Goal: Task Accomplishment & Management: Use online tool/utility

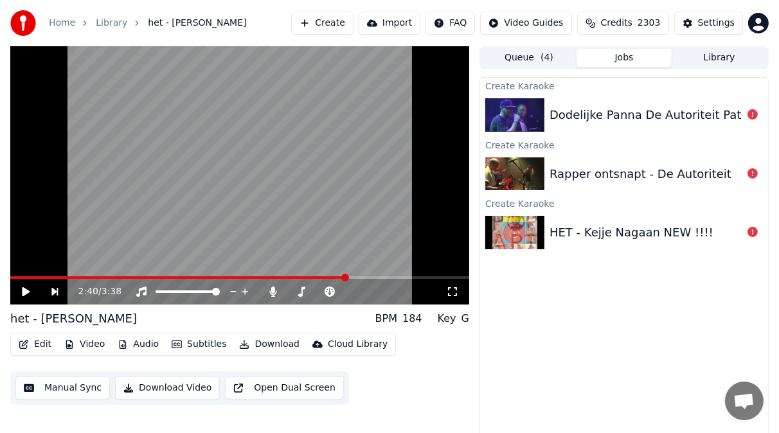
click at [700, 352] on div "Create Karaoke Dodelijke Panna De Autoriteit Patronaat Create Karaoke Rapper on…" at bounding box center [624, 261] width 289 height 368
click at [316, 18] on button "Create" at bounding box center [322, 23] width 62 height 23
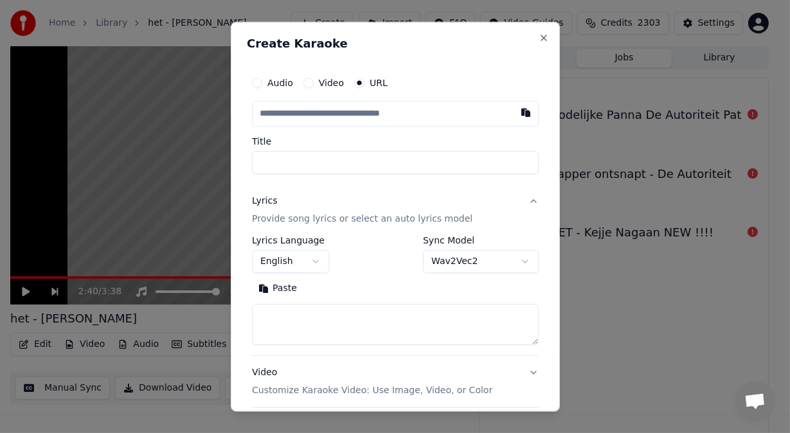
click at [305, 82] on button "Video" at bounding box center [308, 83] width 10 height 10
click at [290, 109] on div "Choose File" at bounding box center [289, 113] width 72 height 23
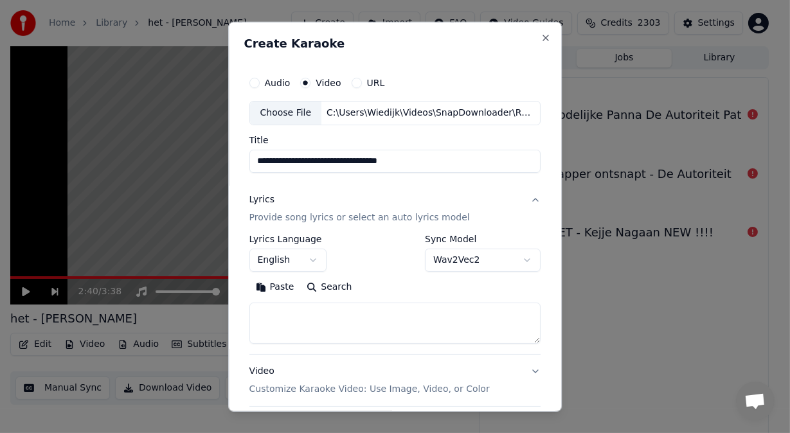
type input "**********"
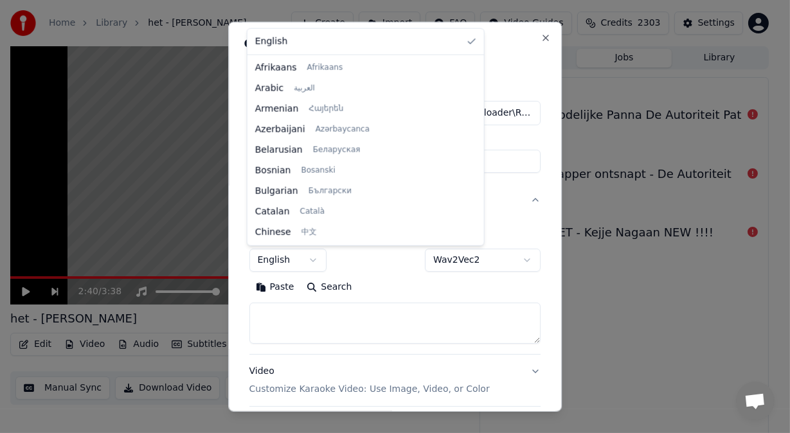
click at [309, 261] on body "**********" at bounding box center [389, 216] width 779 height 433
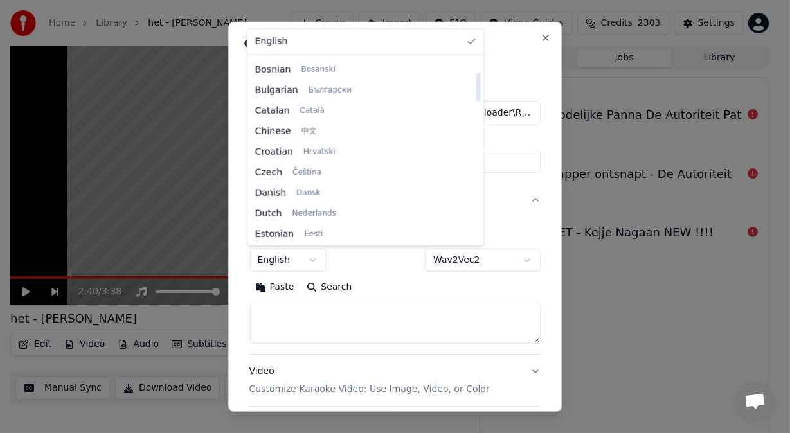
scroll to position [105, 0]
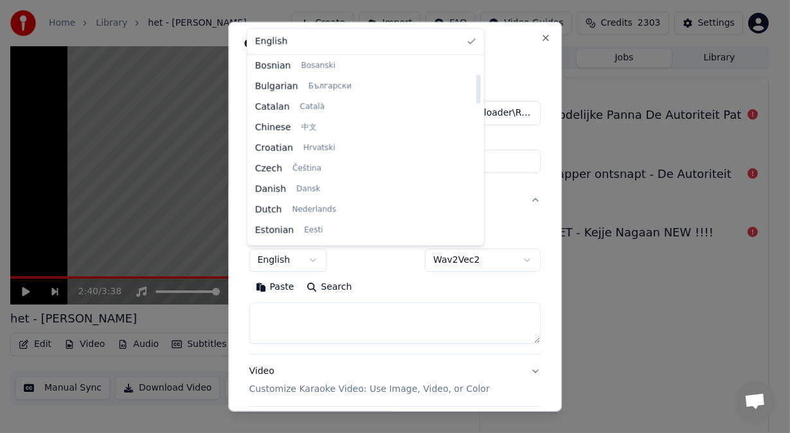
drag, startPoint x: 390, startPoint y: 73, endPoint x: 392, endPoint y: 89, distance: 16.9
click at [476, 89] on div at bounding box center [478, 89] width 4 height 29
select select "**"
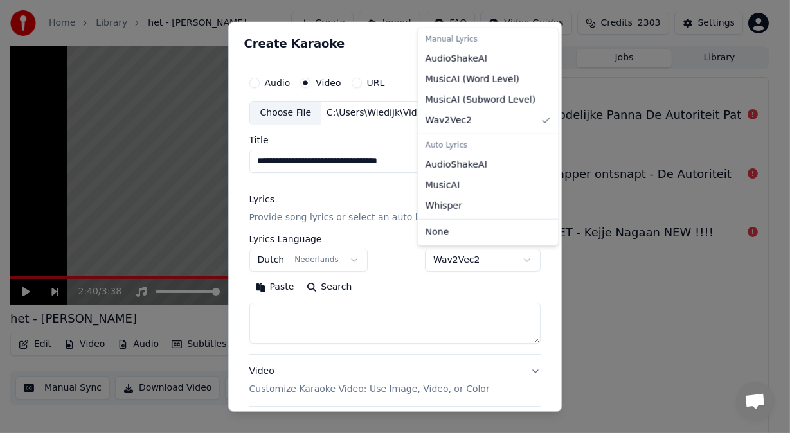
click at [521, 262] on body "**********" at bounding box center [389, 216] width 779 height 433
select select "**********"
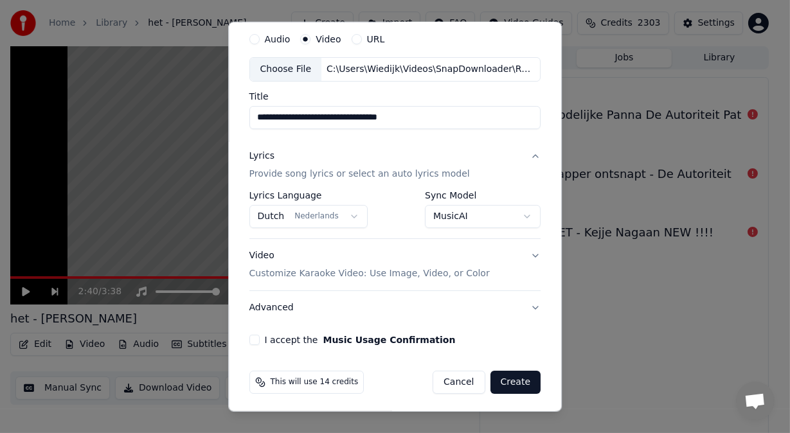
scroll to position [46, 0]
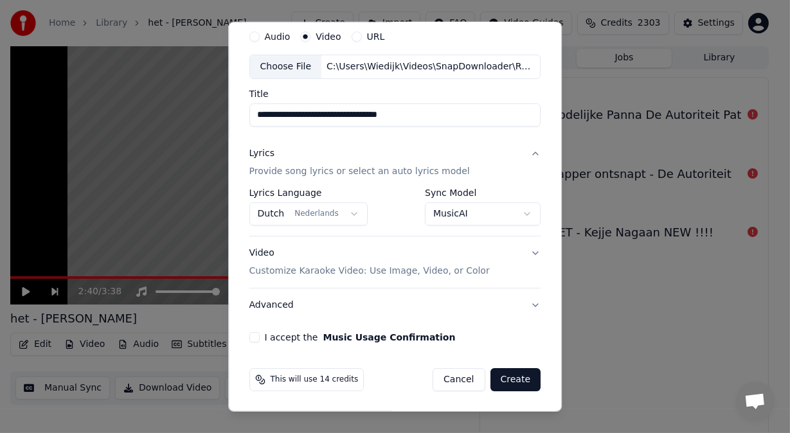
click at [509, 376] on button "Create" at bounding box center [515, 379] width 51 height 23
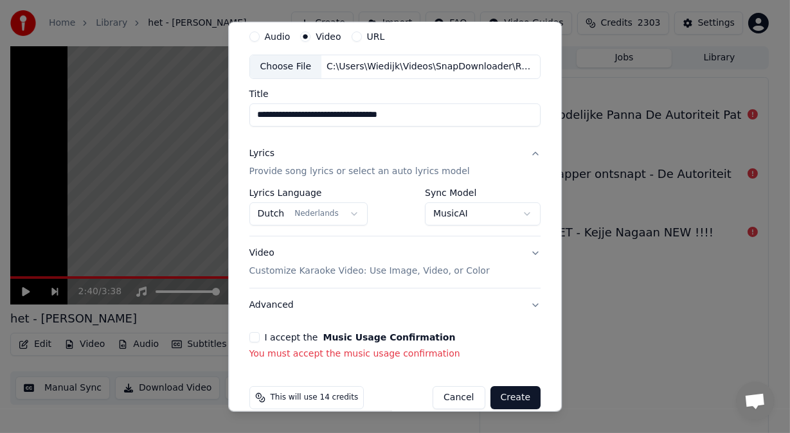
click at [251, 337] on button "I accept the Music Usage Confirmation" at bounding box center [254, 337] width 10 height 10
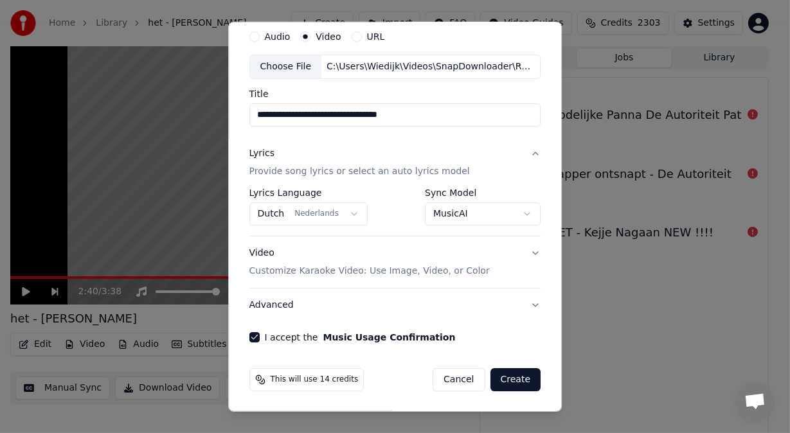
click at [511, 384] on button "Create" at bounding box center [515, 379] width 51 height 23
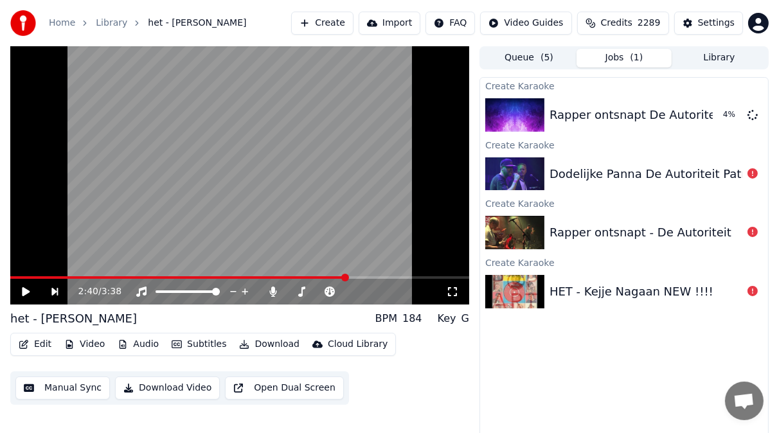
click at [753, 172] on icon at bounding box center [753, 173] width 10 height 10
click at [653, 175] on div "Dodelijke Panna De Autoriteit Patronaat" at bounding box center [664, 174] width 229 height 18
click at [713, 118] on div "Rapper ontsnapt De Autoriteit, live" at bounding box center [651, 115] width 202 height 18
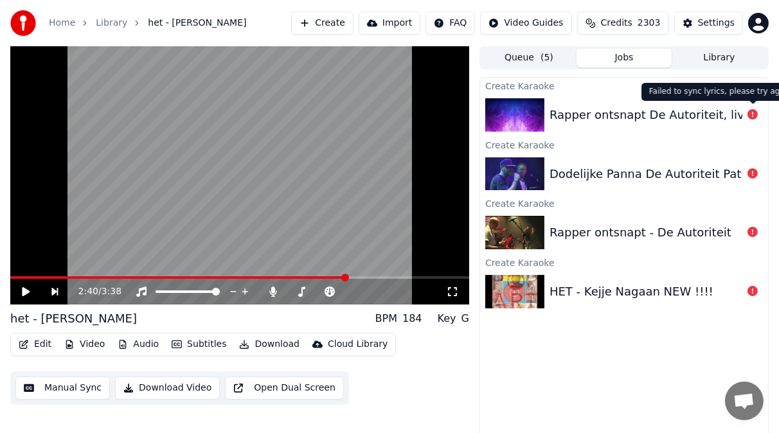
click at [755, 112] on icon at bounding box center [753, 114] width 10 height 10
click at [202, 346] on button "Subtitles" at bounding box center [198, 345] width 65 height 18
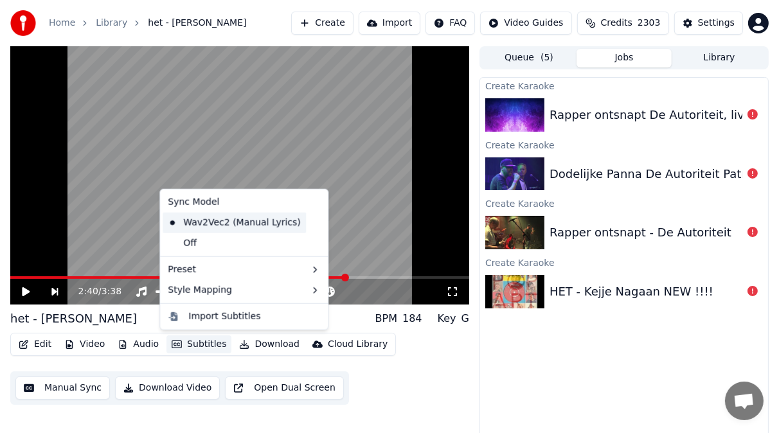
click at [271, 226] on div "Wav2Vec2 (Manual Lyrics)" at bounding box center [234, 223] width 143 height 21
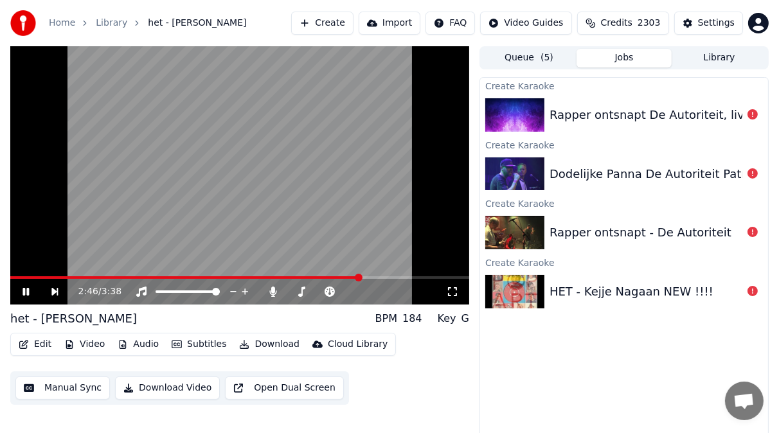
click at [26, 287] on icon at bounding box center [35, 292] width 29 height 10
click at [649, 115] on div "Rapper ontsnapt De Autoriteit, live" at bounding box center [651, 115] width 202 height 18
click at [514, 112] on img at bounding box center [514, 114] width 59 height 33
click at [753, 118] on icon at bounding box center [753, 114] width 10 height 10
click at [331, 22] on button "Create" at bounding box center [322, 23] width 62 height 23
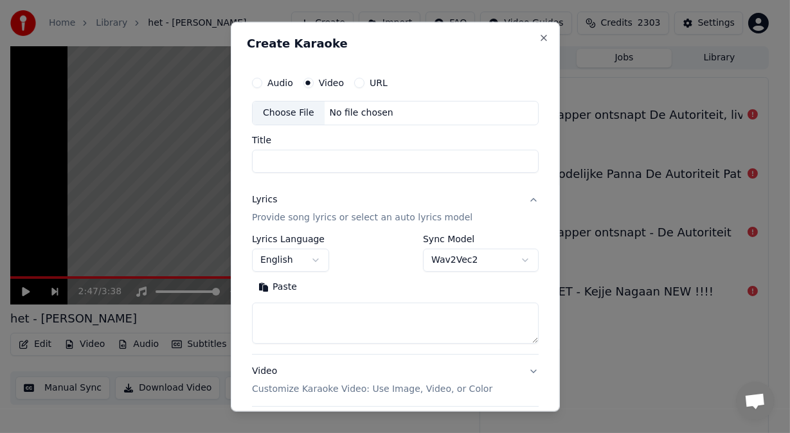
click at [344, 110] on div "No file chosen" at bounding box center [361, 113] width 74 height 13
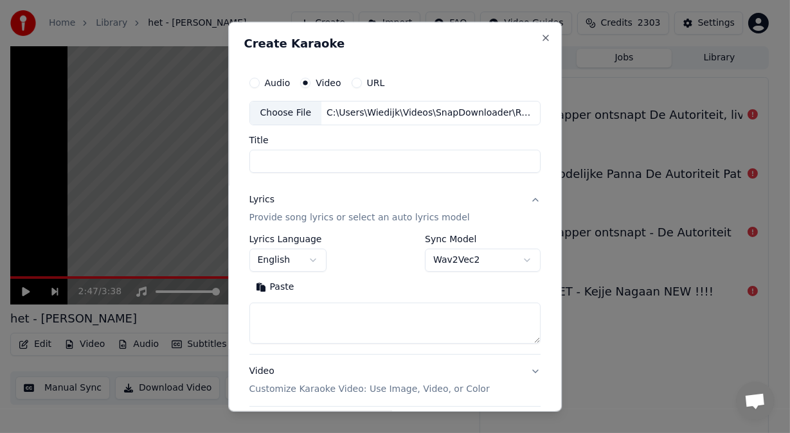
type input "**********"
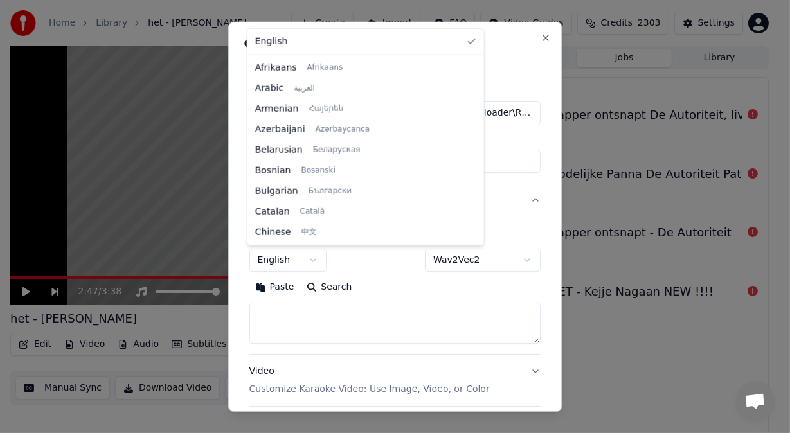
click at [313, 260] on body "**********" at bounding box center [389, 216] width 779 height 433
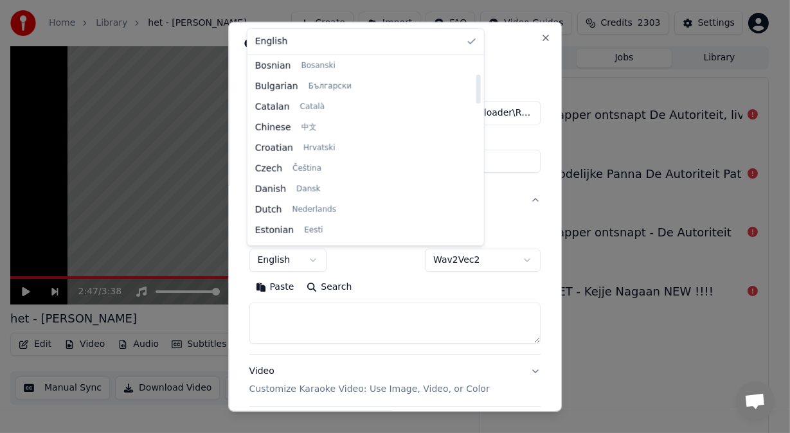
scroll to position [107, 0]
drag, startPoint x: 390, startPoint y: 85, endPoint x: 391, endPoint y: 102, distance: 16.7
click at [476, 102] on div at bounding box center [478, 89] width 4 height 29
select select "**"
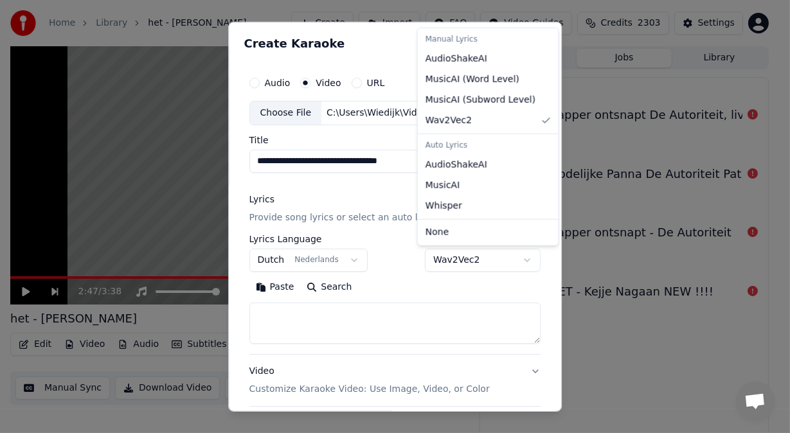
click at [519, 261] on body "**********" at bounding box center [389, 216] width 779 height 433
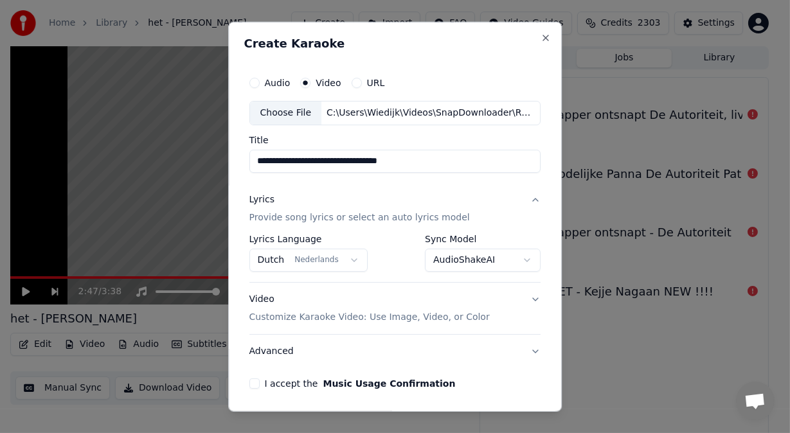
scroll to position [46, 0]
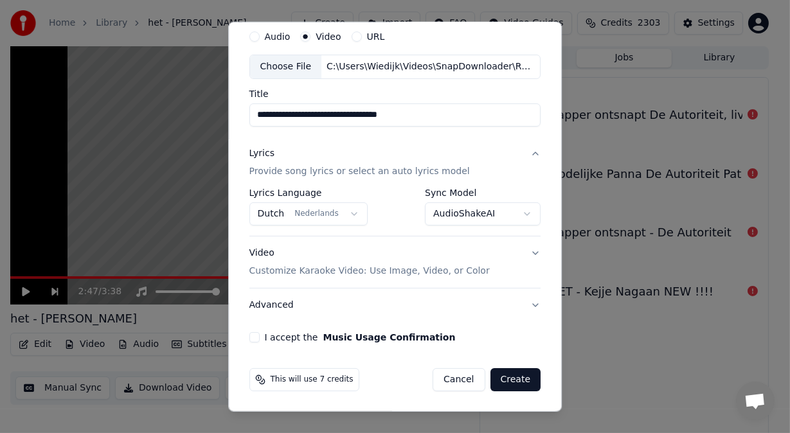
click at [251, 336] on button "I accept the Music Usage Confirmation" at bounding box center [254, 337] width 10 height 10
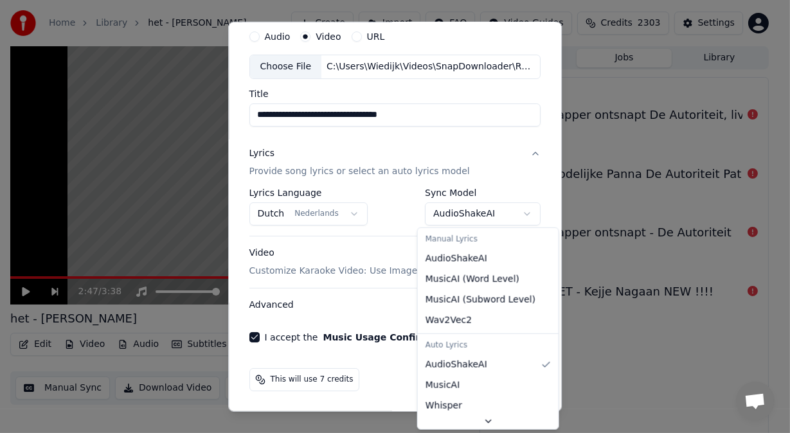
click at [518, 211] on body "**********" at bounding box center [389, 216] width 779 height 433
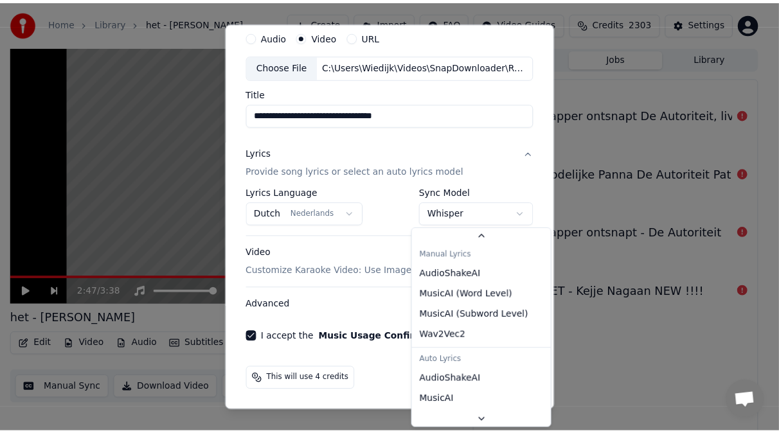
scroll to position [18, 0]
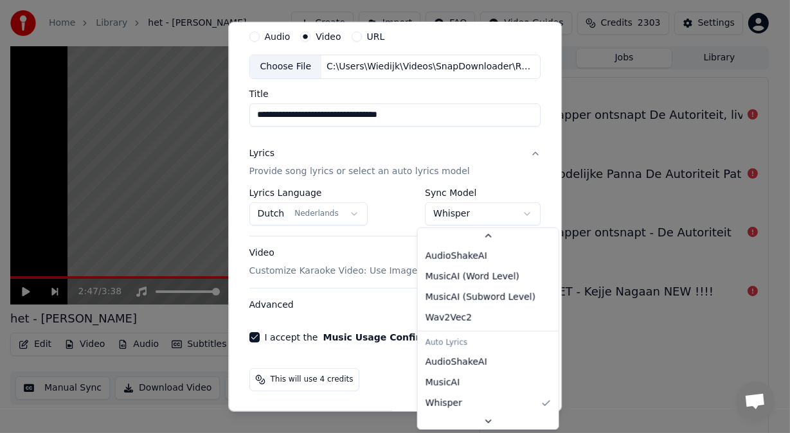
click at [520, 211] on body "**********" at bounding box center [389, 216] width 779 height 433
select select "**********"
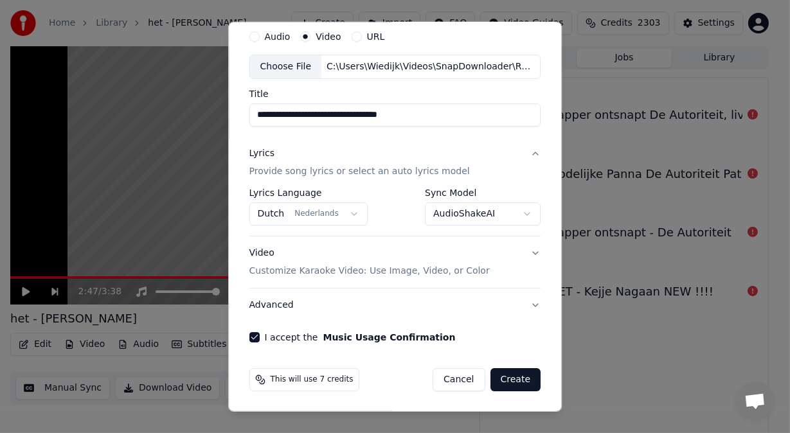
click at [508, 384] on button "Create" at bounding box center [515, 379] width 51 height 23
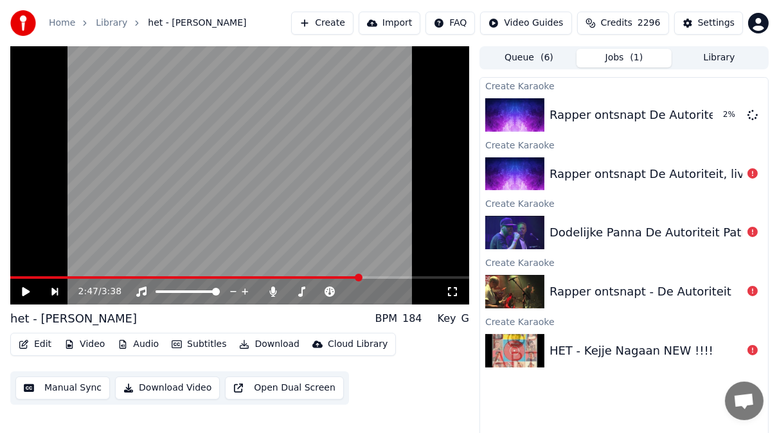
click at [727, 55] on button "Library" at bounding box center [719, 58] width 95 height 19
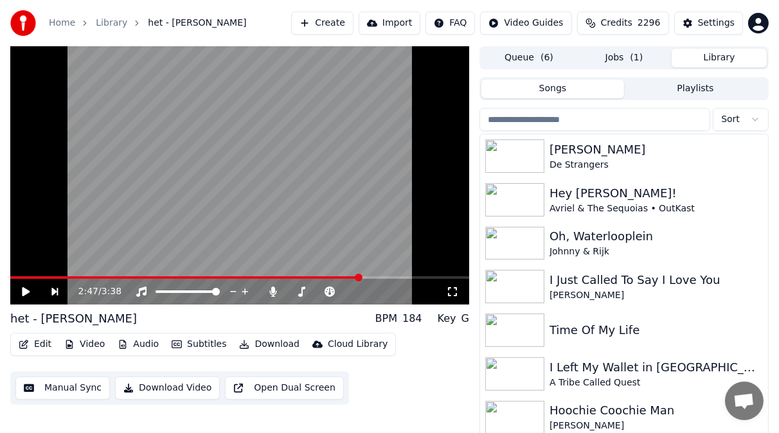
click at [509, 121] on input "search" at bounding box center [595, 119] width 231 height 23
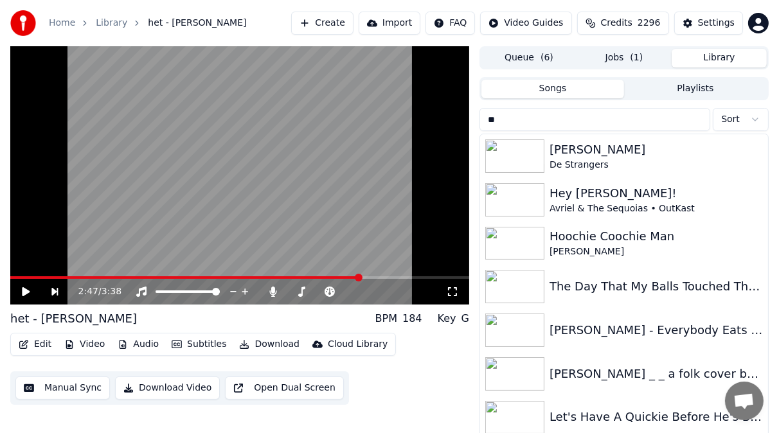
type input "*"
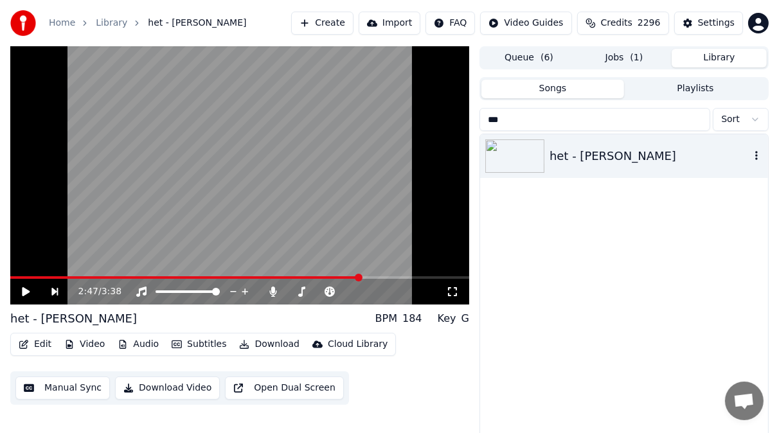
type input "***"
click at [501, 151] on img at bounding box center [514, 155] width 59 height 33
click at [568, 157] on div "het - [PERSON_NAME]" at bounding box center [650, 156] width 201 height 18
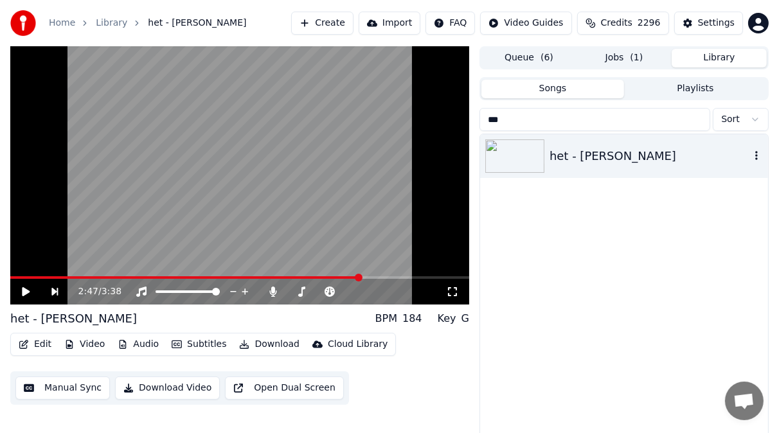
click at [527, 149] on img at bounding box center [514, 155] width 59 height 33
click at [731, 56] on button "Library" at bounding box center [719, 58] width 95 height 19
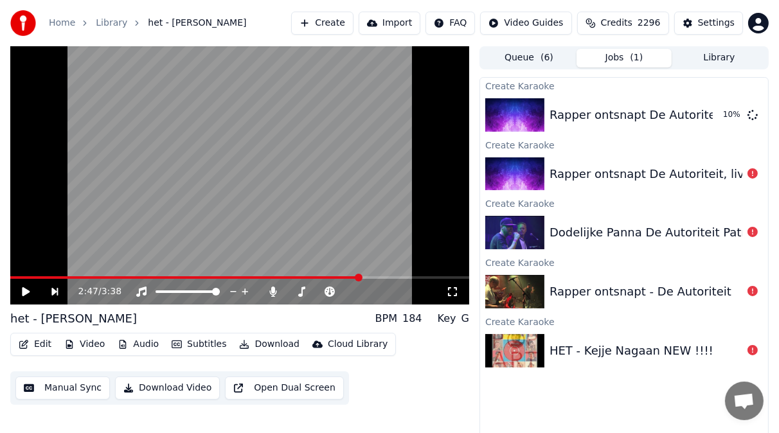
click at [627, 54] on button "Jobs ( 1 )" at bounding box center [624, 58] width 95 height 19
click at [722, 54] on button "Library" at bounding box center [719, 58] width 95 height 19
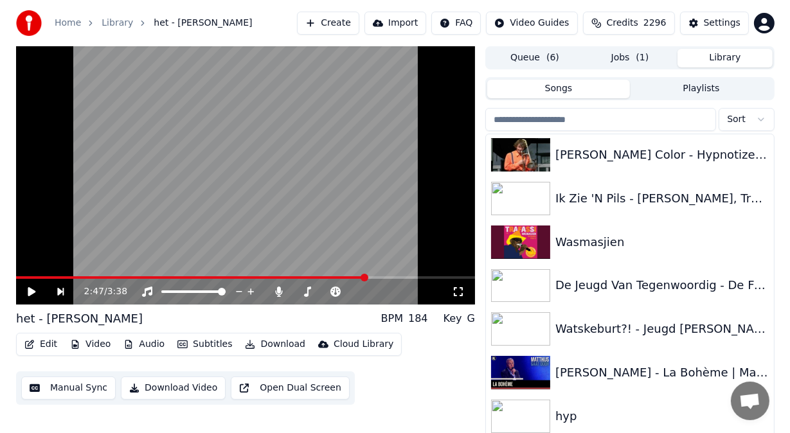
scroll to position [7245, 0]
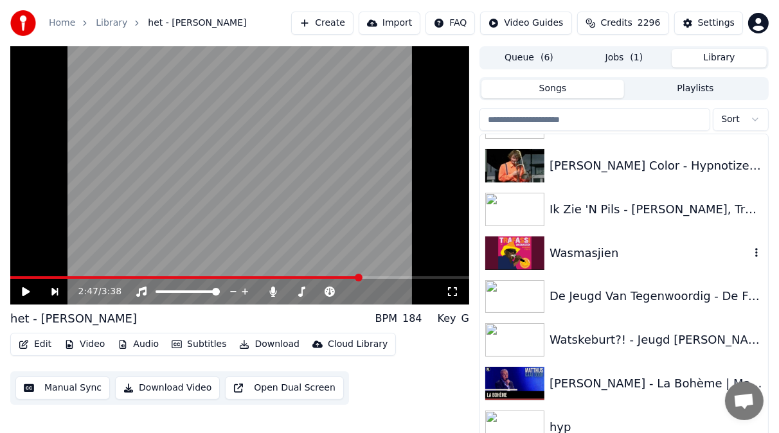
click at [511, 247] on img at bounding box center [514, 253] width 59 height 33
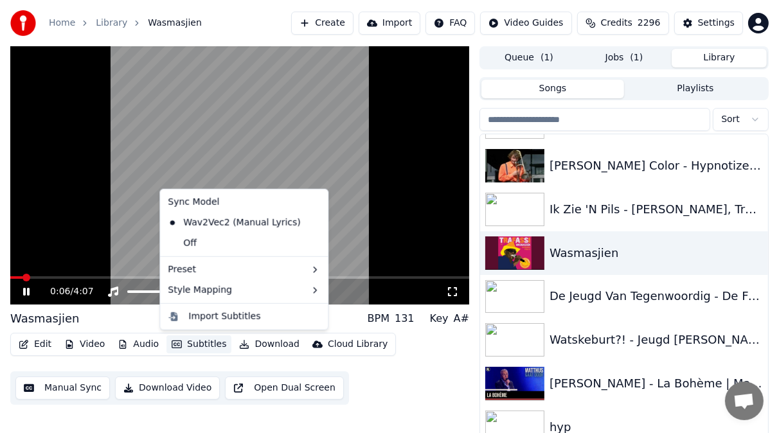
click at [201, 347] on button "Subtitles" at bounding box center [198, 345] width 65 height 18
click at [311, 219] on icon at bounding box center [315, 223] width 9 height 10
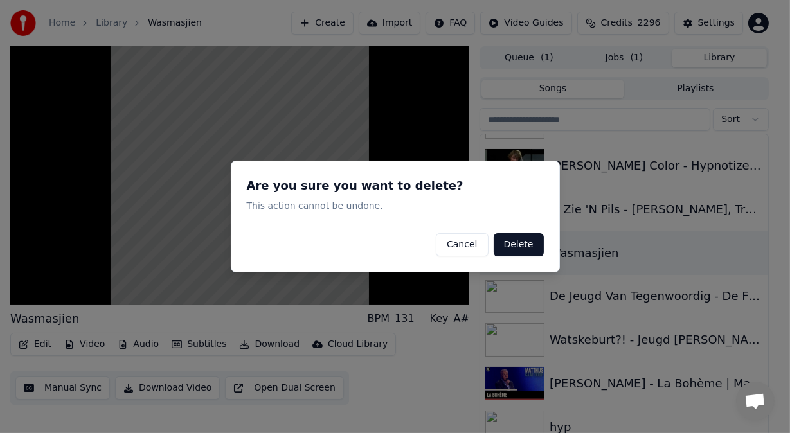
click at [519, 246] on button "Delete" at bounding box center [519, 244] width 50 height 23
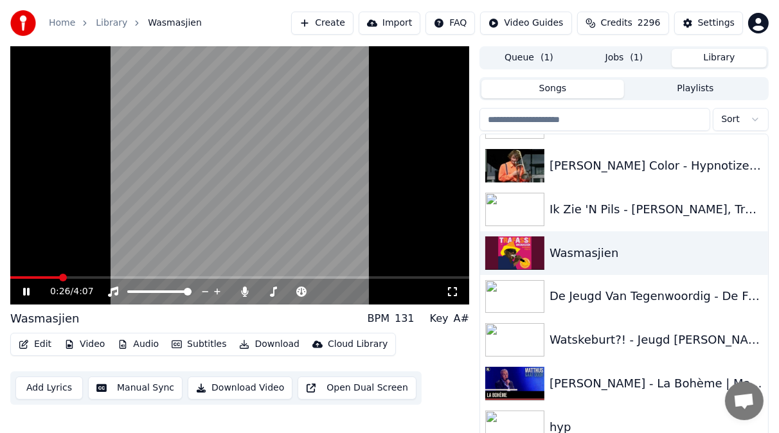
click at [26, 292] on icon at bounding box center [26, 292] width 6 height 8
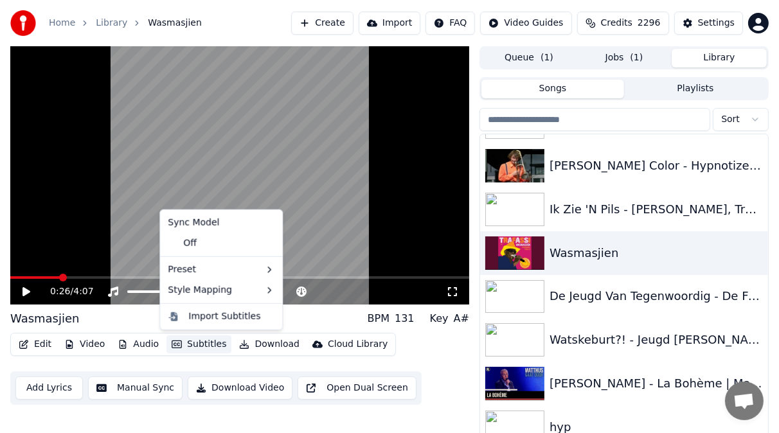
click at [192, 344] on button "Subtitles" at bounding box center [198, 345] width 65 height 18
click at [254, 222] on div "Sync Model" at bounding box center [221, 223] width 117 height 21
click at [213, 222] on div "Sync Model" at bounding box center [221, 223] width 117 height 21
click at [221, 248] on div "Off" at bounding box center [221, 243] width 117 height 21
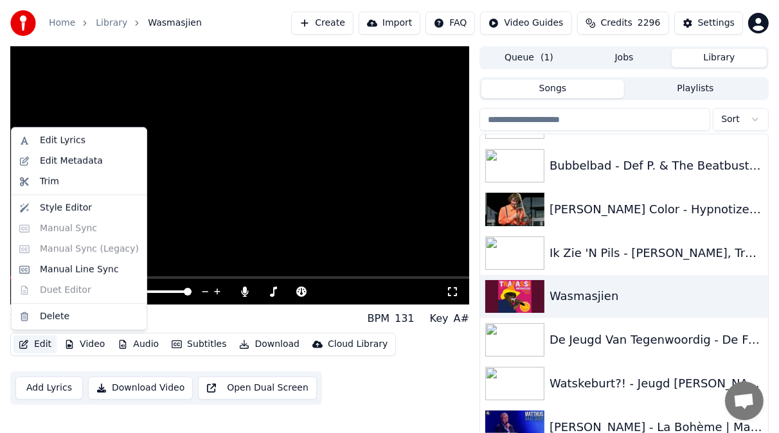
click at [41, 344] on button "Edit" at bounding box center [34, 345] width 43 height 18
click at [67, 143] on div "Edit Lyrics" at bounding box center [63, 140] width 46 height 13
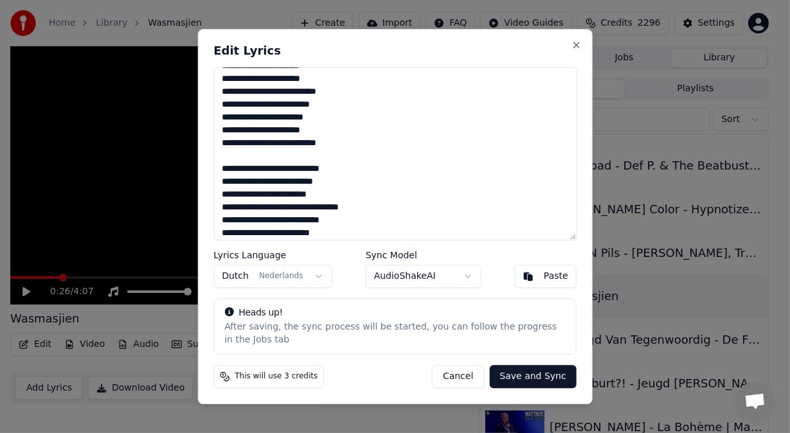
scroll to position [120, 0]
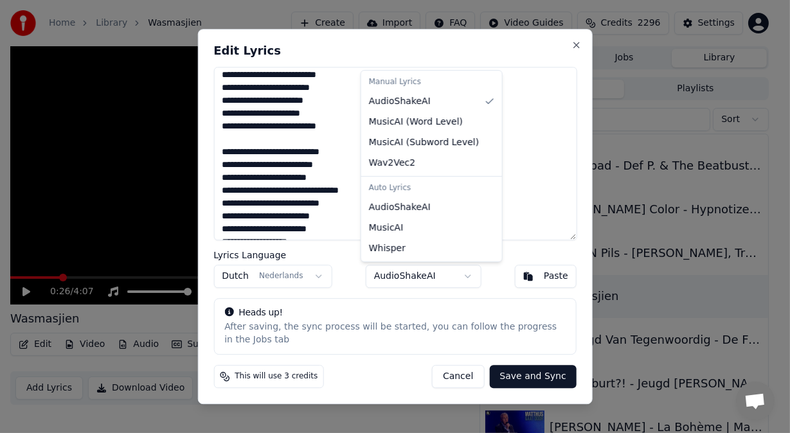
click at [464, 276] on body "Home Library Wasmasjien Create Import FAQ Video Guides Credits 2296 Settings 0:…" at bounding box center [389, 216] width 779 height 433
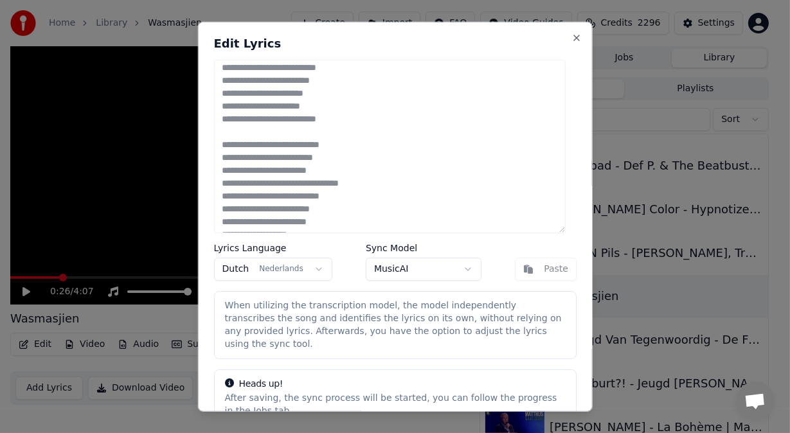
scroll to position [50, 0]
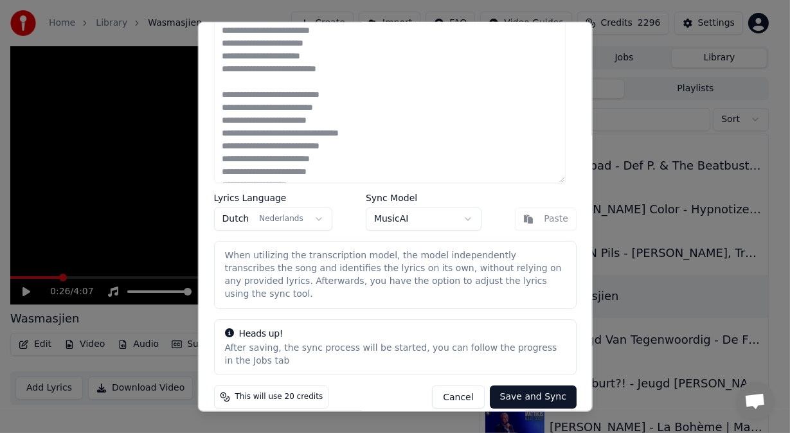
click at [533, 386] on button "Save and Sync" at bounding box center [532, 397] width 87 height 23
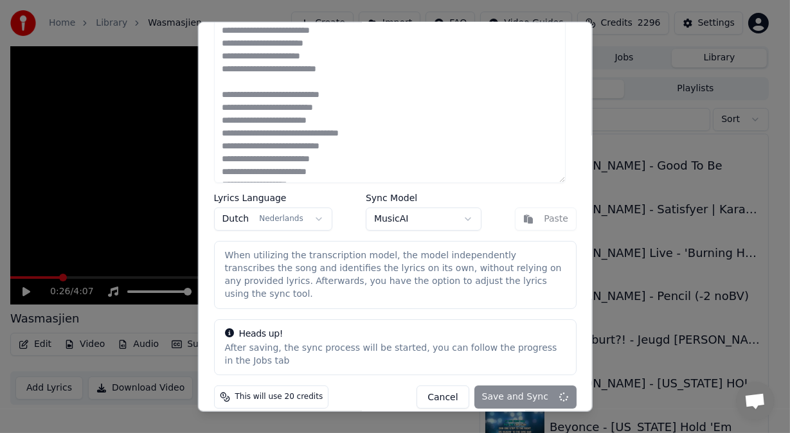
type textarea "**********"
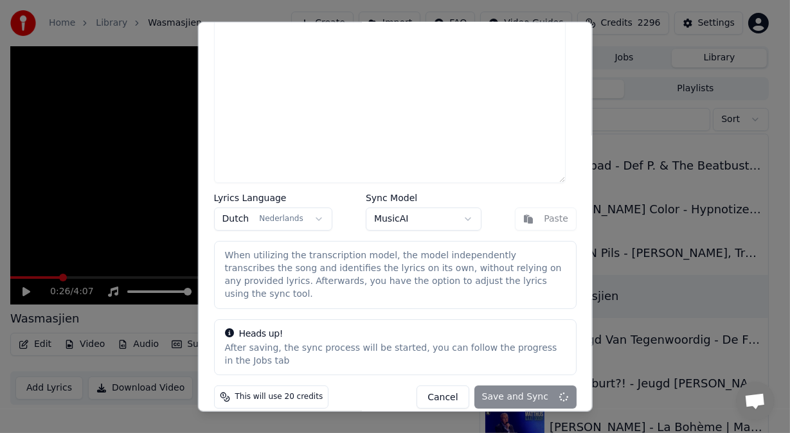
scroll to position [0, 0]
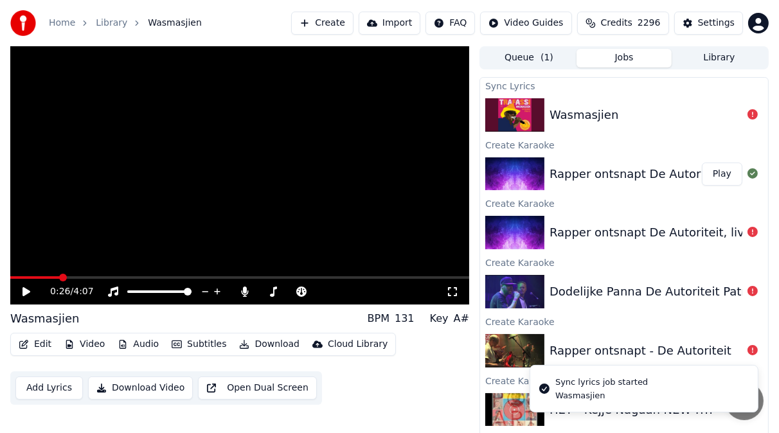
click at [731, 173] on button "Play" at bounding box center [722, 174] width 40 height 23
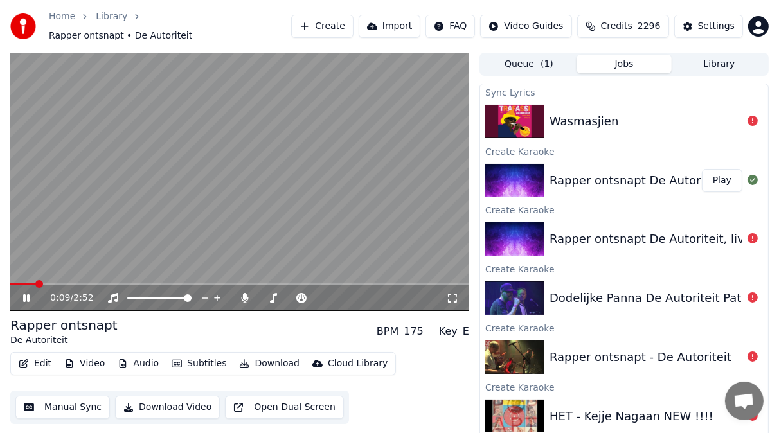
click at [58, 283] on span at bounding box center [239, 284] width 459 height 3
click at [24, 294] on icon at bounding box center [26, 298] width 6 height 8
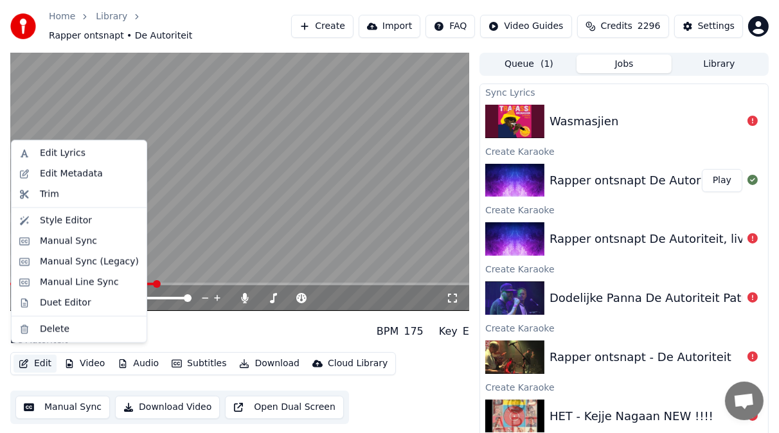
click at [46, 360] on button "Edit" at bounding box center [34, 364] width 43 height 18
click at [80, 262] on div "Manual Sync (Legacy)" at bounding box center [89, 262] width 99 height 13
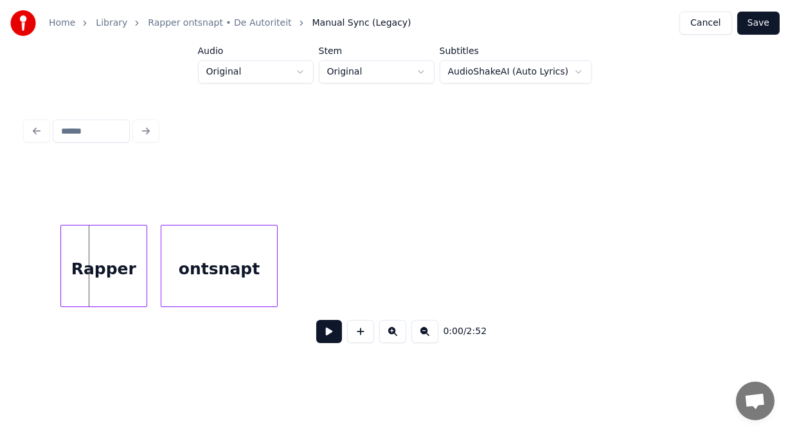
click at [64, 256] on div at bounding box center [63, 266] width 4 height 81
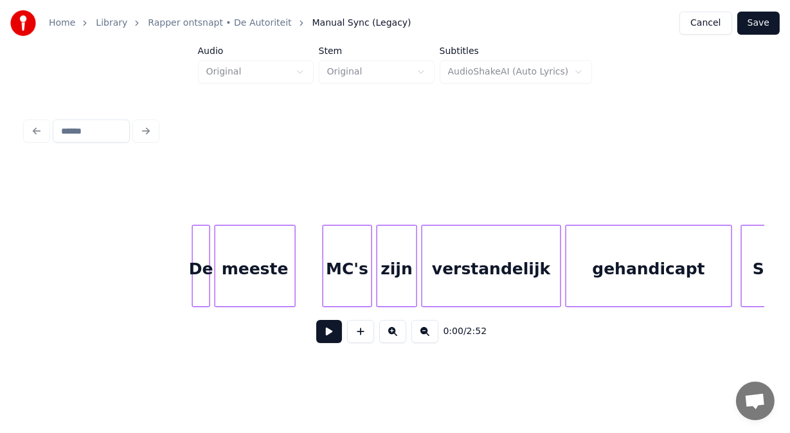
scroll to position [0, 2533]
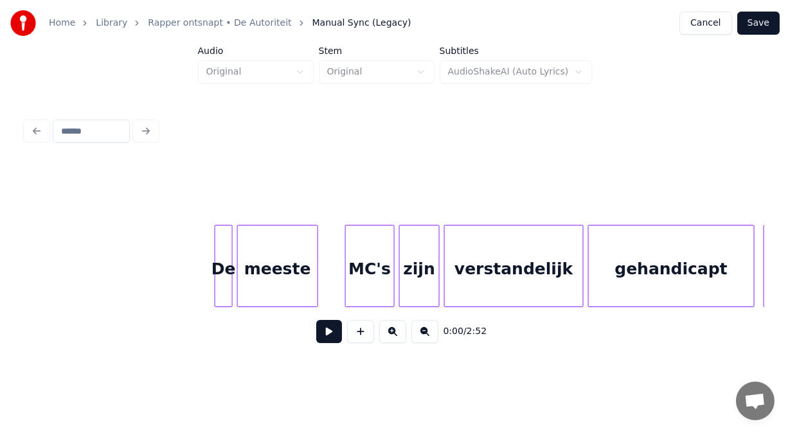
click at [431, 341] on button at bounding box center [424, 331] width 27 height 23
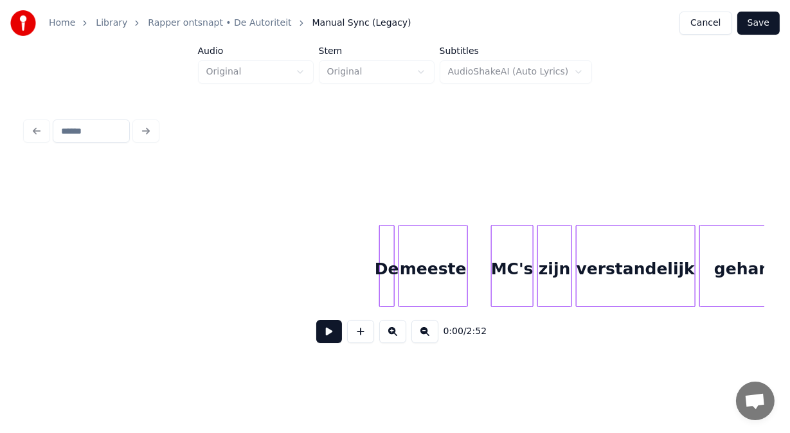
scroll to position [0, 1945]
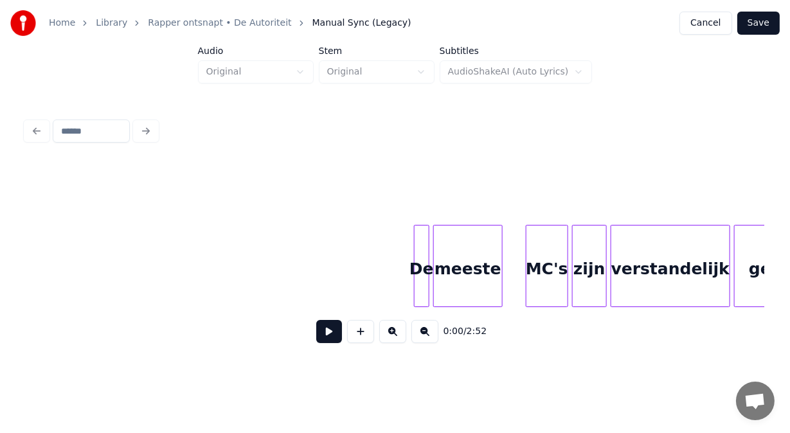
click at [388, 336] on button at bounding box center [392, 331] width 27 height 23
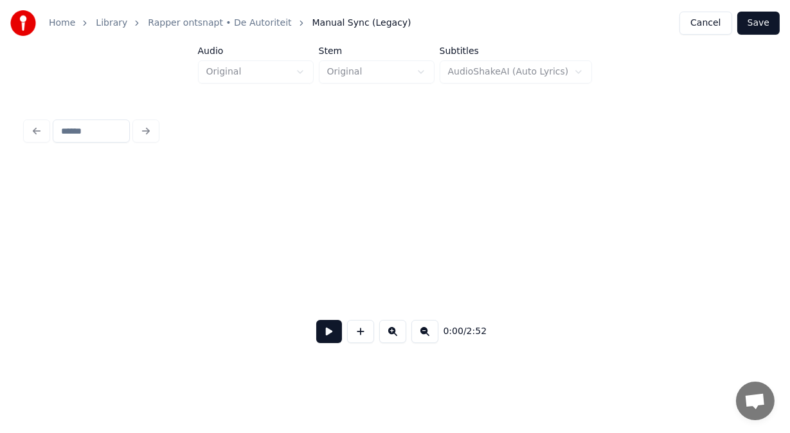
scroll to position [0, 1950]
click at [388, 336] on button at bounding box center [392, 331] width 27 height 23
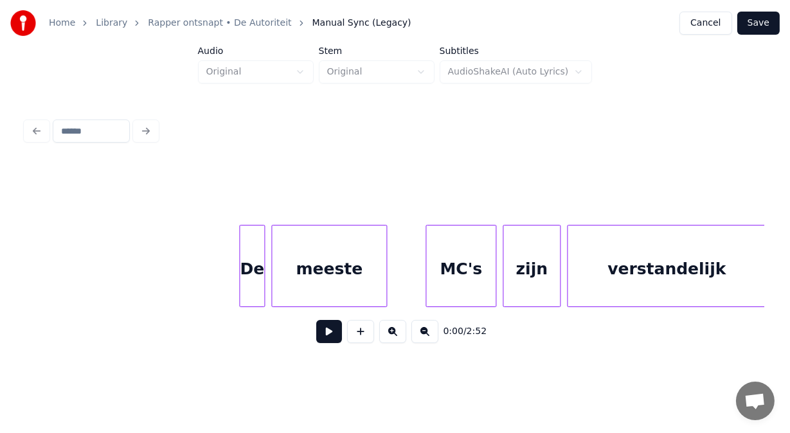
scroll to position [0, 3739]
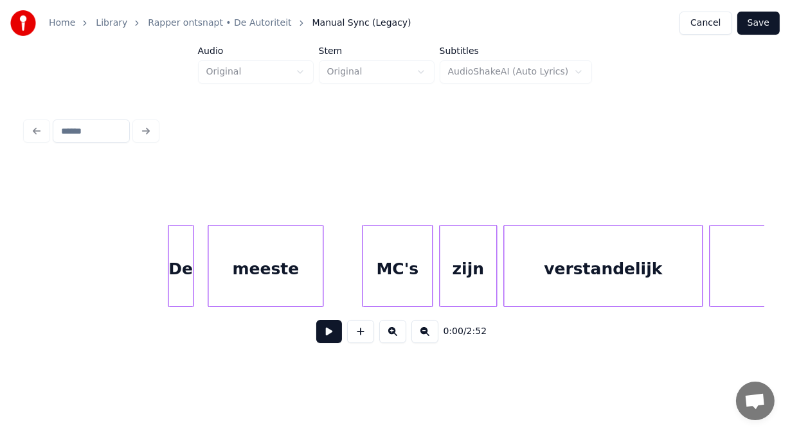
click at [183, 263] on div "De" at bounding box center [180, 269] width 24 height 87
click at [325, 337] on button at bounding box center [329, 331] width 26 height 23
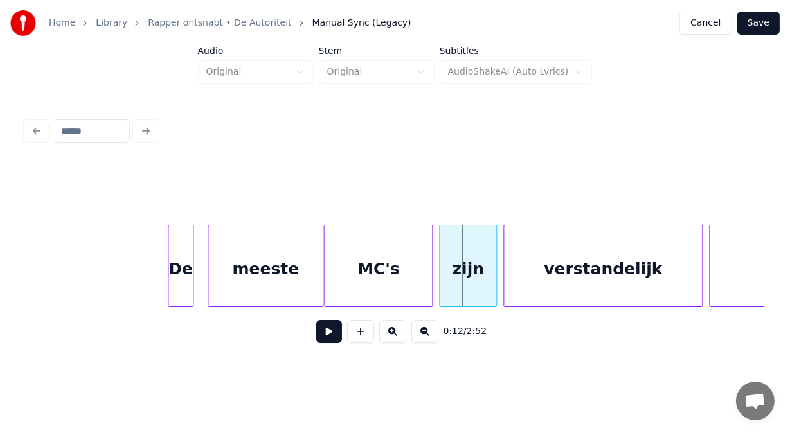
click at [326, 265] on div at bounding box center [327, 266] width 4 height 81
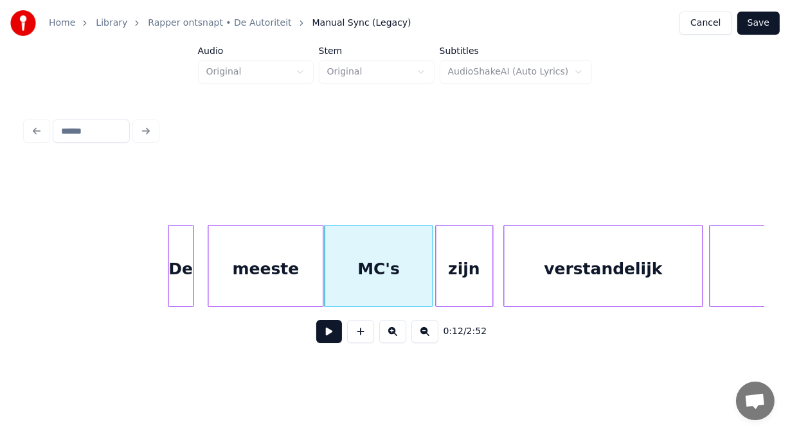
click at [452, 264] on div "zijn" at bounding box center [464, 269] width 57 height 87
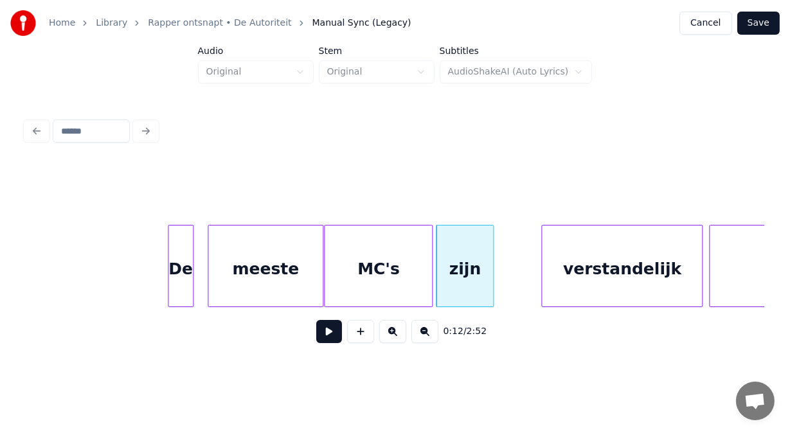
click at [542, 283] on div at bounding box center [544, 266] width 4 height 81
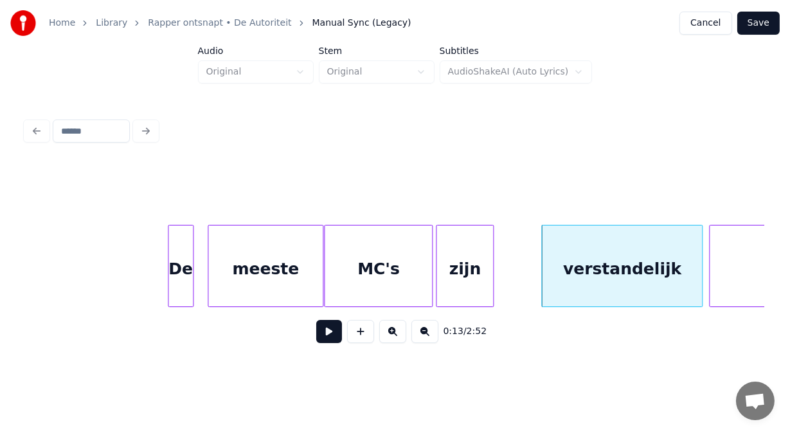
click at [323, 335] on button at bounding box center [329, 331] width 26 height 23
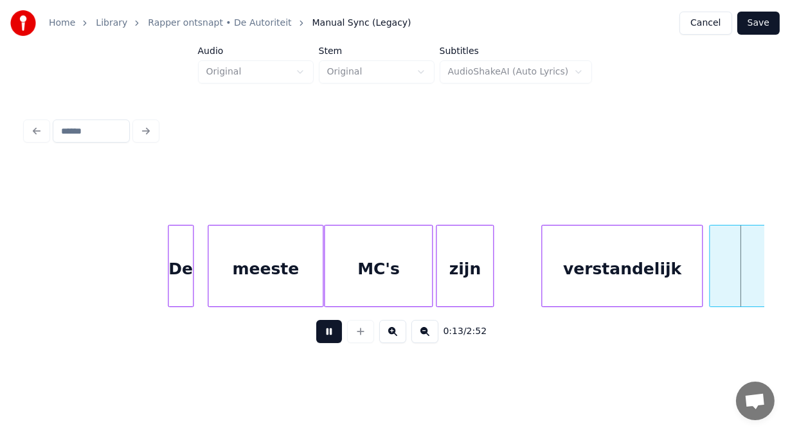
scroll to position [0, 4478]
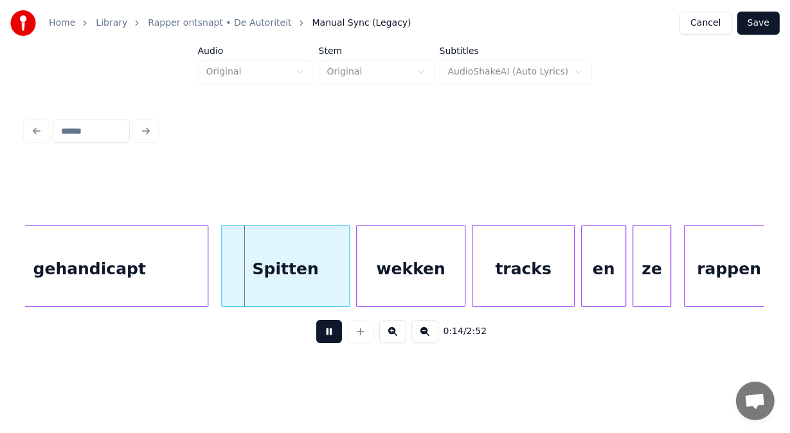
click at [323, 335] on button at bounding box center [329, 331] width 26 height 23
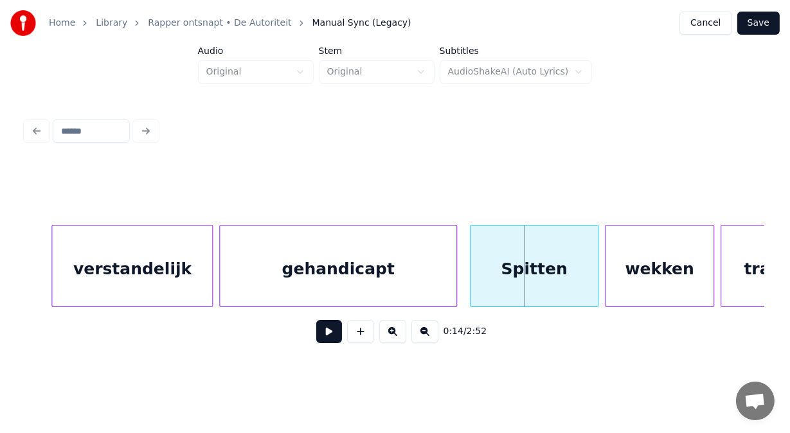
scroll to position [0, 4221]
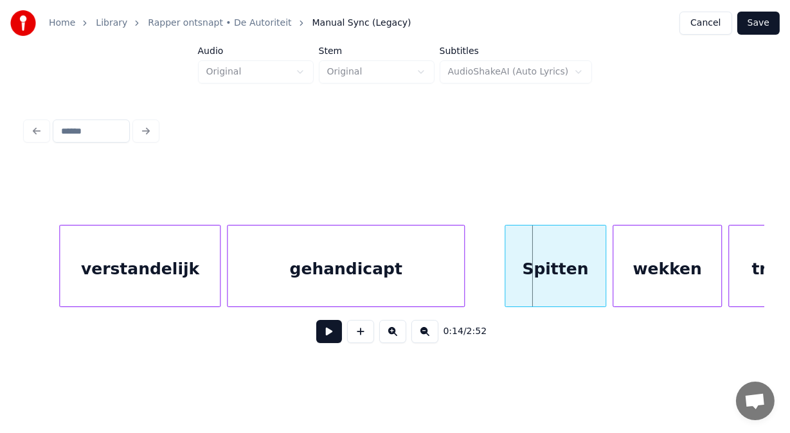
click at [506, 259] on div at bounding box center [507, 266] width 4 height 81
click at [631, 261] on div "wekken" at bounding box center [663, 269] width 108 height 87
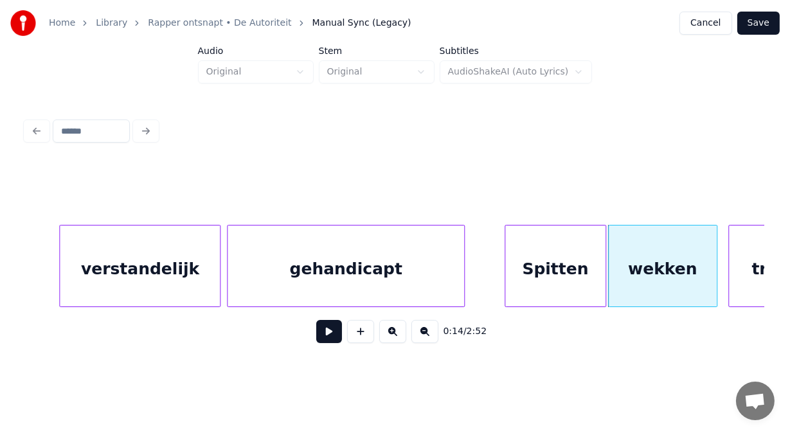
click at [354, 278] on div "gehandicapt" at bounding box center [346, 269] width 237 height 87
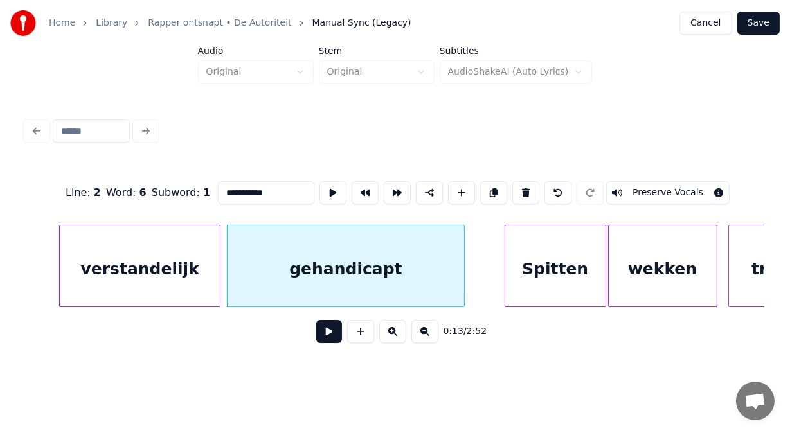
click at [266, 187] on input "**********" at bounding box center [266, 192] width 96 height 23
click at [323, 335] on button at bounding box center [329, 331] width 26 height 23
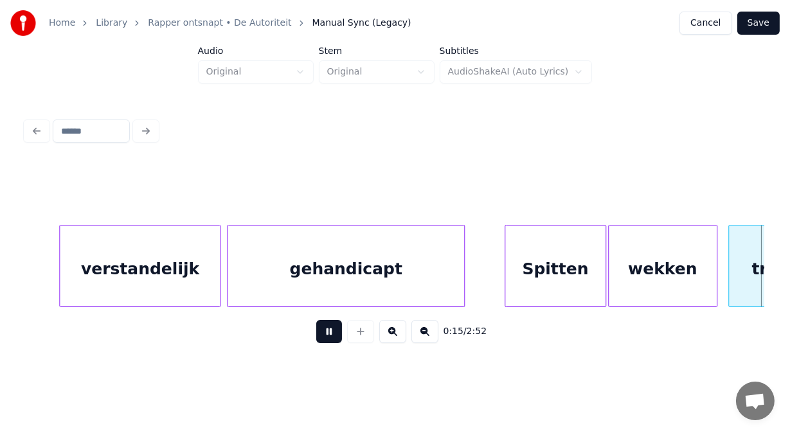
scroll to position [0, 4962]
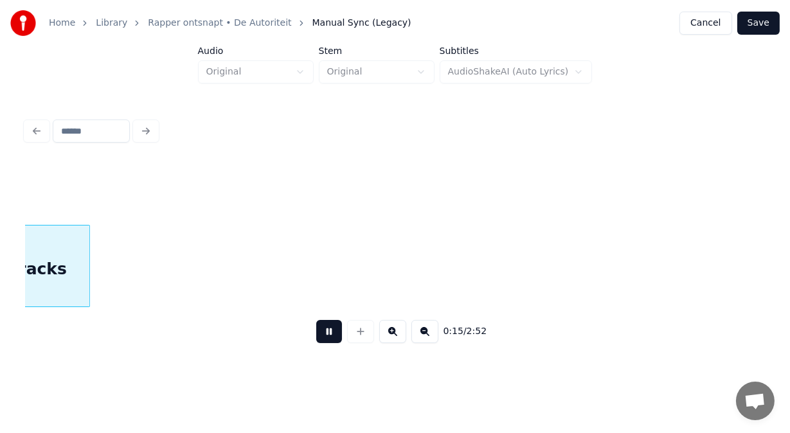
click at [323, 335] on button at bounding box center [329, 331] width 26 height 23
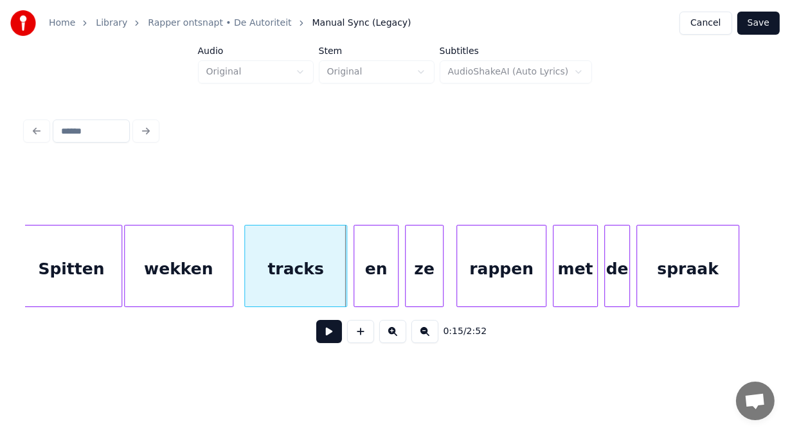
scroll to position [0, 4663]
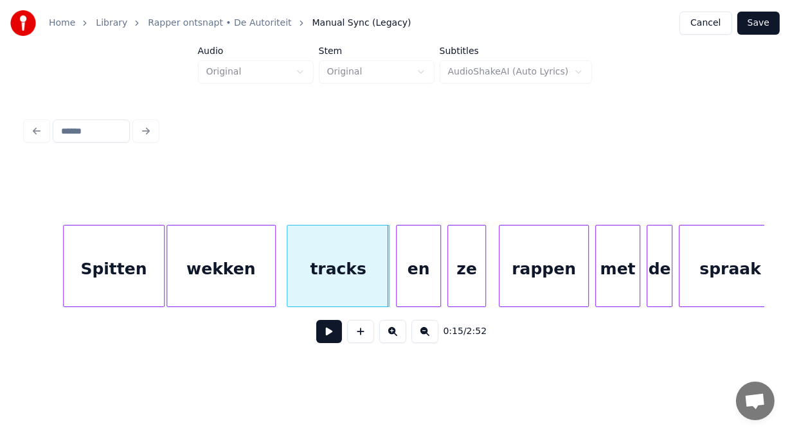
click at [94, 265] on div "Spitten" at bounding box center [114, 269] width 100 height 87
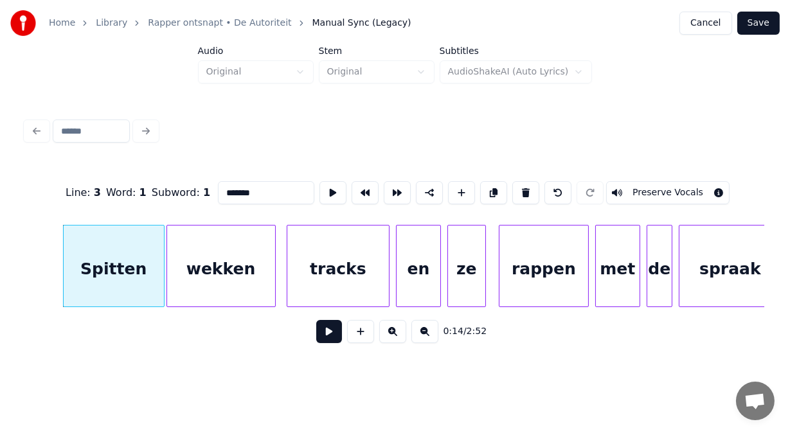
click at [325, 335] on button at bounding box center [329, 331] width 26 height 23
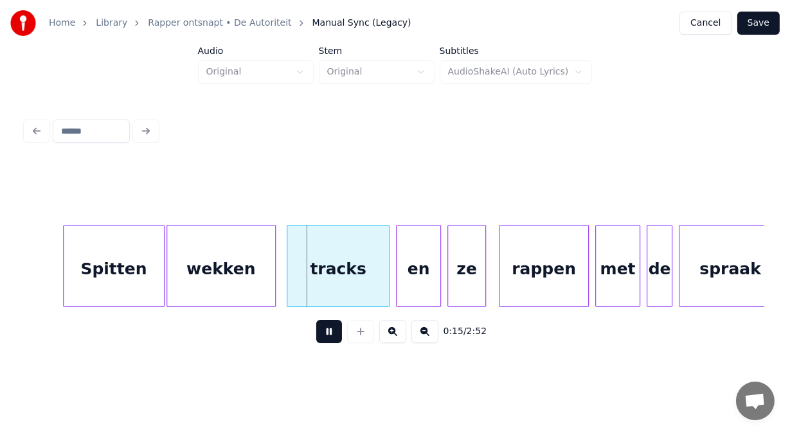
click at [325, 335] on button at bounding box center [329, 331] width 26 height 23
click at [242, 264] on div "wekken" at bounding box center [221, 269] width 108 height 87
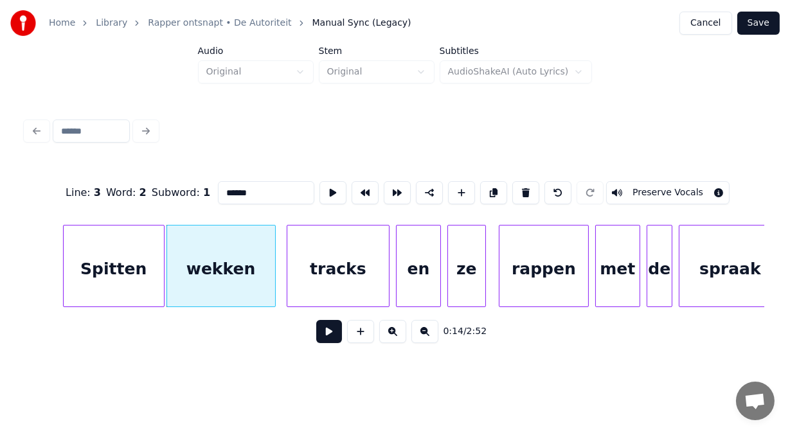
drag, startPoint x: 206, startPoint y: 188, endPoint x: 236, endPoint y: 189, distance: 30.2
click at [236, 189] on input "******" at bounding box center [266, 192] width 96 height 23
click at [375, 278] on div at bounding box center [375, 266] width 4 height 81
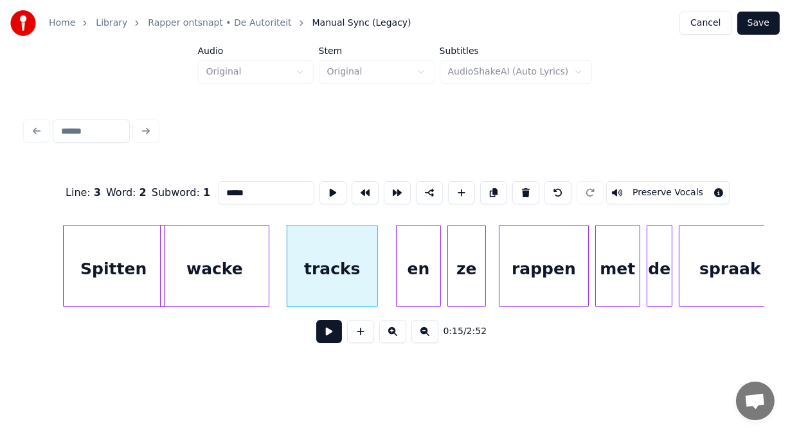
click at [243, 277] on div "wacke" at bounding box center [215, 269] width 108 height 87
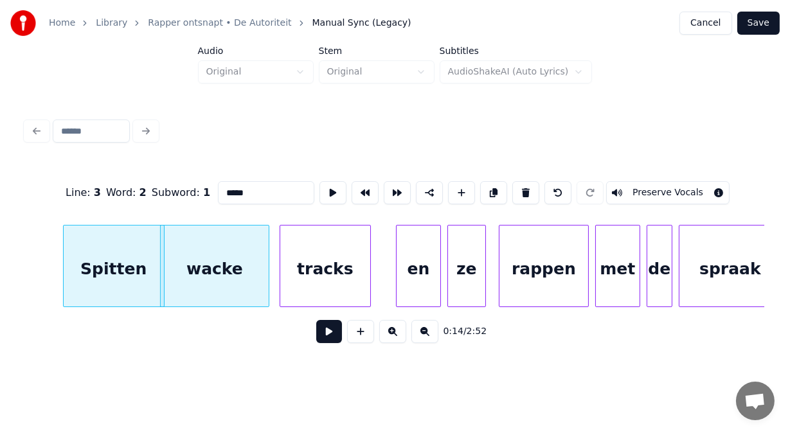
click at [334, 276] on div "tracks" at bounding box center [325, 269] width 90 height 87
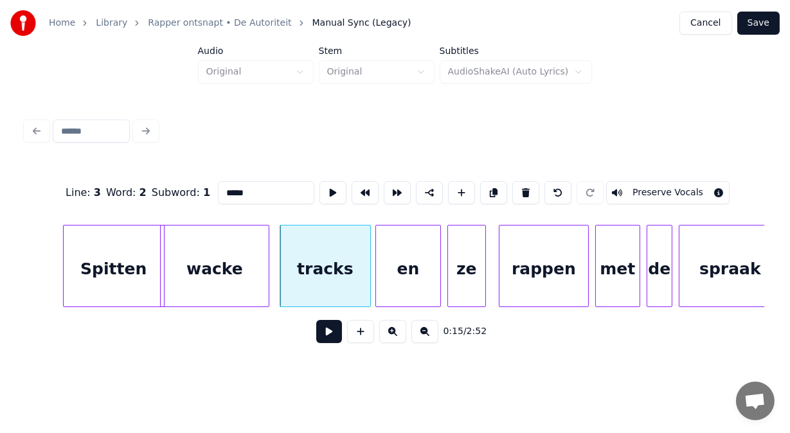
click at [377, 269] on div at bounding box center [378, 266] width 4 height 81
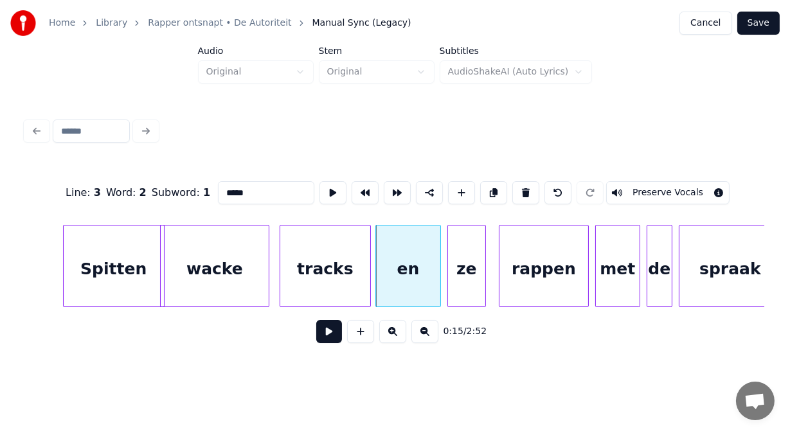
type input "*****"
click at [325, 339] on button at bounding box center [329, 331] width 26 height 23
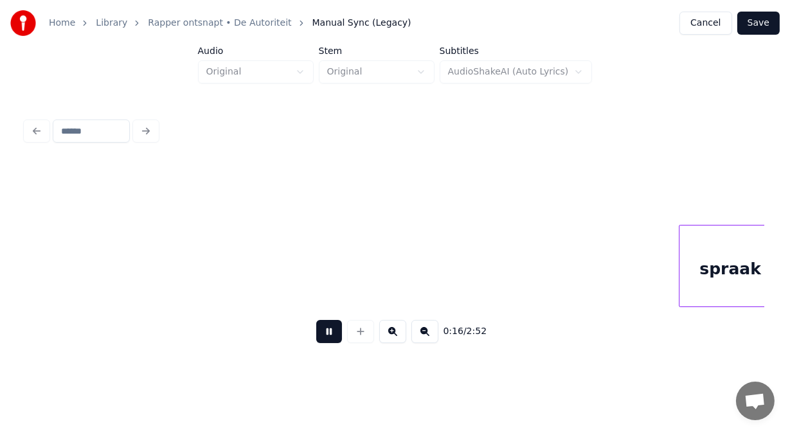
scroll to position [0, 5401]
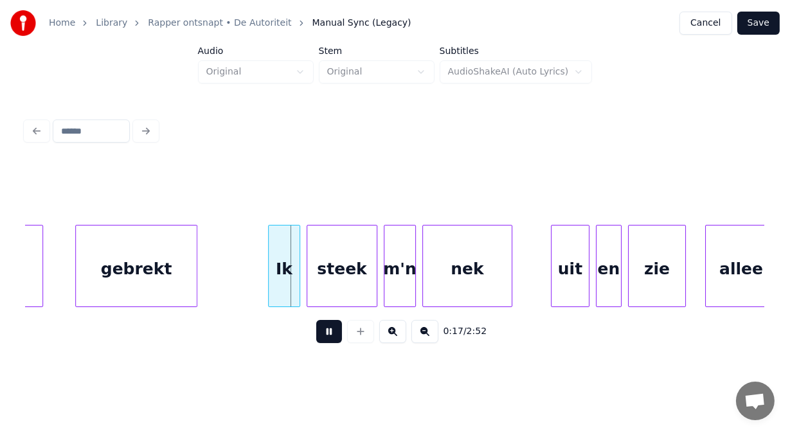
click at [325, 339] on button at bounding box center [329, 331] width 26 height 23
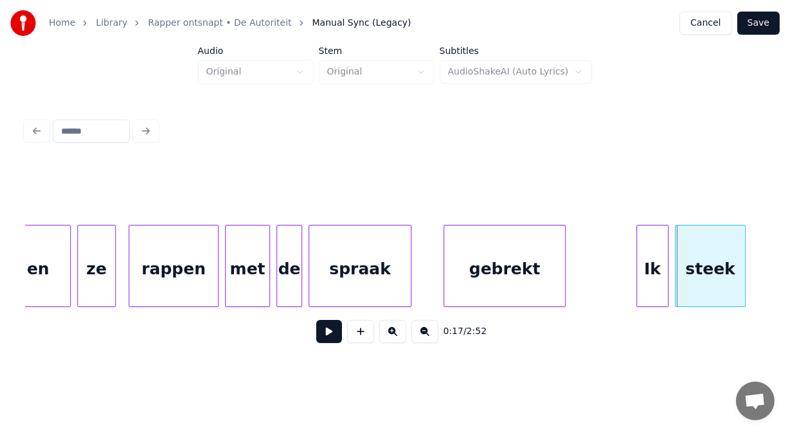
scroll to position [0, 4956]
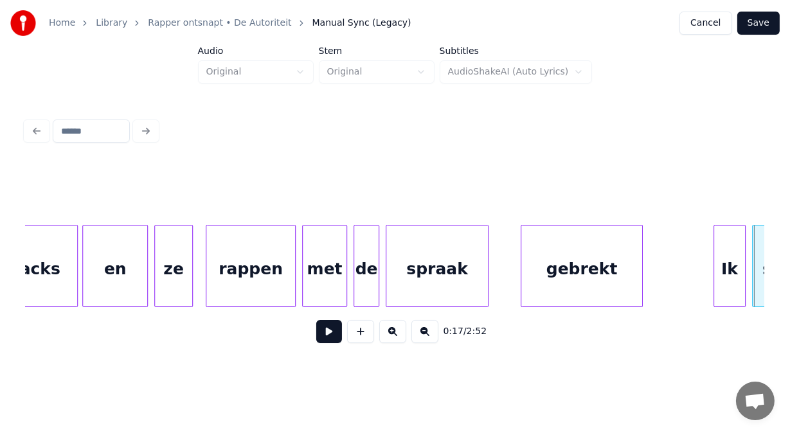
click at [363, 267] on div "de" at bounding box center [366, 269] width 24 height 87
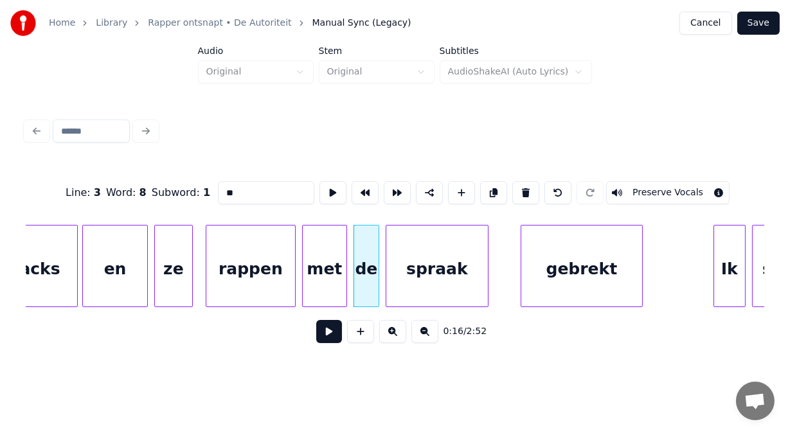
drag, startPoint x: 229, startPoint y: 191, endPoint x: 197, endPoint y: 185, distance: 32.0
click at [218, 185] on input "**" at bounding box center [266, 192] width 96 height 23
click at [262, 259] on div "rappen" at bounding box center [241, 269] width 89 height 87
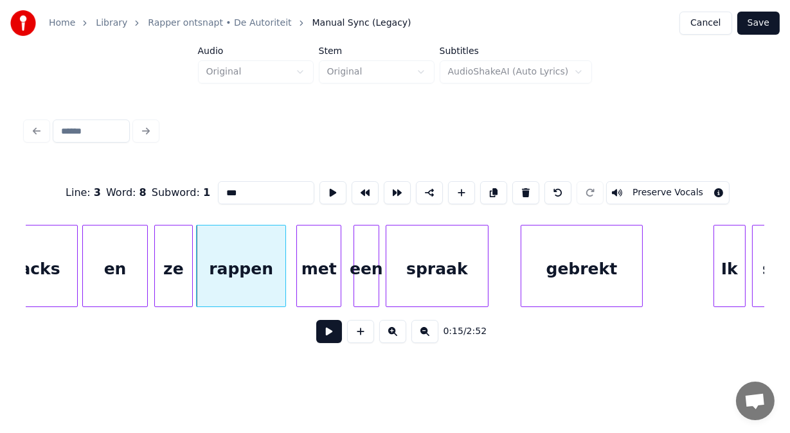
click at [319, 264] on div "met" at bounding box center [319, 269] width 44 height 87
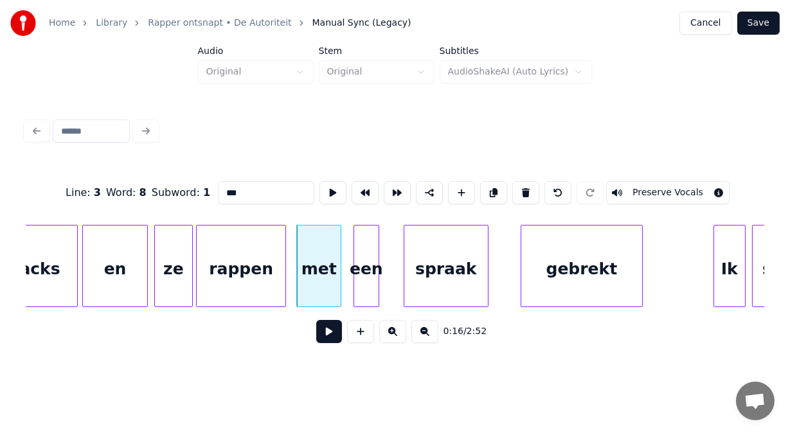
click at [407, 256] on div at bounding box center [406, 266] width 4 height 81
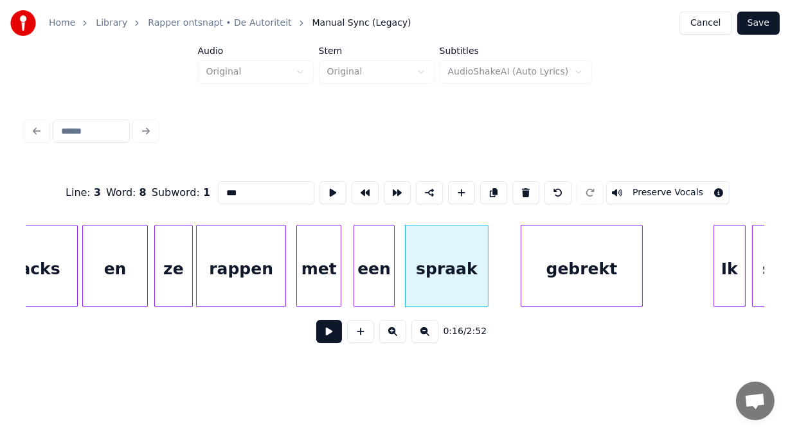
click at [393, 251] on div at bounding box center [392, 266] width 4 height 81
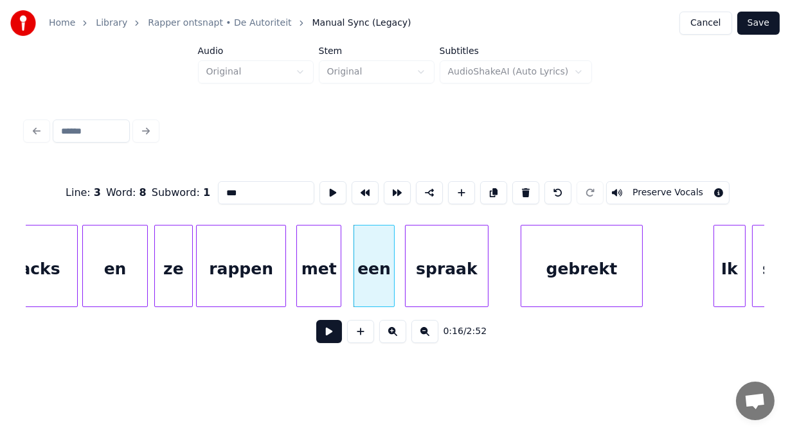
click at [560, 267] on div "gebrekt" at bounding box center [581, 269] width 121 height 87
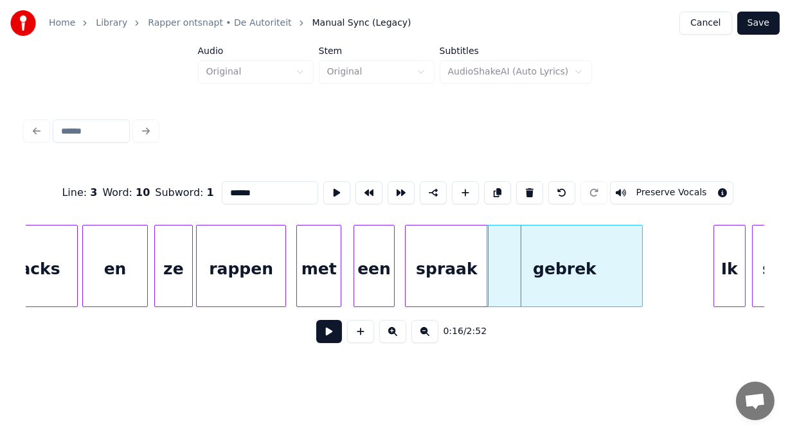
click at [488, 257] on div at bounding box center [489, 266] width 4 height 81
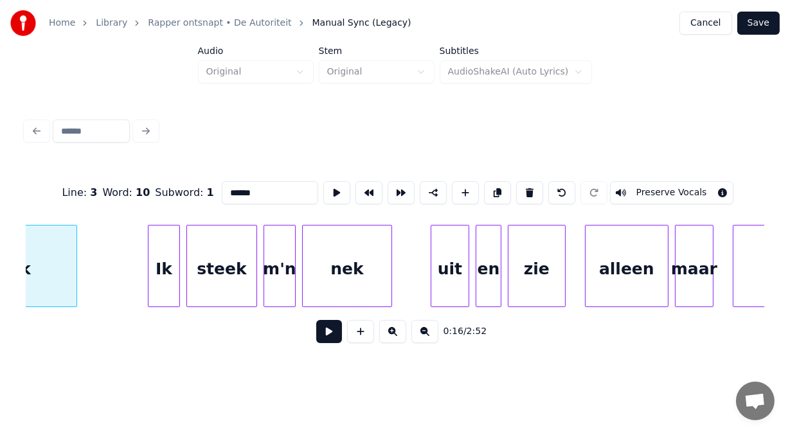
scroll to position [0, 5539]
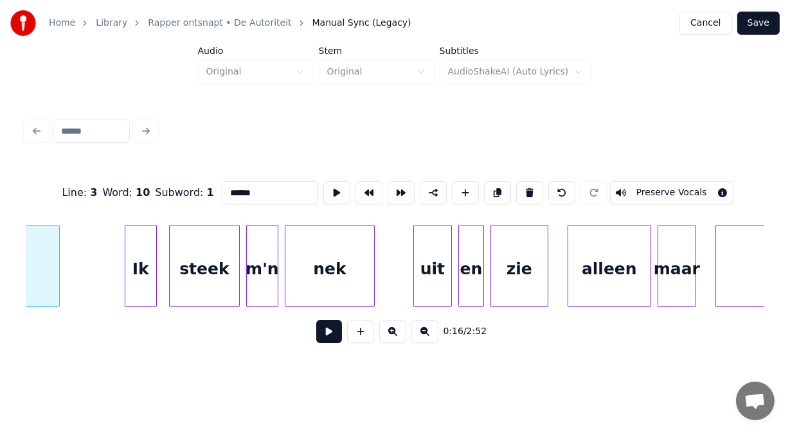
click at [148, 263] on div "Ik" at bounding box center [140, 269] width 31 height 87
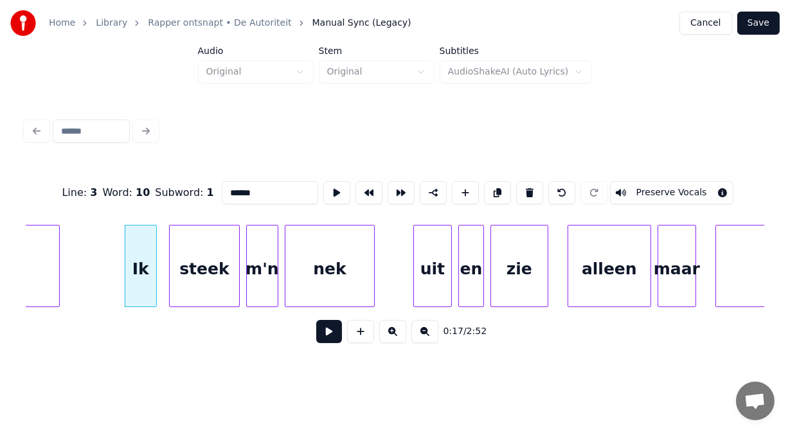
type input "******"
click at [316, 336] on button at bounding box center [329, 331] width 26 height 23
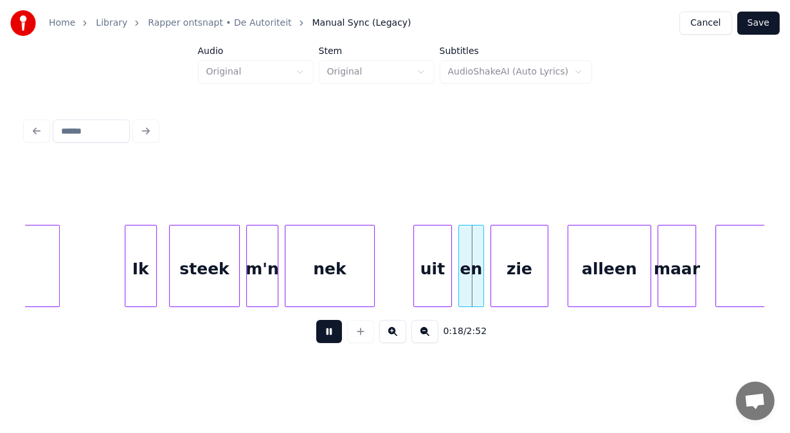
click at [316, 336] on button at bounding box center [329, 331] width 26 height 23
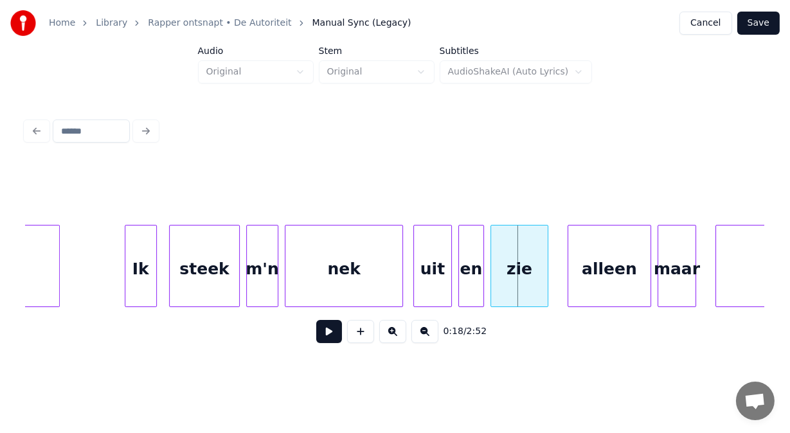
click at [400, 280] on div at bounding box center [401, 266] width 4 height 81
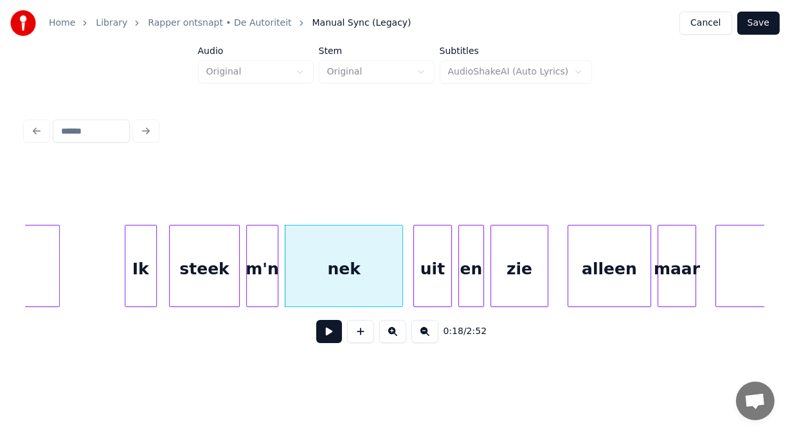
click at [326, 333] on button at bounding box center [329, 331] width 26 height 23
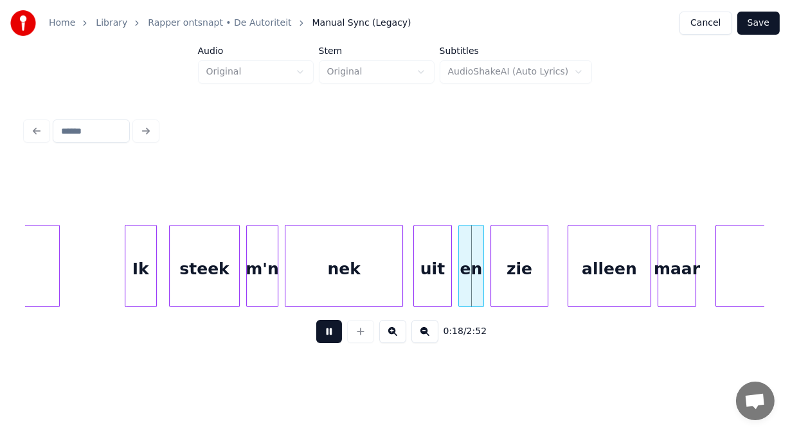
click at [326, 333] on button at bounding box center [329, 331] width 26 height 23
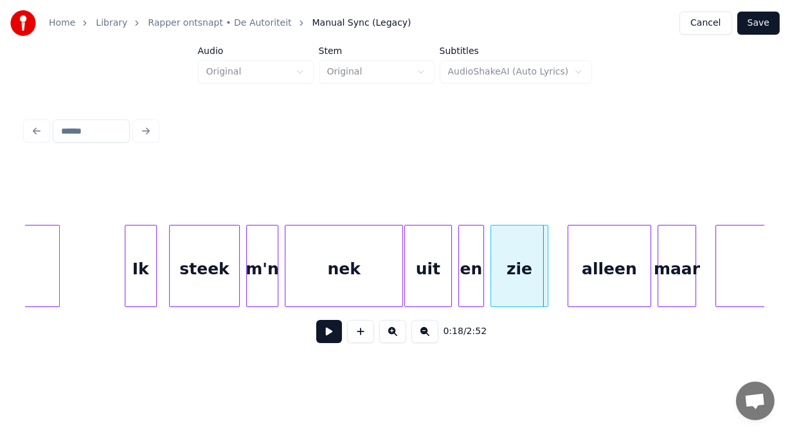
click at [405, 295] on div at bounding box center [407, 266] width 4 height 81
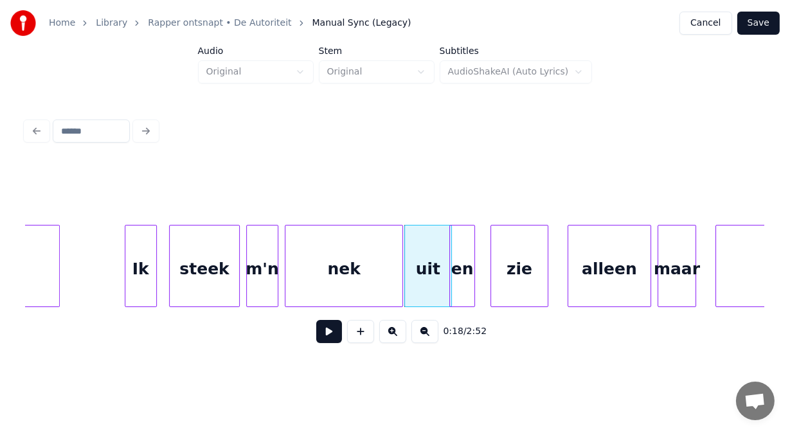
click at [465, 294] on div "en" at bounding box center [462, 269] width 24 height 87
click at [505, 290] on div "zie" at bounding box center [513, 269] width 57 height 87
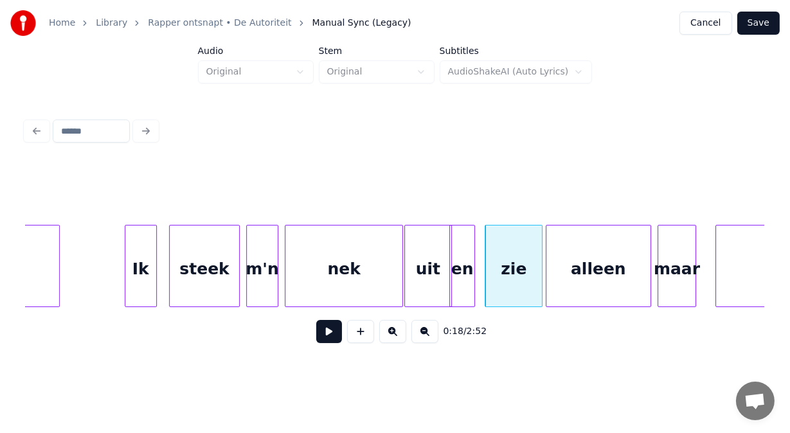
click at [549, 282] on div at bounding box center [548, 266] width 4 height 81
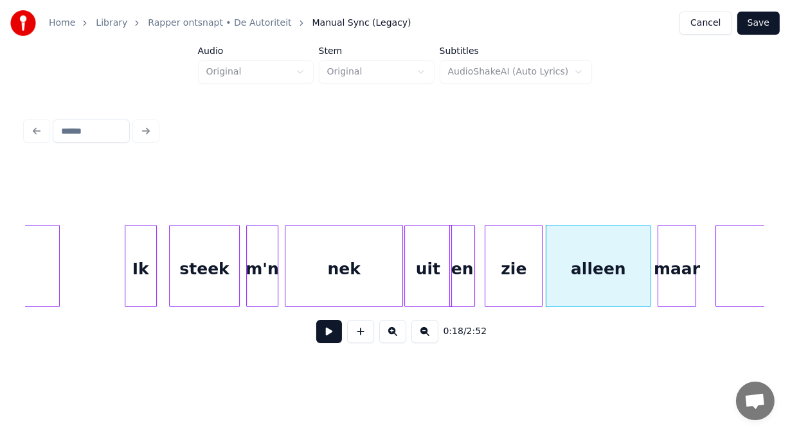
click at [328, 331] on button at bounding box center [329, 331] width 26 height 23
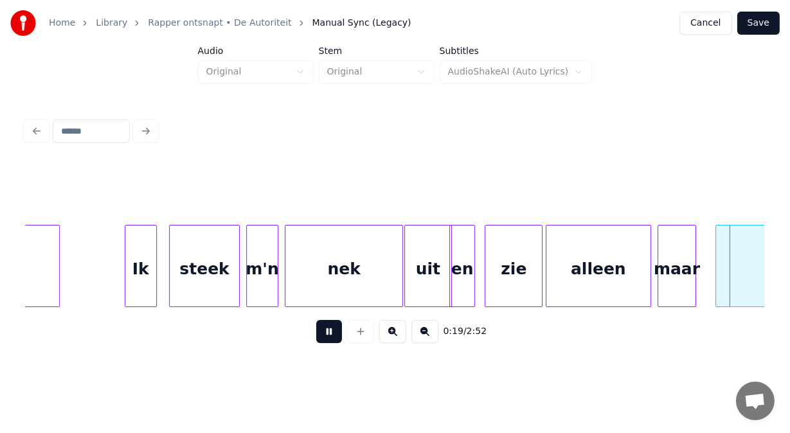
scroll to position [0, 6280]
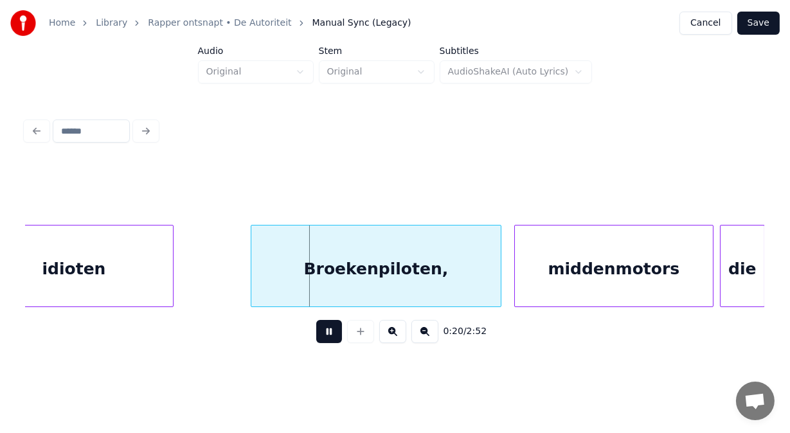
click at [328, 331] on button at bounding box center [329, 331] width 26 height 23
click at [233, 248] on div at bounding box center [235, 266] width 4 height 81
click at [332, 246] on div "Broekenpiloten," at bounding box center [367, 269] width 268 height 87
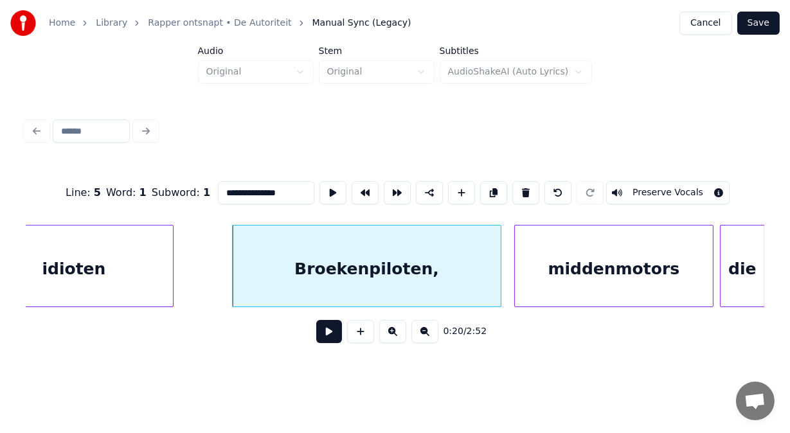
click at [218, 187] on input "**********" at bounding box center [266, 192] width 96 height 23
type input "**********"
click at [328, 336] on button at bounding box center [329, 331] width 26 height 23
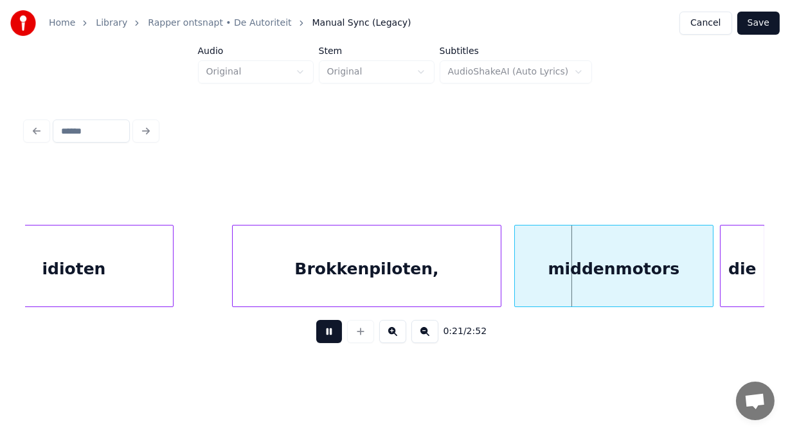
click at [328, 336] on button at bounding box center [329, 331] width 26 height 23
click at [456, 278] on div at bounding box center [456, 266] width 4 height 81
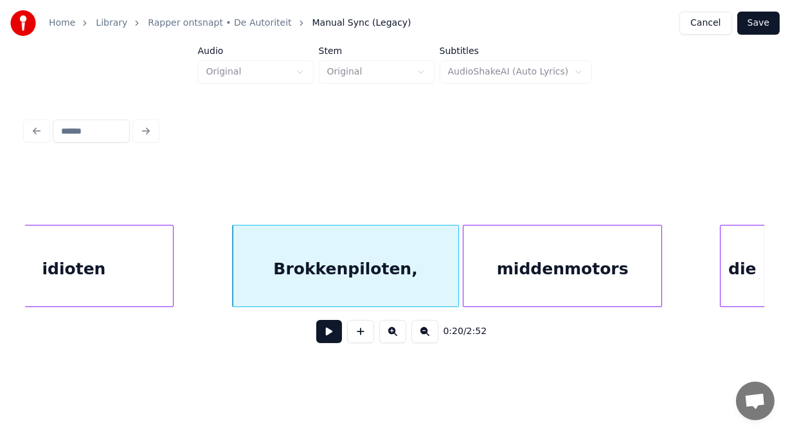
click at [518, 264] on div "middenmotors" at bounding box center [562, 269] width 198 height 87
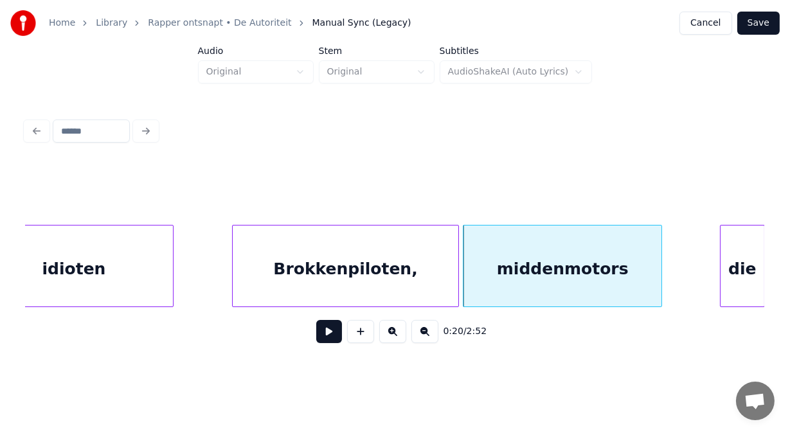
click at [518, 264] on div "middenmotors" at bounding box center [562, 269] width 198 height 87
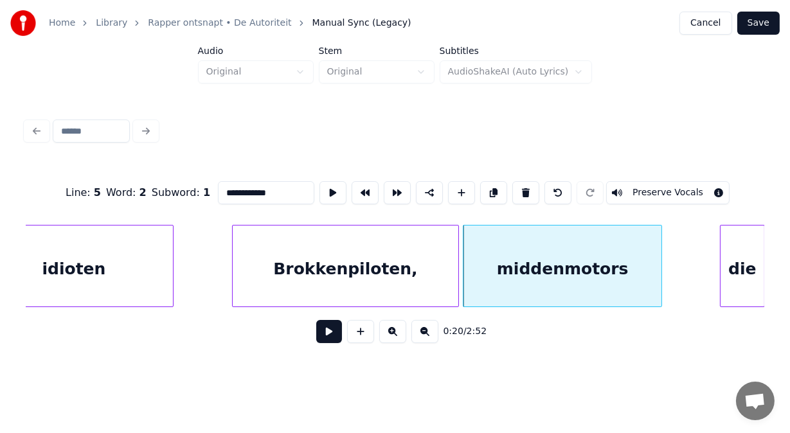
click at [249, 188] on input "**********" at bounding box center [266, 192] width 96 height 23
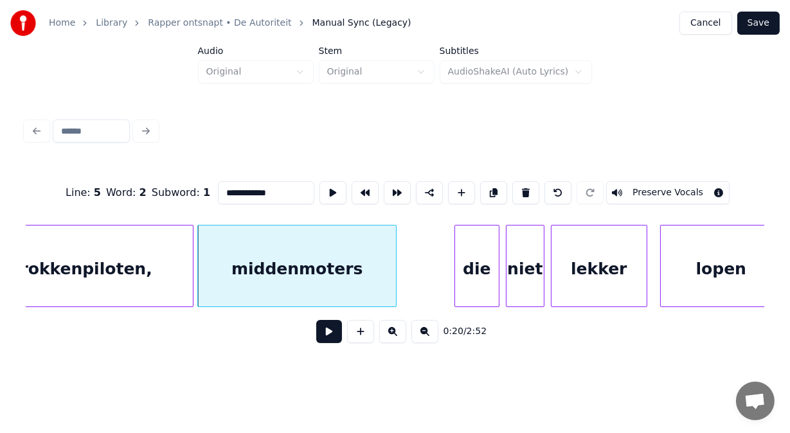
scroll to position [0, 6554]
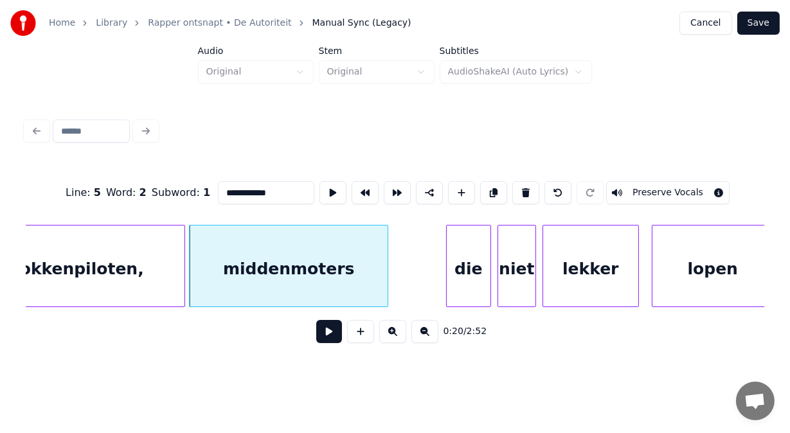
type input "**********"
click at [323, 337] on button at bounding box center [329, 331] width 26 height 23
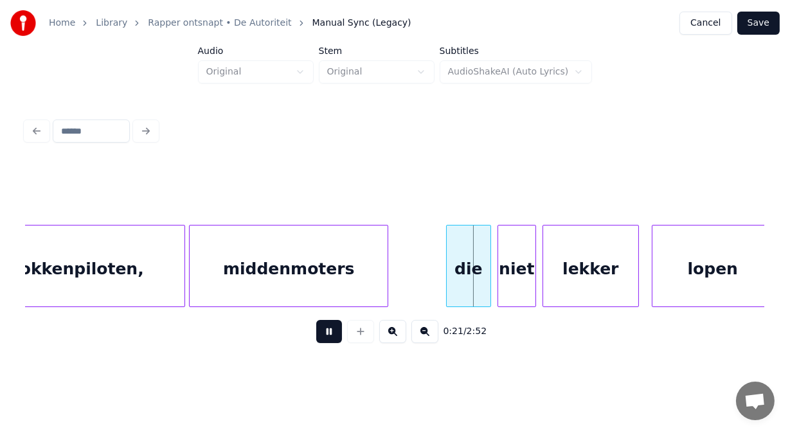
click at [323, 337] on button at bounding box center [329, 331] width 26 height 23
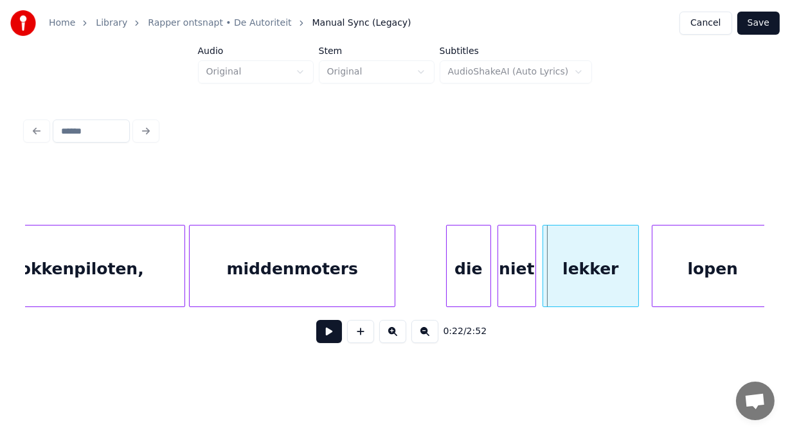
click at [391, 281] on div at bounding box center [393, 266] width 4 height 81
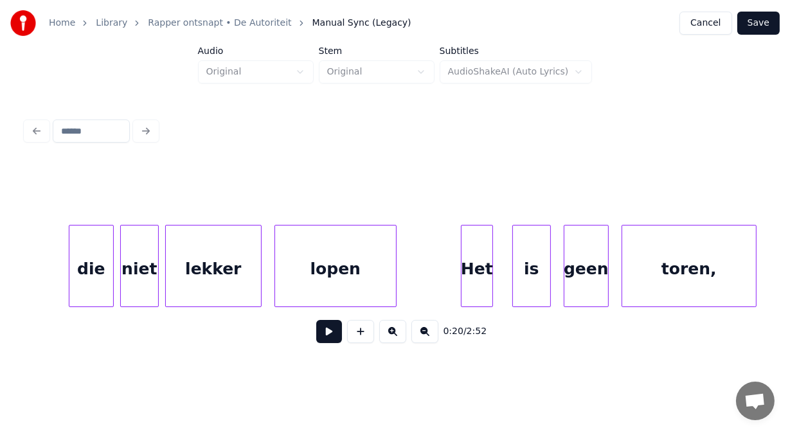
scroll to position [0, 6940]
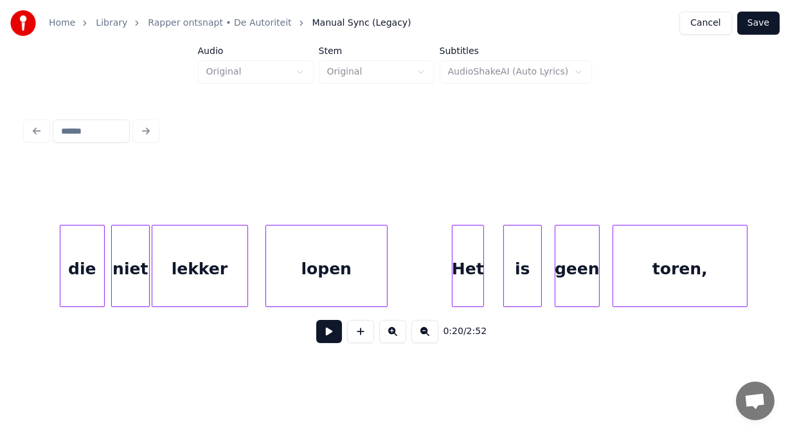
click at [211, 288] on div "lekker" at bounding box center [199, 269] width 95 height 87
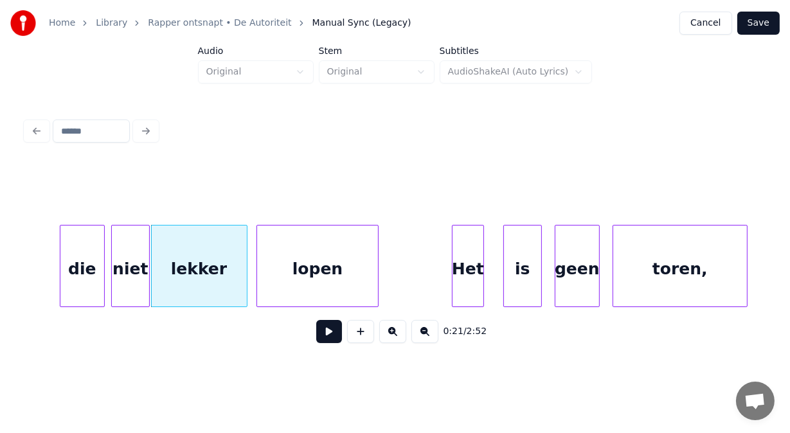
click at [286, 285] on div "lopen" at bounding box center [317, 269] width 121 height 87
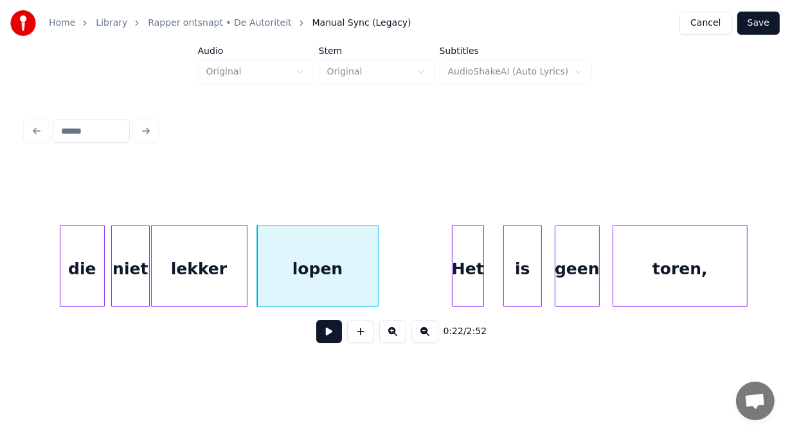
click at [640, 262] on div "toren," at bounding box center [680, 269] width 134 height 87
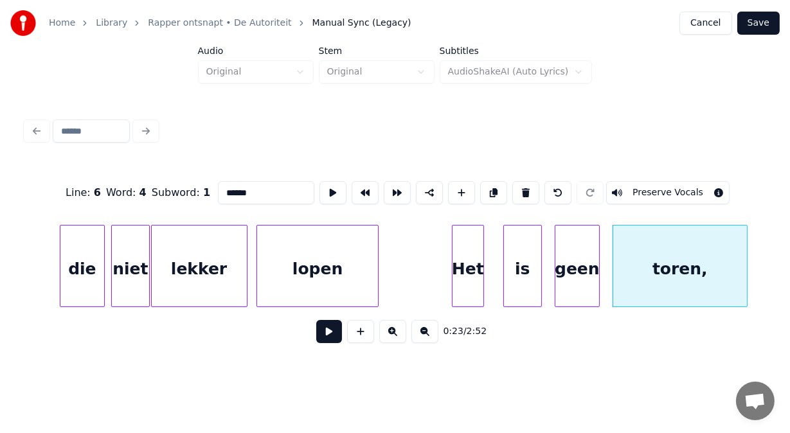
drag, startPoint x: 217, startPoint y: 189, endPoint x: 177, endPoint y: 183, distance: 40.9
click at [177, 183] on div "Line : 6 Word : 4 Subword : 1 ****** Preserve Vocals" at bounding box center [395, 193] width 739 height 64
click at [503, 269] on div "is" at bounding box center [507, 269] width 37 height 87
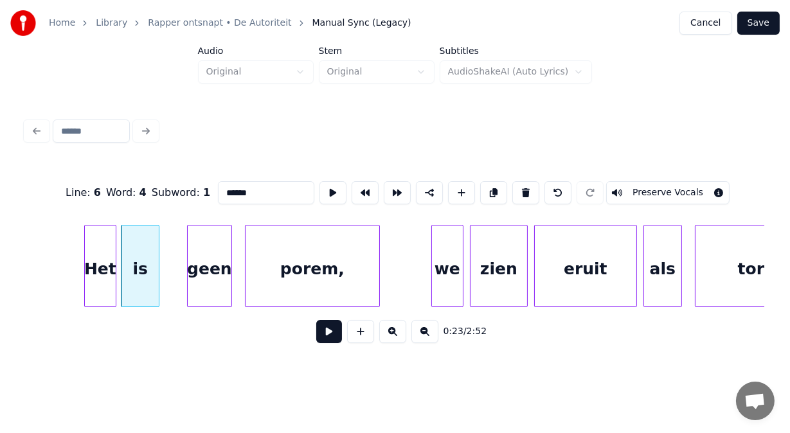
scroll to position [0, 7471]
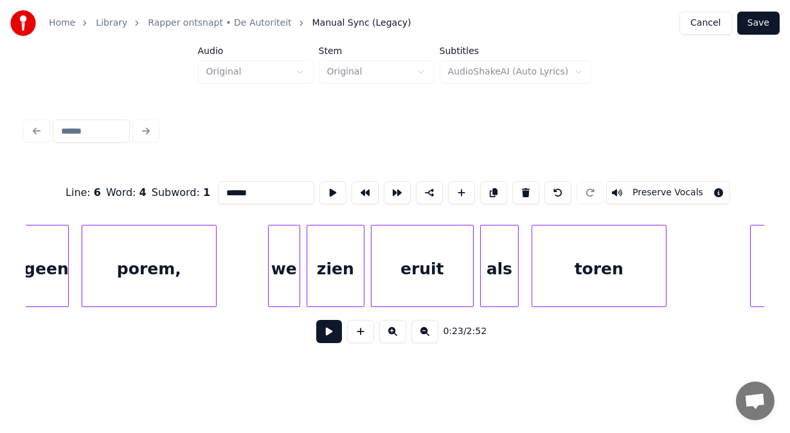
click at [44, 278] on div "geen" at bounding box center [46, 269] width 44 height 87
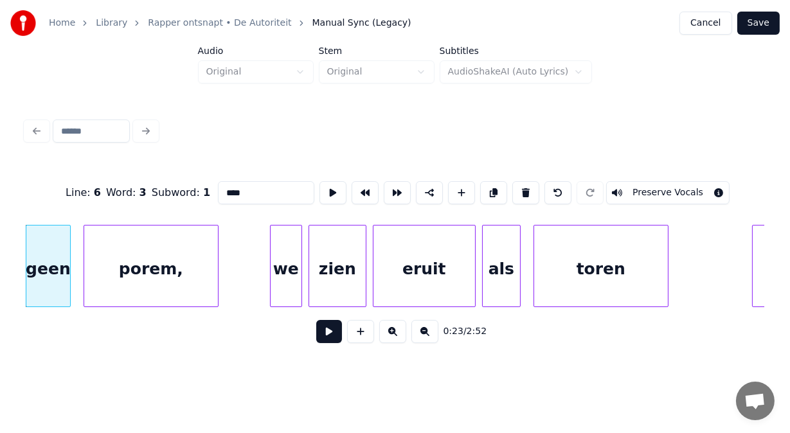
type input "****"
click at [316, 339] on button at bounding box center [329, 331] width 26 height 23
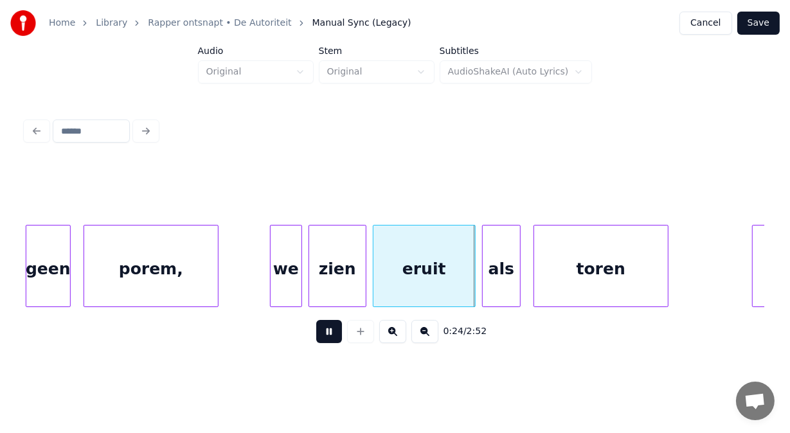
click at [316, 339] on button at bounding box center [329, 331] width 26 height 23
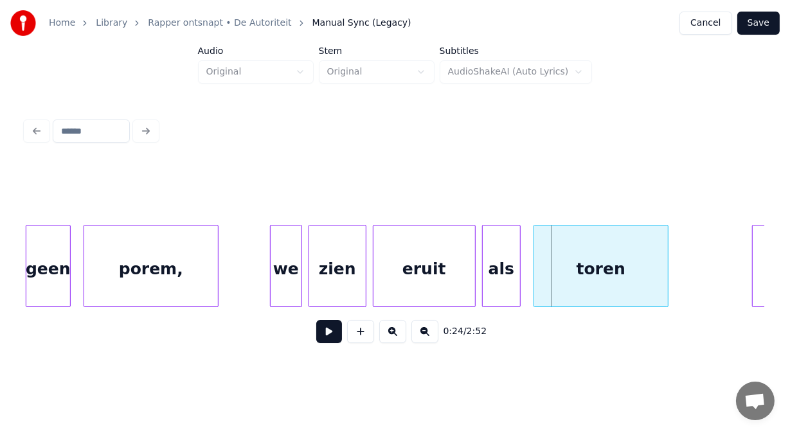
click at [294, 280] on div "we" at bounding box center [286, 269] width 31 height 87
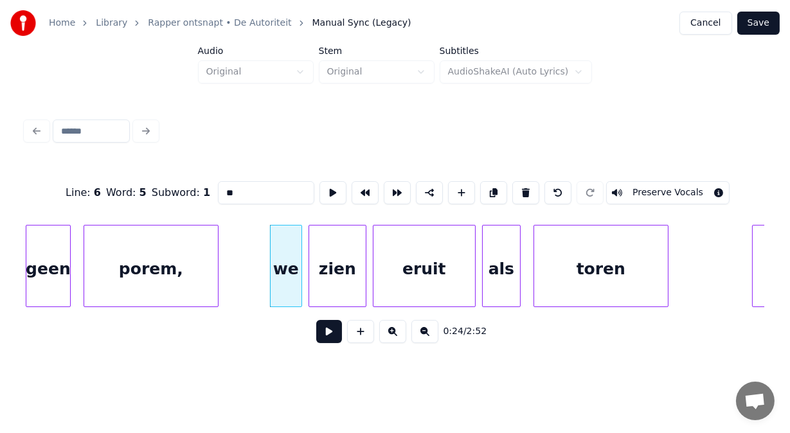
drag, startPoint x: 205, startPoint y: 190, endPoint x: 156, endPoint y: 189, distance: 49.5
click at [156, 189] on div "Line : 6 Word : 5 Subword : 1 ** Preserve Vocals" at bounding box center [395, 193] width 739 height 64
click at [453, 273] on div "eruit" at bounding box center [418, 269] width 102 height 87
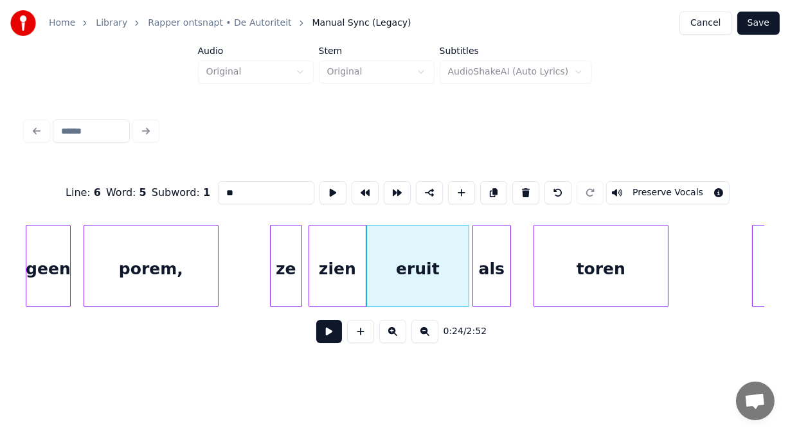
click at [486, 283] on div "als" at bounding box center [491, 269] width 37 height 87
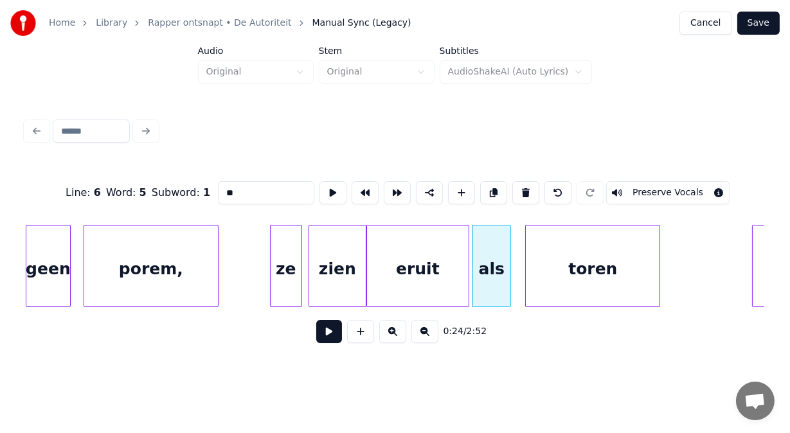
click at [541, 281] on div "toren" at bounding box center [593, 269] width 134 height 87
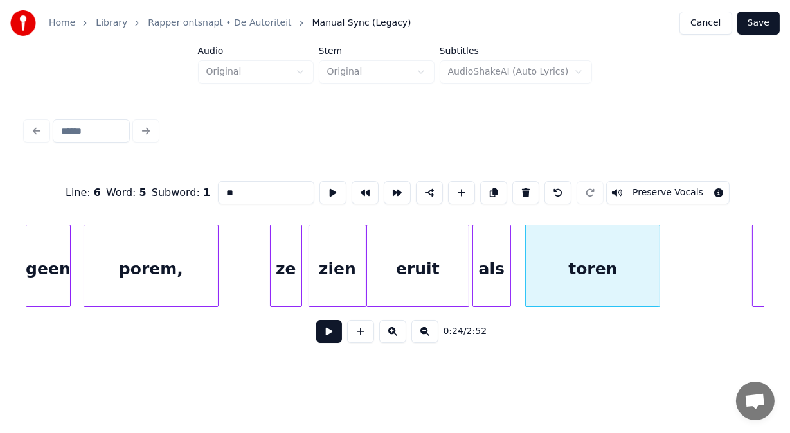
click at [564, 257] on div "toren" at bounding box center [593, 269] width 134 height 87
drag, startPoint x: 233, startPoint y: 186, endPoint x: 109, endPoint y: 177, distance: 123.8
click at [109, 177] on div "Line : 6 Word : 9 Subword : 1 ***** Preserve Vocals" at bounding box center [395, 193] width 739 height 64
click at [218, 190] on input "*****" at bounding box center [266, 192] width 96 height 23
click at [232, 190] on input "******" at bounding box center [266, 192] width 96 height 23
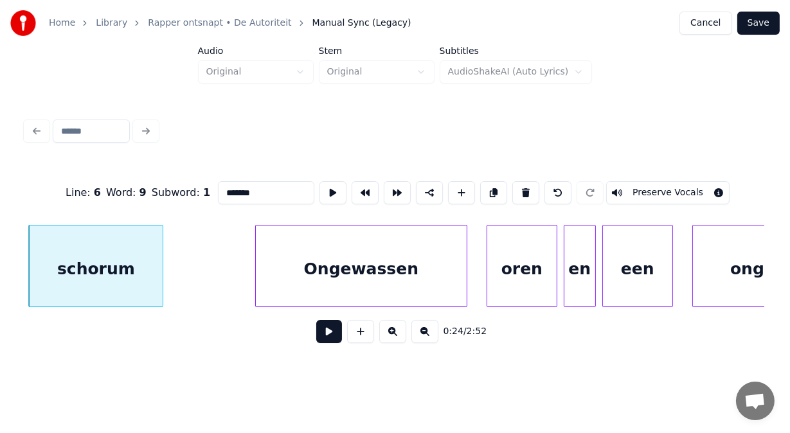
scroll to position [0, 7975]
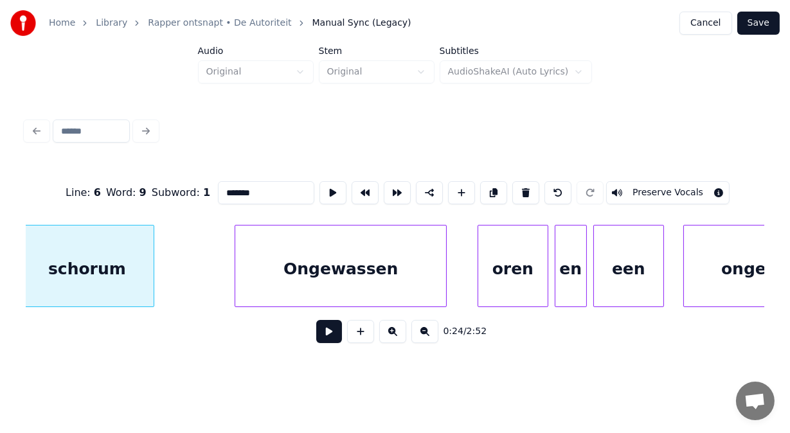
click at [422, 283] on div "Ongewassen" at bounding box center [340, 269] width 211 height 87
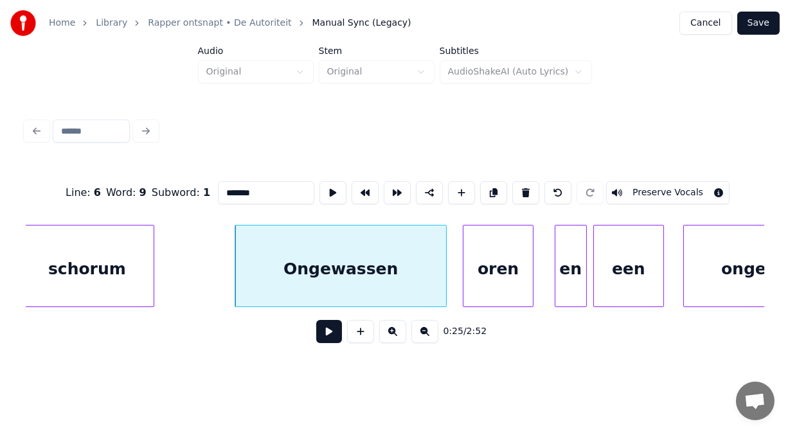
click at [502, 285] on div "oren" at bounding box center [497, 269] width 69 height 87
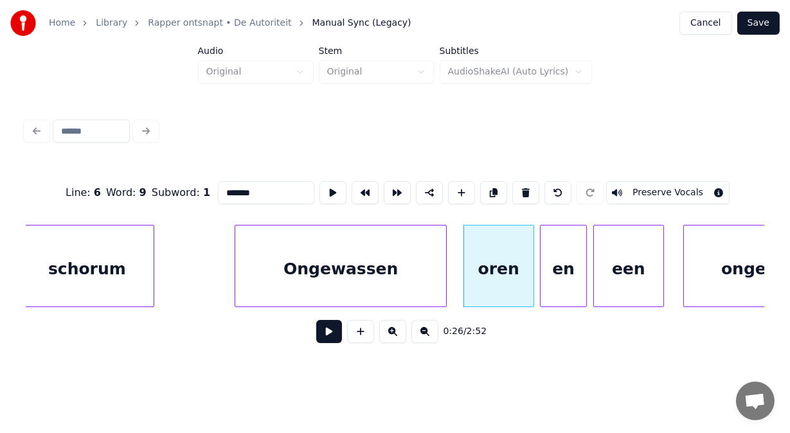
click at [541, 286] on div at bounding box center [543, 266] width 4 height 81
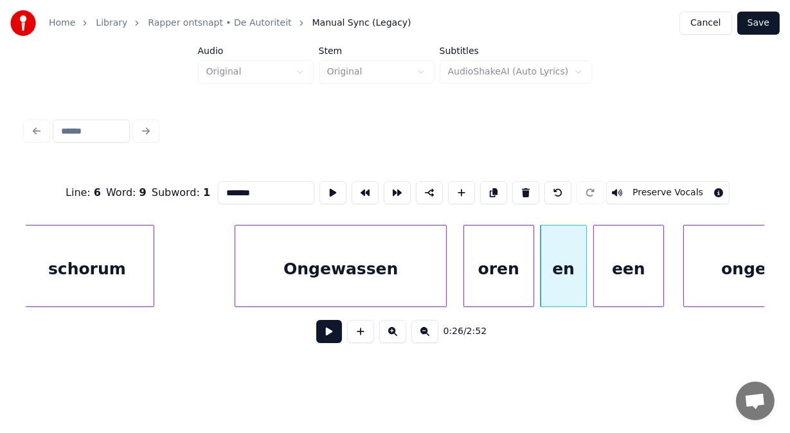
click at [391, 286] on div "Ongewassen" at bounding box center [340, 269] width 211 height 87
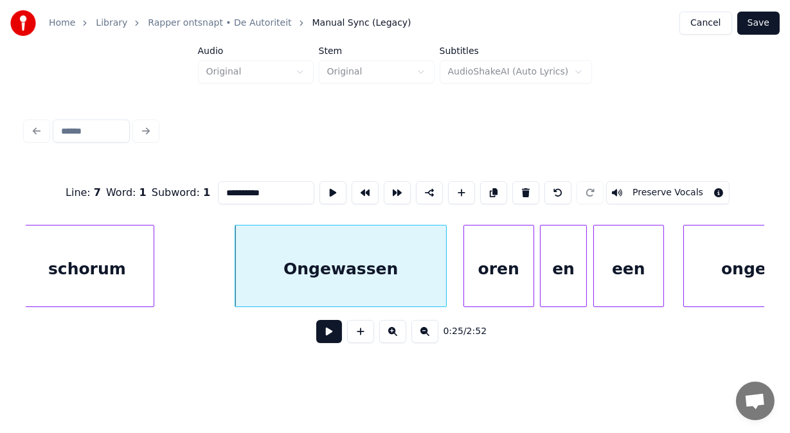
type input "**********"
click at [324, 335] on button at bounding box center [329, 331] width 26 height 23
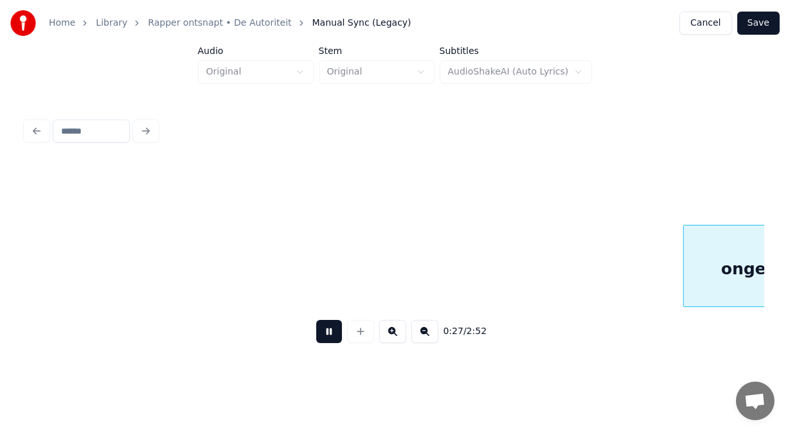
scroll to position [0, 8717]
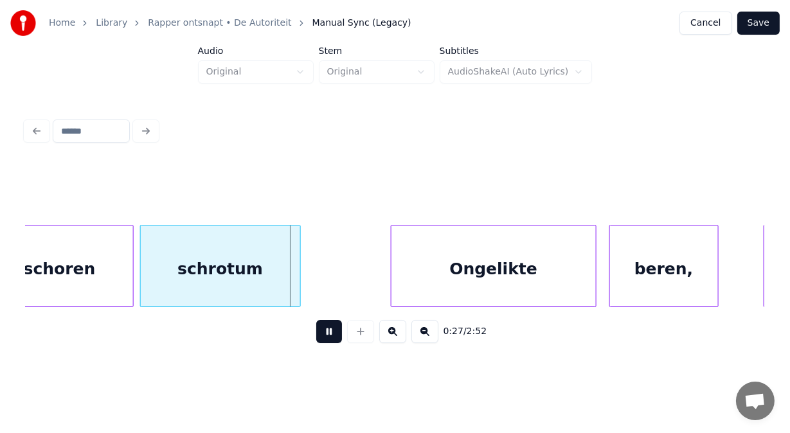
click at [324, 335] on button at bounding box center [329, 331] width 26 height 23
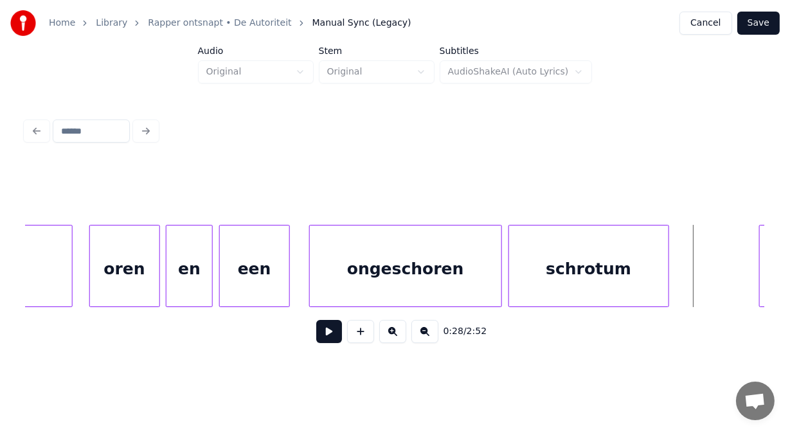
scroll to position [0, 8306]
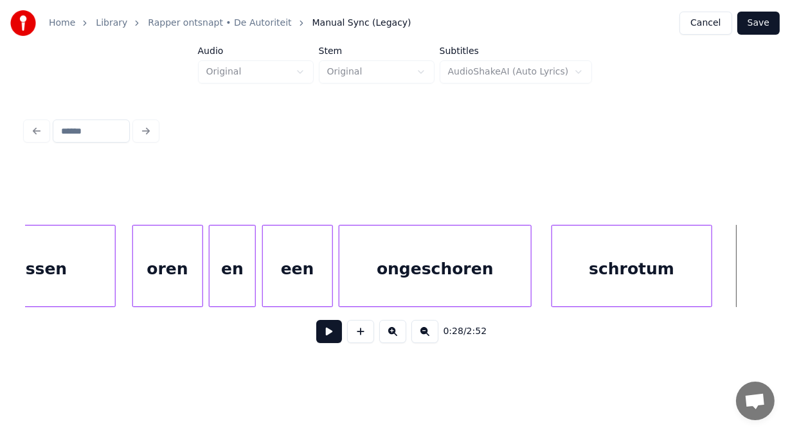
click at [417, 265] on div "ongeschoren" at bounding box center [435, 269] width 192 height 87
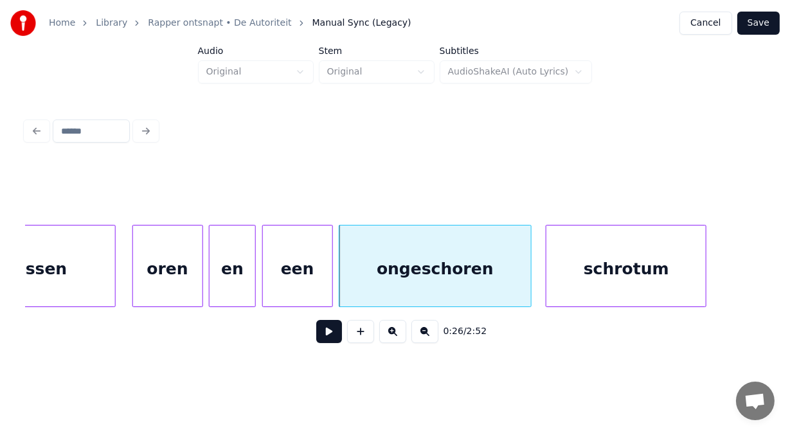
click at [581, 253] on div "schrotum" at bounding box center [625, 269] width 159 height 87
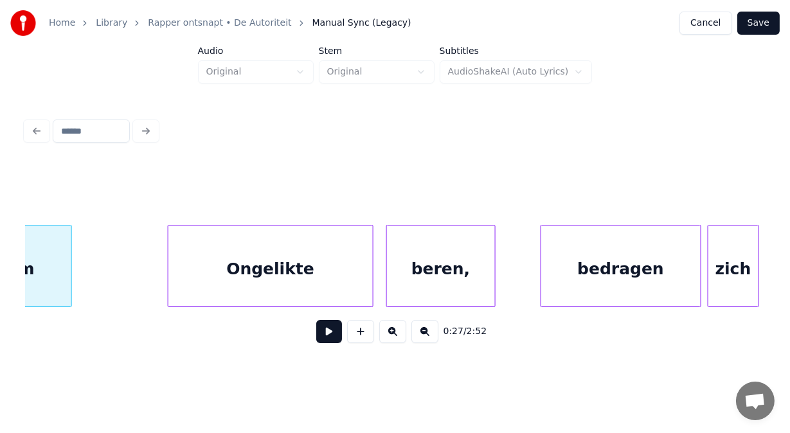
scroll to position [0, 8974]
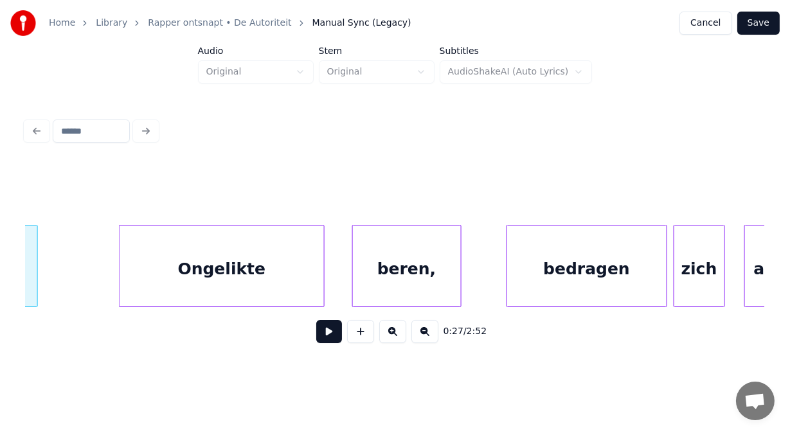
click at [312, 272] on div "Ongelikte" at bounding box center [222, 269] width 204 height 87
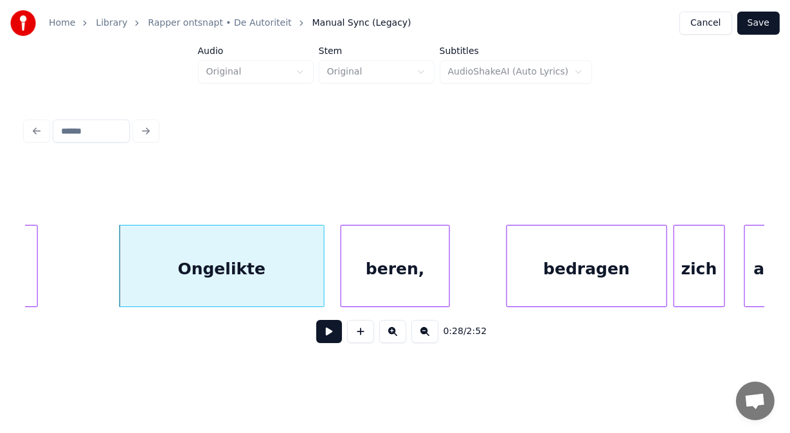
click at [391, 276] on div "beren," at bounding box center [395, 269] width 108 height 87
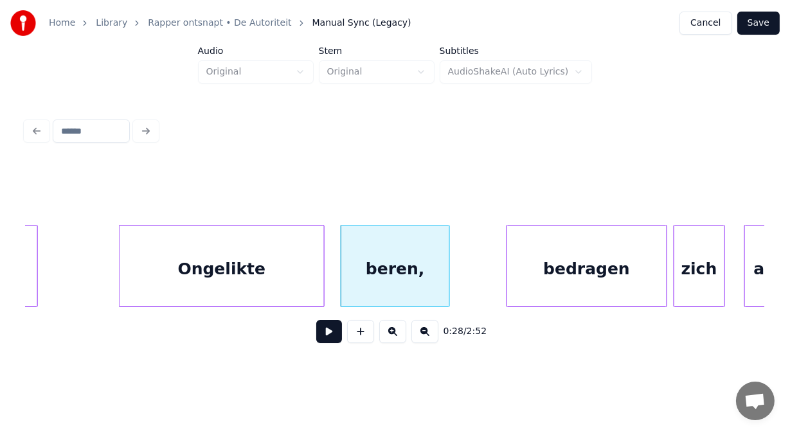
click at [294, 280] on div "Ongelikte" at bounding box center [222, 269] width 204 height 87
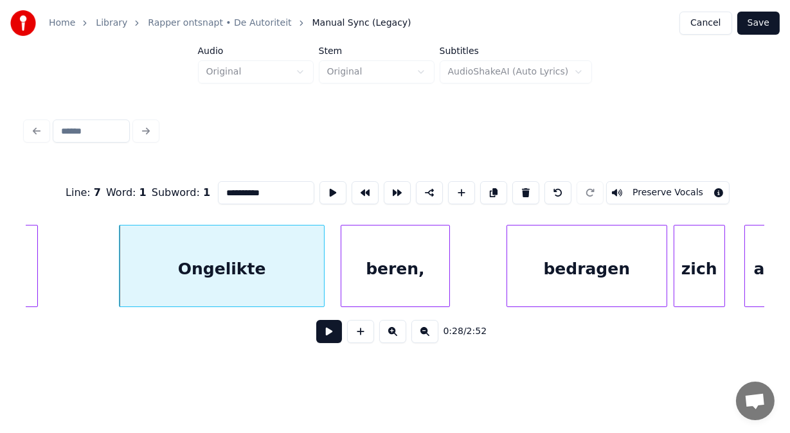
type input "*********"
click at [323, 332] on button at bounding box center [329, 331] width 26 height 23
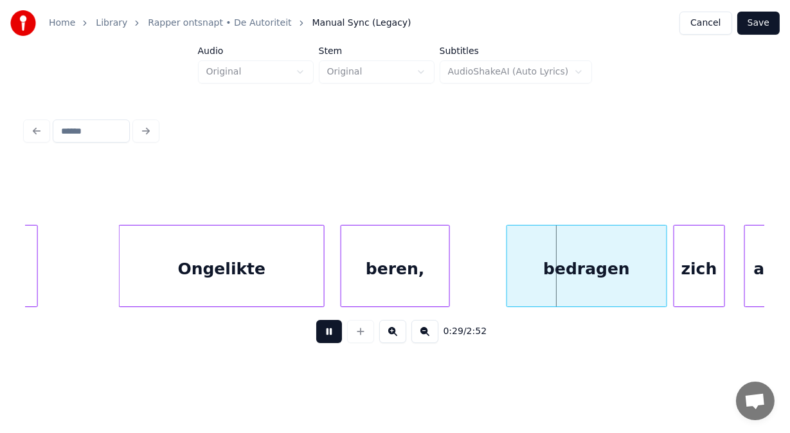
click at [323, 332] on button at bounding box center [329, 331] width 26 height 23
click at [546, 278] on div "bedragen" at bounding box center [586, 269] width 159 height 87
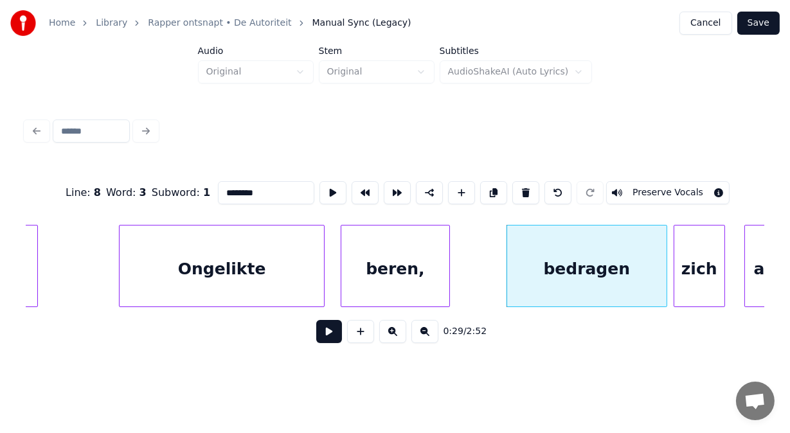
drag, startPoint x: 203, startPoint y: 188, endPoint x: 133, endPoint y: 199, distance: 70.9
click at [133, 199] on div "Line : 8 Word : 3 Subword : 1 ******** Preserve Vocals" at bounding box center [395, 193] width 739 height 64
type input "********"
click at [324, 342] on button at bounding box center [329, 331] width 26 height 23
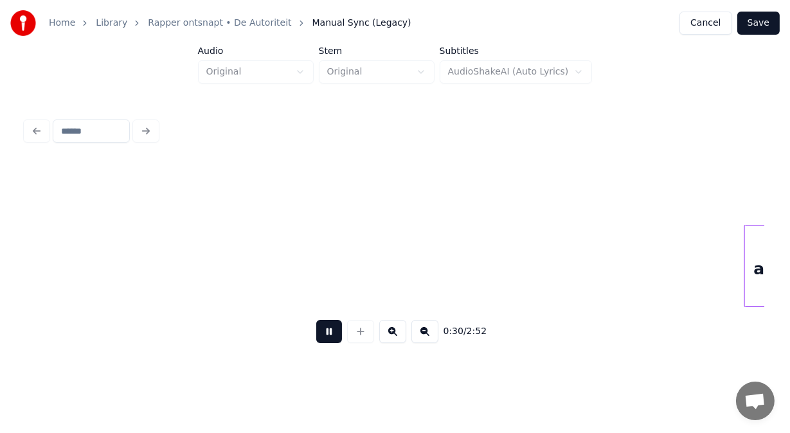
scroll to position [0, 9719]
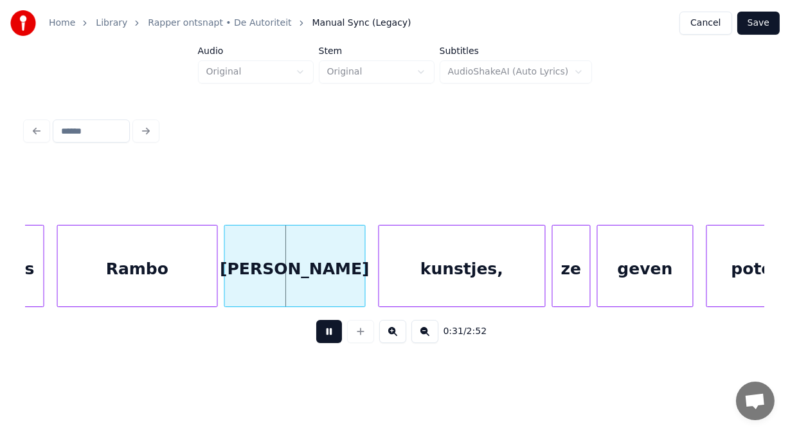
click at [324, 342] on button at bounding box center [329, 331] width 26 height 23
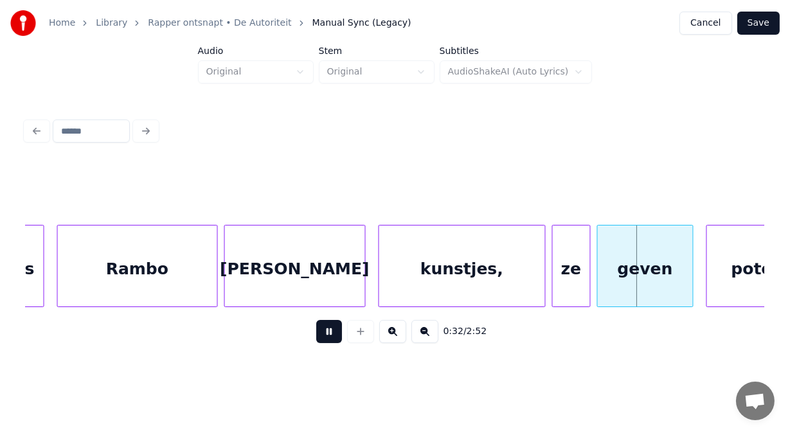
click at [324, 342] on button at bounding box center [329, 331] width 26 height 23
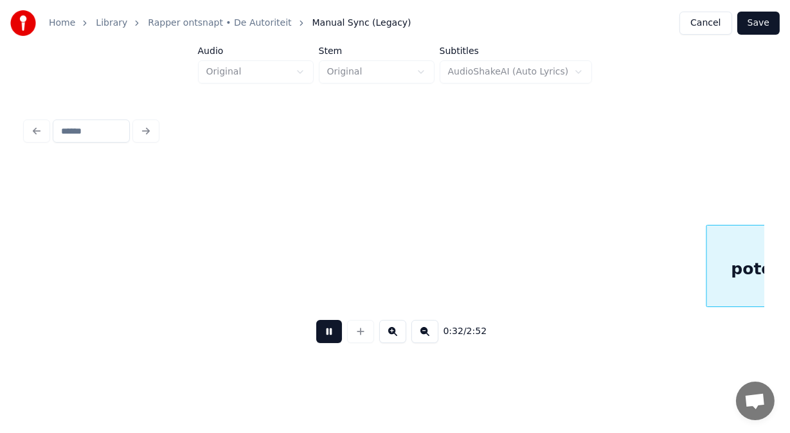
scroll to position [0, 10458]
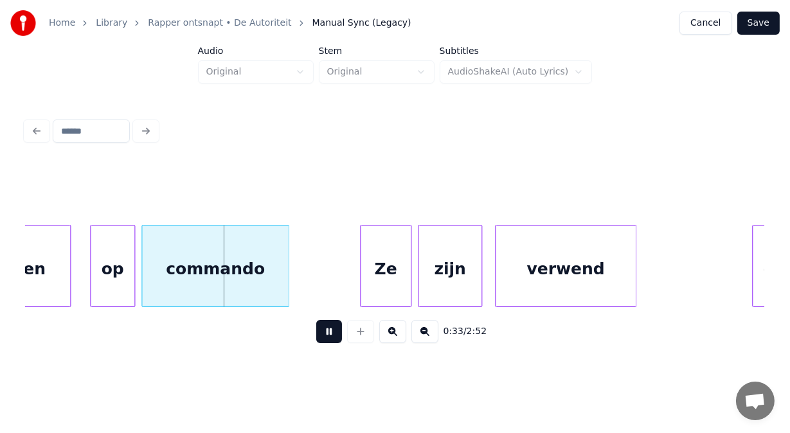
click at [324, 342] on button at bounding box center [329, 331] width 26 height 23
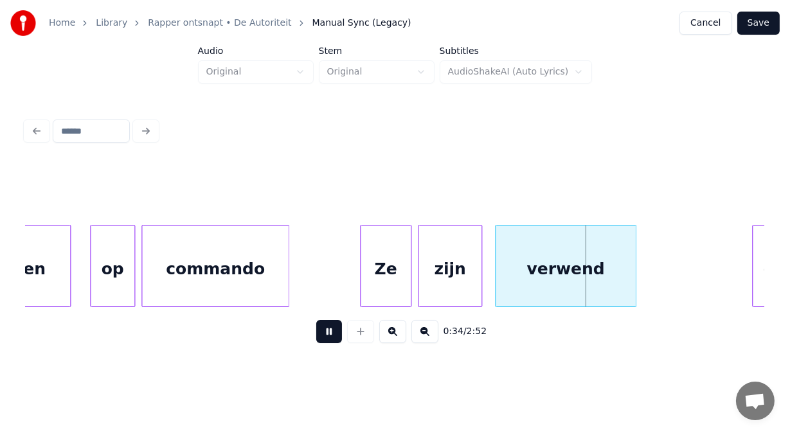
click at [324, 342] on button at bounding box center [329, 331] width 26 height 23
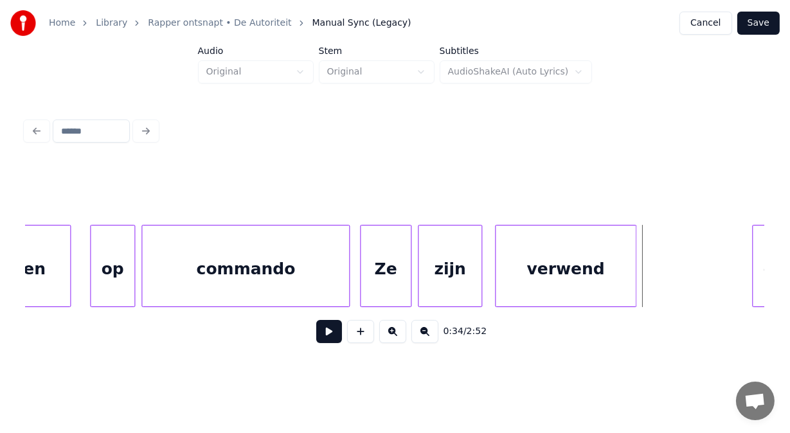
click at [346, 291] on div at bounding box center [347, 266] width 4 height 81
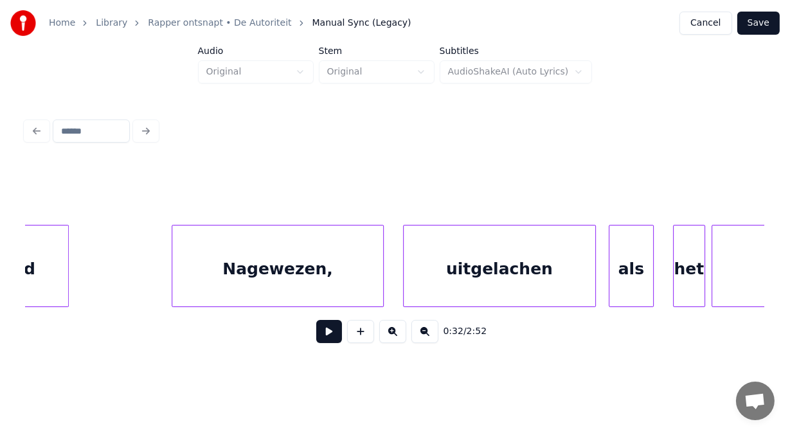
scroll to position [0, 11718]
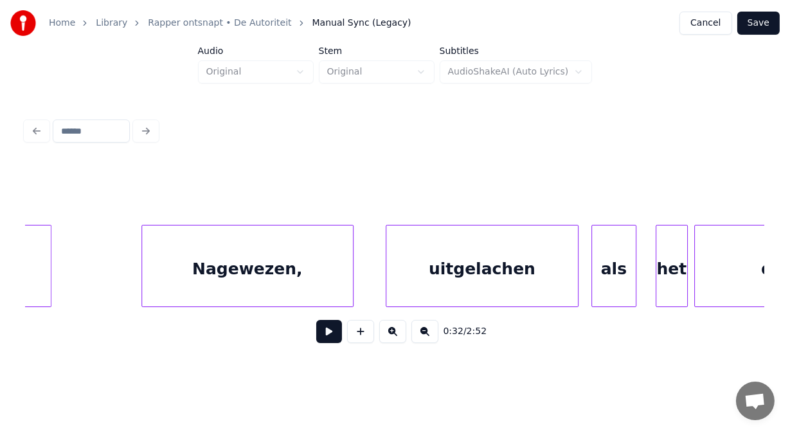
click at [177, 244] on div "Nagewezen," at bounding box center [247, 269] width 211 height 87
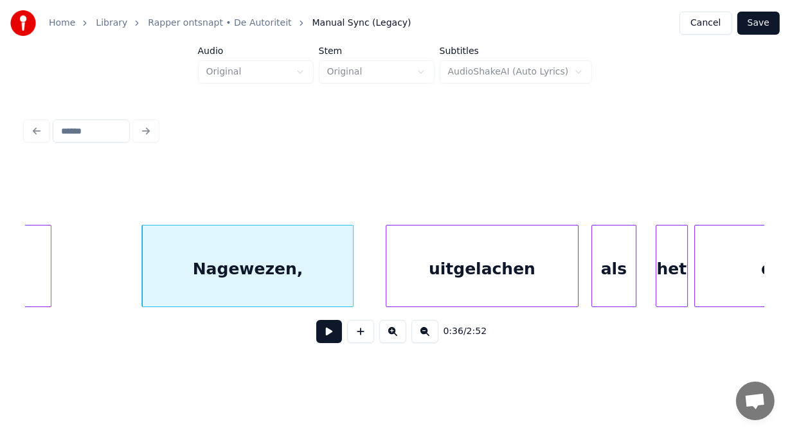
click at [323, 340] on button at bounding box center [329, 331] width 26 height 23
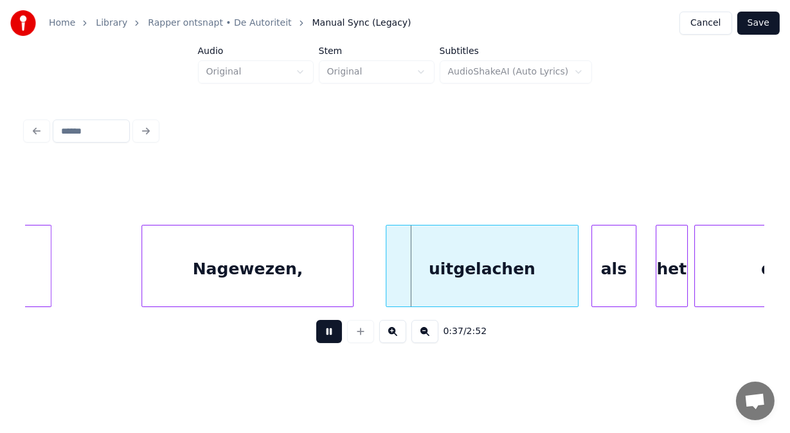
click at [323, 340] on button at bounding box center [329, 331] width 26 height 23
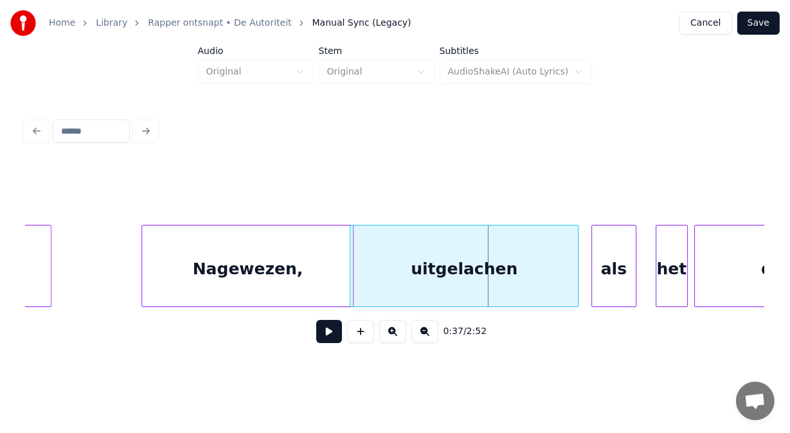
click at [352, 294] on div at bounding box center [352, 266] width 4 height 81
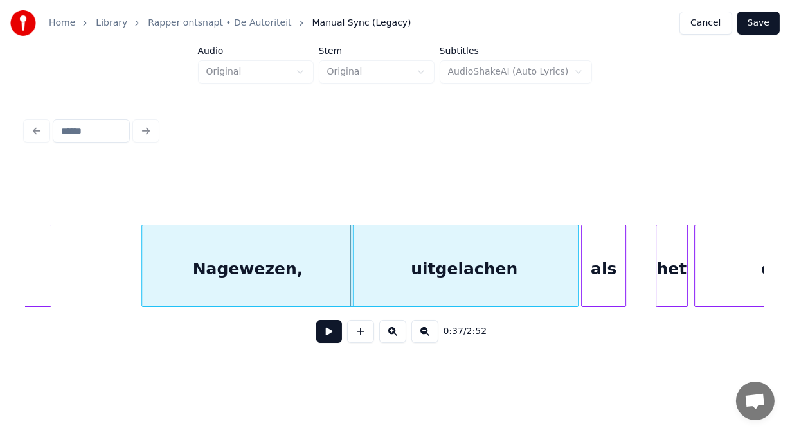
click at [596, 269] on div "als" at bounding box center [604, 269] width 44 height 87
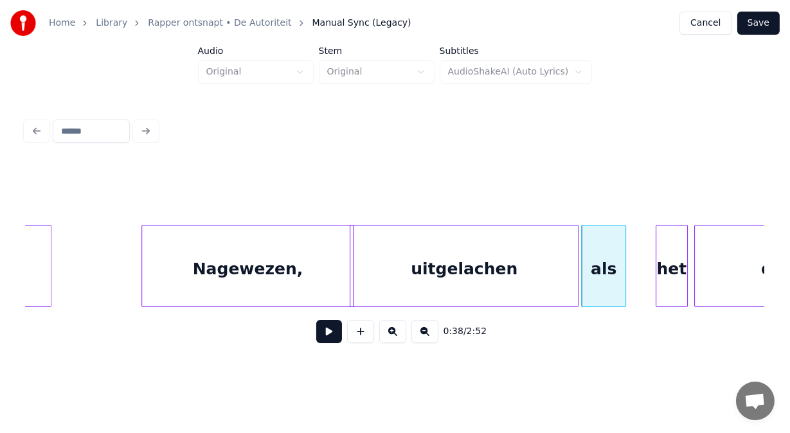
click at [319, 337] on button at bounding box center [329, 331] width 26 height 23
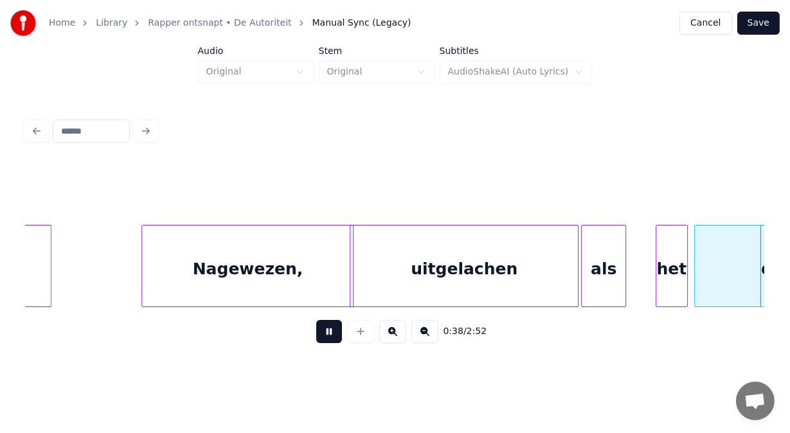
scroll to position [0, 12458]
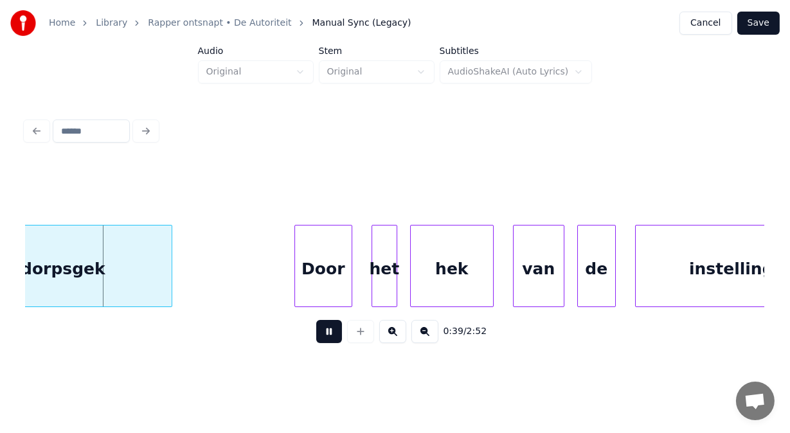
click at [319, 337] on button at bounding box center [329, 331] width 26 height 23
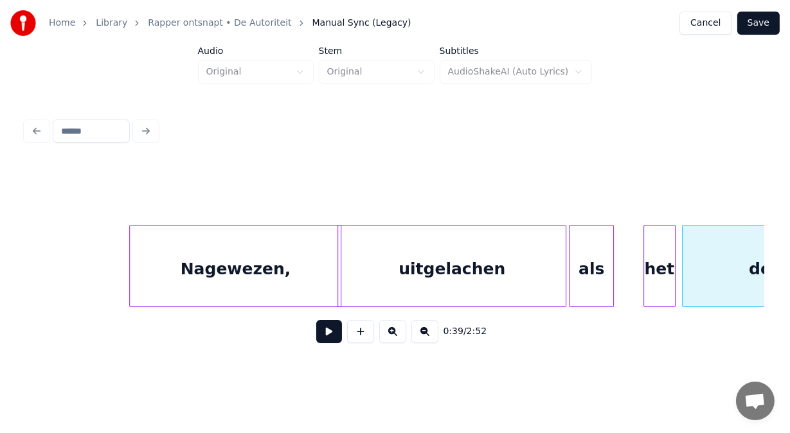
scroll to position [0, 11704]
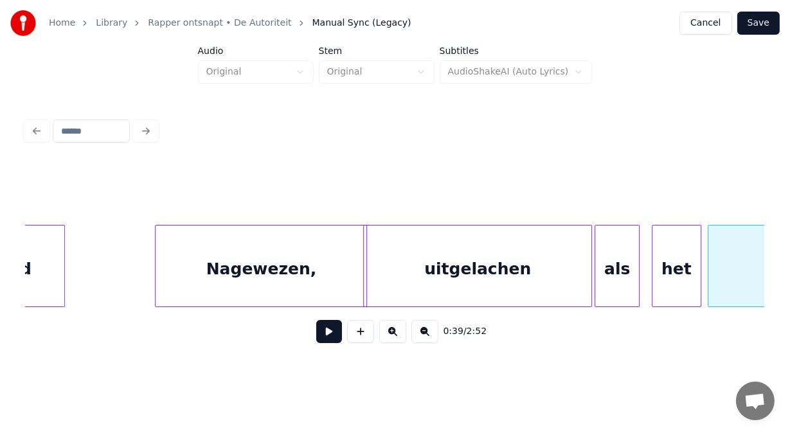
click at [654, 285] on div at bounding box center [654, 266] width 4 height 81
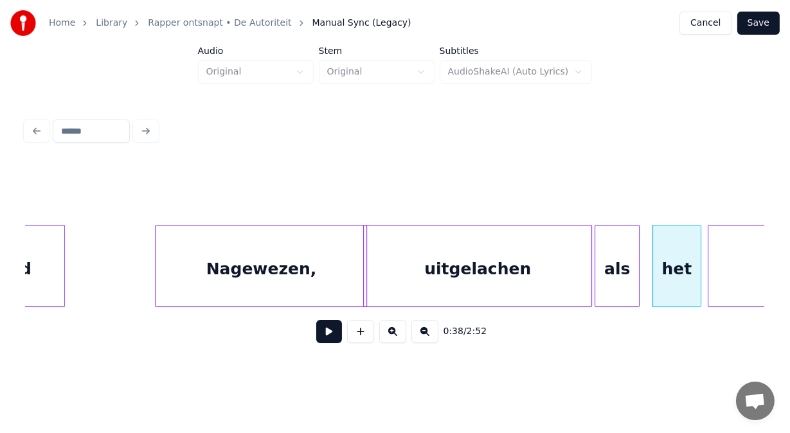
click at [678, 268] on div "het" at bounding box center [677, 269] width 48 height 87
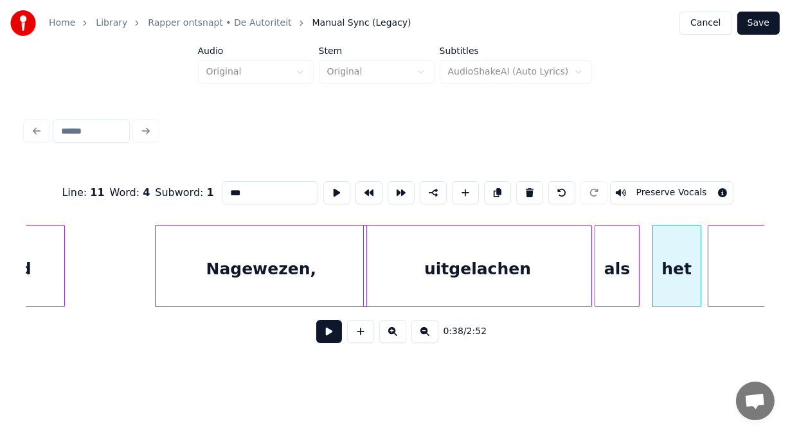
drag, startPoint x: 237, startPoint y: 190, endPoint x: 79, endPoint y: 204, distance: 158.1
click at [79, 204] on div "Line : 11 Word : 4 Subword : 1 *** Preserve Vocals" at bounding box center [395, 193] width 739 height 64
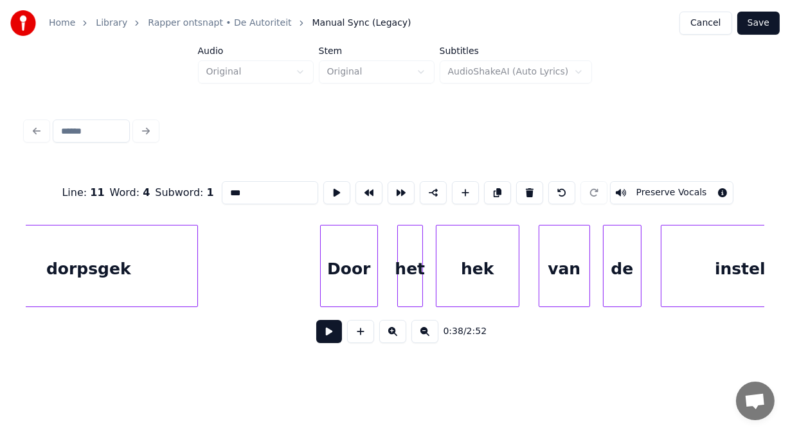
scroll to position [0, 12458]
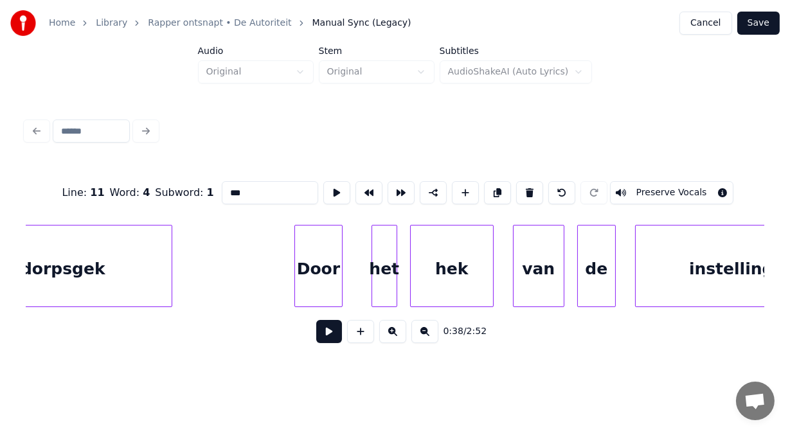
click at [339, 290] on div at bounding box center [340, 266] width 4 height 81
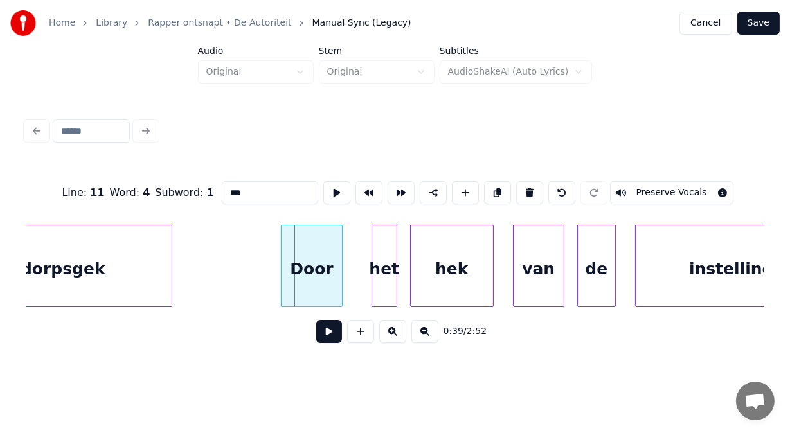
click at [285, 287] on div at bounding box center [284, 266] width 4 height 81
click at [367, 285] on div "het" at bounding box center [369, 269] width 24 height 87
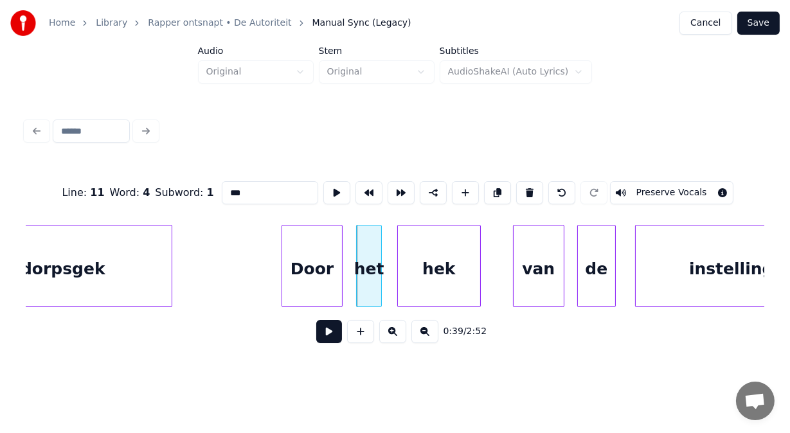
click at [436, 276] on div "hek" at bounding box center [439, 269] width 82 height 87
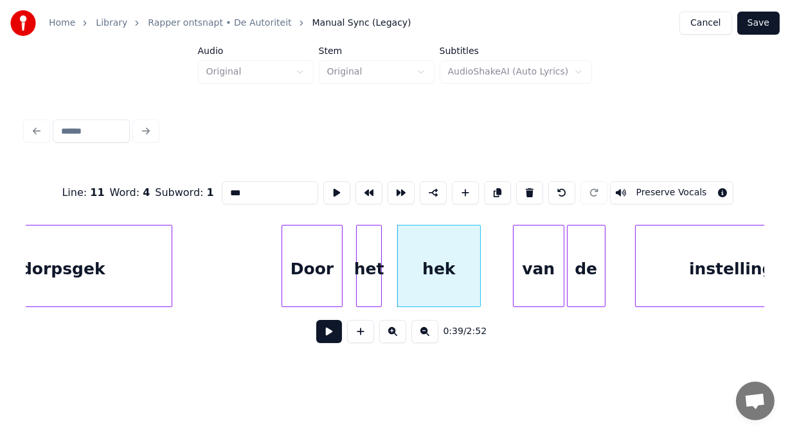
click at [592, 275] on div "de" at bounding box center [586, 269] width 37 height 87
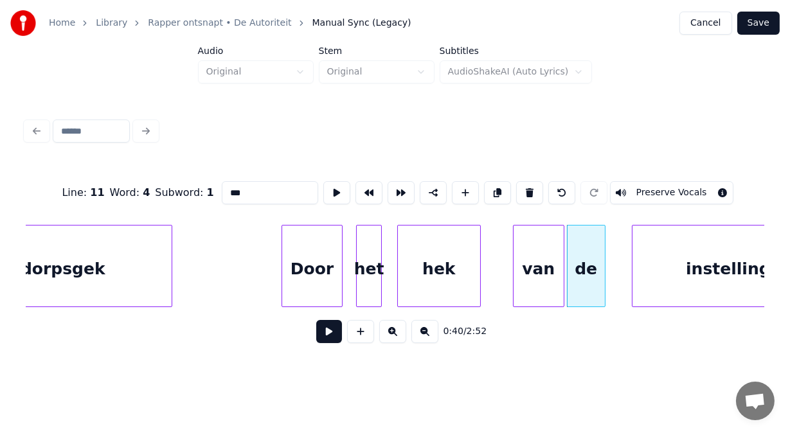
scroll to position [0, 12519]
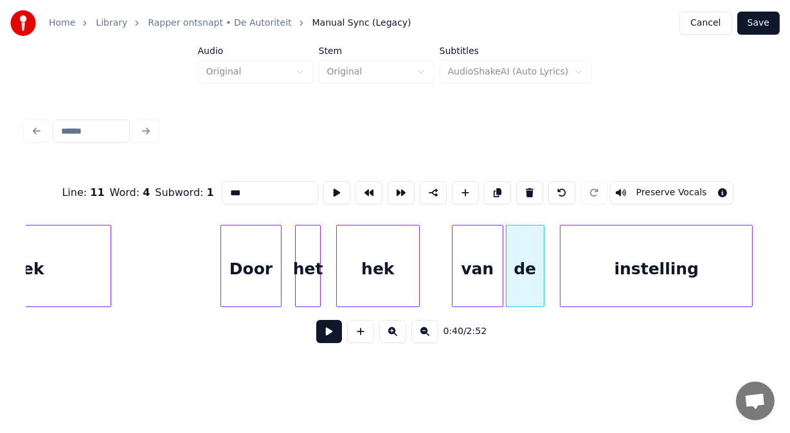
click at [667, 283] on div "instelling" at bounding box center [656, 269] width 192 height 87
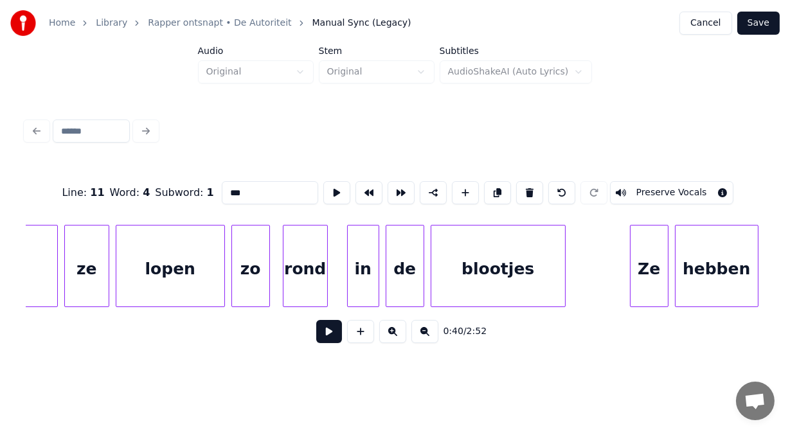
scroll to position [0, 13890]
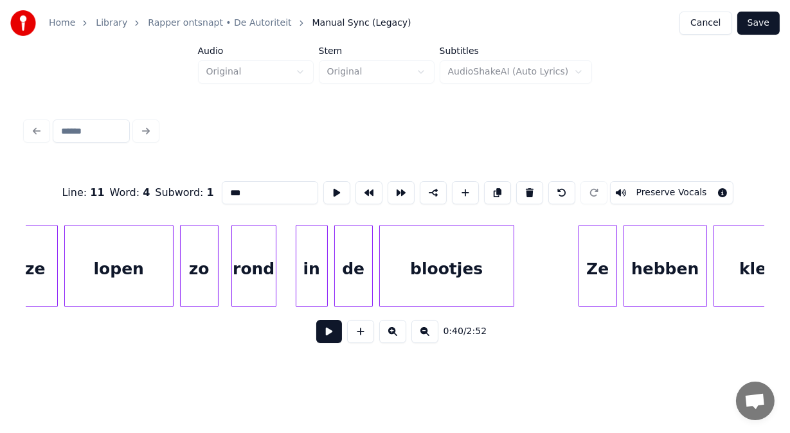
click at [46, 260] on div "ze" at bounding box center [35, 269] width 44 height 87
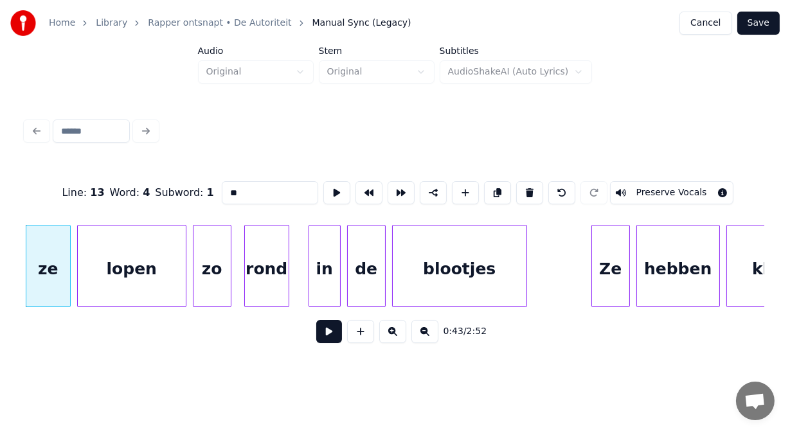
type input "**"
click at [318, 332] on button at bounding box center [329, 331] width 26 height 23
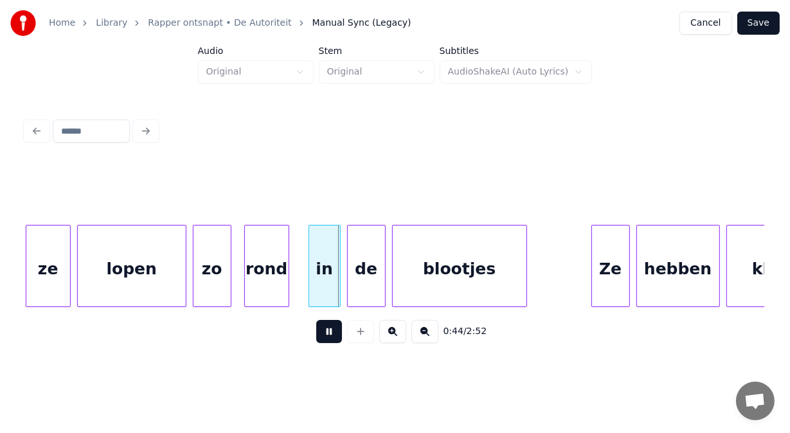
click at [322, 341] on button at bounding box center [329, 331] width 26 height 23
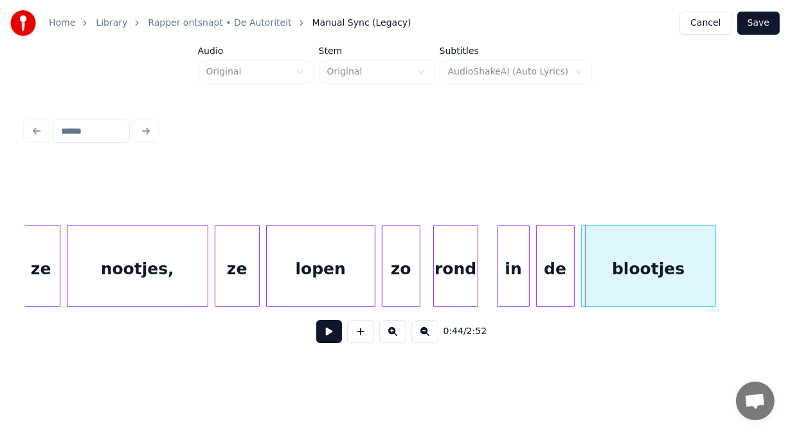
scroll to position [0, 13646]
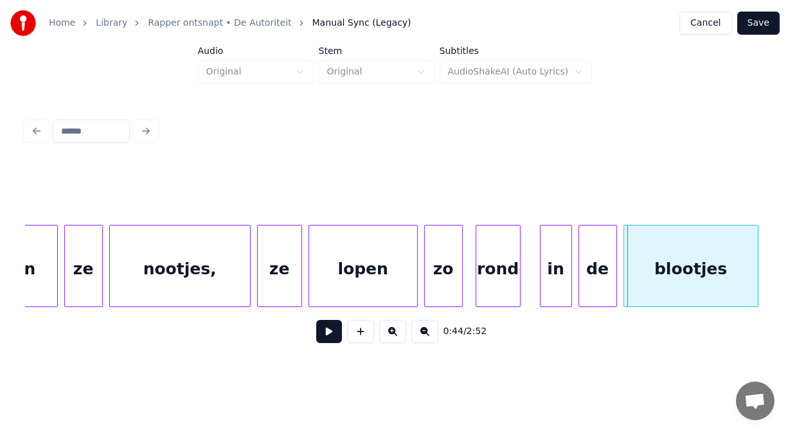
click at [152, 270] on div "nootjes," at bounding box center [180, 269] width 140 height 87
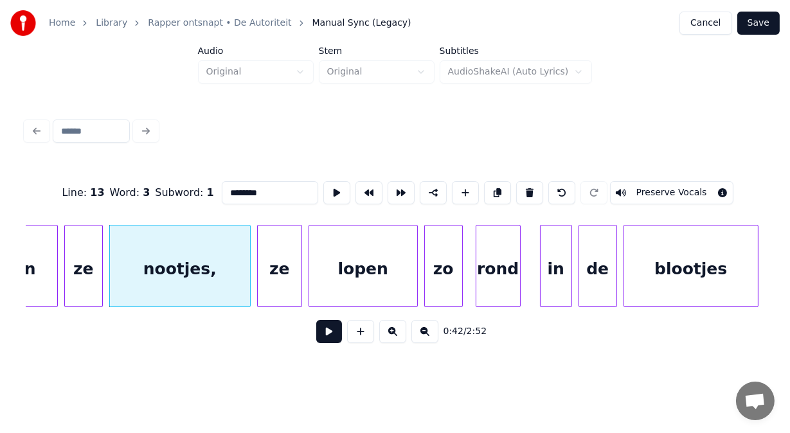
click at [318, 343] on button at bounding box center [329, 331] width 26 height 23
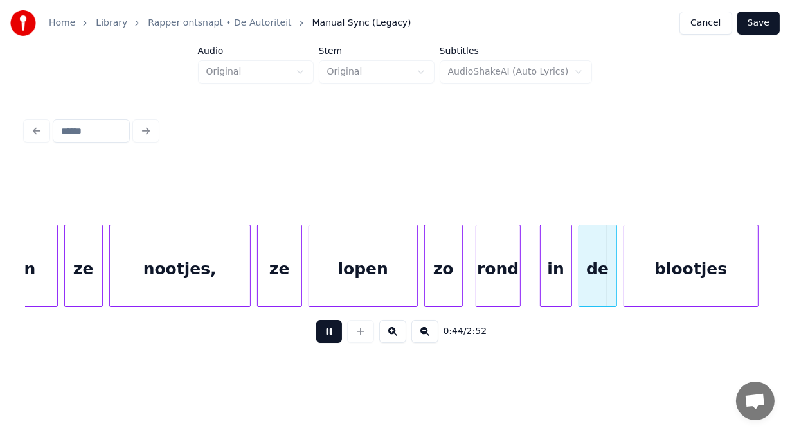
click at [318, 343] on button at bounding box center [329, 331] width 26 height 23
click at [435, 275] on div "zo" at bounding box center [443, 269] width 37 height 87
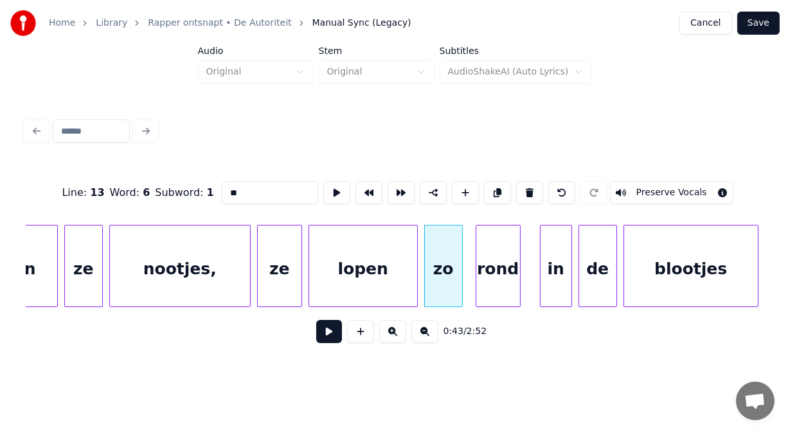
drag, startPoint x: 183, startPoint y: 195, endPoint x: 128, endPoint y: 206, distance: 56.3
click at [128, 206] on div "Line : 13 Word : 6 Subword : 1 ** Preserve Vocals" at bounding box center [395, 193] width 739 height 64
click at [589, 272] on div "de" at bounding box center [597, 269] width 37 height 87
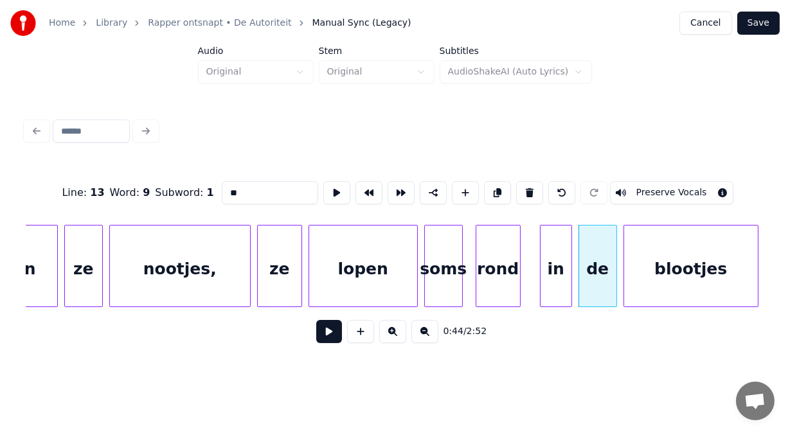
drag, startPoint x: 235, startPoint y: 188, endPoint x: 158, endPoint y: 193, distance: 77.3
click at [158, 193] on div "Line : 13 Word : 9 Subword : 1 ** Preserve Vocals" at bounding box center [395, 193] width 739 height 64
click at [709, 258] on div "blootjes" at bounding box center [691, 269] width 134 height 87
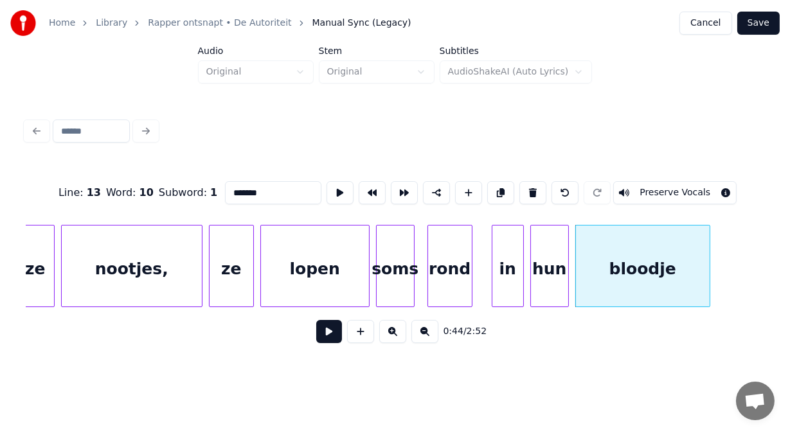
scroll to position [0, 13697]
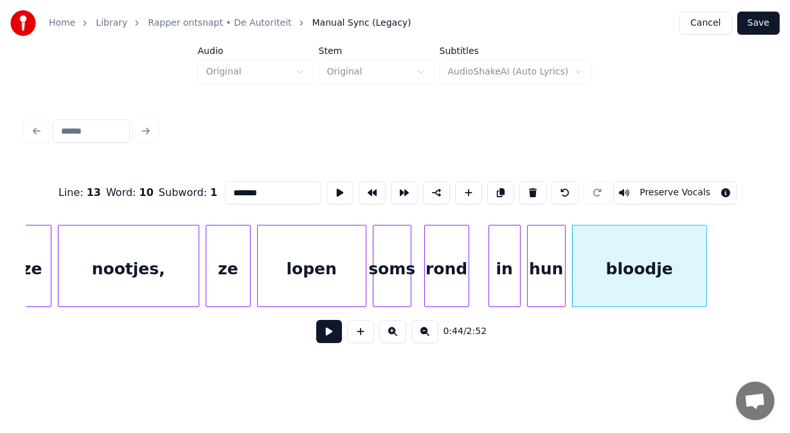
click at [228, 186] on input "*******" at bounding box center [273, 192] width 96 height 23
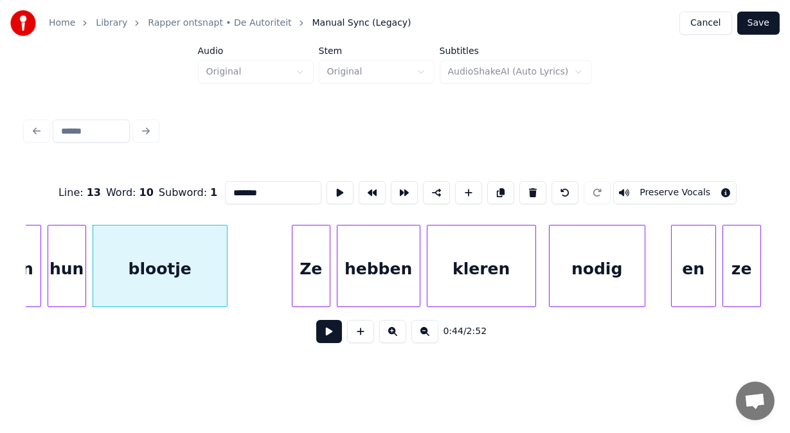
scroll to position [0, 14246]
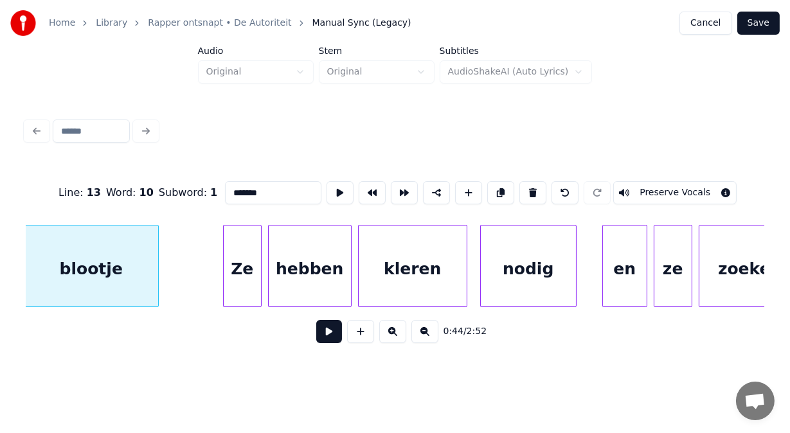
click at [245, 282] on div "Ze" at bounding box center [242, 269] width 37 height 87
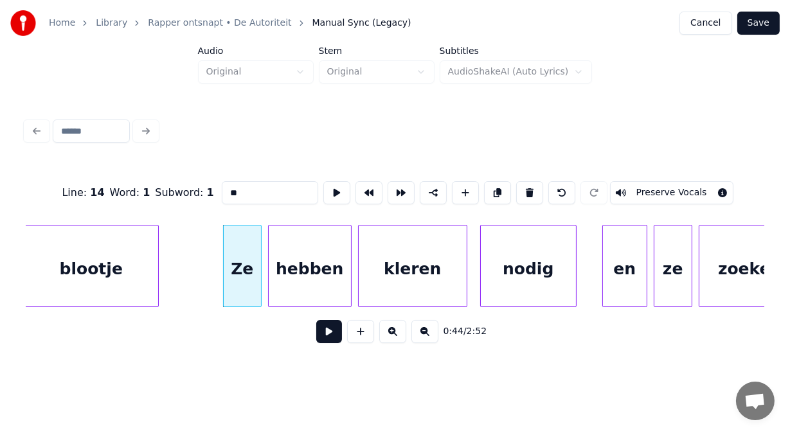
type input "**"
click at [324, 337] on button at bounding box center [329, 331] width 26 height 23
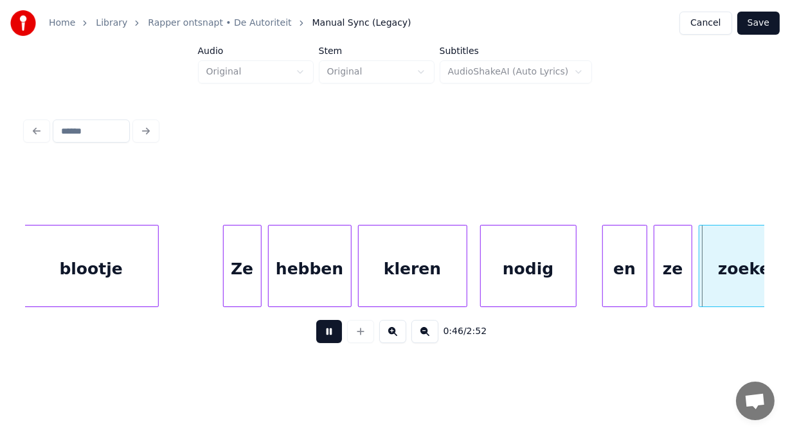
click at [324, 337] on button at bounding box center [329, 331] width 26 height 23
click at [604, 298] on div "en" at bounding box center [612, 269] width 44 height 87
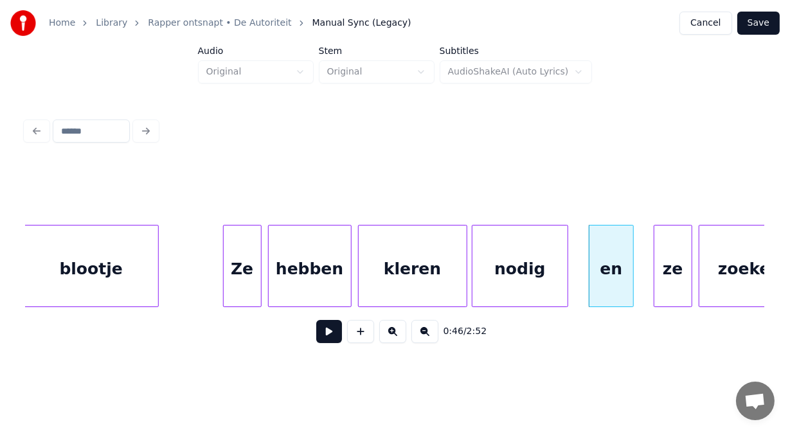
click at [555, 282] on div "nodig" at bounding box center [519, 269] width 95 height 87
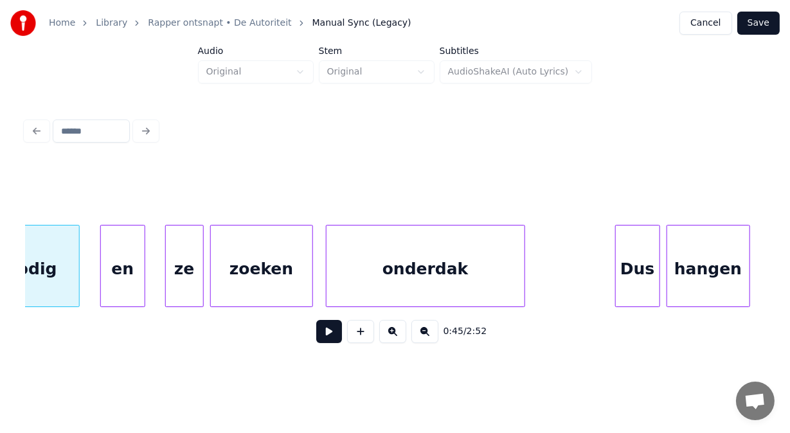
scroll to position [0, 14742]
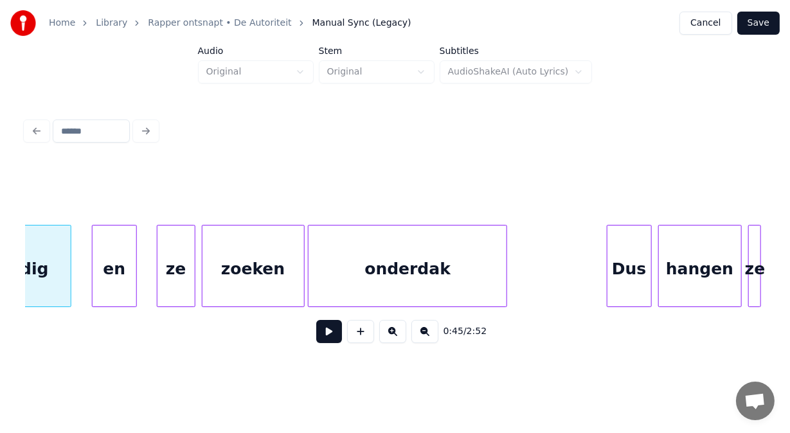
click at [474, 263] on div "onderdak" at bounding box center [408, 269] width 198 height 87
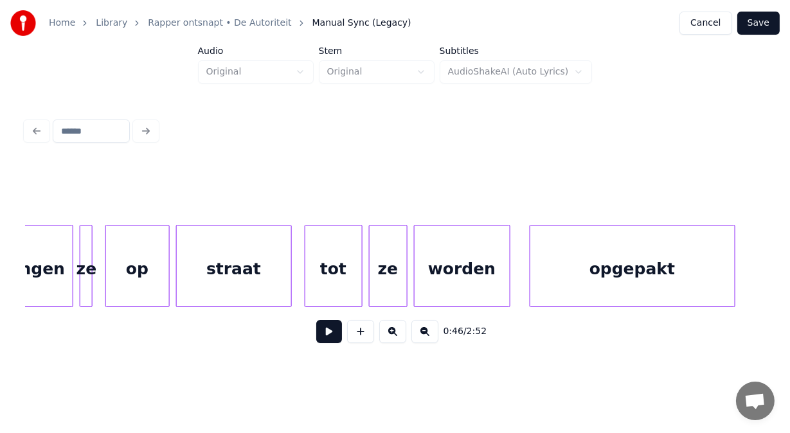
scroll to position [0, 15488]
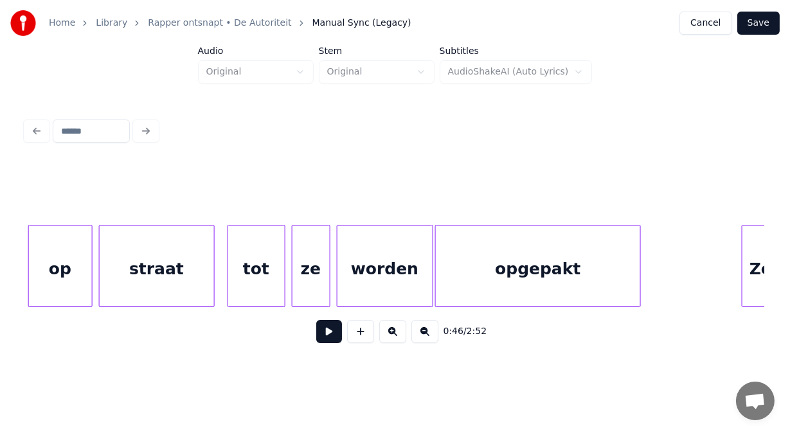
click at [471, 303] on div "op straat tot ze worden opgepakt Ze" at bounding box center [395, 266] width 739 height 82
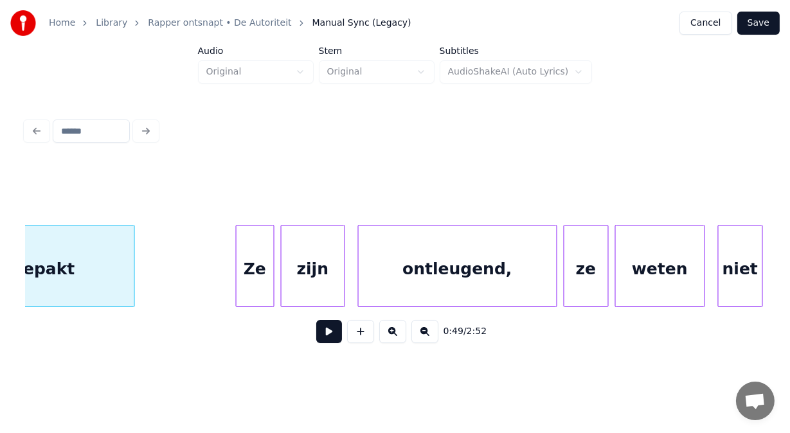
scroll to position [0, 16037]
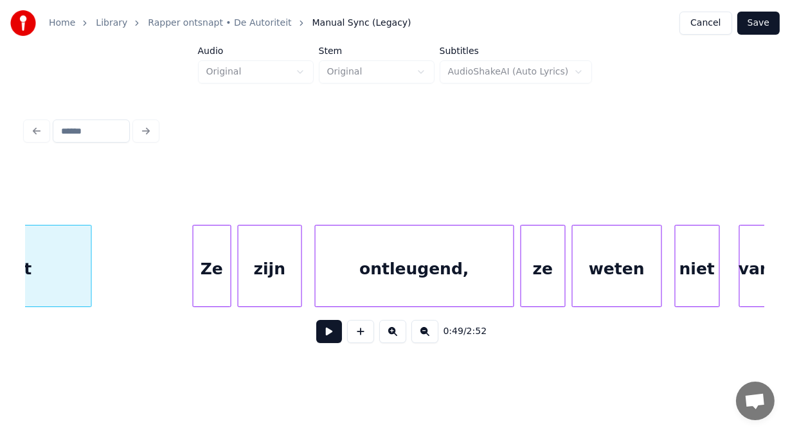
click at [412, 262] on div "ontleugend," at bounding box center [415, 269] width 198 height 87
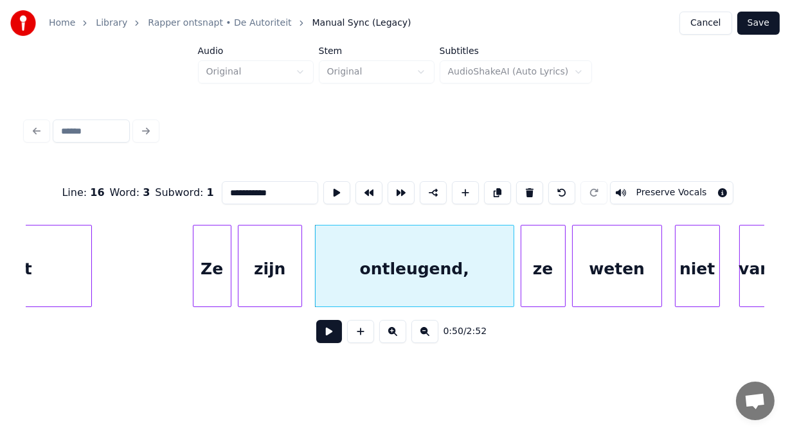
click at [222, 188] on input "**********" at bounding box center [270, 192] width 96 height 23
type input "**********"
click at [317, 336] on button at bounding box center [329, 331] width 26 height 23
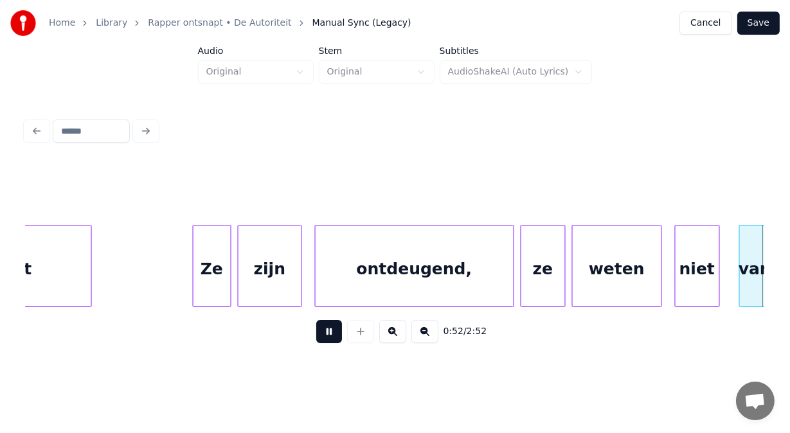
scroll to position [0, 16780]
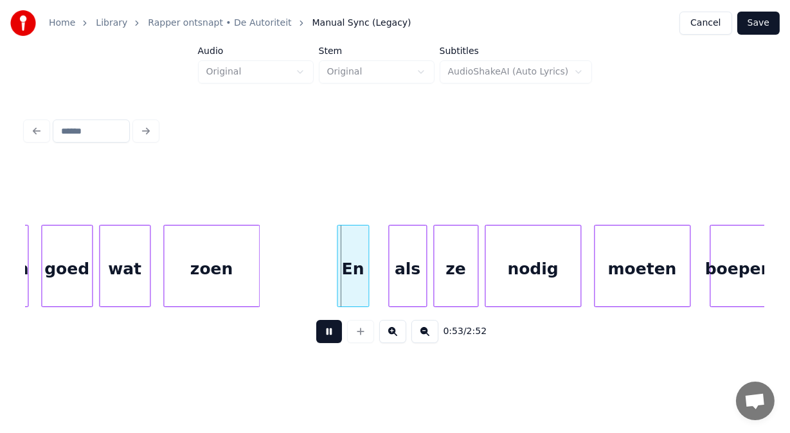
click at [317, 336] on button at bounding box center [329, 331] width 26 height 23
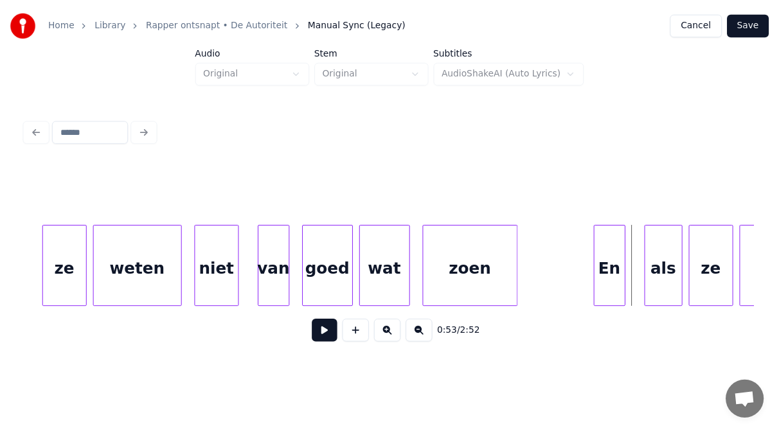
scroll to position [0, 16480]
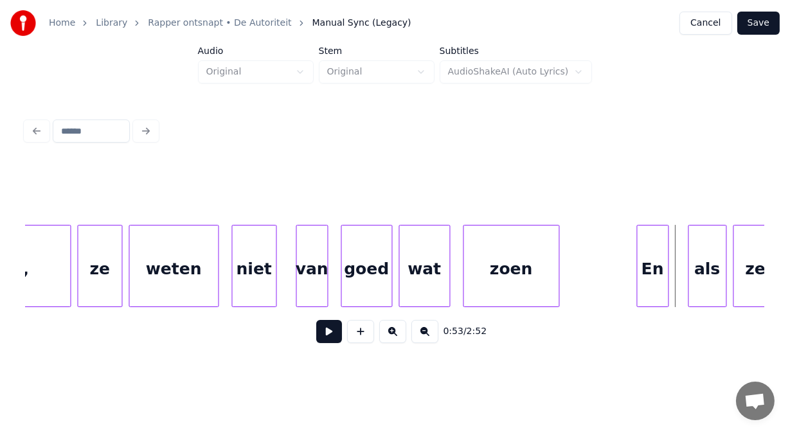
click at [514, 264] on div "zoen" at bounding box center [511, 269] width 95 height 87
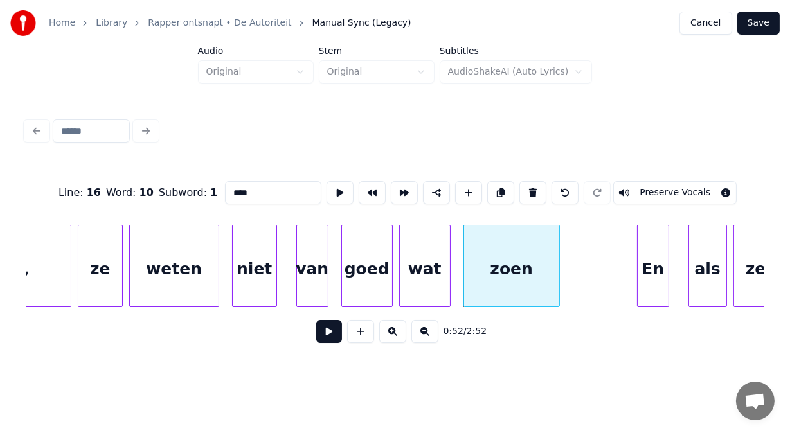
drag, startPoint x: 208, startPoint y: 188, endPoint x: 170, endPoint y: 193, distance: 37.6
click at [170, 193] on div "Line : 16 Word : 10 Subword : 1 **** Preserve Vocals" at bounding box center [395, 193] width 739 height 64
click at [426, 268] on div "wat" at bounding box center [425, 269] width 50 height 87
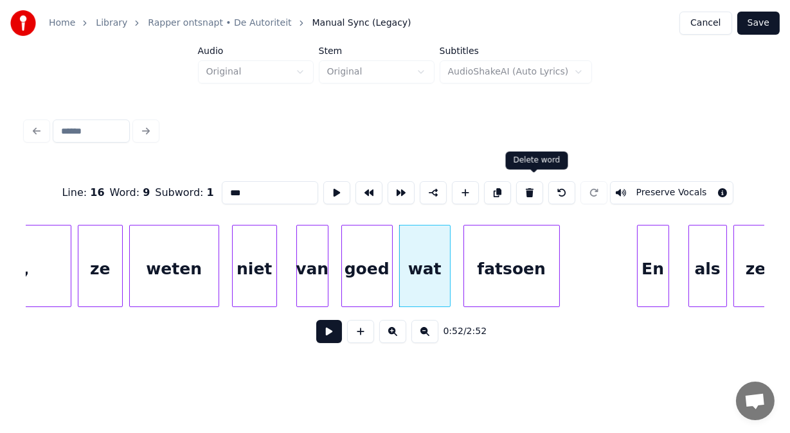
click at [531, 192] on button at bounding box center [529, 192] width 27 height 23
type input "****"
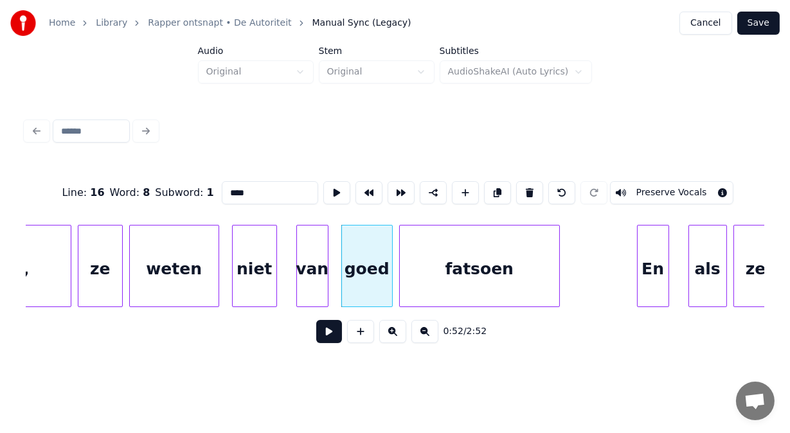
click at [401, 254] on div at bounding box center [402, 266] width 4 height 81
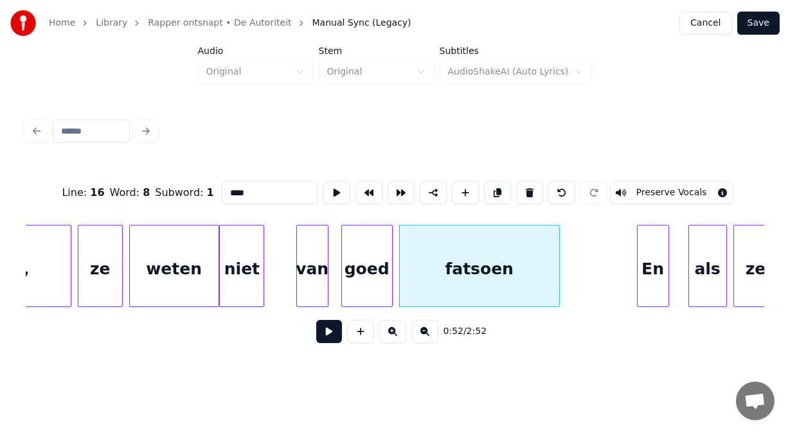
click at [231, 265] on div "niet" at bounding box center [242, 269] width 44 height 87
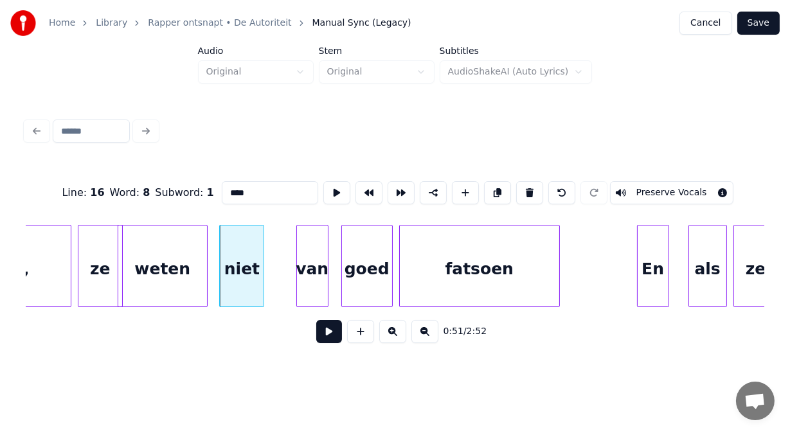
click at [130, 285] on div "weten" at bounding box center [162, 269] width 89 height 87
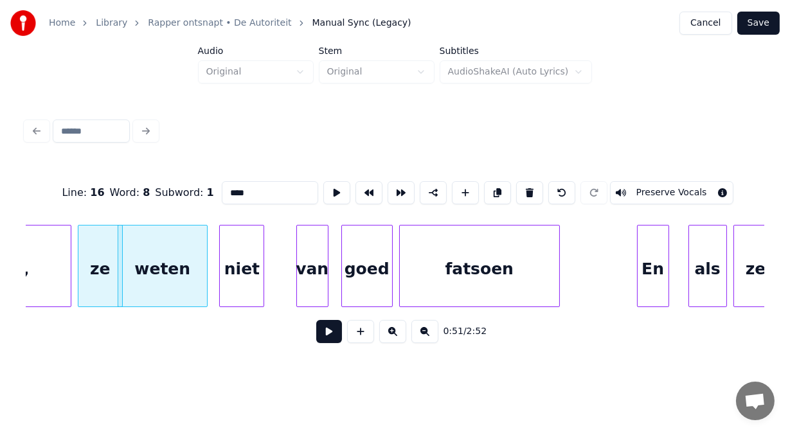
click at [755, 22] on button "Save" at bounding box center [758, 23] width 42 height 23
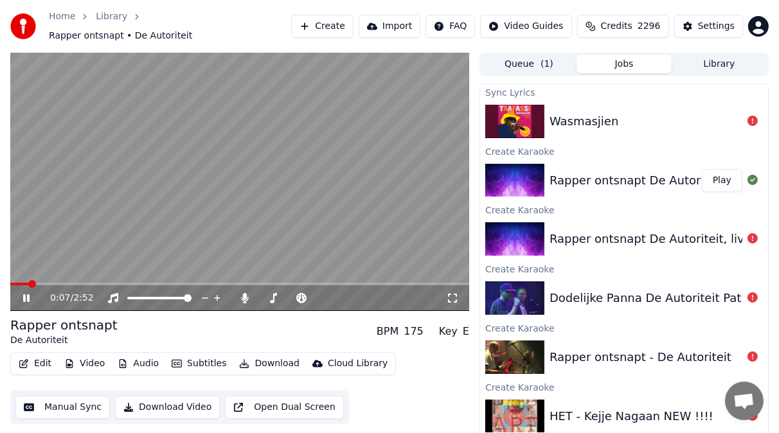
click at [29, 283] on span at bounding box center [19, 284] width 19 height 3
click at [244, 293] on icon at bounding box center [245, 298] width 7 height 10
click at [28, 294] on icon at bounding box center [26, 298] width 6 height 8
click at [584, 116] on div "Wasmasjien" at bounding box center [584, 121] width 69 height 18
click at [753, 116] on icon at bounding box center [753, 121] width 10 height 10
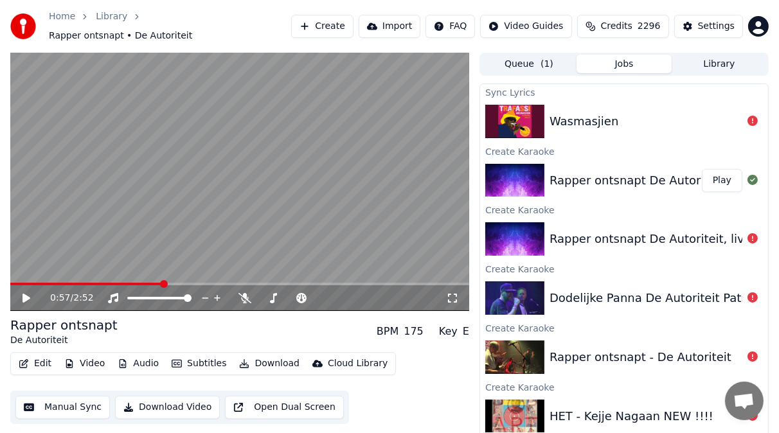
click at [533, 114] on img at bounding box center [514, 121] width 59 height 33
click at [532, 114] on img at bounding box center [514, 121] width 59 height 33
click at [752, 116] on icon at bounding box center [753, 121] width 10 height 10
click at [595, 116] on div "Wasmasjien" at bounding box center [584, 121] width 69 height 18
click at [525, 109] on img at bounding box center [514, 121] width 59 height 33
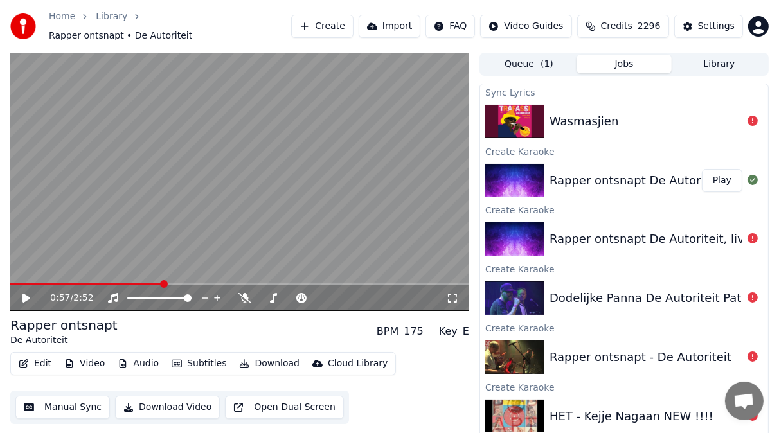
click at [643, 20] on span "2296" at bounding box center [649, 26] width 23 height 13
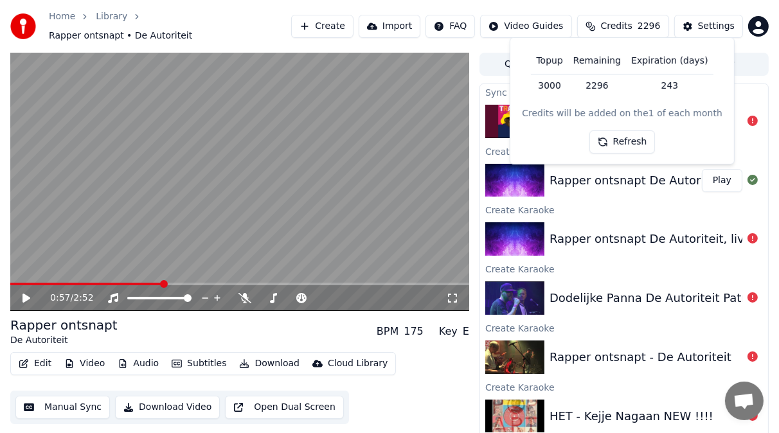
click at [632, 138] on button "Refresh" at bounding box center [622, 141] width 66 height 23
click at [476, 80] on div "0:57 / 2:52 Rapper ontsnapt De Autoriteit BPM 175 Key E Edit Video Audio Subtit…" at bounding box center [389, 252] width 779 height 399
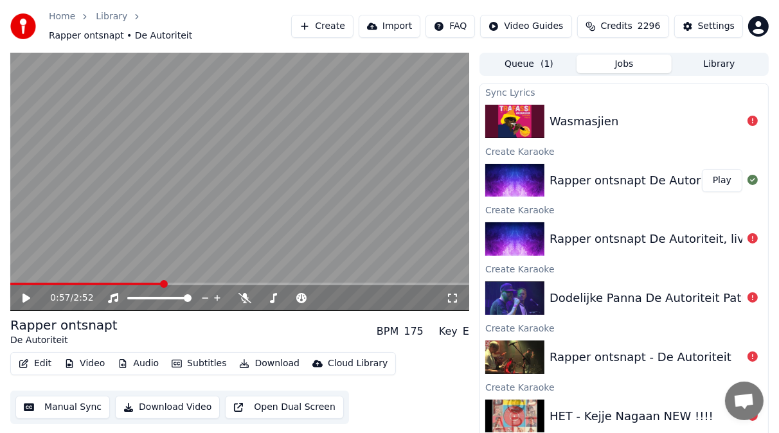
click at [515, 117] on img at bounding box center [514, 121] width 59 height 33
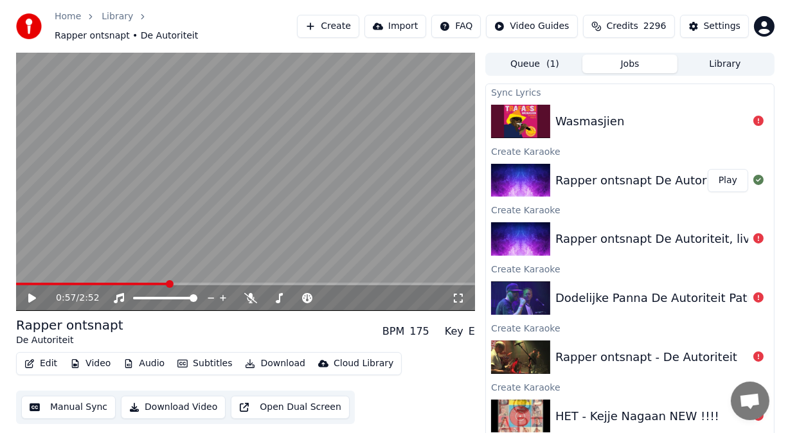
scroll to position [12, 0]
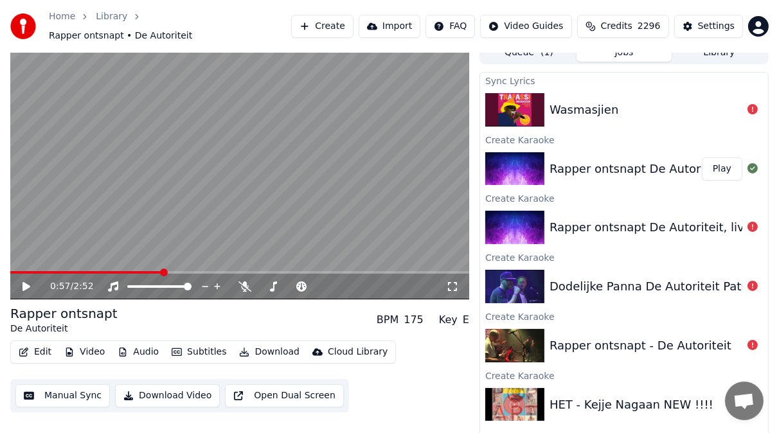
click at [324, 18] on button "Create" at bounding box center [322, 26] width 62 height 23
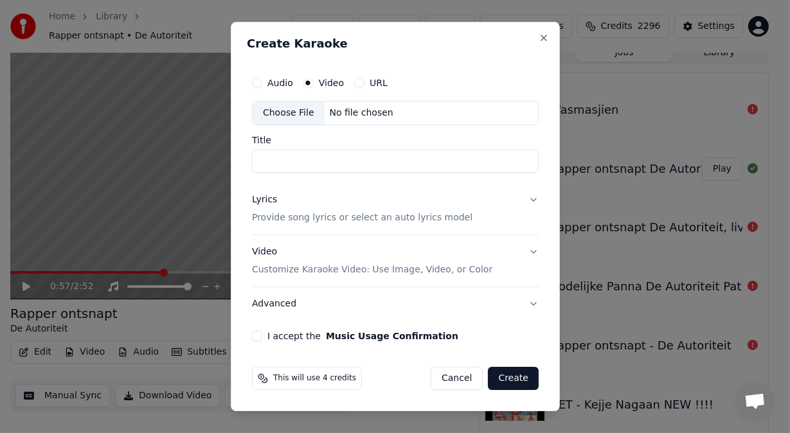
click at [354, 80] on button "URL" at bounding box center [359, 83] width 10 height 10
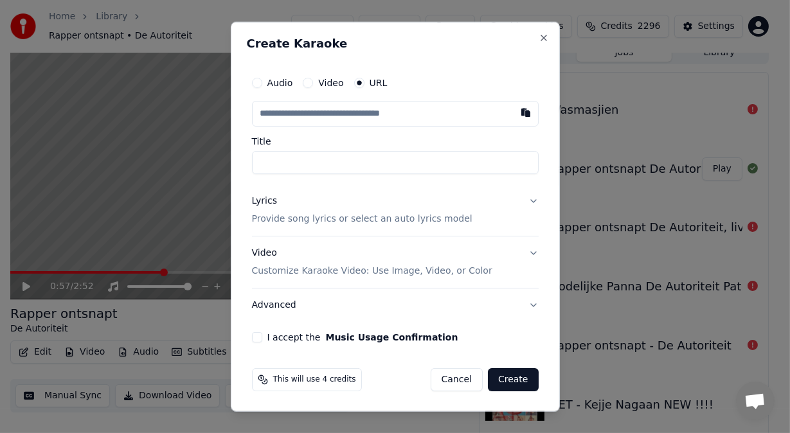
click at [294, 109] on input "text" at bounding box center [395, 114] width 287 height 26
paste input "**********"
type input "**********"
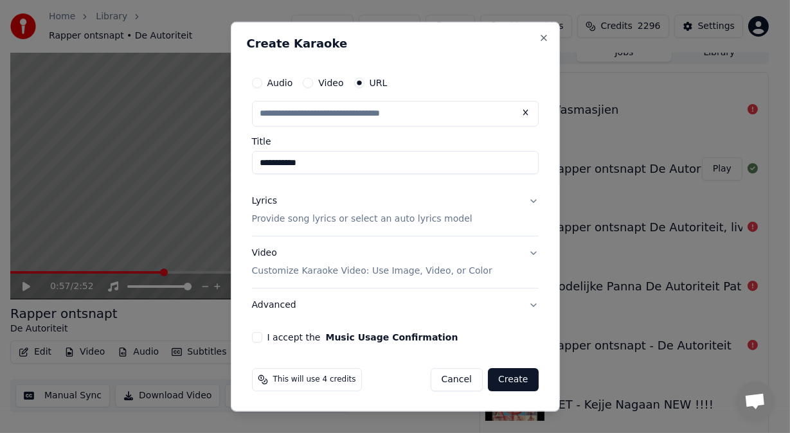
click at [519, 201] on button "Lyrics Provide song lyrics or select an auto lyrics model" at bounding box center [395, 209] width 287 height 51
type input "**********"
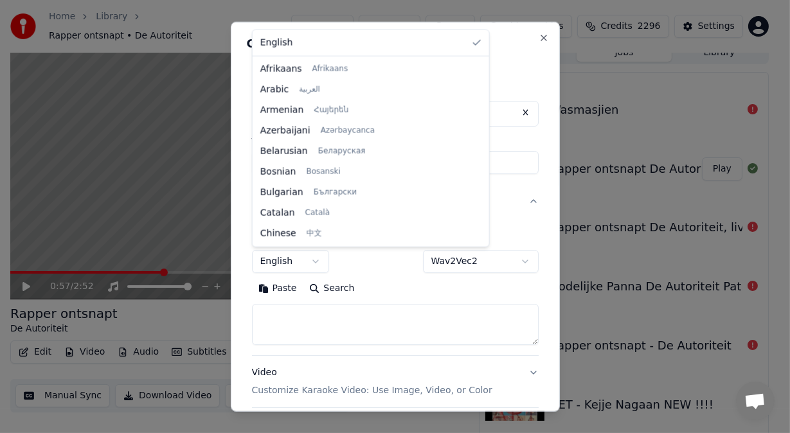
click at [318, 262] on body "**********" at bounding box center [389, 204] width 779 height 433
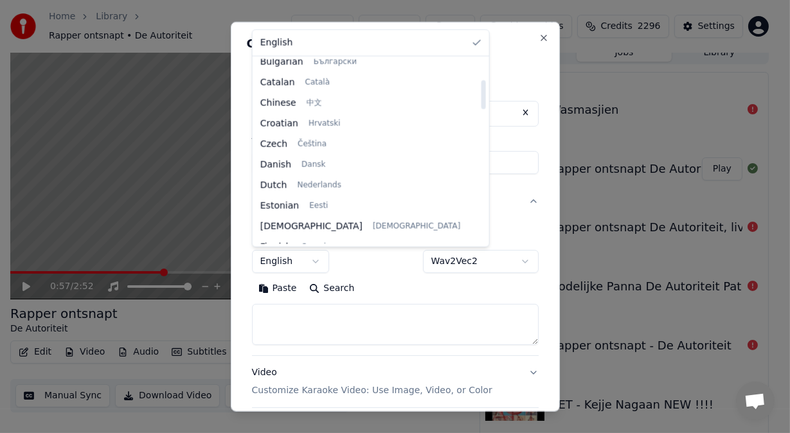
scroll to position [134, 0]
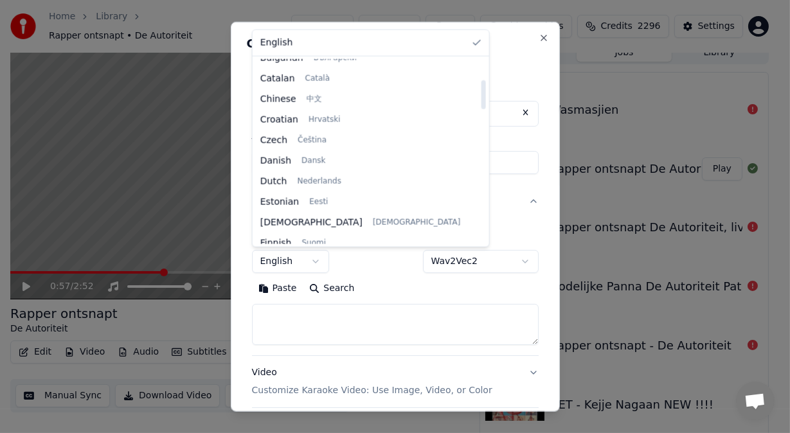
drag, startPoint x: 395, startPoint y: 83, endPoint x: 395, endPoint y: 104, distance: 21.2
click at [481, 104] on div at bounding box center [483, 94] width 4 height 29
select select "**"
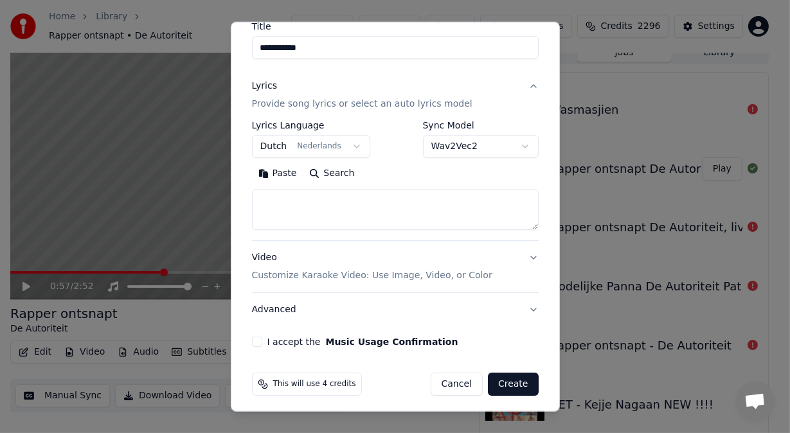
scroll to position [117, 0]
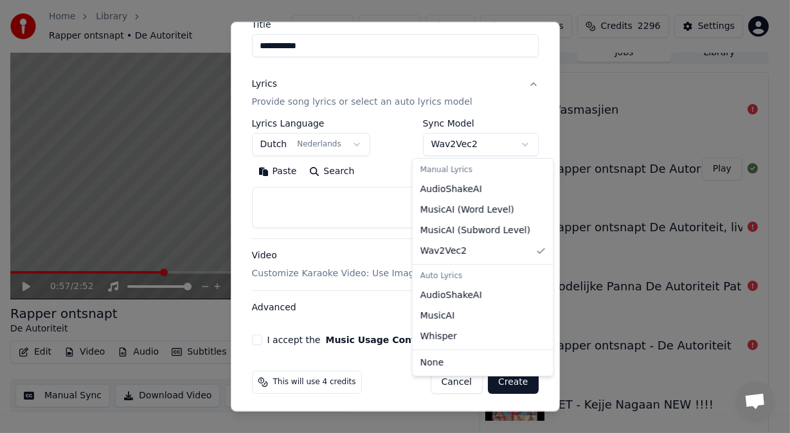
click at [516, 144] on body "**********" at bounding box center [389, 204] width 779 height 433
select select "**********"
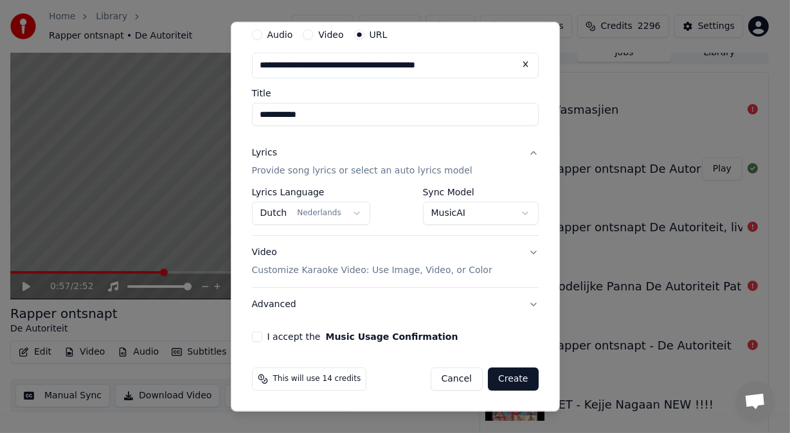
scroll to position [48, 0]
click at [256, 334] on button "I accept the Music Usage Confirmation" at bounding box center [257, 337] width 10 height 10
click at [504, 380] on button "Create" at bounding box center [513, 379] width 51 height 23
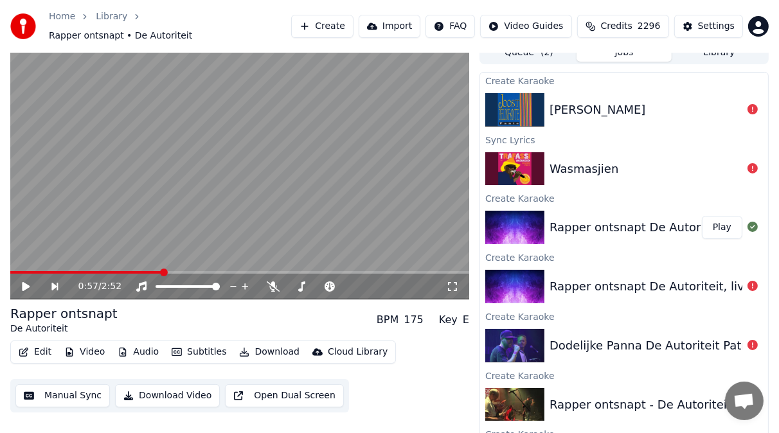
click at [315, 21] on button "Create" at bounding box center [322, 26] width 62 height 23
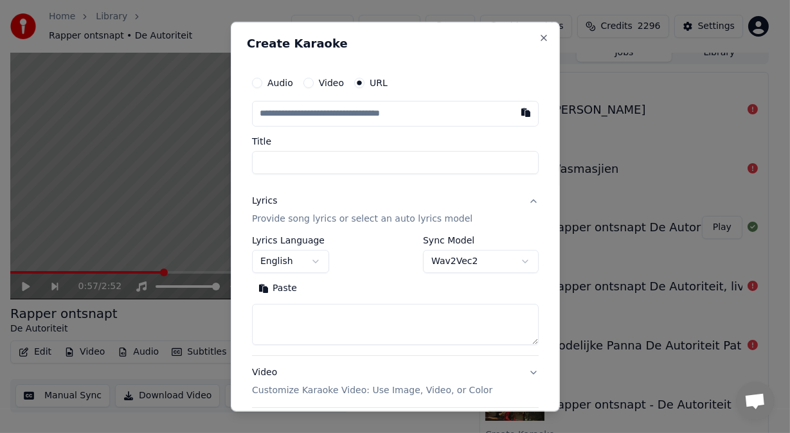
type input "**********"
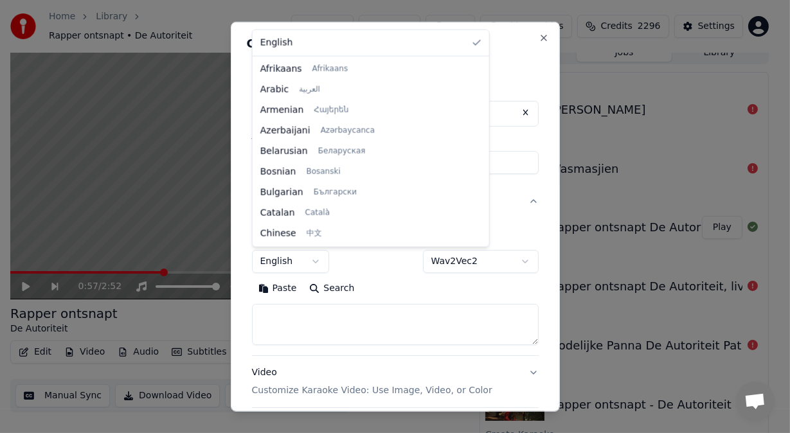
click at [316, 258] on body "**********" at bounding box center [389, 204] width 779 height 433
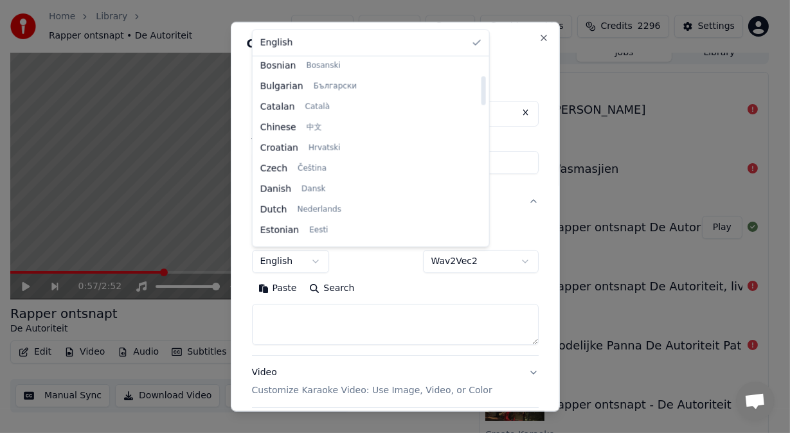
drag, startPoint x: 396, startPoint y: 82, endPoint x: 399, endPoint y: 99, distance: 16.9
click at [481, 99] on div at bounding box center [483, 90] width 4 height 29
select select "**"
type input "**********"
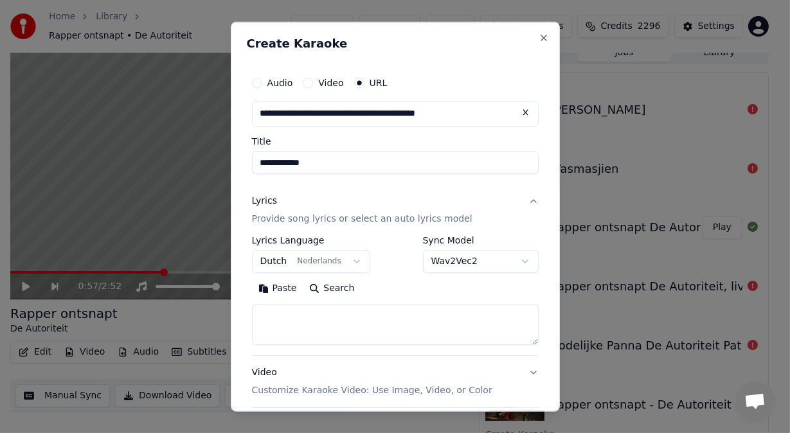
drag, startPoint x: 326, startPoint y: 161, endPoint x: 256, endPoint y: 165, distance: 69.6
click at [256, 165] on input "**********" at bounding box center [395, 162] width 287 height 23
click at [523, 201] on button "Lyrics Provide song lyrics or select an auto lyrics model" at bounding box center [395, 209] width 287 height 51
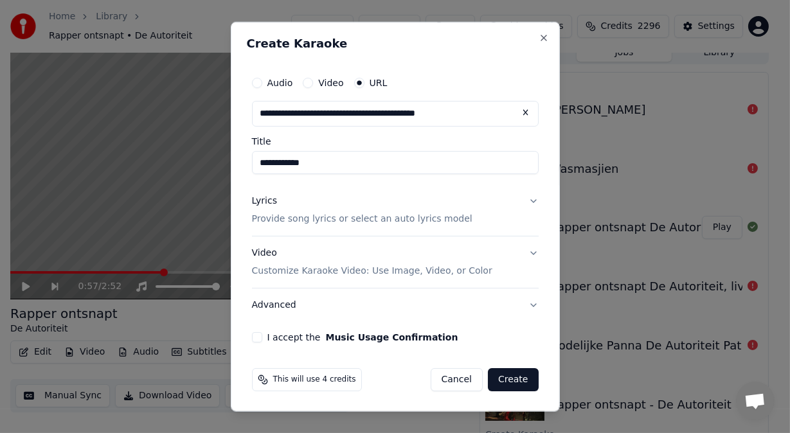
click at [523, 201] on button "Lyrics Provide song lyrics or select an auto lyrics model" at bounding box center [395, 209] width 287 height 51
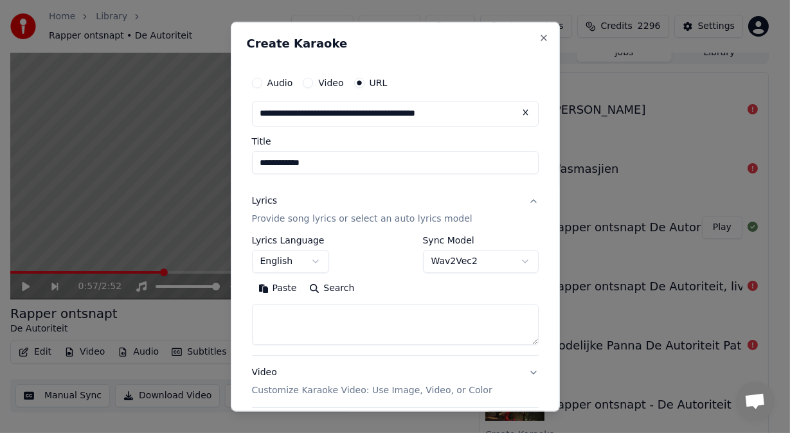
click at [265, 320] on textarea at bounding box center [395, 324] width 287 height 41
paste textarea "**********"
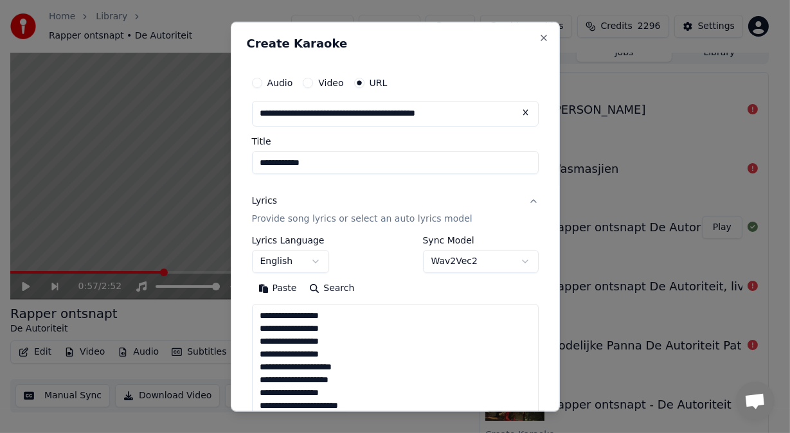
scroll to position [325, 0]
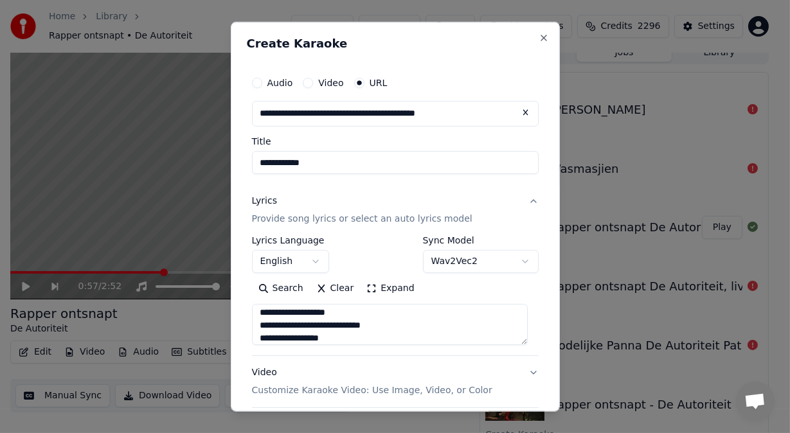
type textarea "**********"
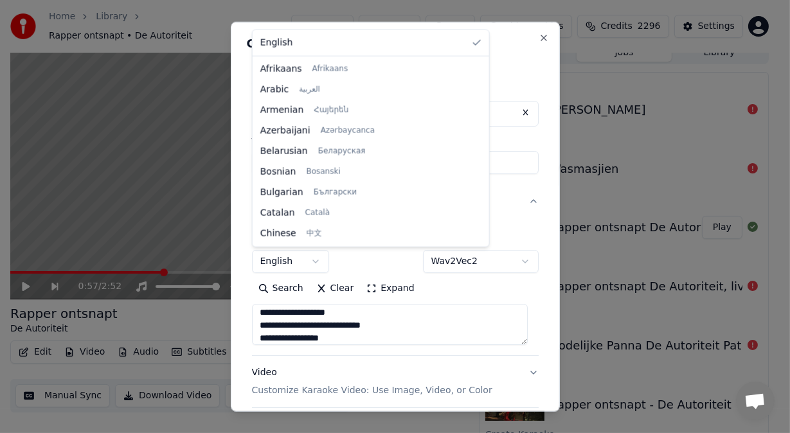
click at [318, 262] on body "**********" at bounding box center [389, 204] width 779 height 433
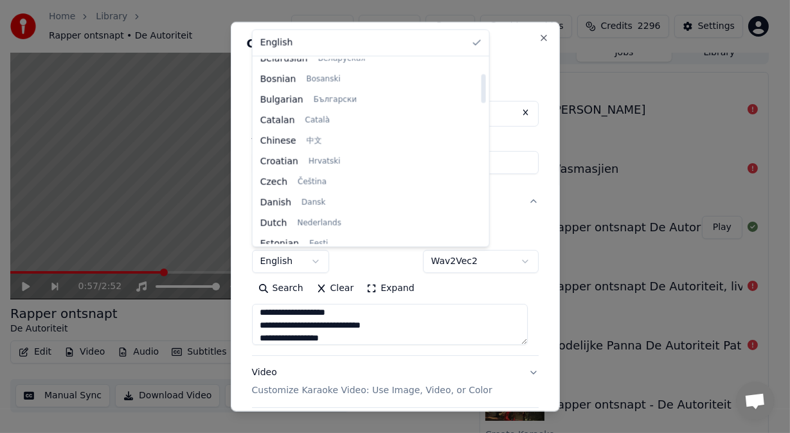
scroll to position [94, 0]
drag, startPoint x: 395, startPoint y: 79, endPoint x: 395, endPoint y: 94, distance: 14.8
click at [481, 94] on div at bounding box center [483, 89] width 4 height 29
select select "**"
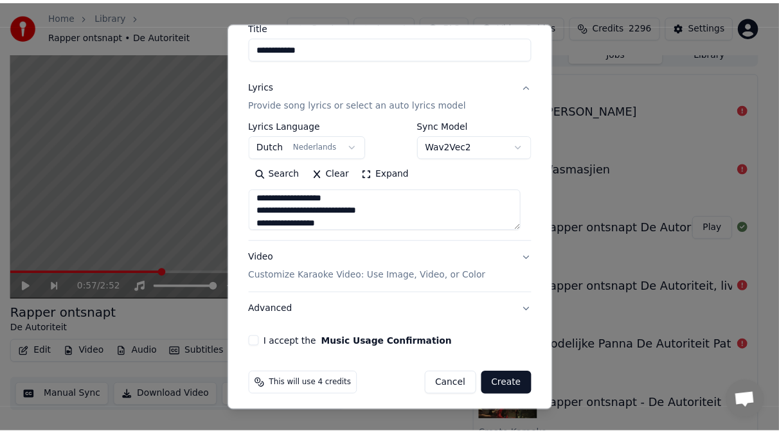
scroll to position [120, 0]
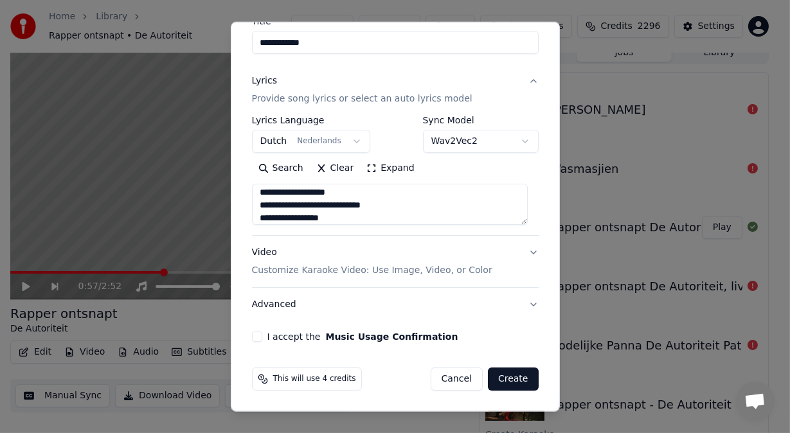
click at [256, 338] on button "I accept the Music Usage Confirmation" at bounding box center [257, 337] width 10 height 10
click at [508, 375] on button "Create" at bounding box center [513, 379] width 51 height 23
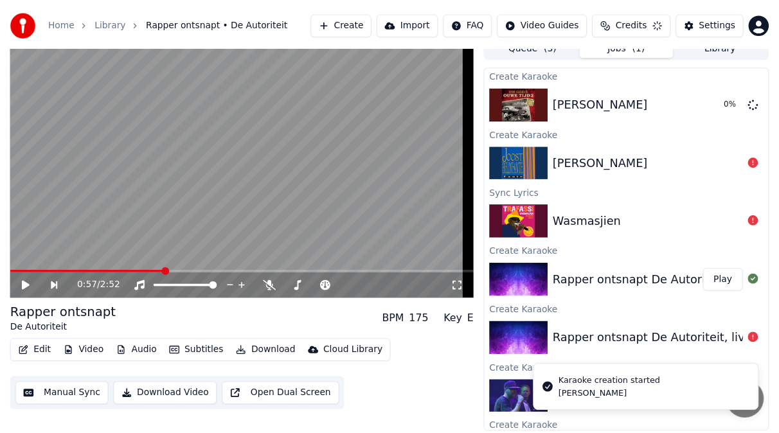
scroll to position [0, 0]
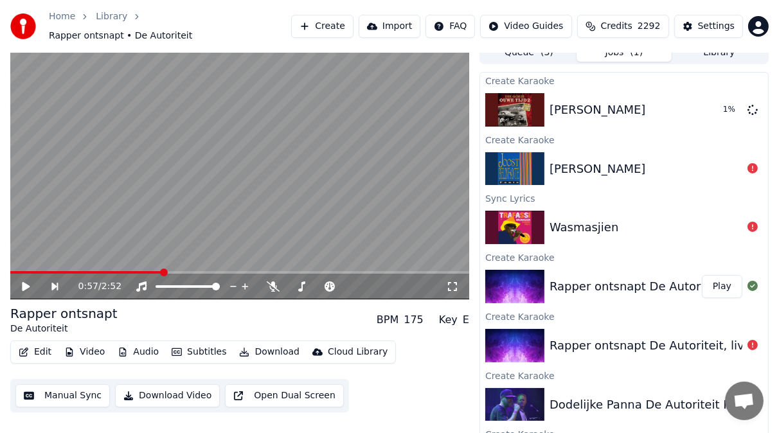
click at [709, 275] on button "Play" at bounding box center [722, 286] width 40 height 23
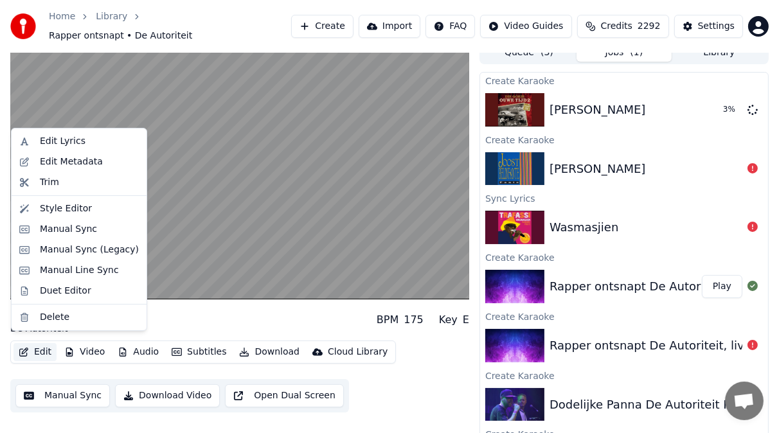
click at [41, 344] on button "Edit" at bounding box center [34, 352] width 43 height 18
click at [65, 250] on div "Manual Sync (Legacy)" at bounding box center [89, 250] width 99 height 13
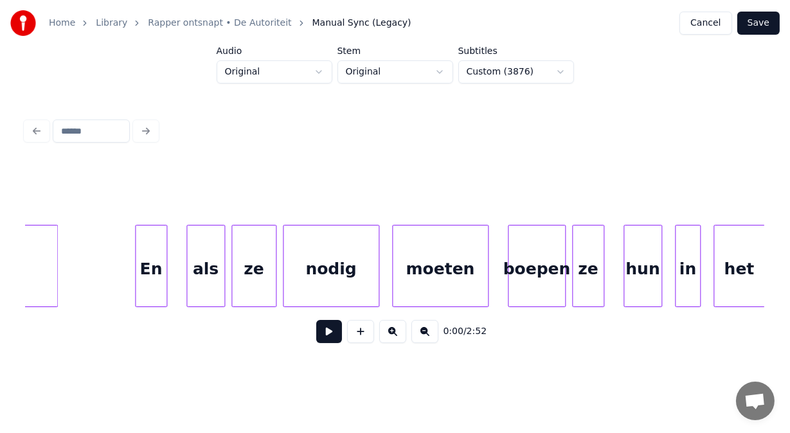
scroll to position [0, 16934]
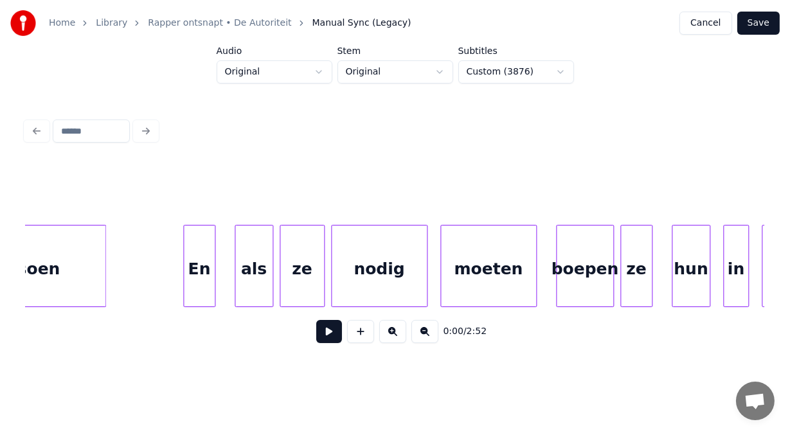
click at [576, 283] on div "boepen" at bounding box center [585, 269] width 57 height 87
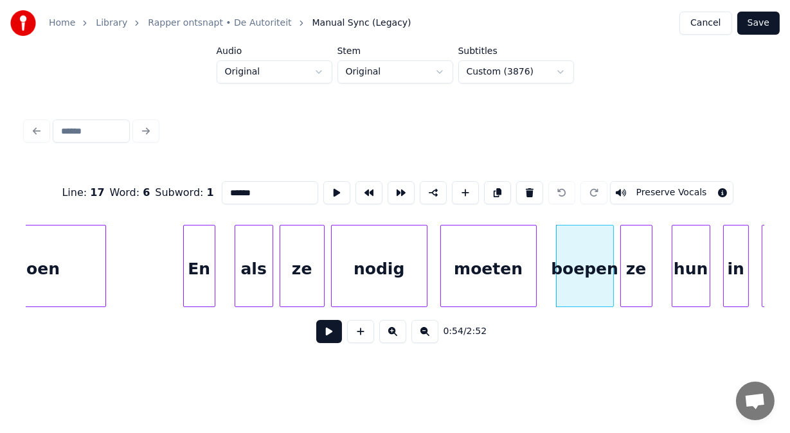
drag, startPoint x: 206, startPoint y: 191, endPoint x: 120, endPoint y: 186, distance: 85.6
click at [120, 186] on div "Line : 17 Word : 6 Subword : 1 ****** Preserve Vocals" at bounding box center [395, 193] width 739 height 64
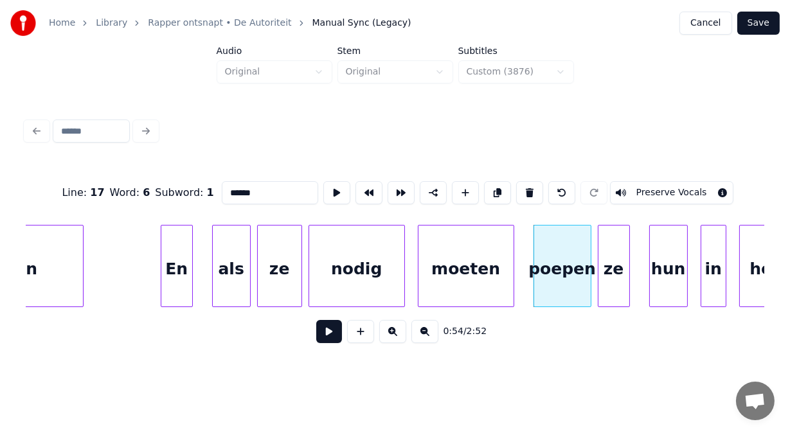
scroll to position [0, 16959]
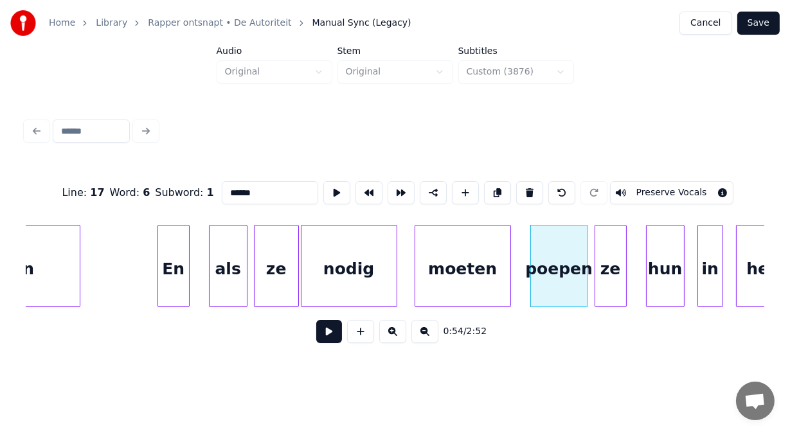
click at [372, 287] on div "nodig" at bounding box center [348, 269] width 95 height 87
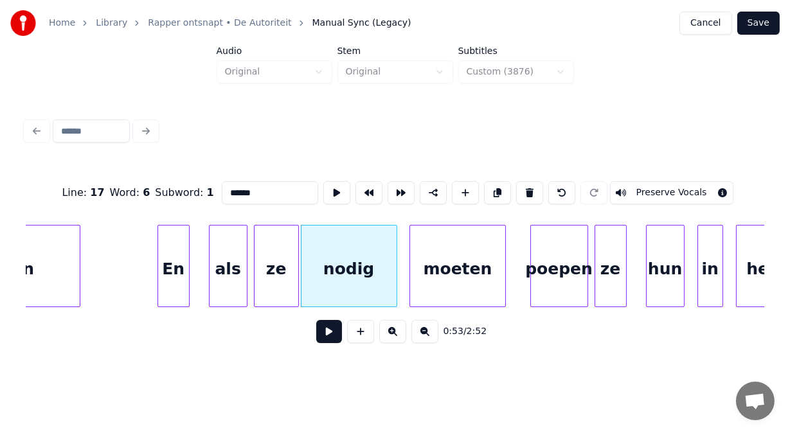
click at [441, 292] on div "moeten" at bounding box center [457, 269] width 95 height 87
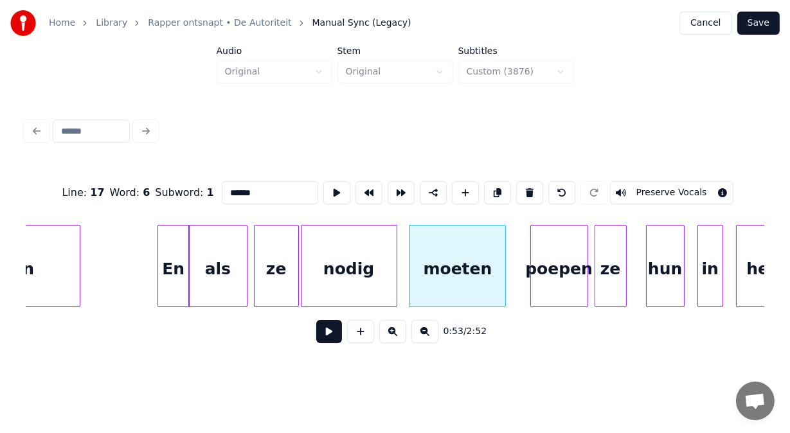
click at [190, 276] on div at bounding box center [191, 266] width 4 height 81
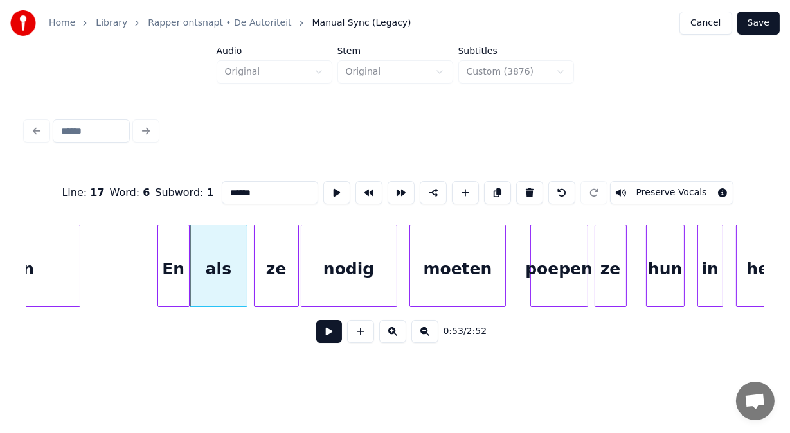
type input "******"
click at [318, 336] on button at bounding box center [329, 331] width 26 height 23
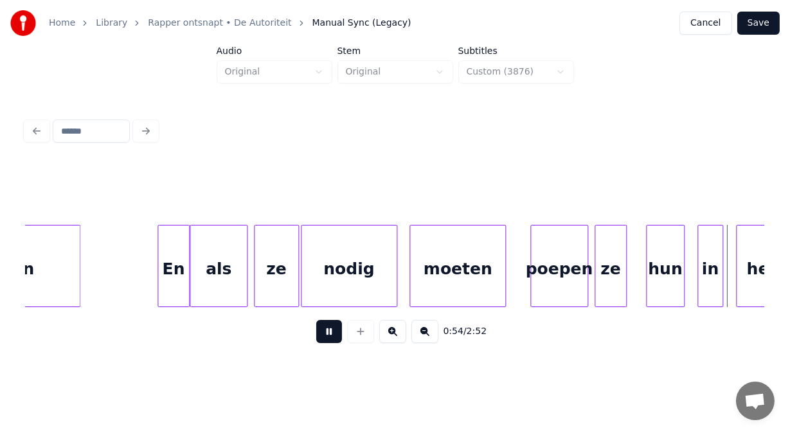
click at [318, 336] on button at bounding box center [329, 331] width 26 height 23
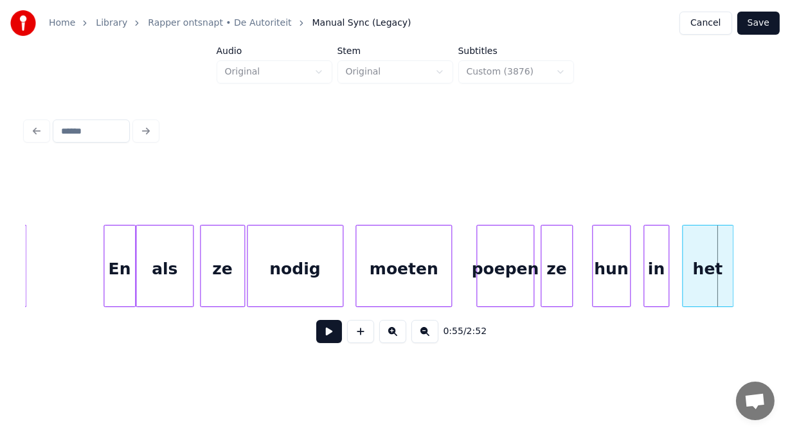
scroll to position [0, 16911]
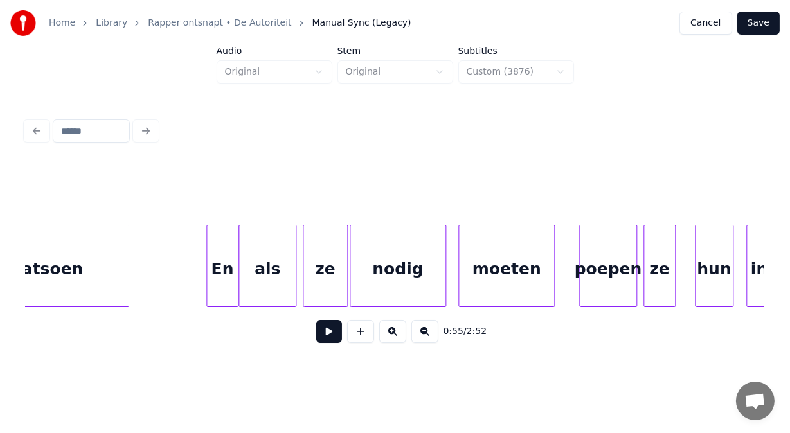
click at [275, 280] on div "als" at bounding box center [267, 269] width 56 height 87
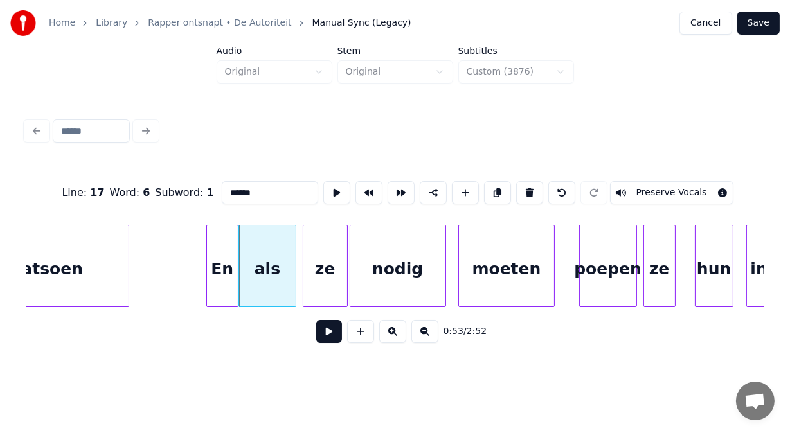
type input "***"
click at [320, 337] on button at bounding box center [329, 331] width 26 height 23
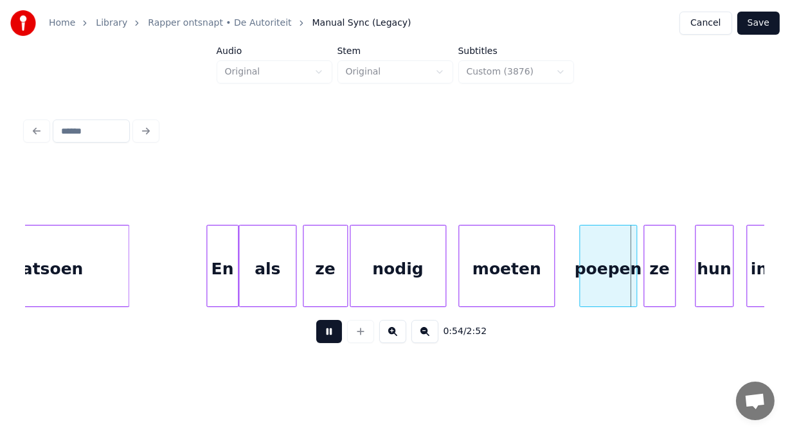
click at [320, 337] on button at bounding box center [329, 331] width 26 height 23
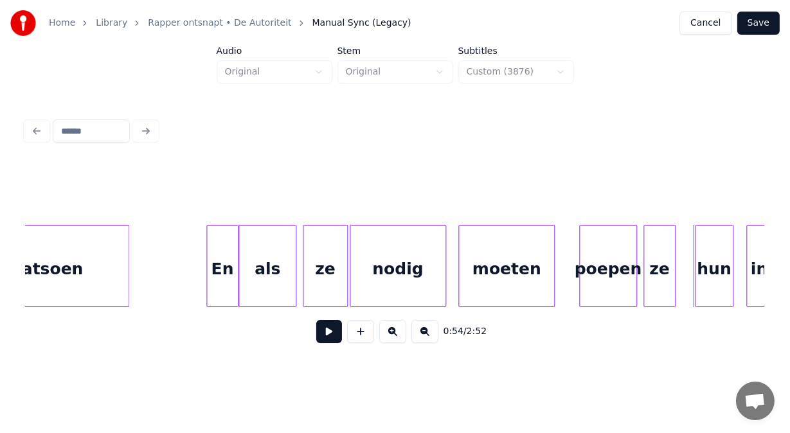
click at [508, 260] on div "moeten" at bounding box center [506, 269] width 95 height 87
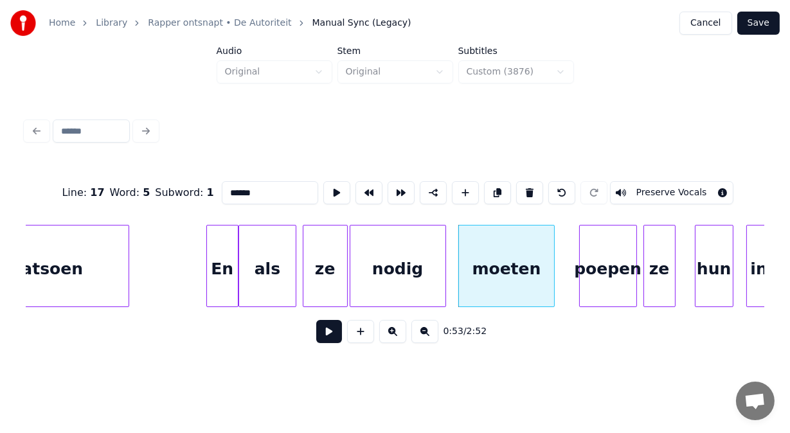
click at [239, 186] on input "******" at bounding box center [270, 192] width 96 height 23
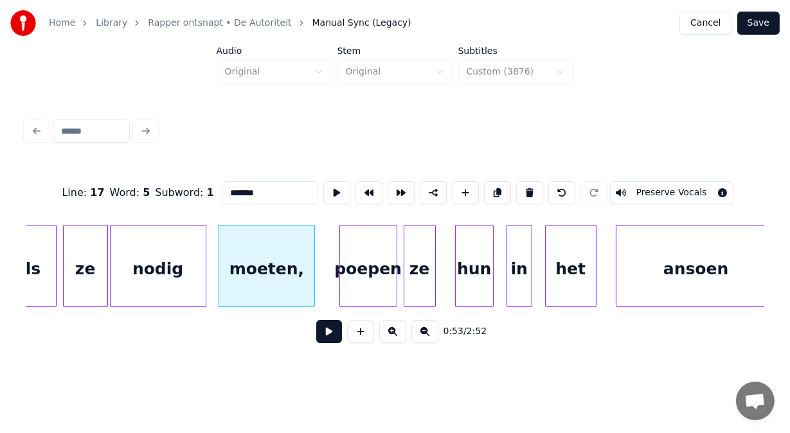
scroll to position [0, 17184]
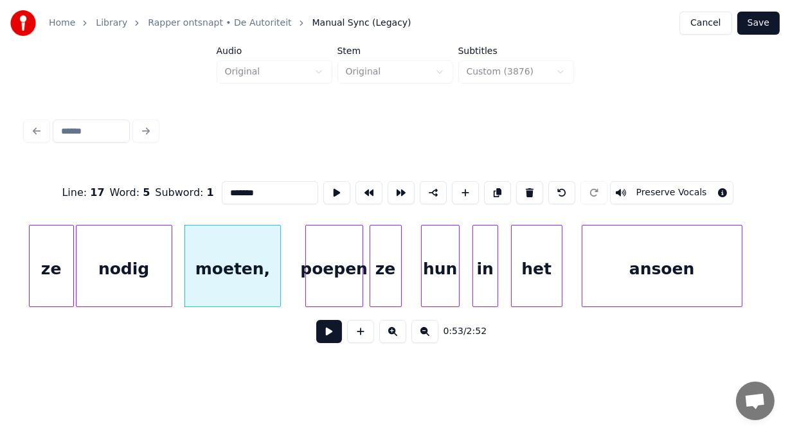
type input "*******"
click at [323, 339] on button at bounding box center [329, 331] width 26 height 23
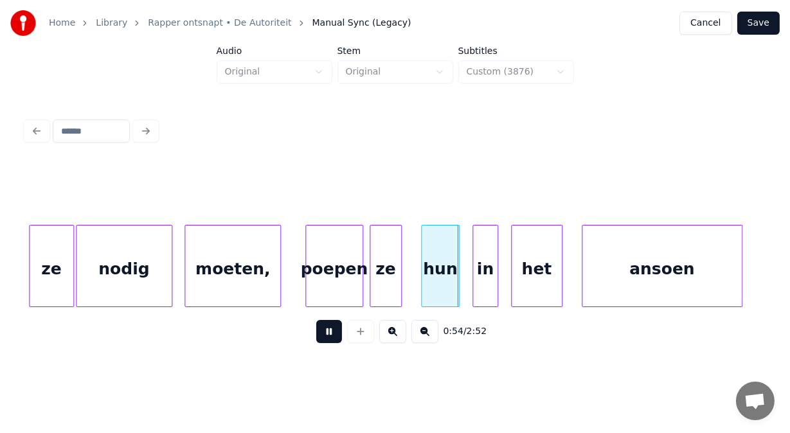
click at [323, 339] on button at bounding box center [329, 331] width 26 height 23
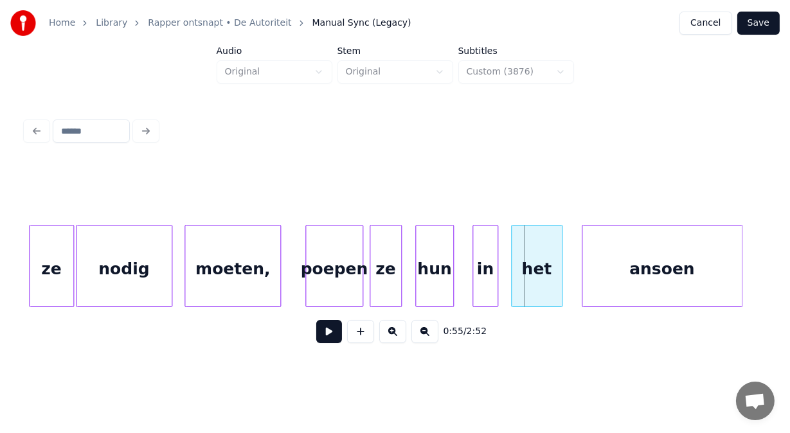
click at [422, 288] on div "hun" at bounding box center [434, 269] width 37 height 87
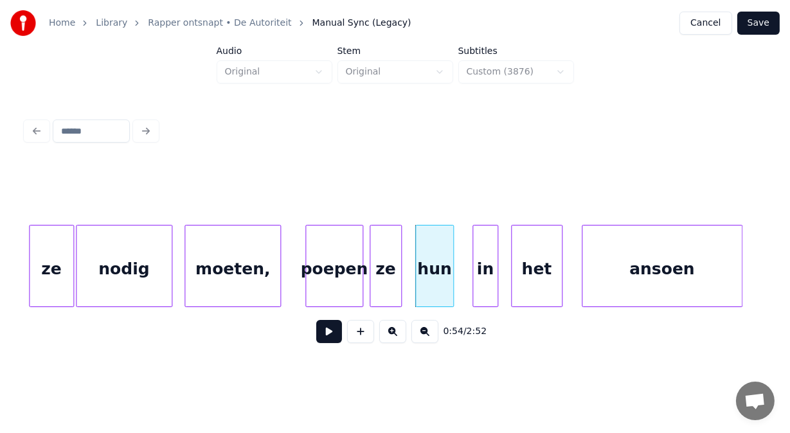
click at [336, 285] on div "poepen" at bounding box center [334, 269] width 57 height 87
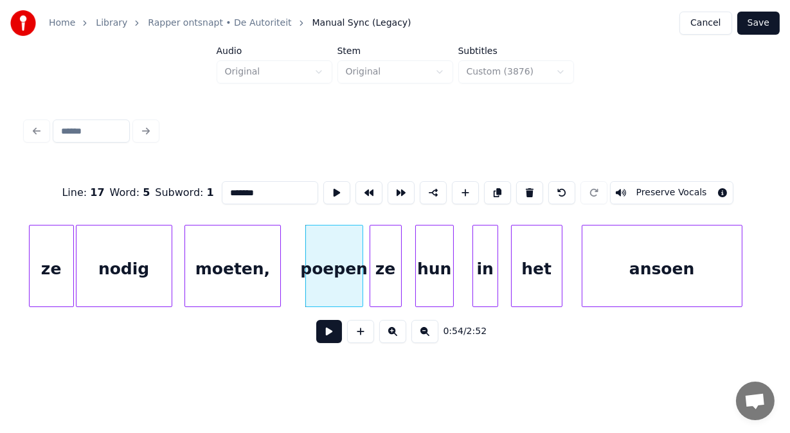
type input "******"
click at [327, 339] on button at bounding box center [329, 331] width 26 height 23
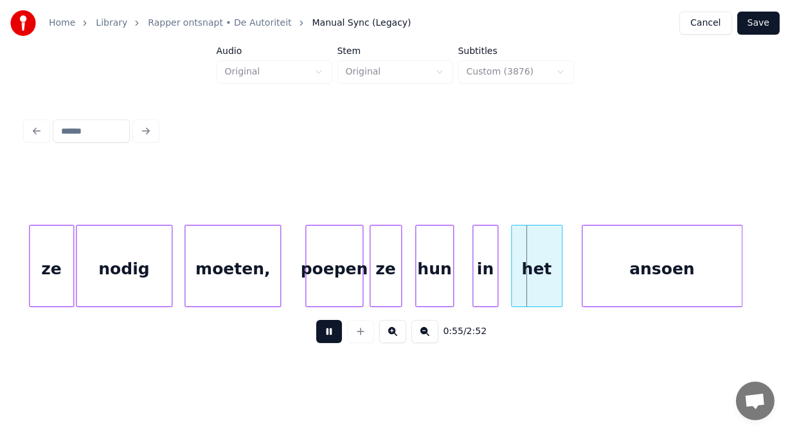
click at [327, 339] on button at bounding box center [329, 331] width 26 height 23
click at [460, 289] on div at bounding box center [462, 266] width 4 height 81
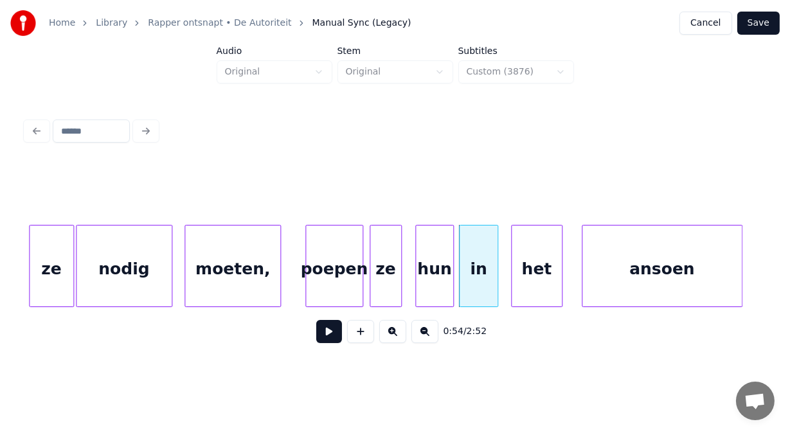
click at [341, 292] on div "poepen" at bounding box center [334, 269] width 57 height 87
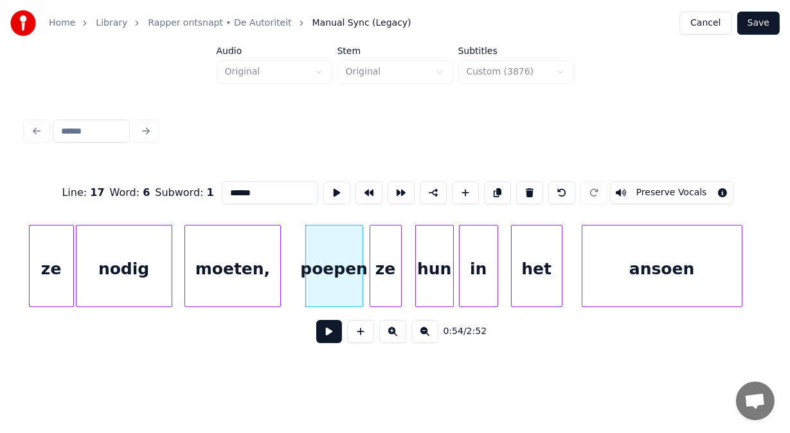
click at [322, 341] on button at bounding box center [329, 331] width 26 height 23
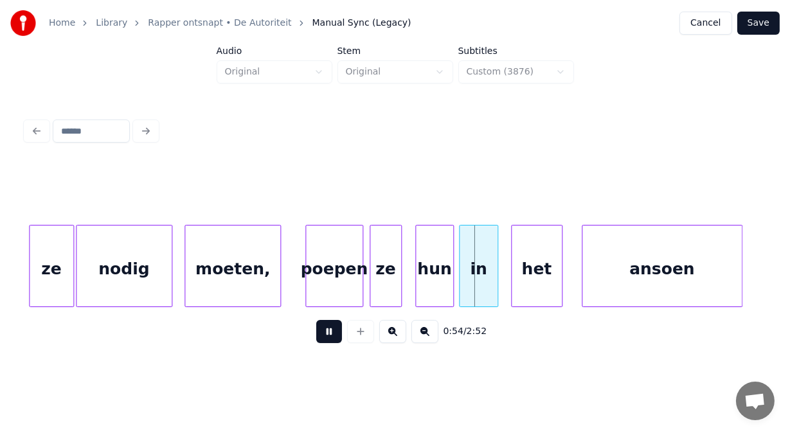
click at [322, 341] on button at bounding box center [329, 331] width 26 height 23
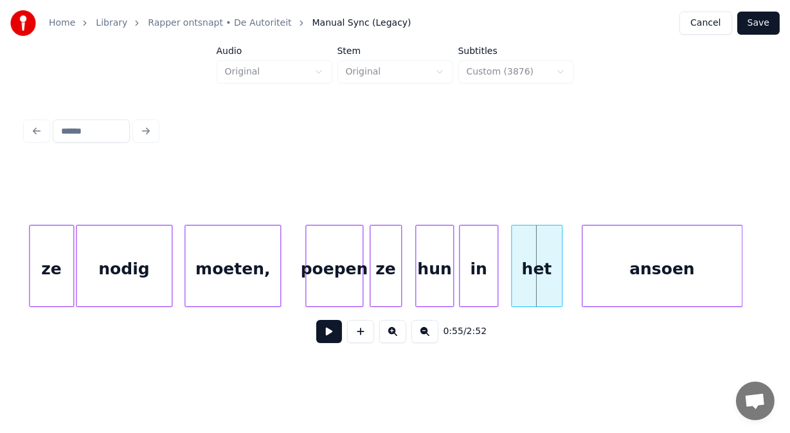
click at [444, 278] on div "hun" at bounding box center [434, 269] width 37 height 87
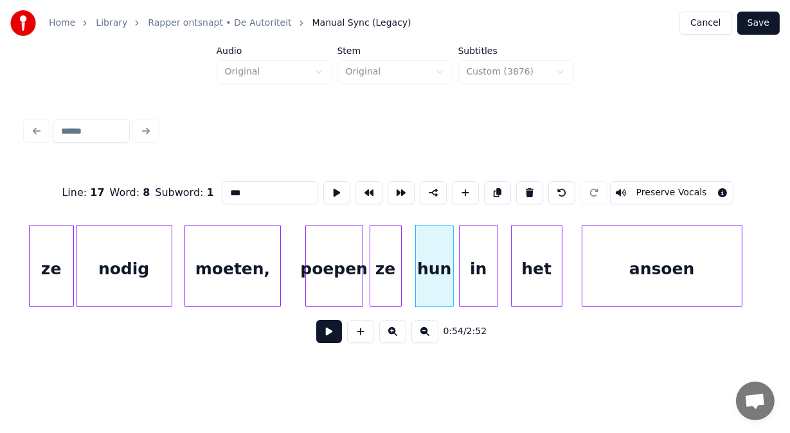
click at [539, 181] on button at bounding box center [529, 192] width 27 height 23
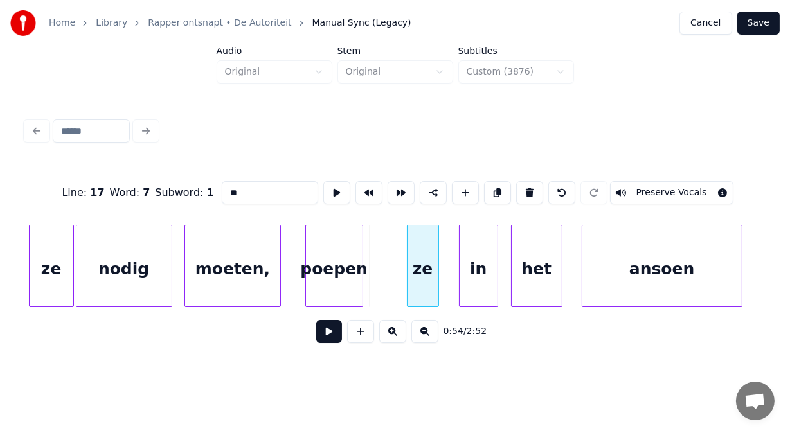
click at [425, 252] on div "ze" at bounding box center [423, 269] width 31 height 87
click at [402, 262] on div at bounding box center [402, 266] width 4 height 81
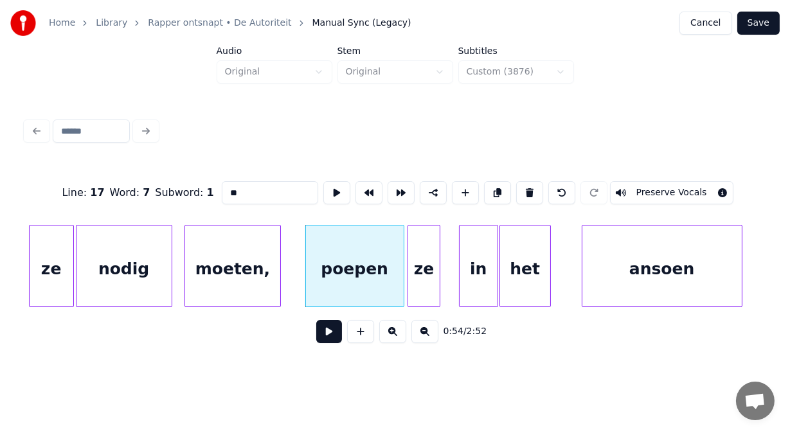
click at [523, 267] on div "het" at bounding box center [525, 269] width 50 height 87
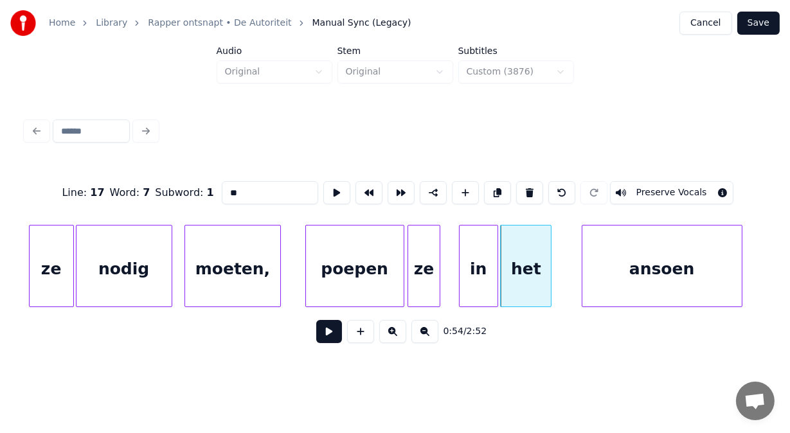
click at [609, 274] on div "ansoen" at bounding box center [661, 269] width 159 height 87
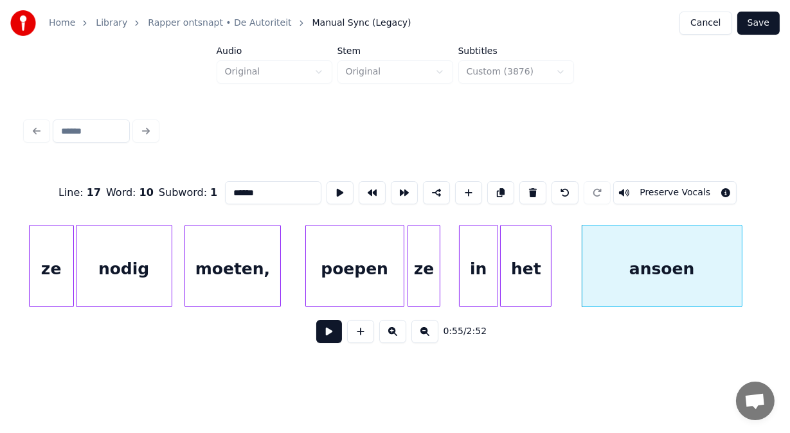
click at [225, 189] on input "******" at bounding box center [273, 192] width 96 height 23
click at [225, 190] on input "*******" at bounding box center [273, 192] width 96 height 23
click at [225, 190] on input "********" at bounding box center [273, 192] width 96 height 23
click at [588, 258] on div "plantsoen" at bounding box center [649, 269] width 159 height 87
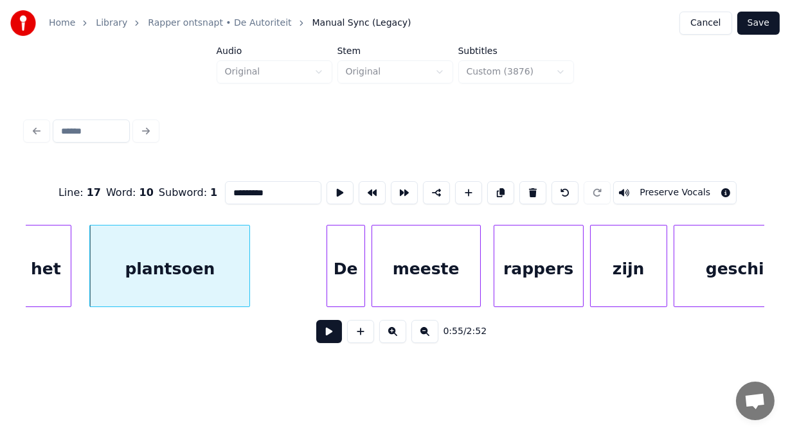
scroll to position [0, 17767]
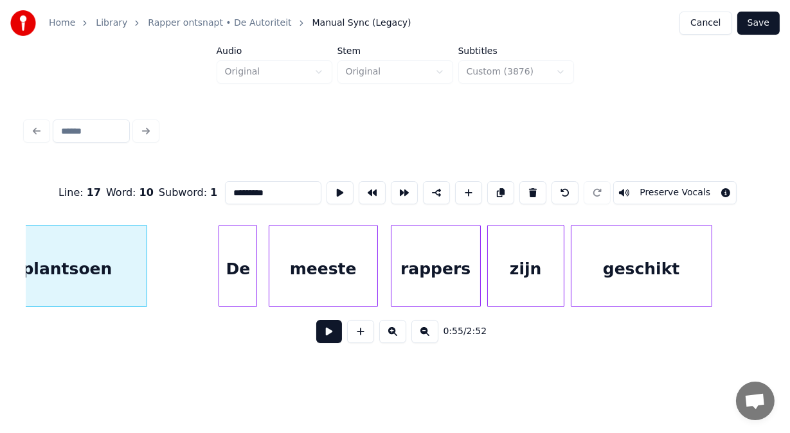
click at [231, 294] on div "De" at bounding box center [237, 269] width 37 height 87
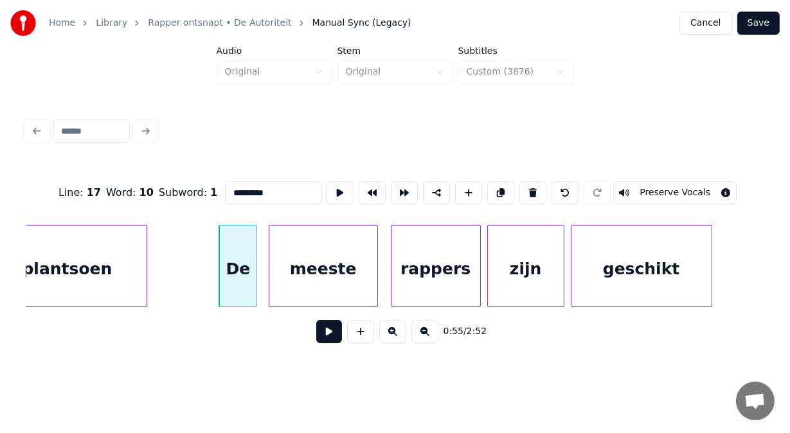
type input "*********"
click at [319, 341] on button at bounding box center [329, 331] width 26 height 23
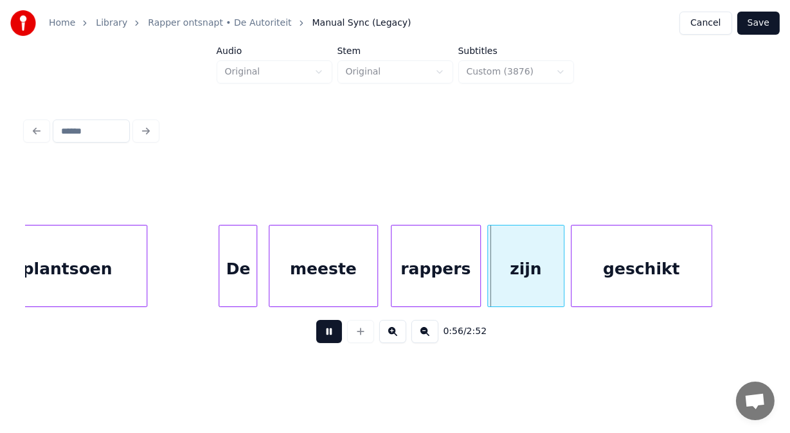
click at [319, 341] on button at bounding box center [329, 331] width 26 height 23
click at [303, 278] on div "meeste" at bounding box center [318, 269] width 108 height 87
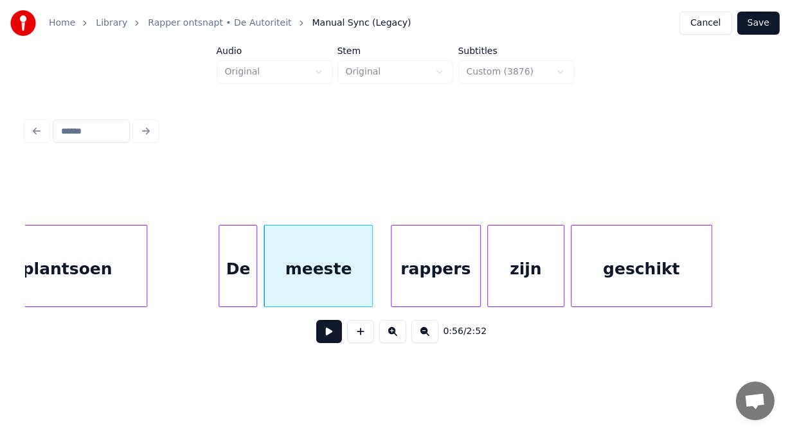
click at [321, 332] on button at bounding box center [329, 331] width 26 height 23
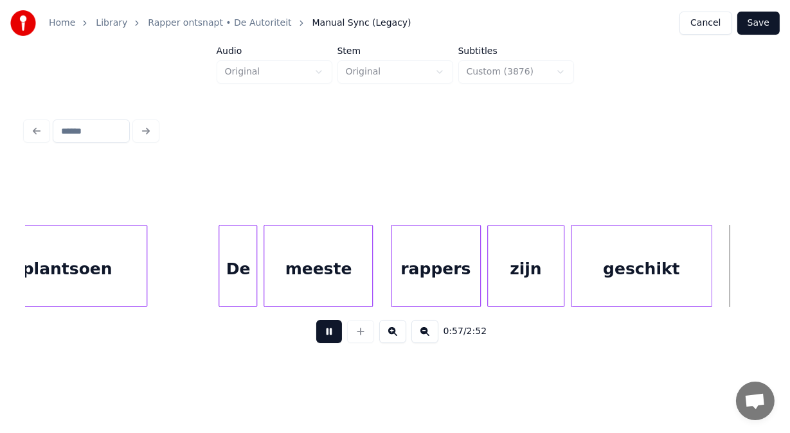
click at [321, 332] on button at bounding box center [329, 331] width 26 height 23
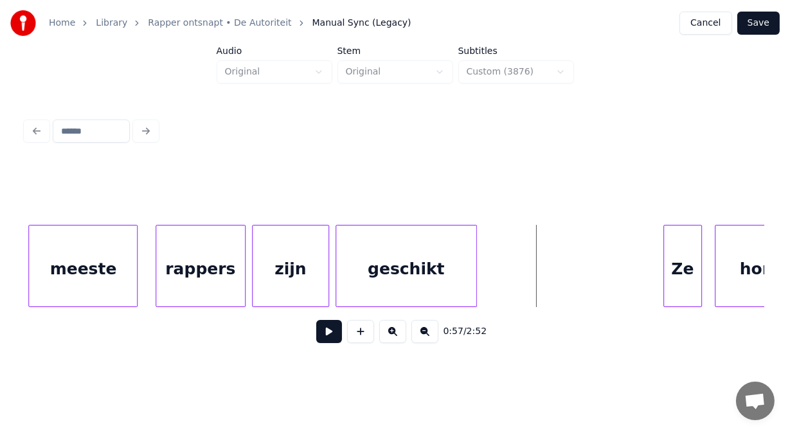
scroll to position [0, 17985]
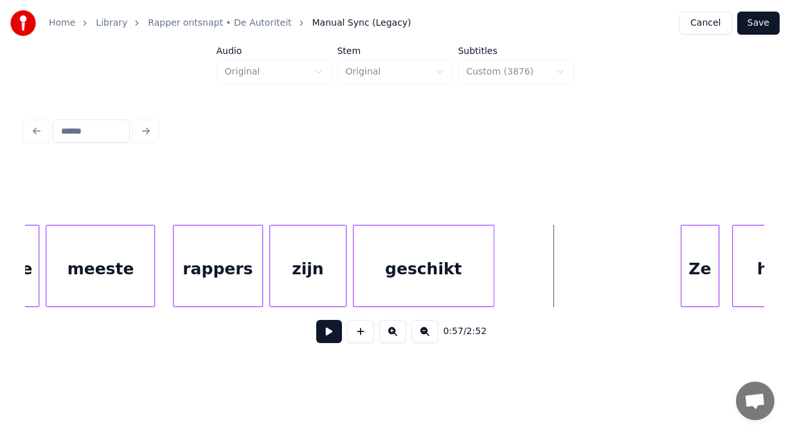
click at [418, 267] on div "geschikt" at bounding box center [424, 269] width 140 height 87
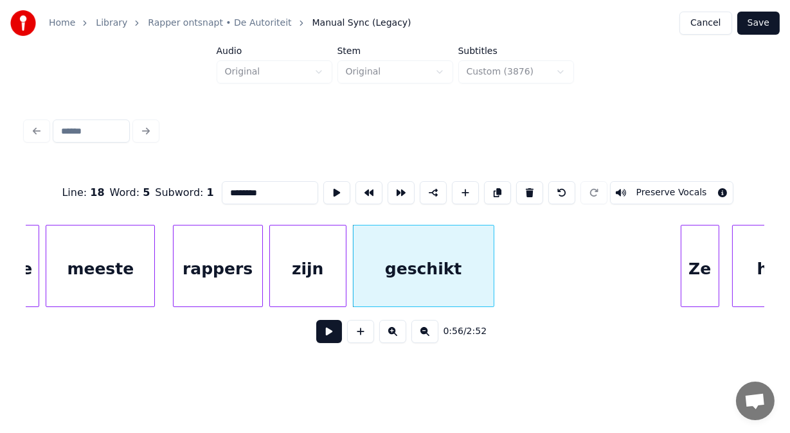
click at [231, 187] on input "********" at bounding box center [270, 192] width 96 height 23
type input "********"
click at [325, 334] on button at bounding box center [329, 331] width 26 height 23
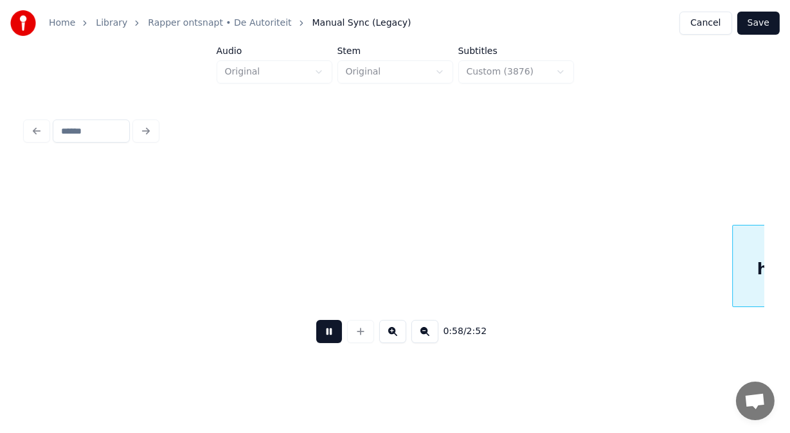
scroll to position [0, 18726]
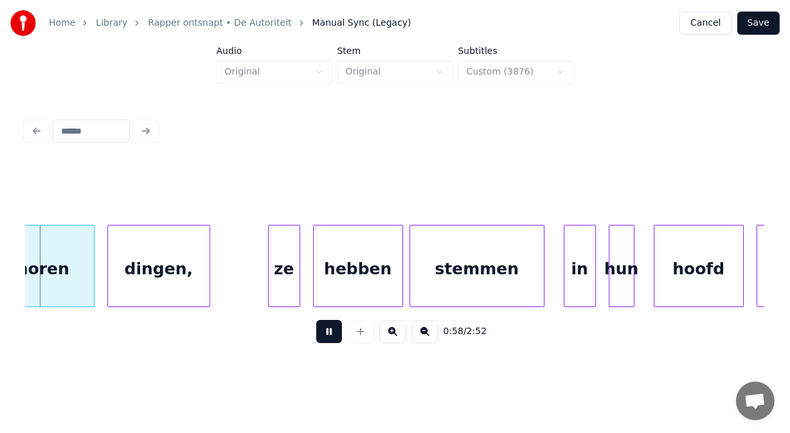
click at [325, 334] on button at bounding box center [329, 331] width 26 height 23
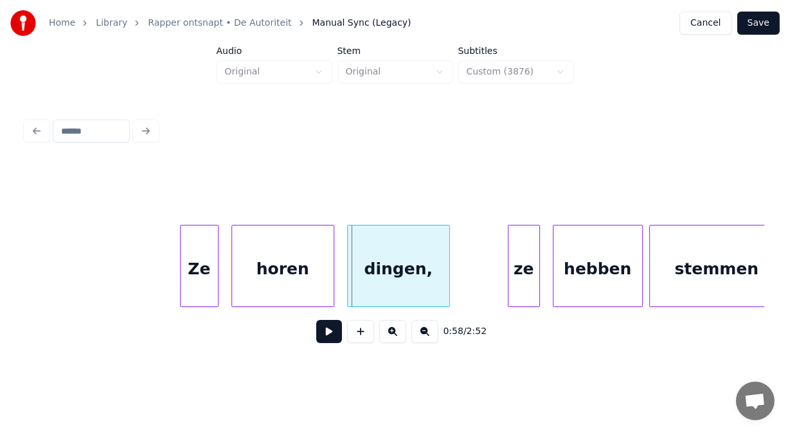
scroll to position [0, 18435]
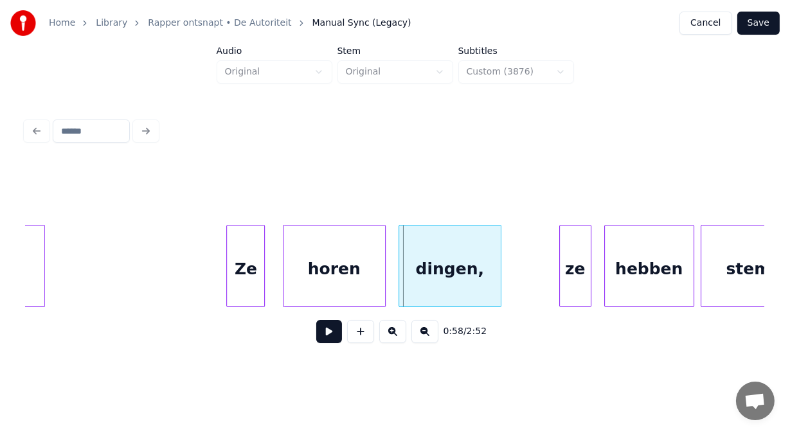
click at [238, 252] on div "Ze" at bounding box center [245, 269] width 37 height 87
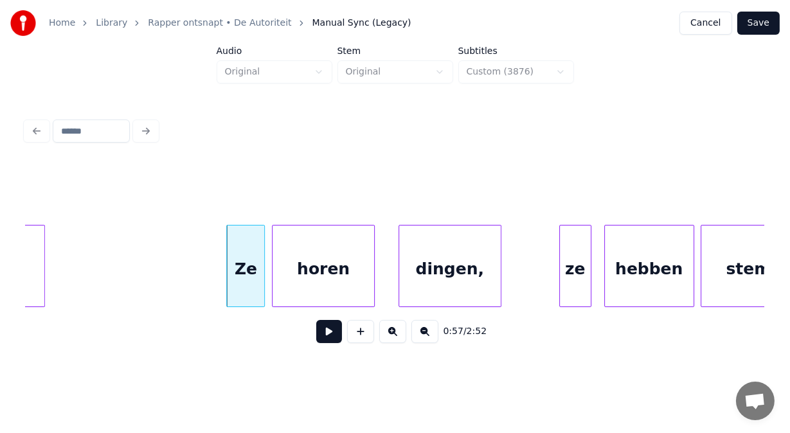
click at [309, 259] on div "horen" at bounding box center [324, 269] width 102 height 87
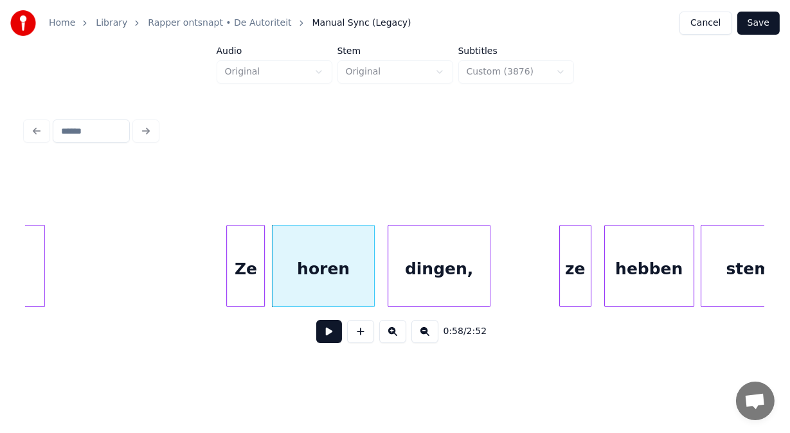
click at [423, 269] on div "dingen," at bounding box center [439, 269] width 102 height 87
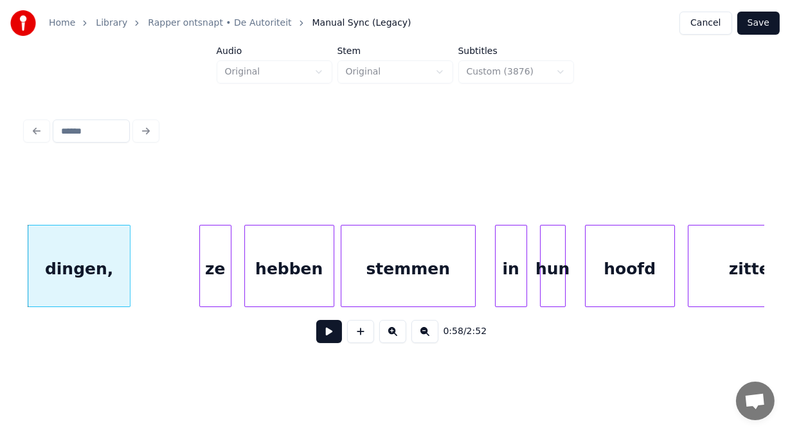
scroll to position [0, 18837]
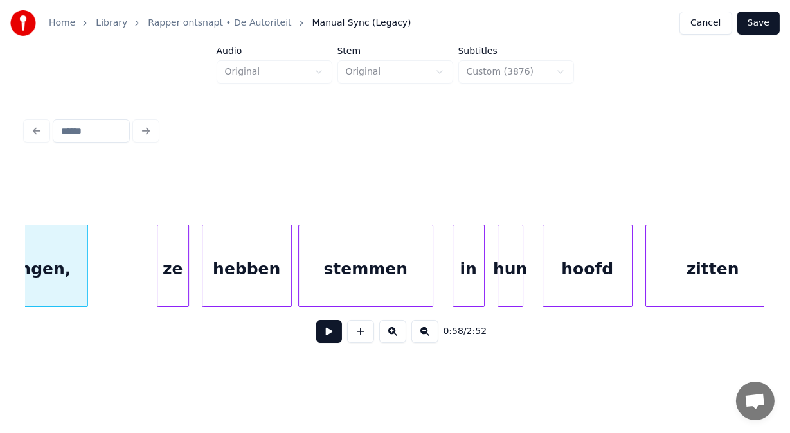
click at [176, 267] on div "ze" at bounding box center [172, 269] width 31 height 87
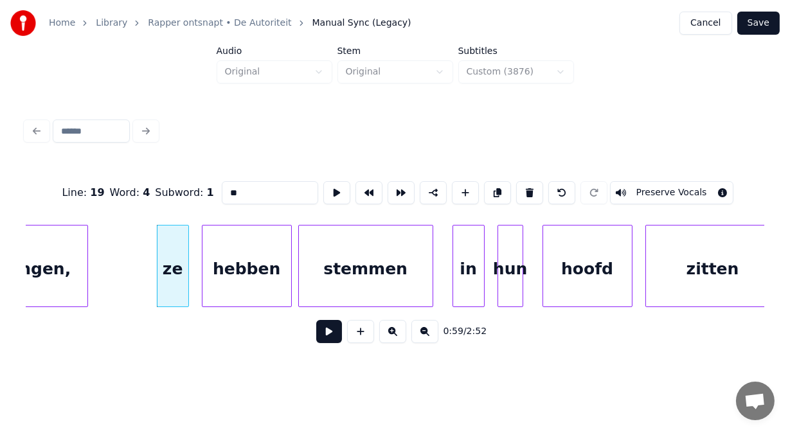
click at [176, 267] on div "ze" at bounding box center [172, 269] width 31 height 87
drag, startPoint x: 204, startPoint y: 190, endPoint x: 123, endPoint y: 185, distance: 81.2
click at [123, 185] on div "Line : 19 Word : 4 Subword : 1 ** Preserve Vocals" at bounding box center [395, 193] width 739 height 64
type input "**"
click at [325, 332] on button at bounding box center [329, 331] width 26 height 23
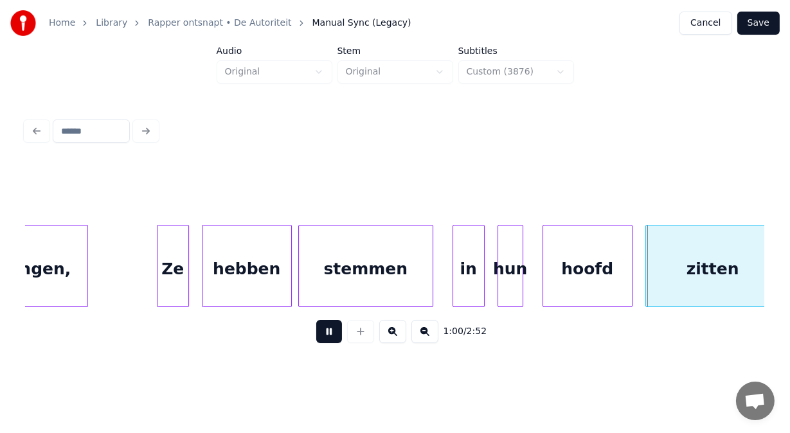
click at [325, 332] on button at bounding box center [329, 331] width 26 height 23
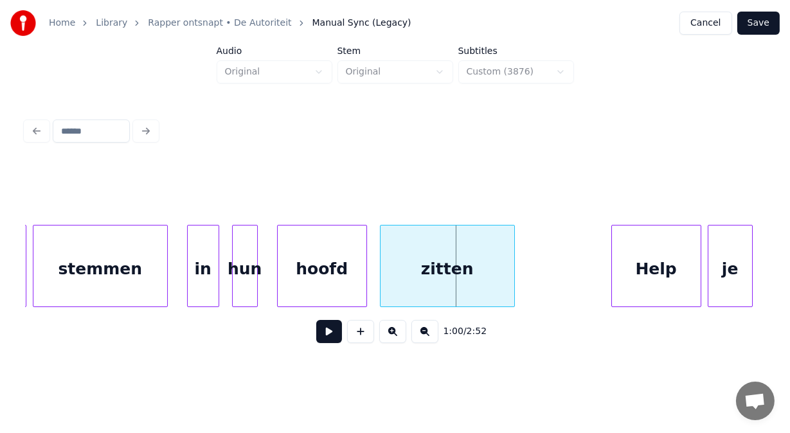
scroll to position [0, 19171]
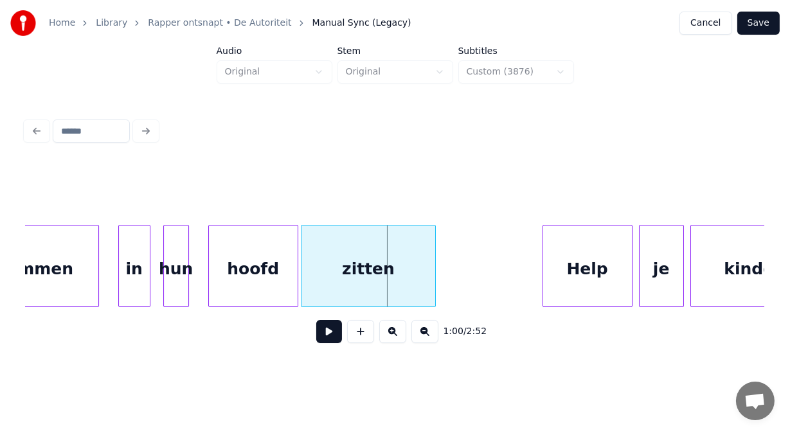
click at [393, 289] on div "zitten" at bounding box center [368, 269] width 134 height 87
click at [580, 286] on div "Help" at bounding box center [578, 269] width 89 height 87
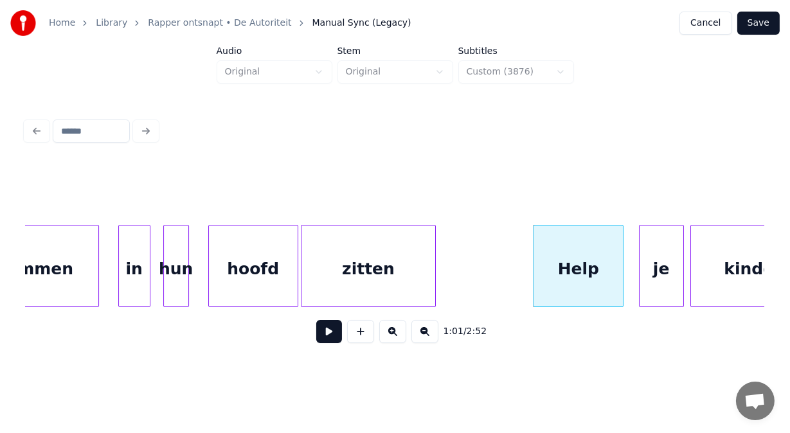
click at [323, 339] on button at bounding box center [329, 331] width 26 height 23
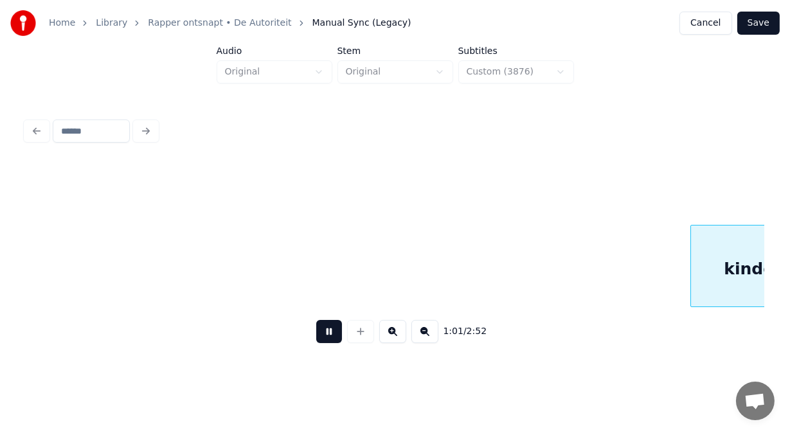
scroll to position [0, 19914]
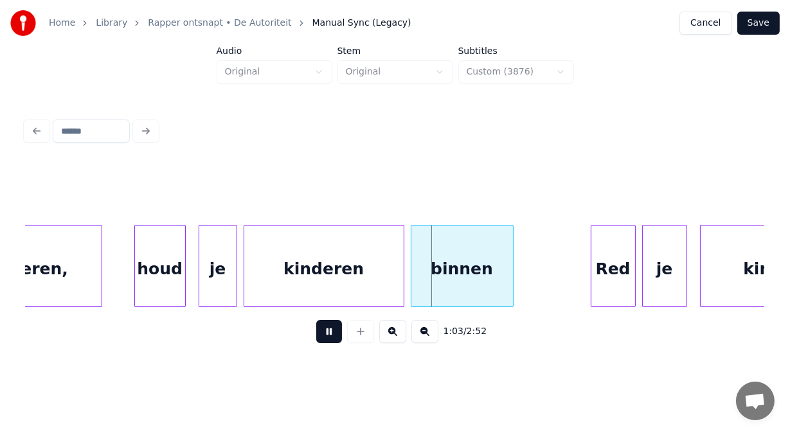
click at [323, 339] on button at bounding box center [329, 331] width 26 height 23
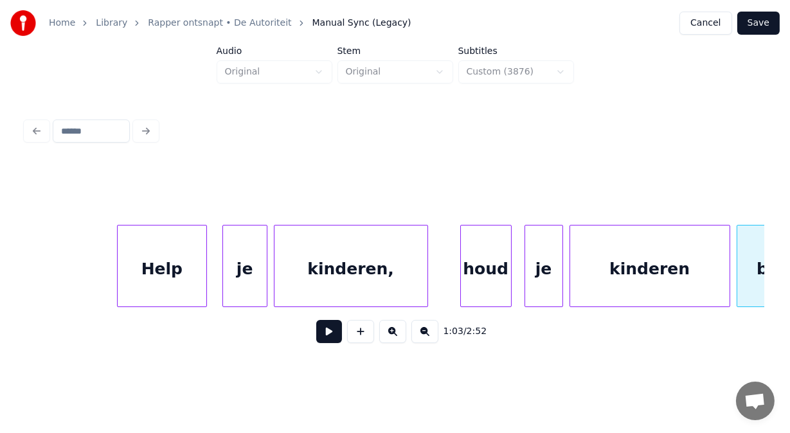
scroll to position [0, 19562]
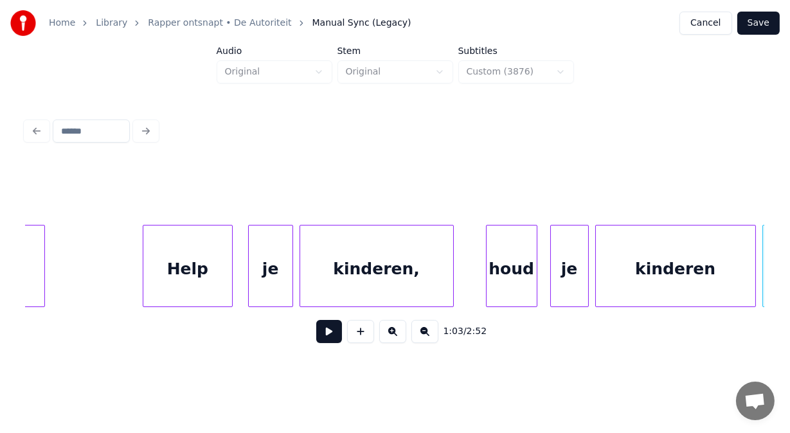
click at [212, 266] on div "Help" at bounding box center [187, 269] width 89 height 87
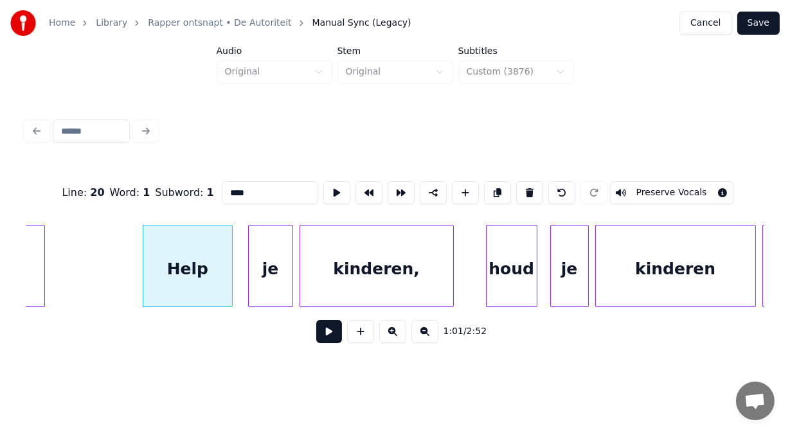
click at [319, 337] on button at bounding box center [329, 331] width 26 height 23
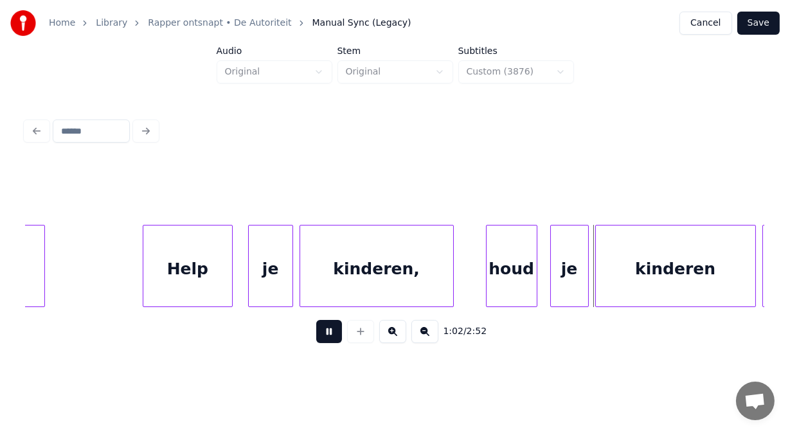
click at [319, 337] on button at bounding box center [329, 331] width 26 height 23
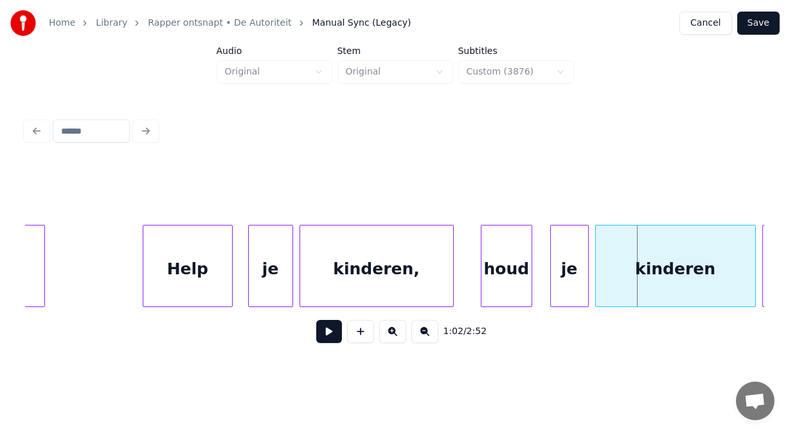
click at [506, 269] on div "houd" at bounding box center [506, 269] width 50 height 87
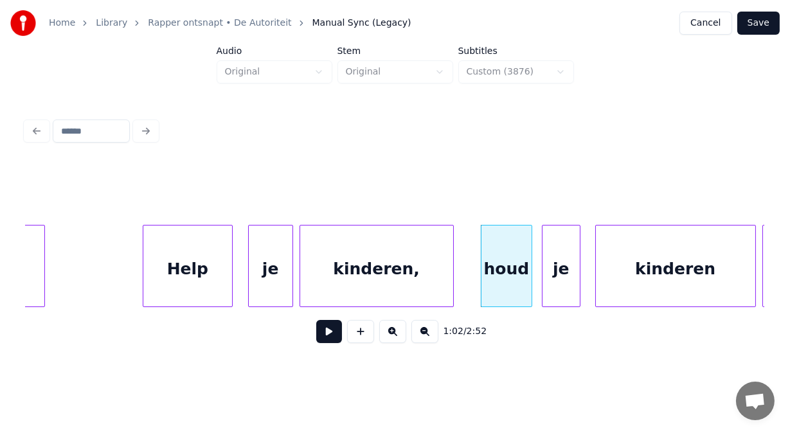
click at [550, 282] on div "je" at bounding box center [560, 269] width 37 height 87
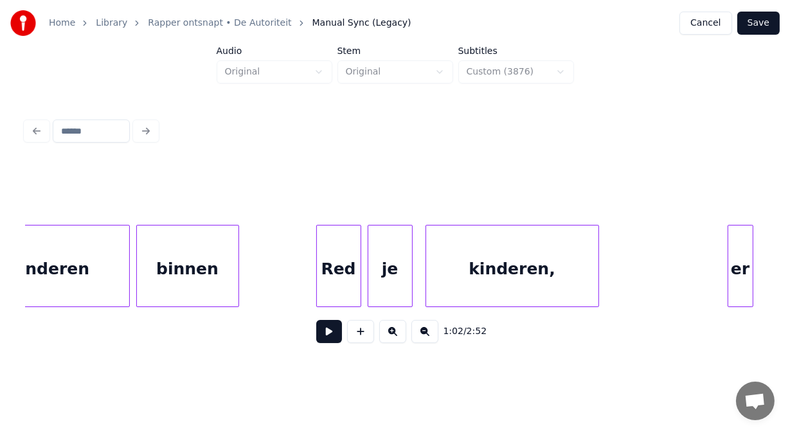
scroll to position [0, 20222]
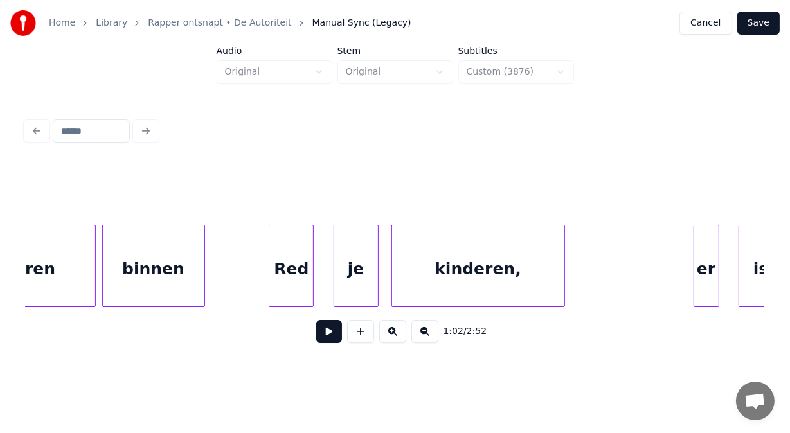
click at [292, 278] on div "Red" at bounding box center [291, 269] width 44 height 87
click at [323, 339] on button at bounding box center [329, 331] width 26 height 23
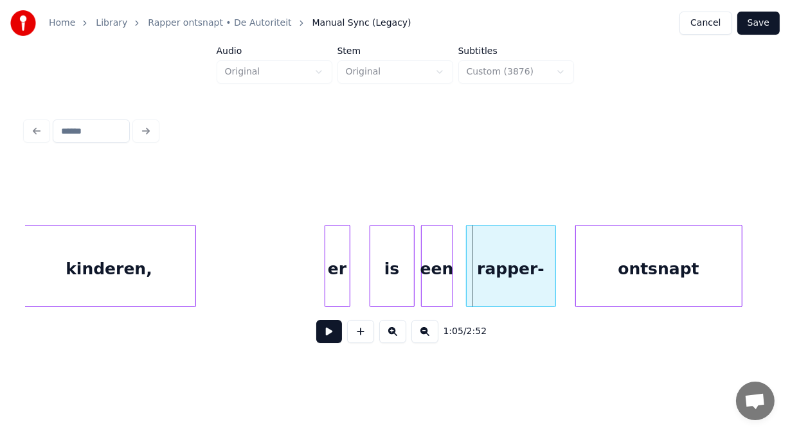
scroll to position [0, 20583]
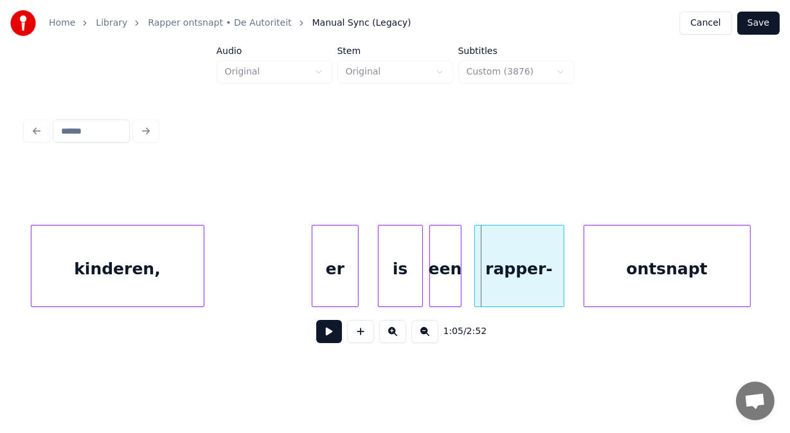
click at [314, 239] on div at bounding box center [314, 266] width 4 height 81
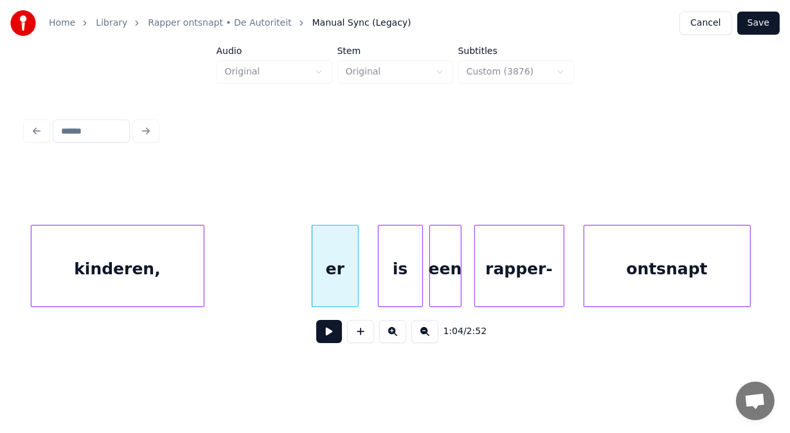
click at [325, 247] on div "er" at bounding box center [335, 269] width 46 height 87
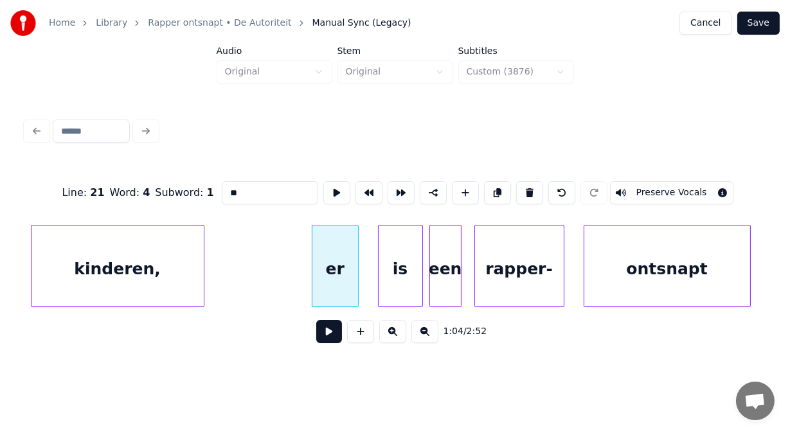
drag, startPoint x: 206, startPoint y: 185, endPoint x: 172, endPoint y: 187, distance: 34.8
click at [172, 187] on div "Line : 21 Word : 4 Subword : 1 ** Preserve Vocals" at bounding box center [395, 193] width 739 height 64
click at [359, 271] on div at bounding box center [359, 266] width 4 height 81
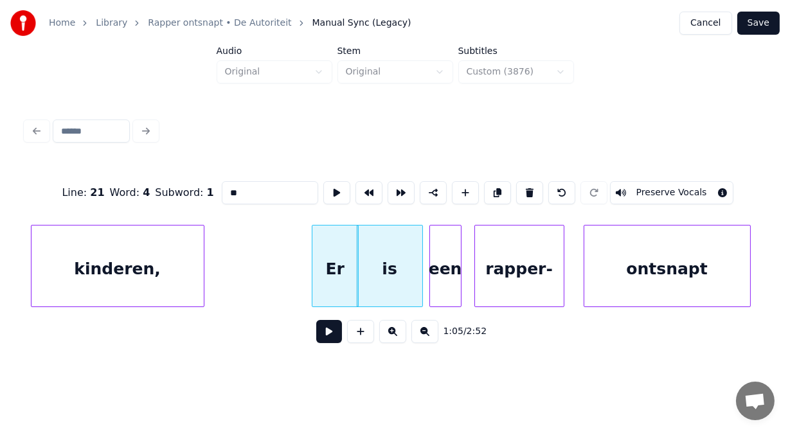
type input "**"
click at [318, 333] on button at bounding box center [329, 331] width 26 height 23
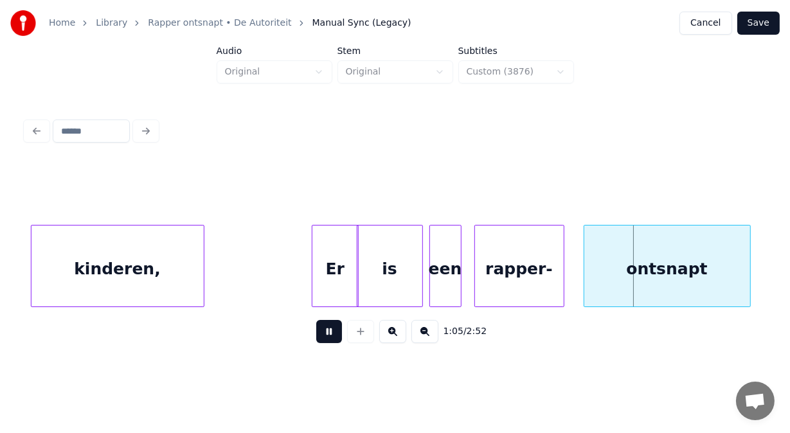
click at [318, 333] on button at bounding box center [329, 331] width 26 height 23
click at [493, 264] on div "rapper-" at bounding box center [511, 269] width 89 height 87
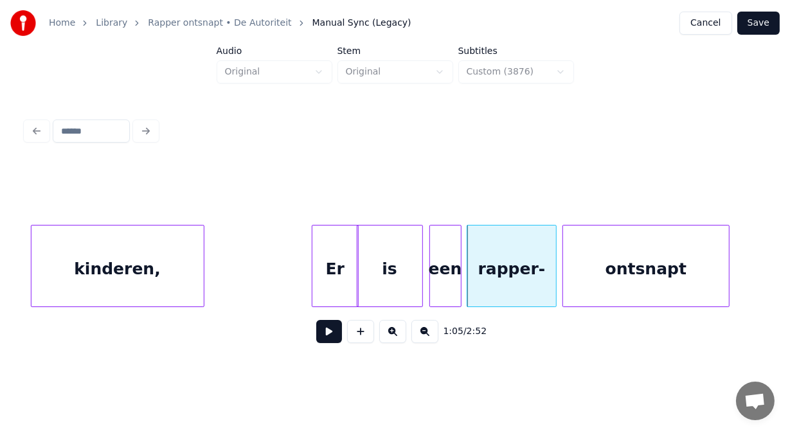
click at [585, 273] on div "ontsnapt" at bounding box center [646, 269] width 166 height 87
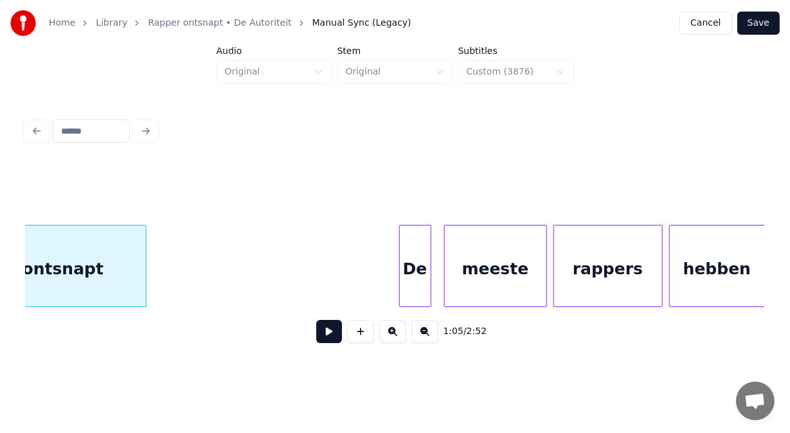
scroll to position [0, 21285]
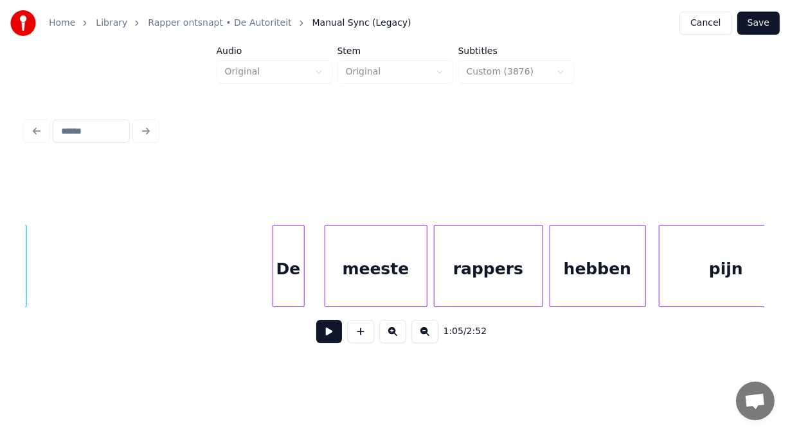
click at [285, 266] on div "De" at bounding box center [288, 269] width 31 height 87
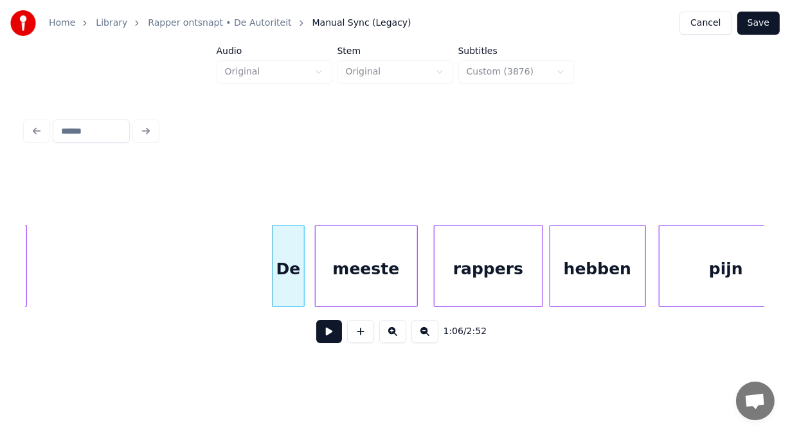
click at [321, 271] on div "meeste" at bounding box center [367, 269] width 102 height 87
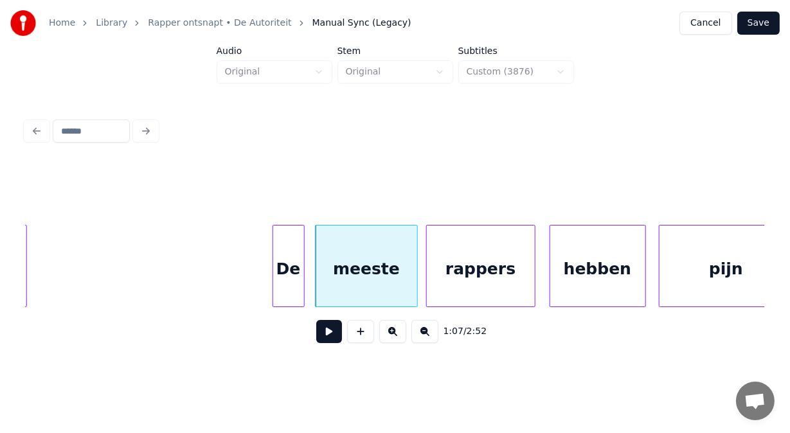
click at [440, 274] on div "rappers" at bounding box center [481, 269] width 108 height 87
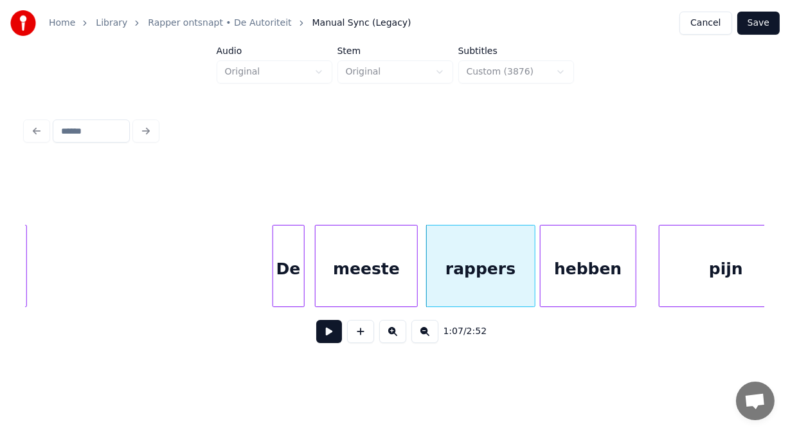
click at [552, 273] on div "hebben" at bounding box center [588, 269] width 95 height 87
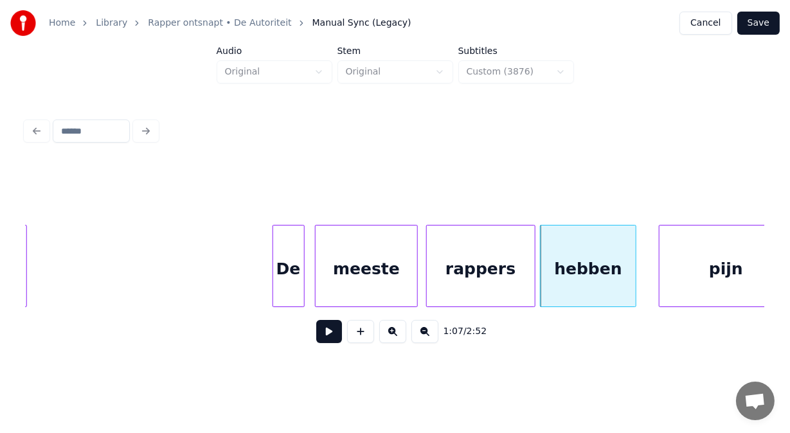
click at [316, 343] on button at bounding box center [329, 331] width 26 height 23
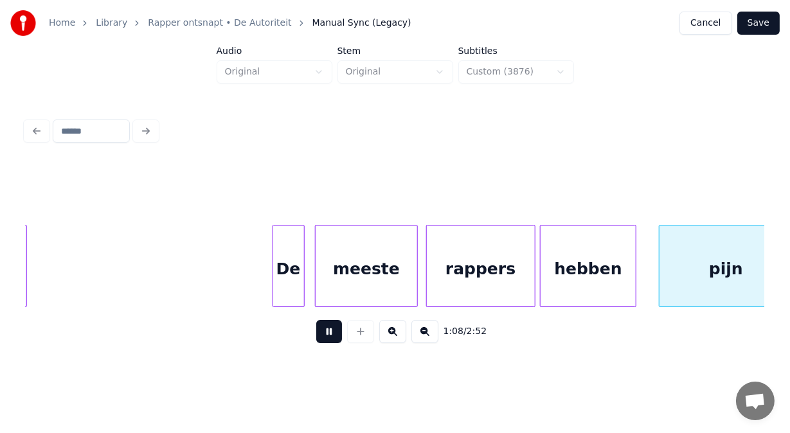
scroll to position [0, 22029]
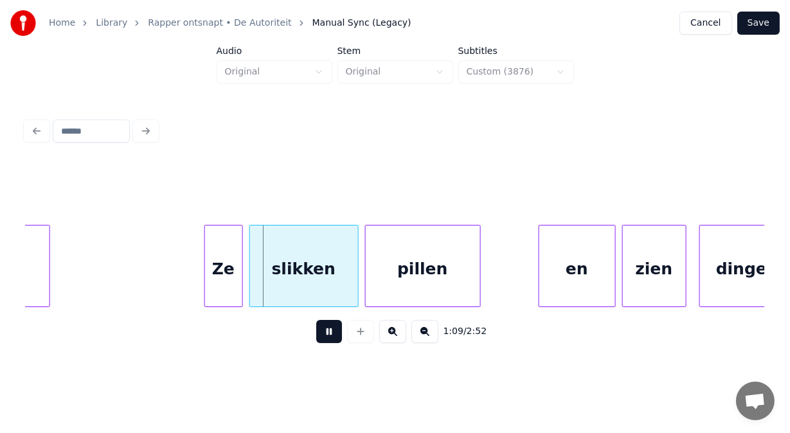
click at [316, 343] on button at bounding box center [329, 331] width 26 height 23
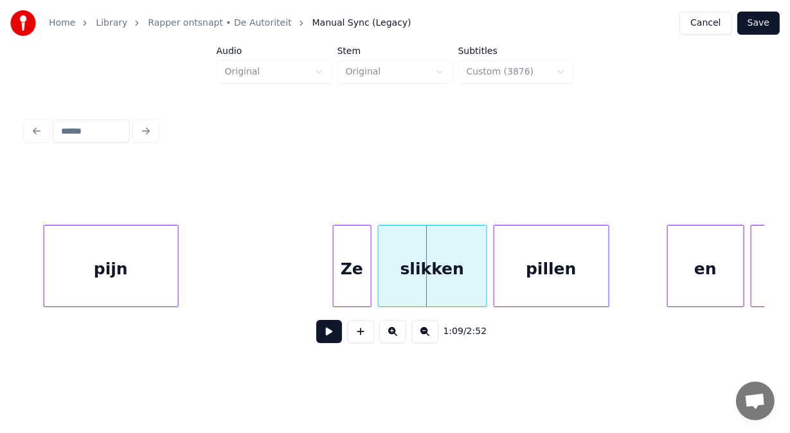
scroll to position [0, 21840]
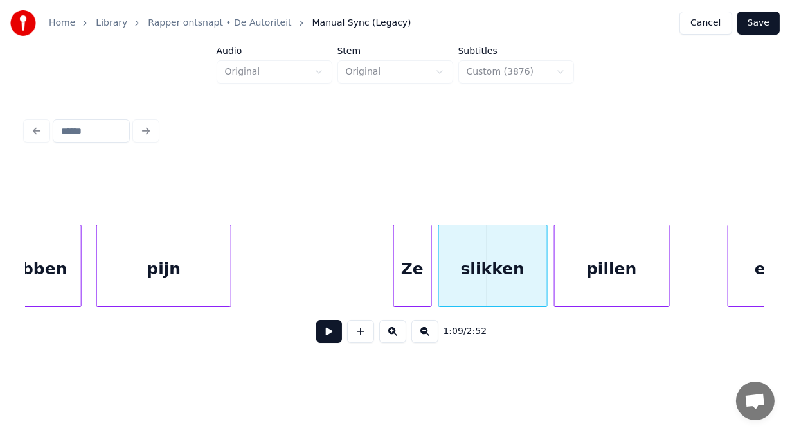
click at [115, 276] on div "pijn" at bounding box center [164, 269] width 134 height 87
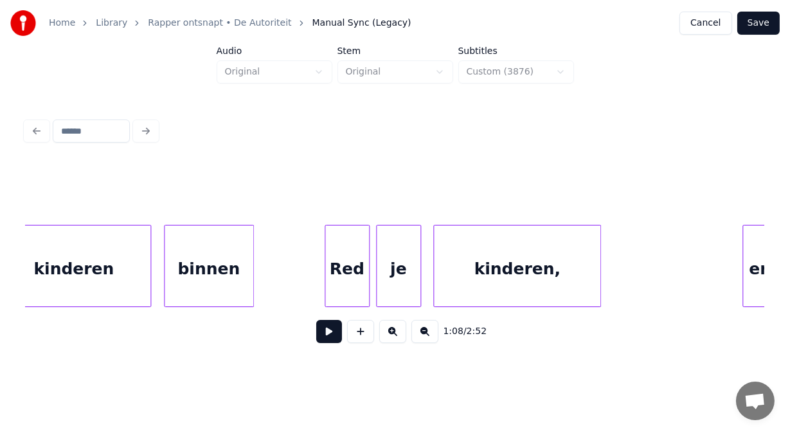
scroll to position [0, 23768]
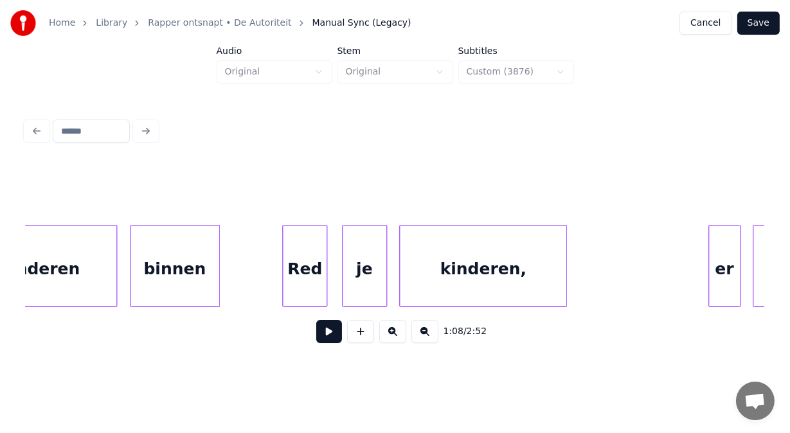
click at [316, 267] on div "Red" at bounding box center [305, 269] width 44 height 87
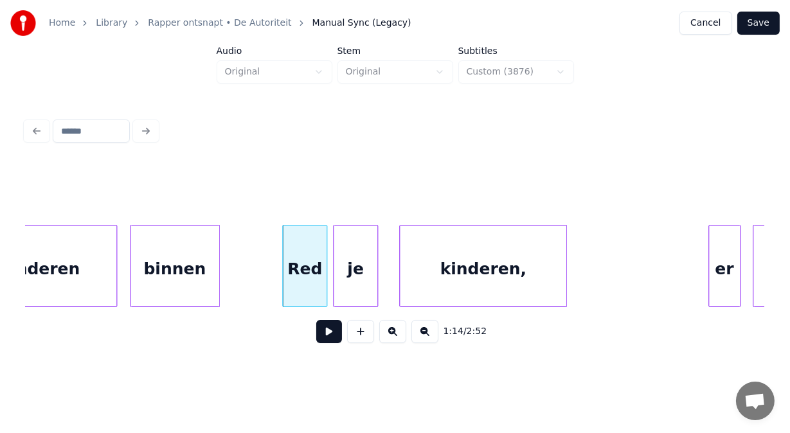
click at [356, 268] on div "je" at bounding box center [356, 269] width 44 height 87
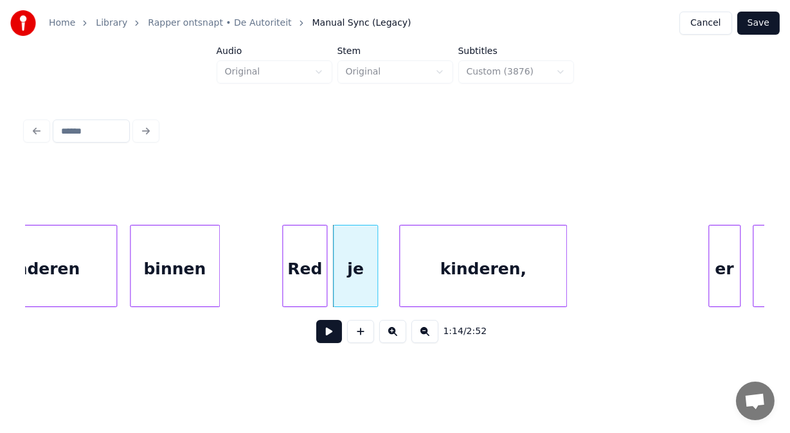
click at [321, 337] on button at bounding box center [329, 331] width 26 height 23
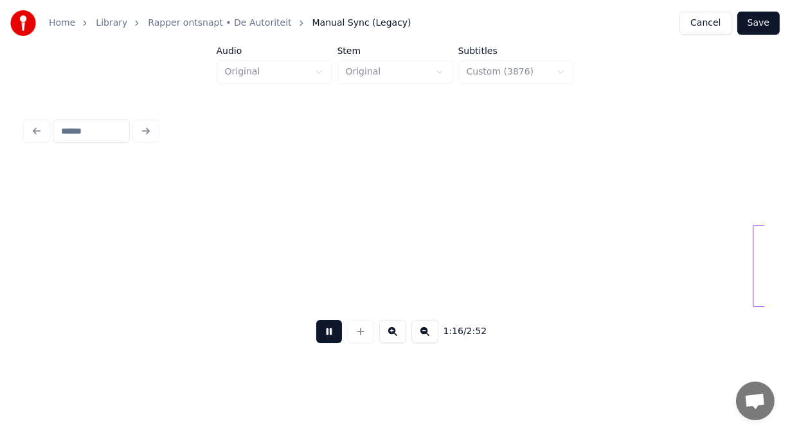
scroll to position [0, 24511]
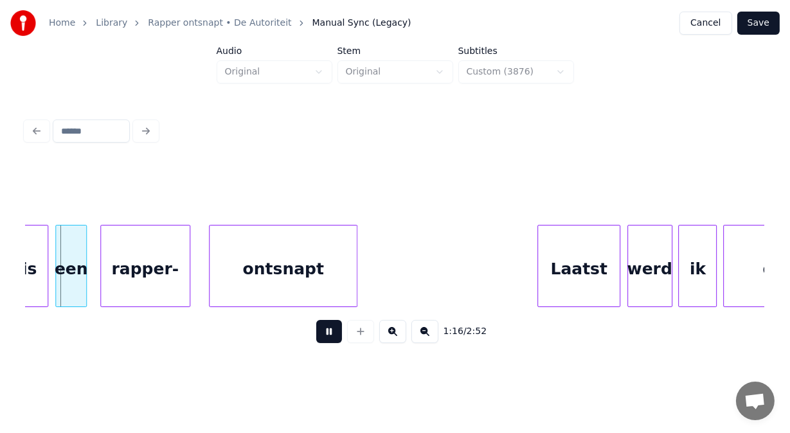
click at [321, 337] on button at bounding box center [329, 331] width 26 height 23
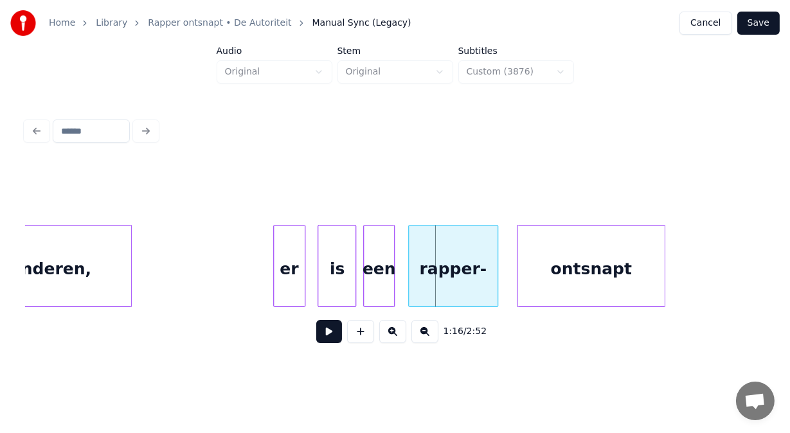
scroll to position [0, 24194]
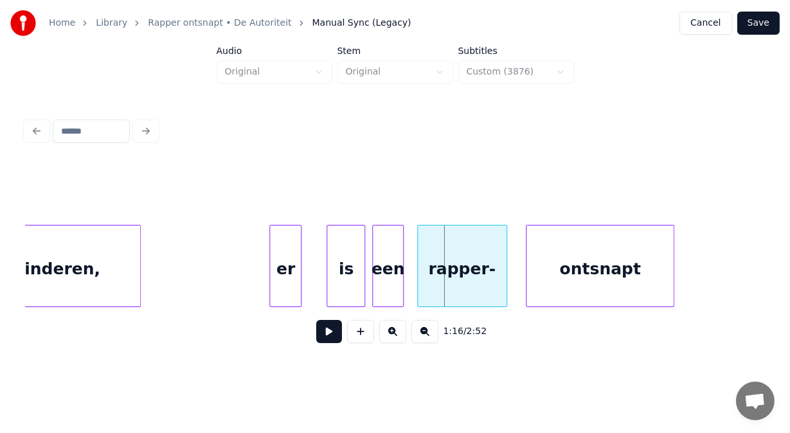
click at [281, 269] on div "er" at bounding box center [285, 269] width 31 height 87
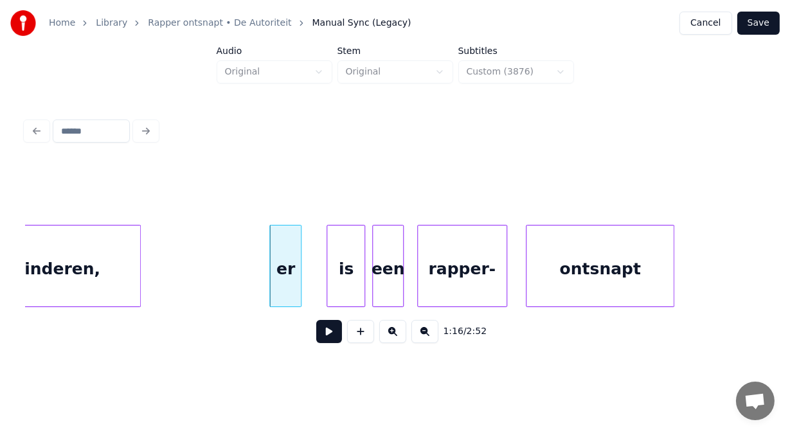
click at [281, 269] on div "er" at bounding box center [285, 269] width 31 height 87
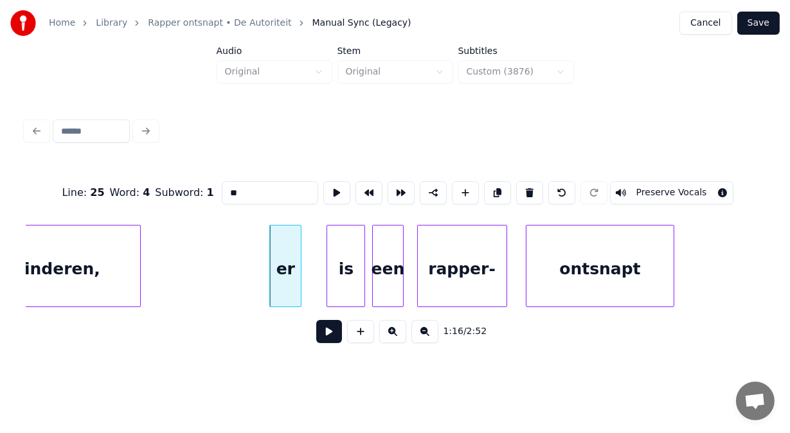
drag, startPoint x: 206, startPoint y: 186, endPoint x: 130, endPoint y: 204, distance: 77.8
click at [130, 204] on div "Line : 25 Word : 4 Subword : 1 ** Preserve Vocals" at bounding box center [395, 193] width 739 height 64
click at [311, 247] on div at bounding box center [311, 266] width 4 height 81
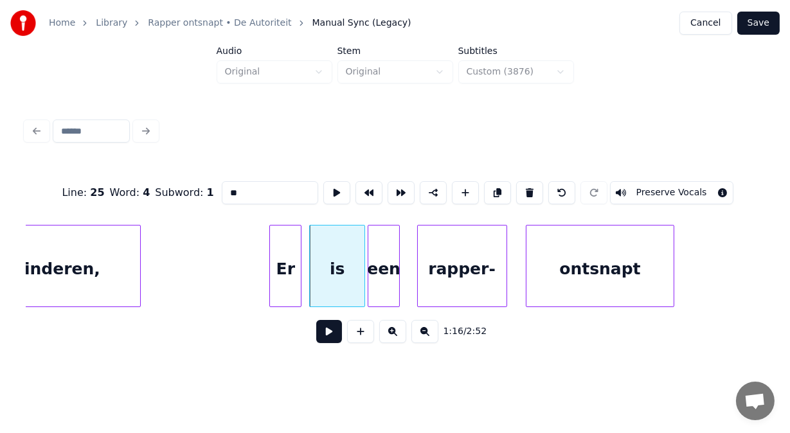
click at [377, 263] on div "een" at bounding box center [383, 269] width 31 height 87
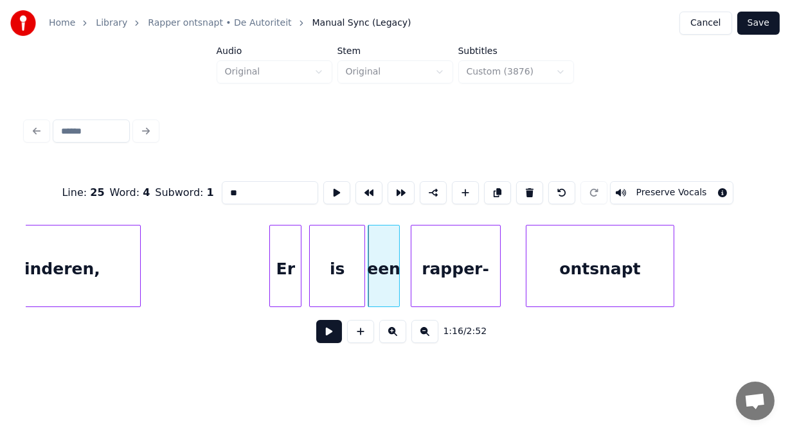
click at [427, 277] on div "rapper-" at bounding box center [455, 269] width 89 height 87
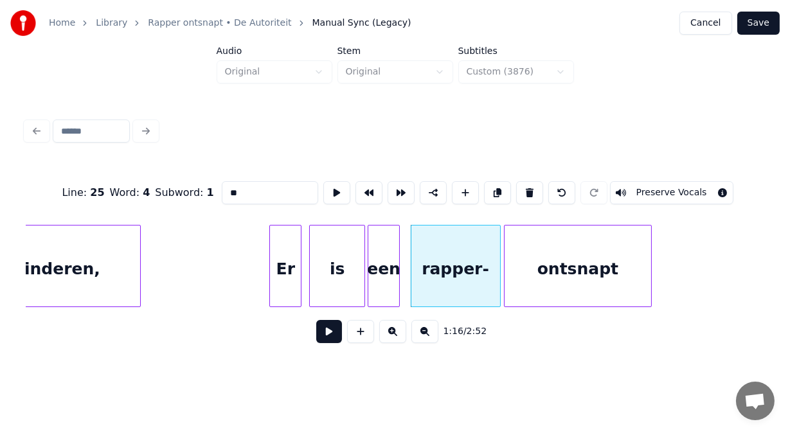
click at [523, 277] on div "ontsnapt" at bounding box center [578, 269] width 147 height 87
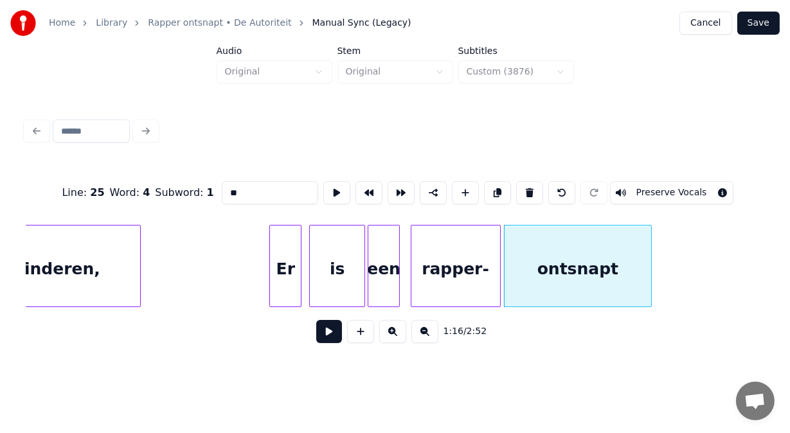
type input "**"
click at [327, 334] on button at bounding box center [329, 331] width 26 height 23
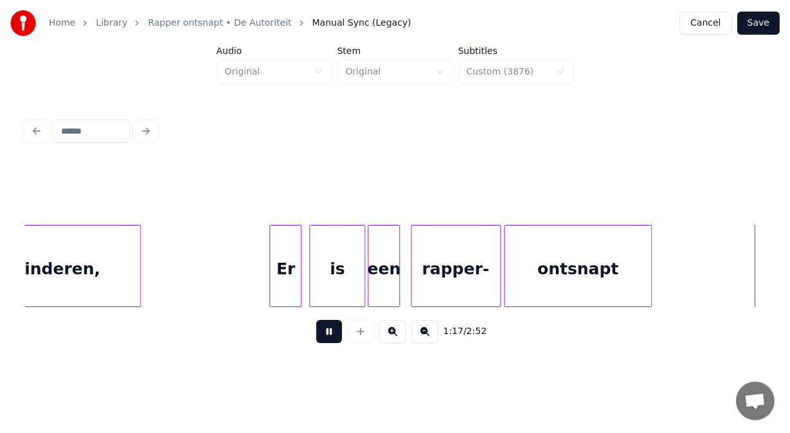
scroll to position [0, 24934]
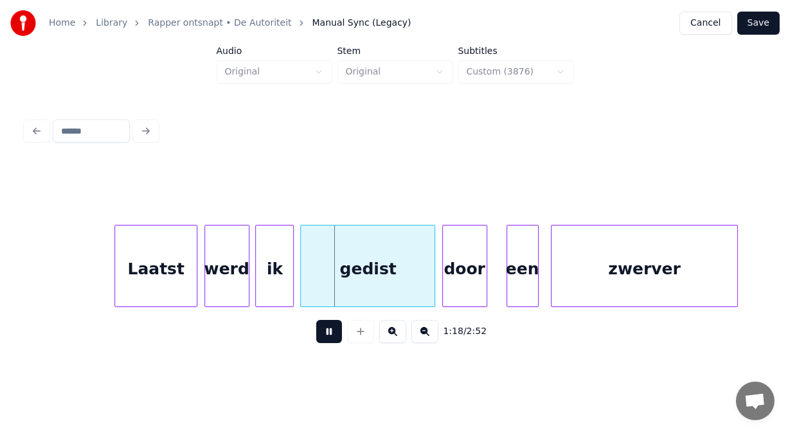
click at [327, 334] on button at bounding box center [329, 331] width 26 height 23
click at [80, 242] on div at bounding box center [81, 266] width 4 height 81
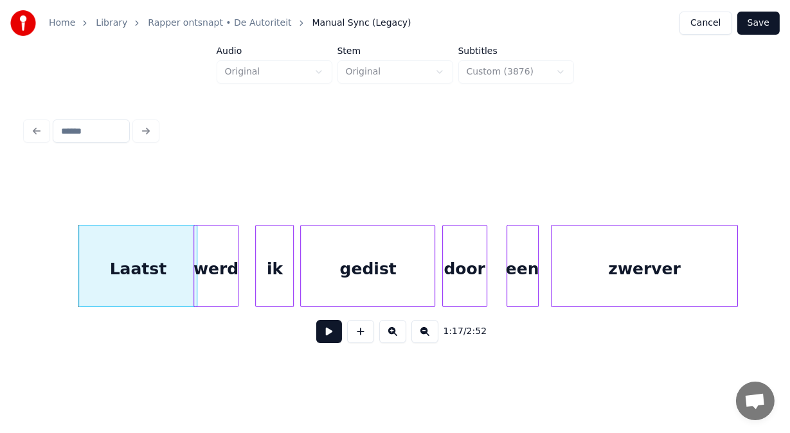
click at [215, 255] on div "werd" at bounding box center [216, 269] width 44 height 87
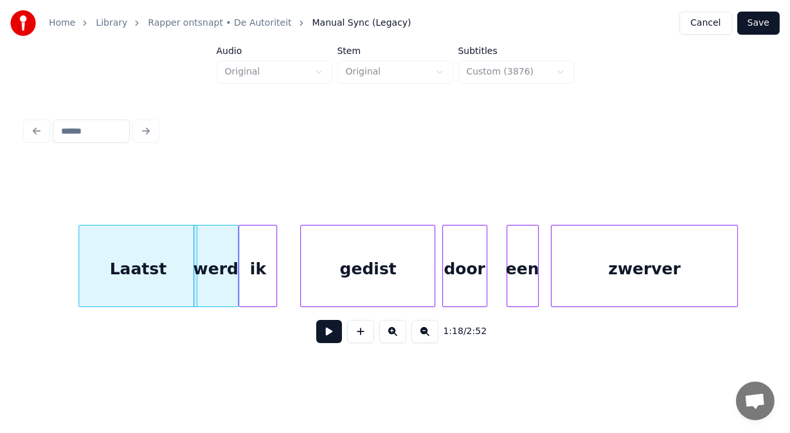
click at [259, 253] on div "ik" at bounding box center [257, 269] width 37 height 87
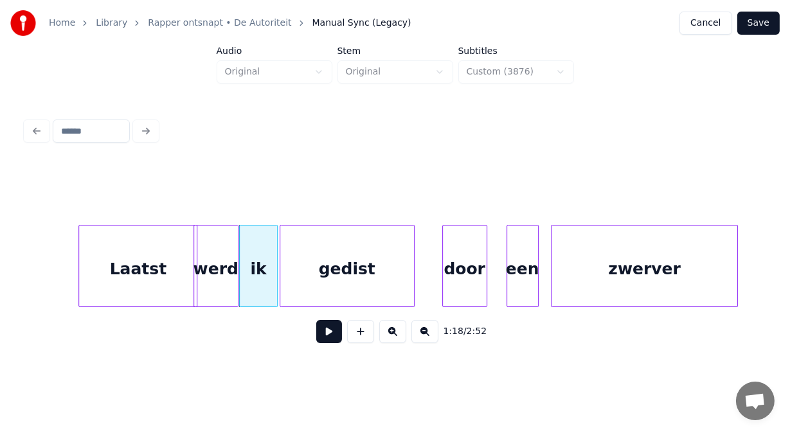
click at [296, 254] on div "gedist" at bounding box center [347, 269] width 134 height 87
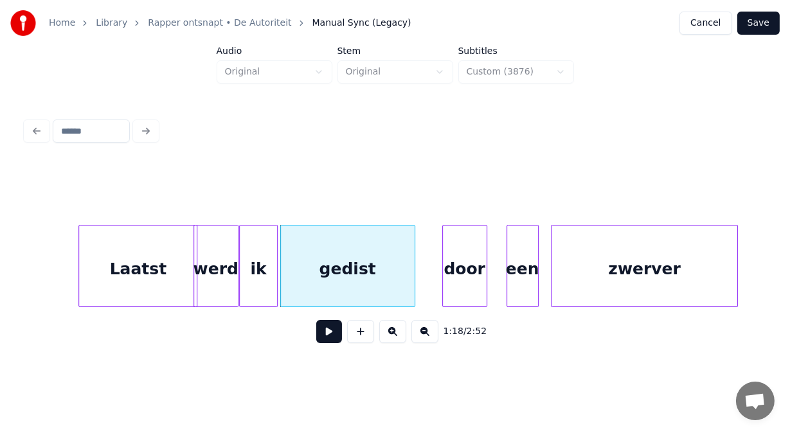
click at [316, 337] on button at bounding box center [329, 331] width 26 height 23
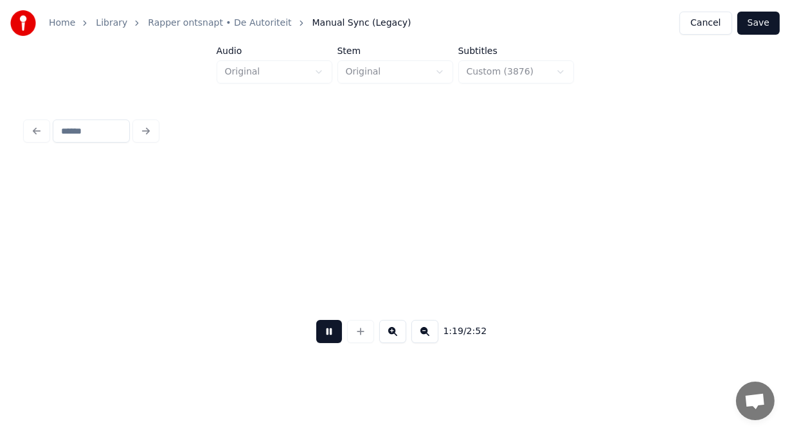
scroll to position [0, 25674]
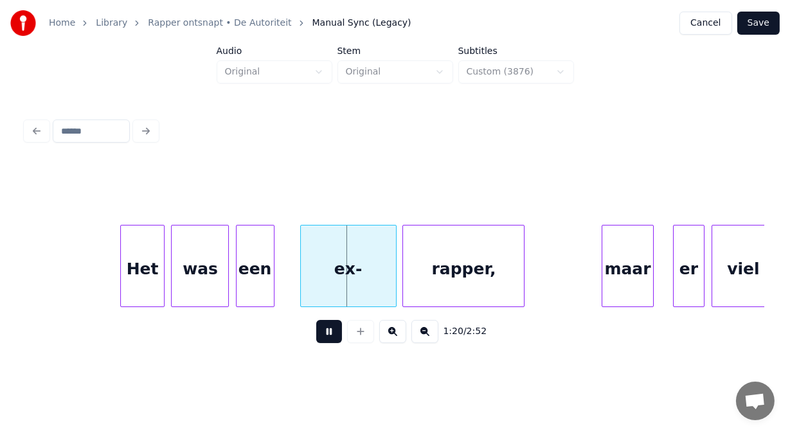
click at [316, 337] on button at bounding box center [329, 331] width 26 height 23
click at [147, 285] on div "Het" at bounding box center [137, 269] width 44 height 87
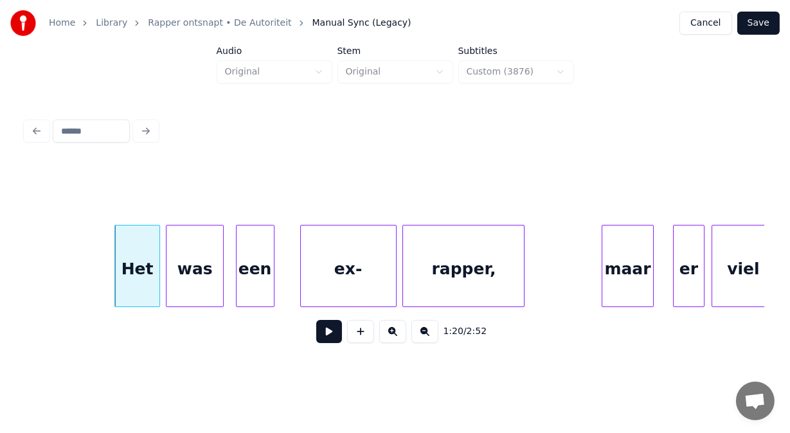
click at [177, 284] on div "was" at bounding box center [194, 269] width 57 height 87
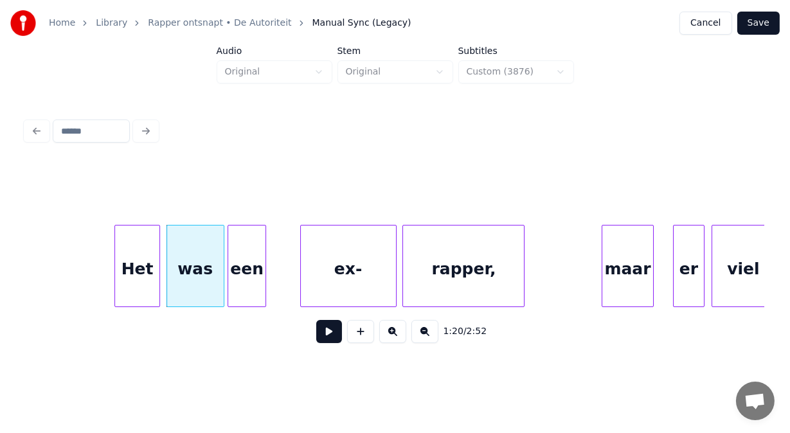
click at [245, 283] on div "een" at bounding box center [246, 269] width 37 height 87
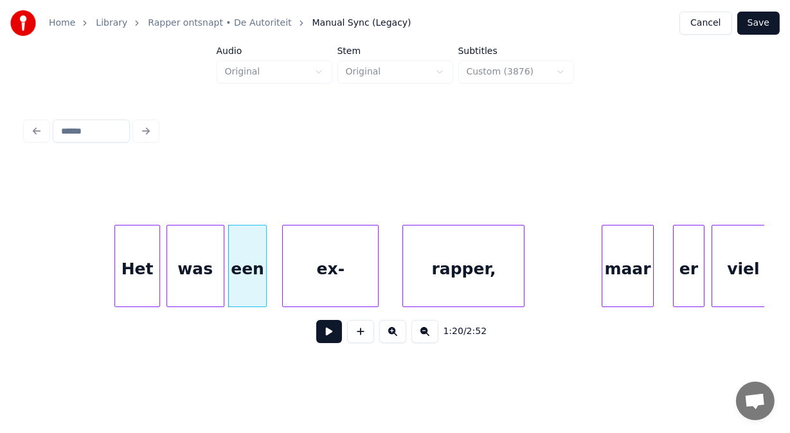
click at [301, 282] on div "ex-" at bounding box center [330, 269] width 95 height 87
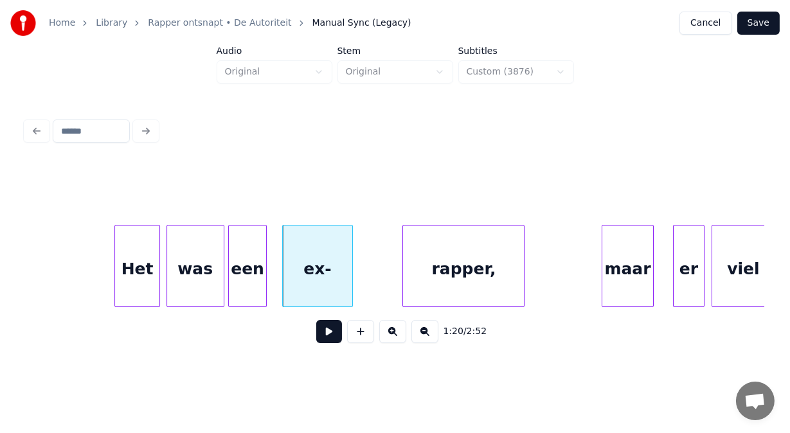
click at [349, 278] on div at bounding box center [350, 266] width 4 height 81
click at [356, 276] on div at bounding box center [358, 266] width 4 height 81
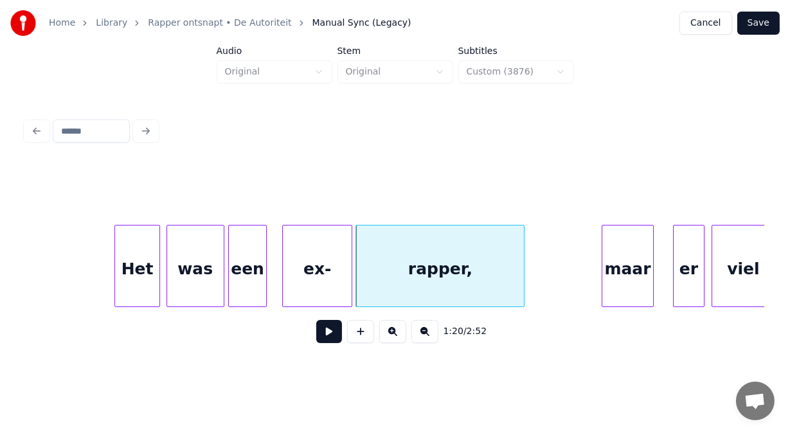
click at [323, 337] on button at bounding box center [329, 331] width 26 height 23
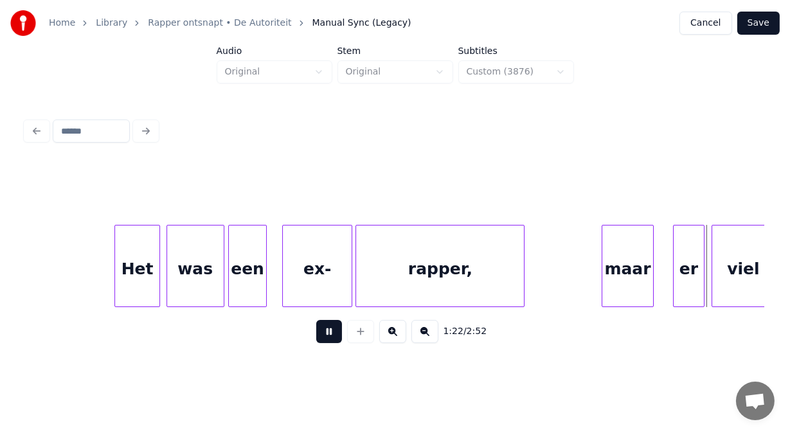
click at [323, 337] on button at bounding box center [329, 331] width 26 height 23
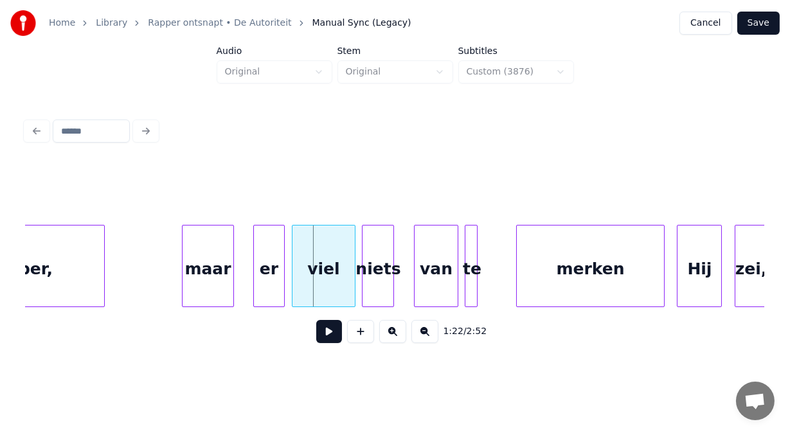
scroll to position [0, 26111]
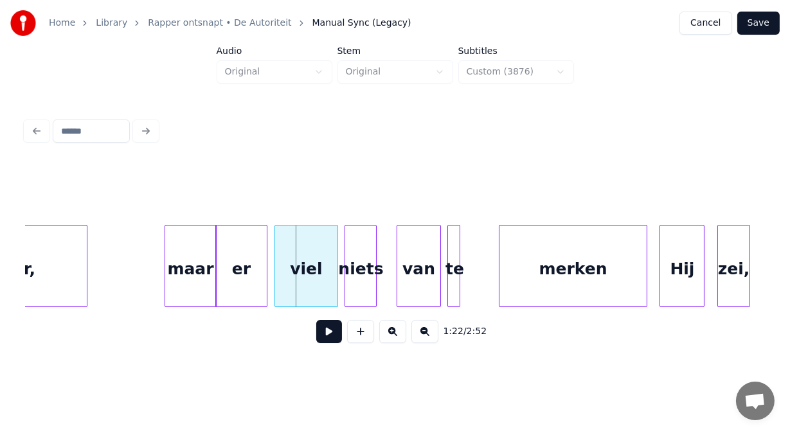
click at [217, 254] on div at bounding box center [218, 266] width 4 height 81
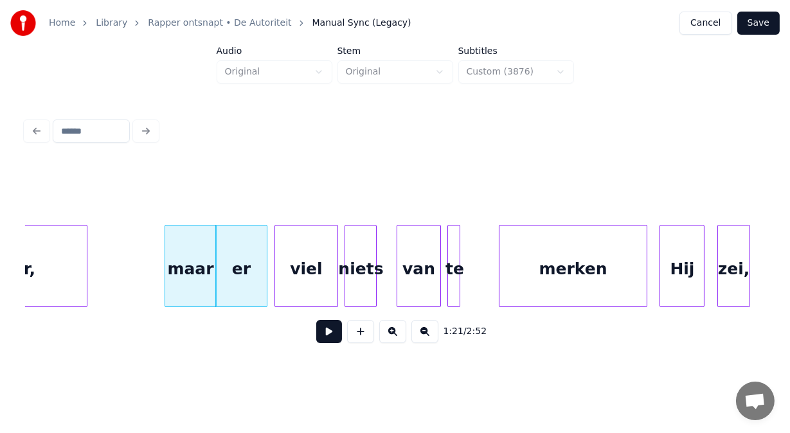
click at [319, 342] on button at bounding box center [329, 331] width 26 height 23
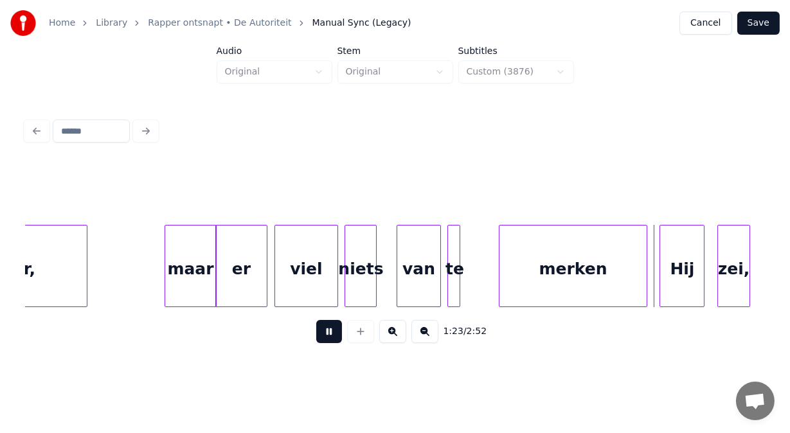
click at [319, 342] on button at bounding box center [329, 331] width 26 height 23
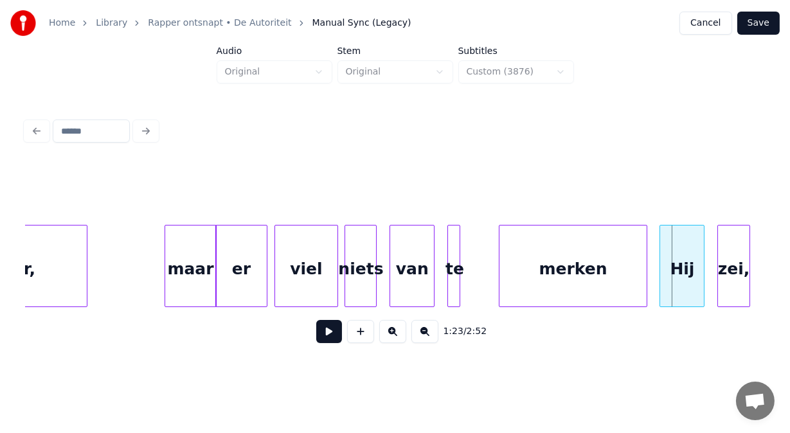
click at [427, 282] on div "van" at bounding box center [412, 269] width 44 height 87
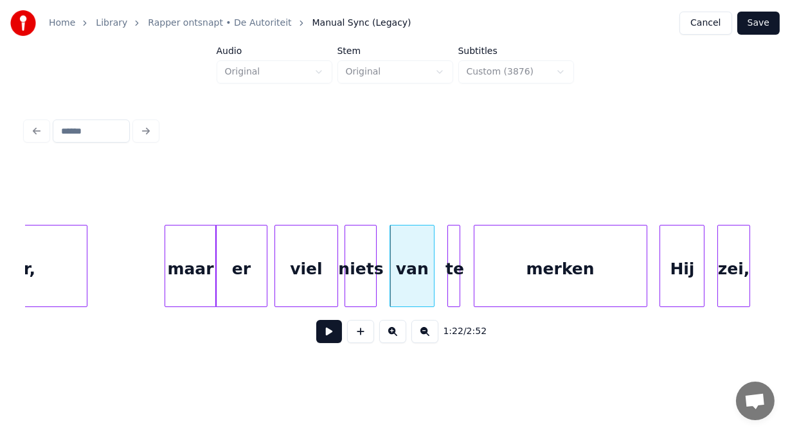
click at [477, 273] on div at bounding box center [476, 266] width 4 height 81
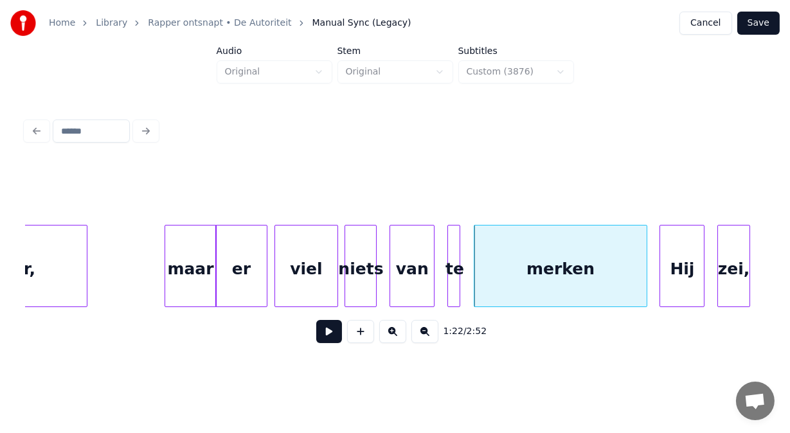
click at [329, 332] on button at bounding box center [329, 331] width 26 height 23
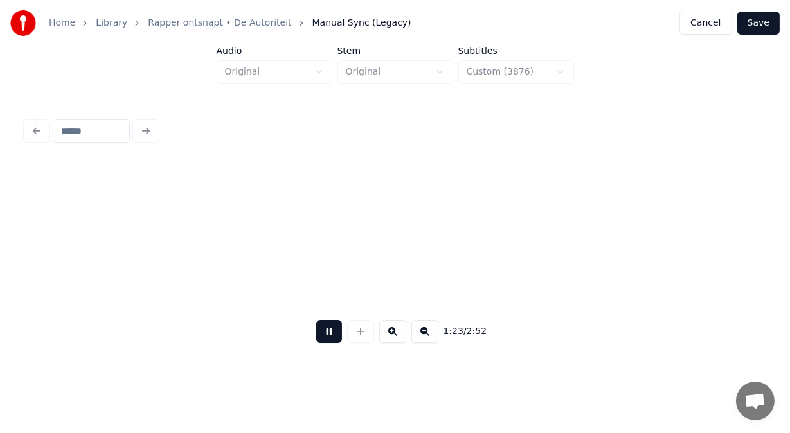
scroll to position [0, 26857]
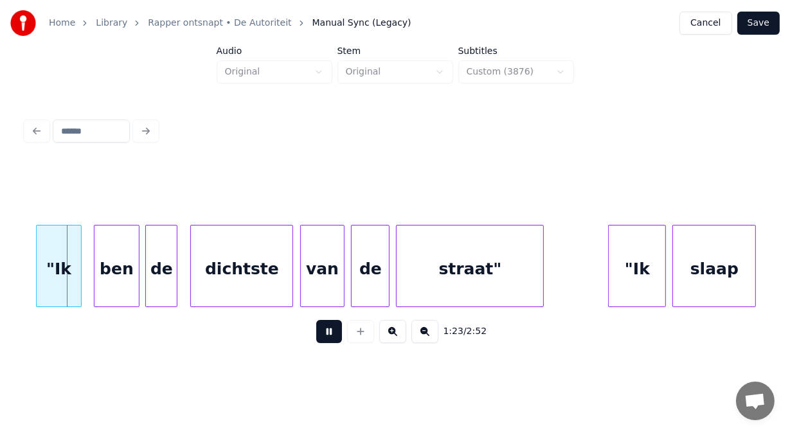
click at [329, 332] on button at bounding box center [329, 331] width 26 height 23
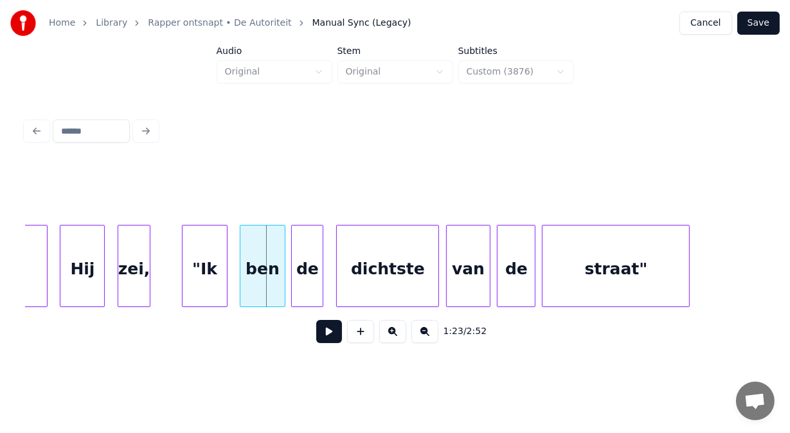
scroll to position [0, 26643]
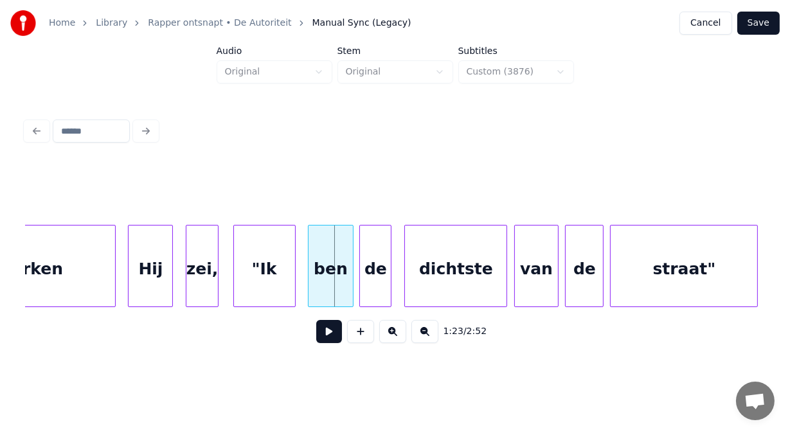
click at [234, 229] on div at bounding box center [236, 266] width 4 height 81
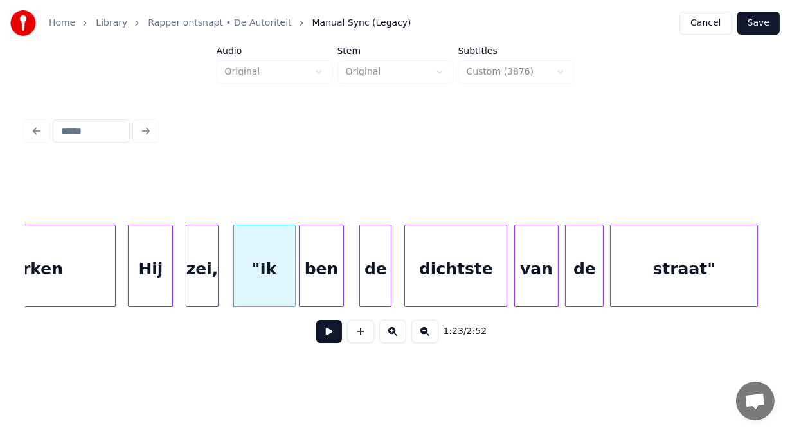
click at [312, 238] on div "ben" at bounding box center [322, 269] width 44 height 87
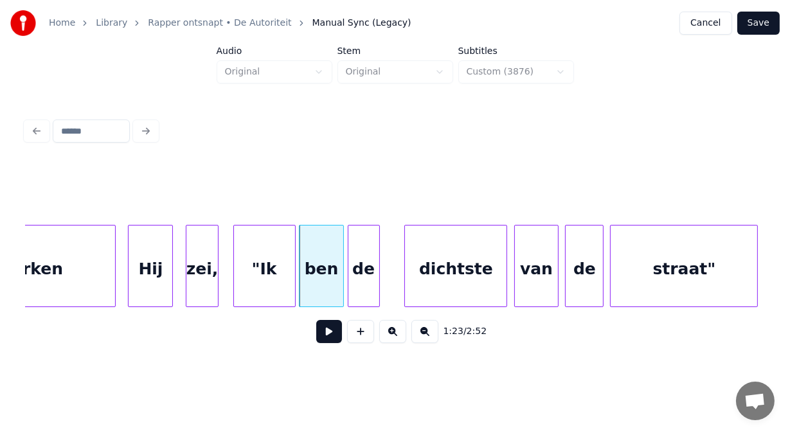
click at [352, 246] on div "de" at bounding box center [363, 269] width 31 height 87
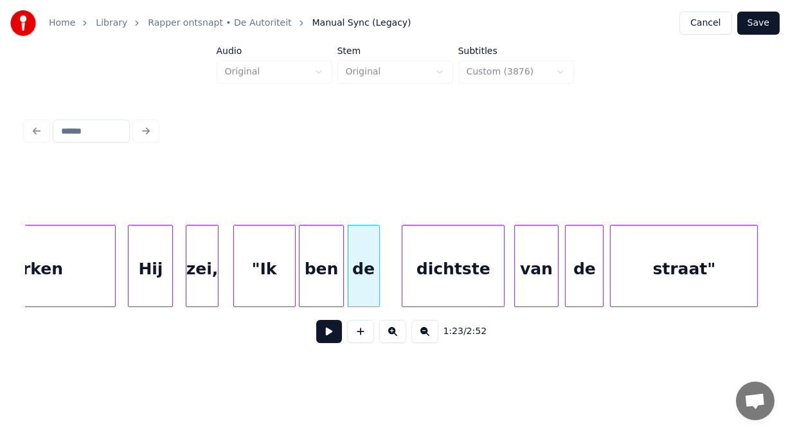
click at [460, 276] on div "dichtste" at bounding box center [453, 269] width 102 height 87
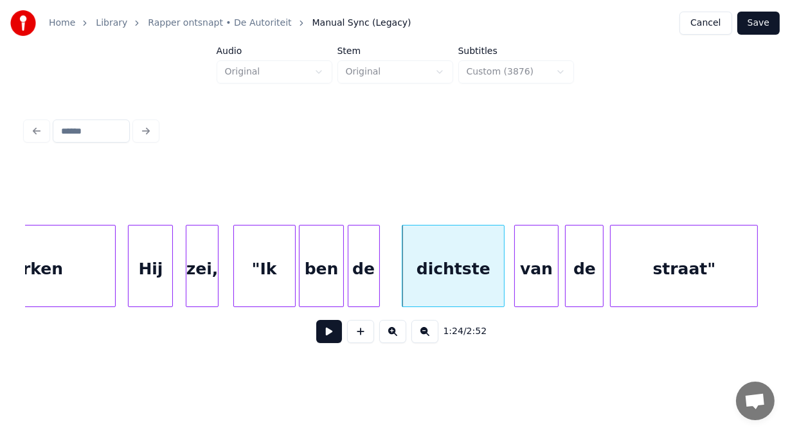
click at [328, 328] on button at bounding box center [329, 331] width 26 height 23
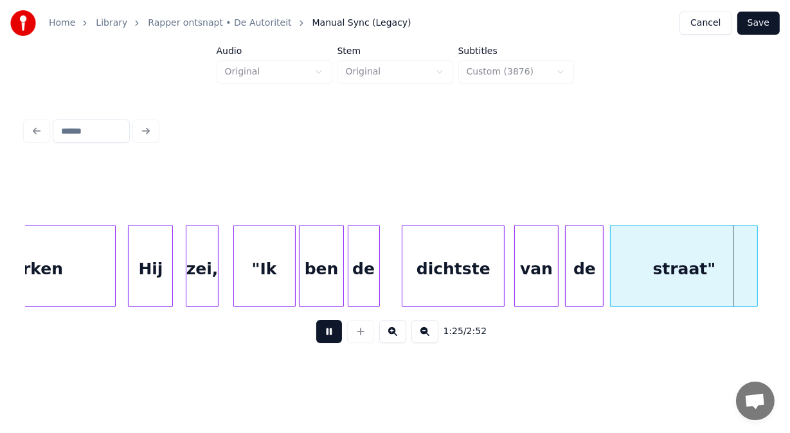
scroll to position [0, 27385]
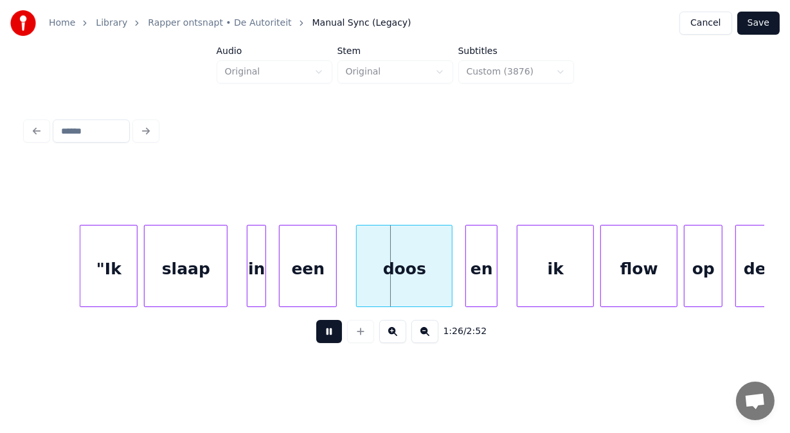
click at [328, 328] on button at bounding box center [329, 331] width 26 height 23
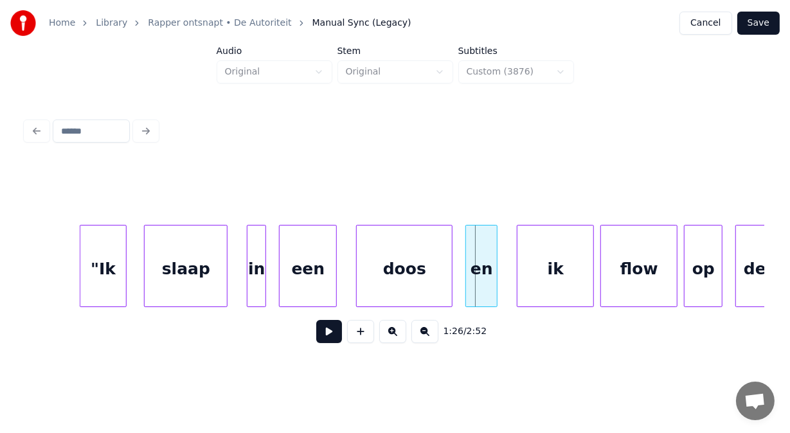
click at [123, 264] on div at bounding box center [124, 266] width 4 height 81
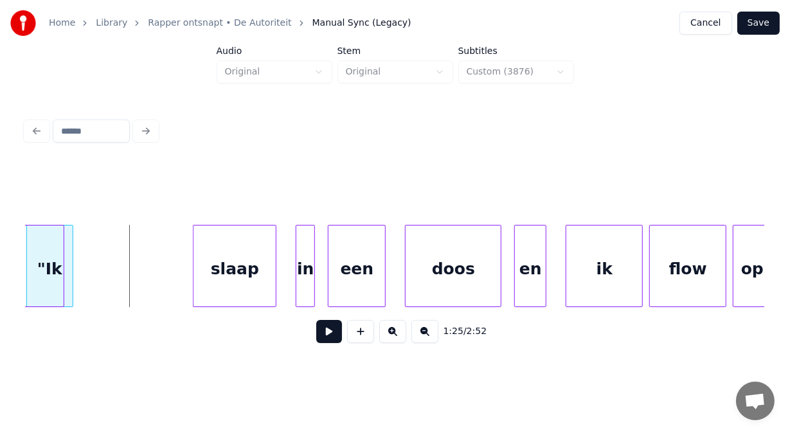
scroll to position [0, 27336]
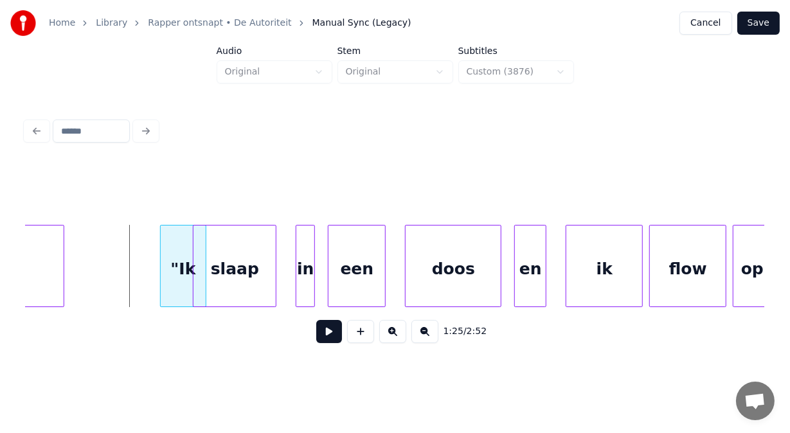
click at [136, 249] on div ""Ik slaap in een doos en ik flow op straat"" at bounding box center [473, 266] width 55566 height 82
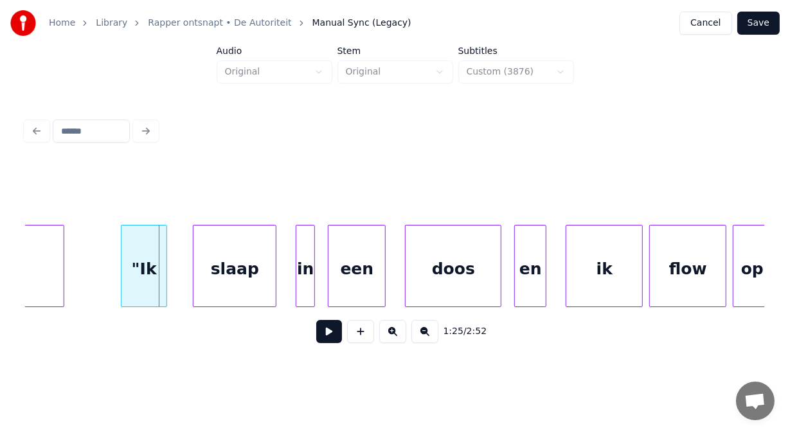
click at [135, 256] on div ""Ik" at bounding box center [143, 269] width 45 height 87
click at [205, 256] on div "slaap" at bounding box center [224, 269] width 82 height 87
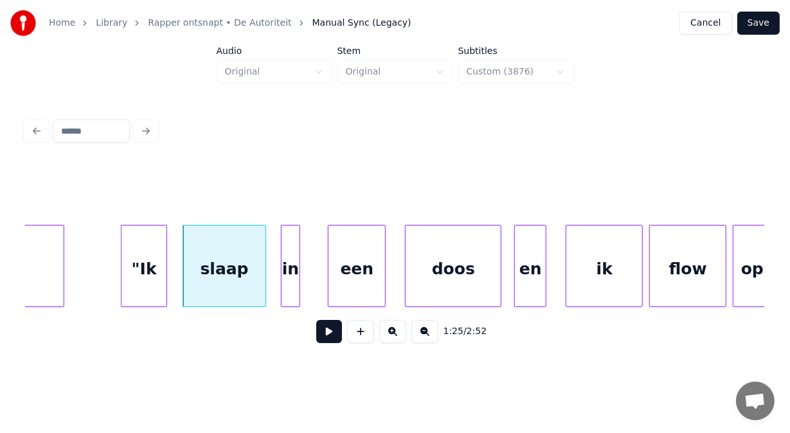
click at [285, 249] on div "in" at bounding box center [291, 269] width 18 height 87
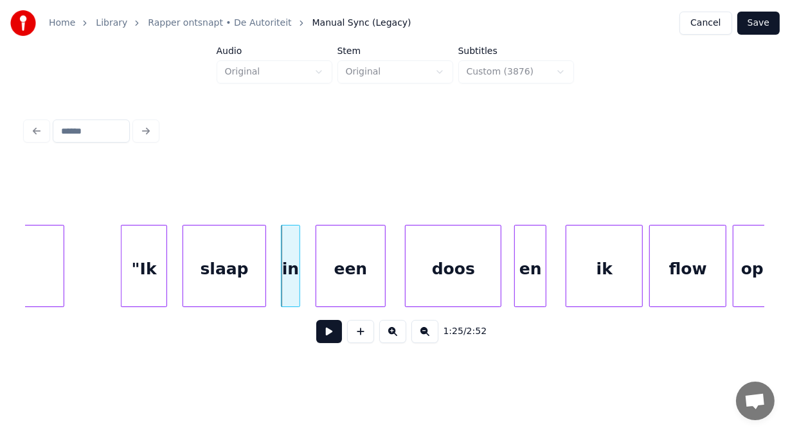
click at [319, 249] on div at bounding box center [318, 266] width 4 height 81
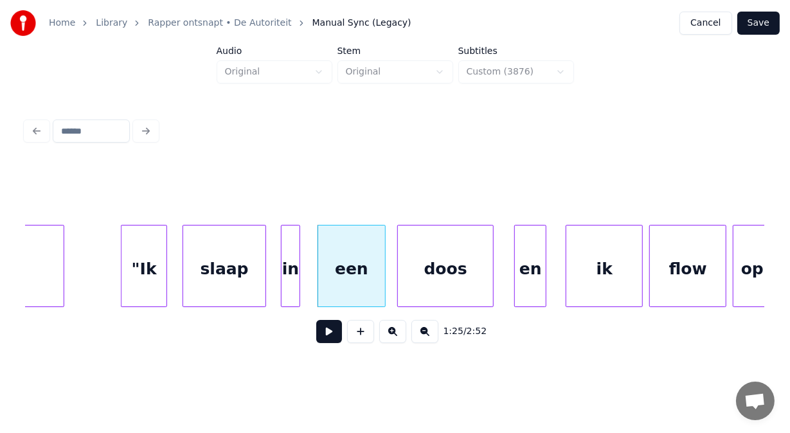
click at [447, 251] on div "doos" at bounding box center [445, 269] width 95 height 87
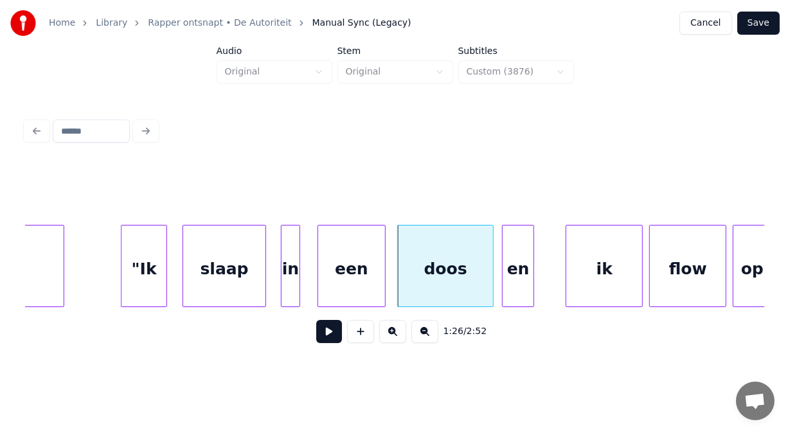
click at [506, 258] on div "en" at bounding box center [518, 269] width 31 height 87
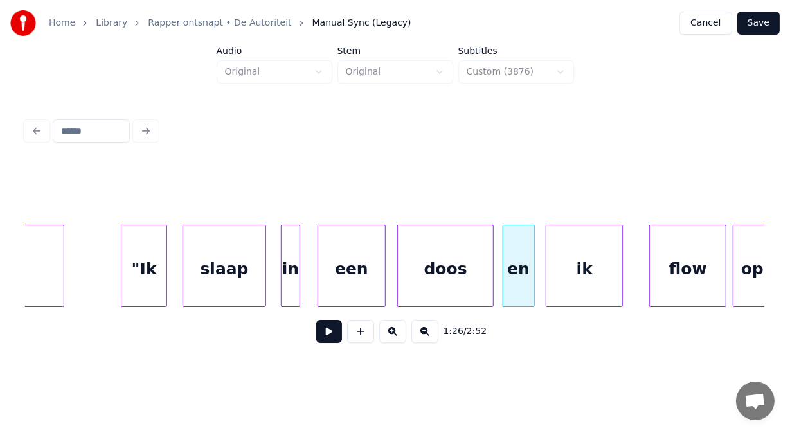
click at [560, 259] on div "ik" at bounding box center [584, 269] width 76 height 87
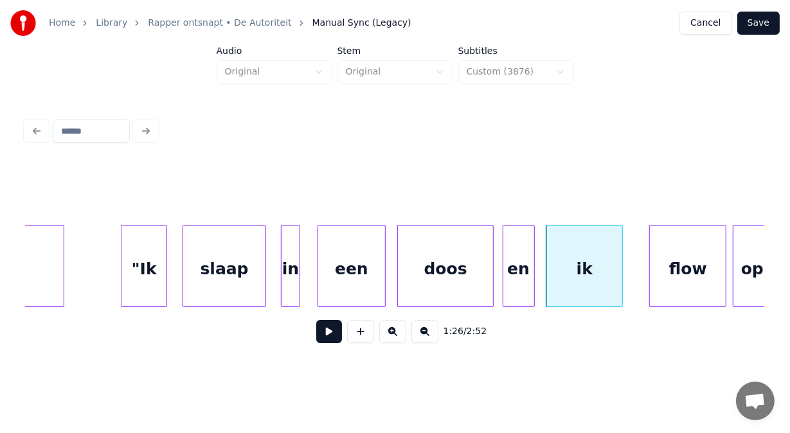
click at [328, 336] on button at bounding box center [329, 331] width 26 height 23
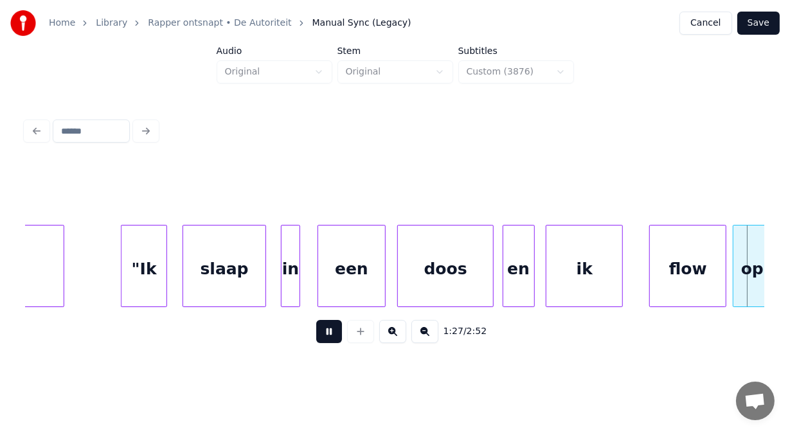
scroll to position [0, 28075]
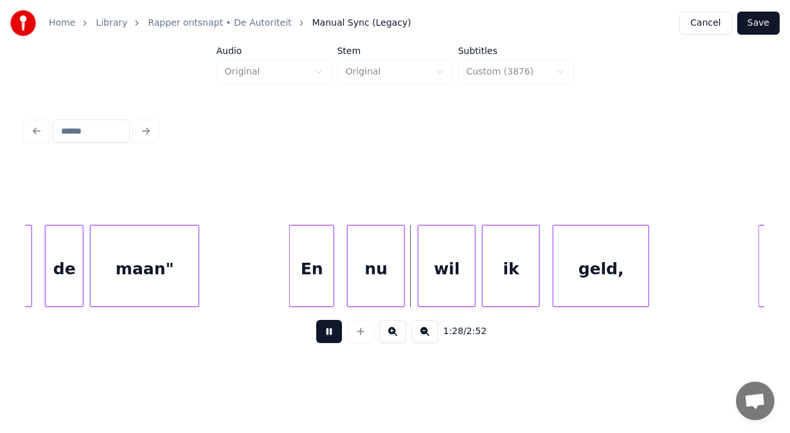
click at [328, 336] on button at bounding box center [329, 331] width 26 height 23
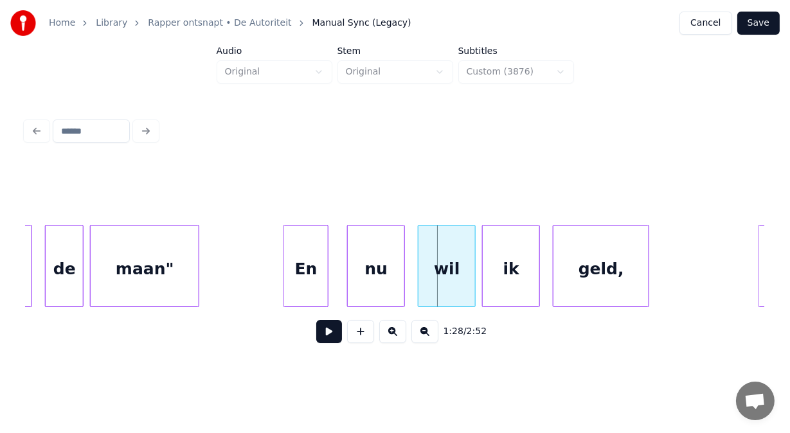
click at [311, 291] on div "En" at bounding box center [306, 269] width 44 height 87
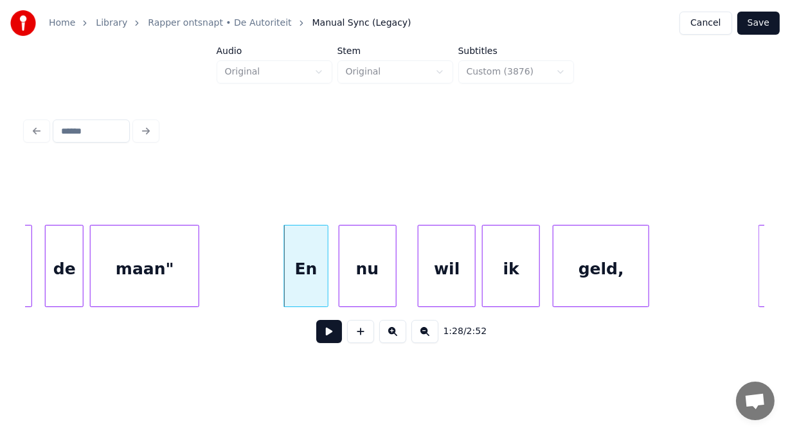
click at [361, 282] on div "nu" at bounding box center [367, 269] width 57 height 87
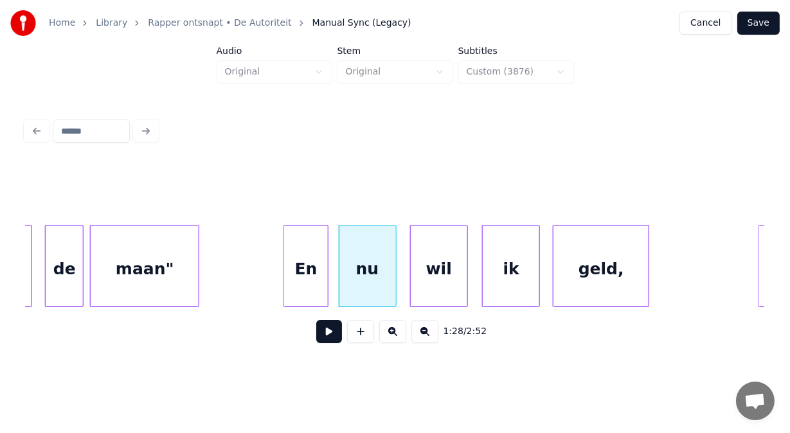
click at [423, 282] on div "wil" at bounding box center [439, 269] width 57 height 87
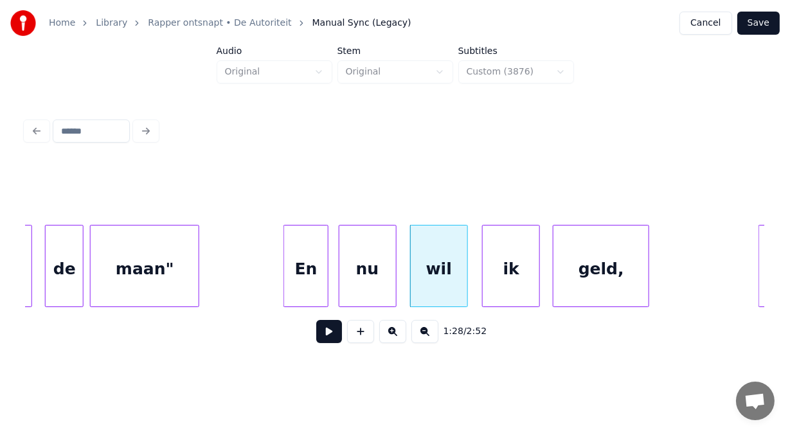
click at [327, 330] on button at bounding box center [329, 331] width 26 height 23
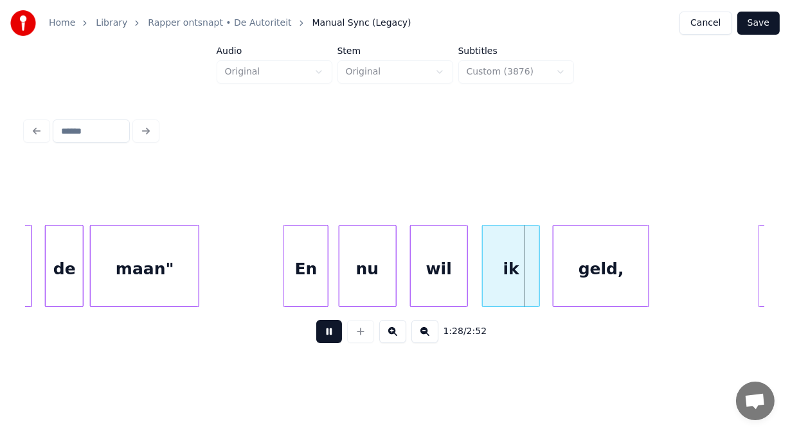
click at [327, 330] on button at bounding box center [329, 331] width 26 height 23
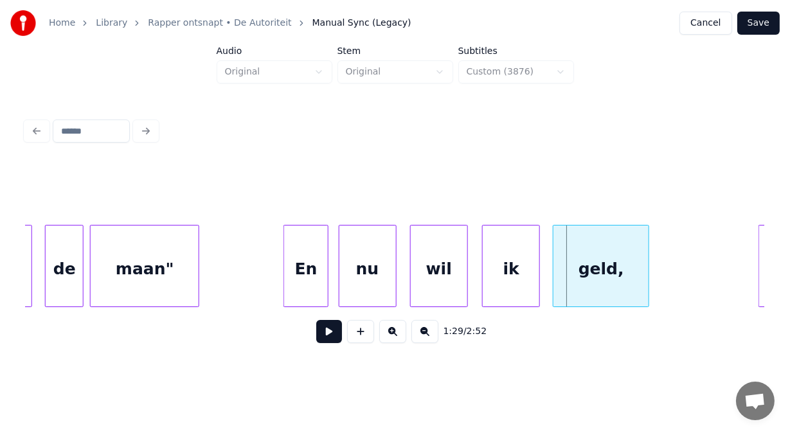
click at [327, 330] on button at bounding box center [329, 331] width 26 height 23
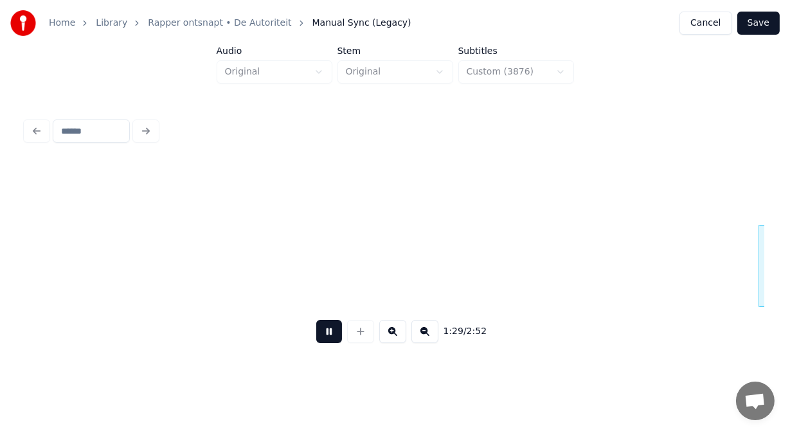
scroll to position [0, 28814]
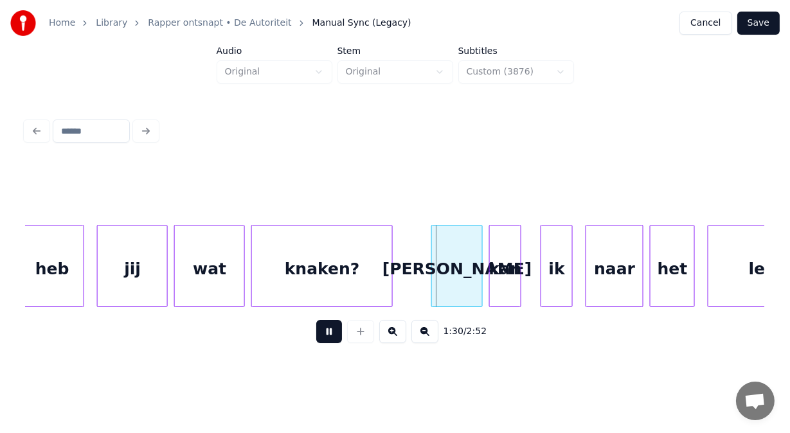
click at [327, 330] on button at bounding box center [329, 331] width 26 height 23
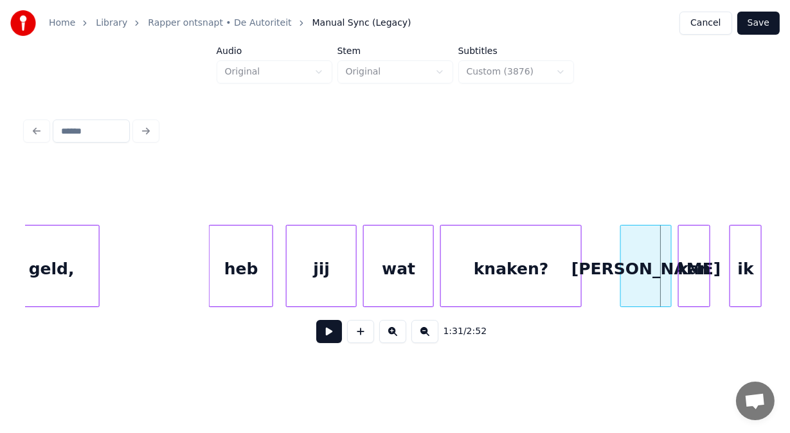
scroll to position [0, 28617]
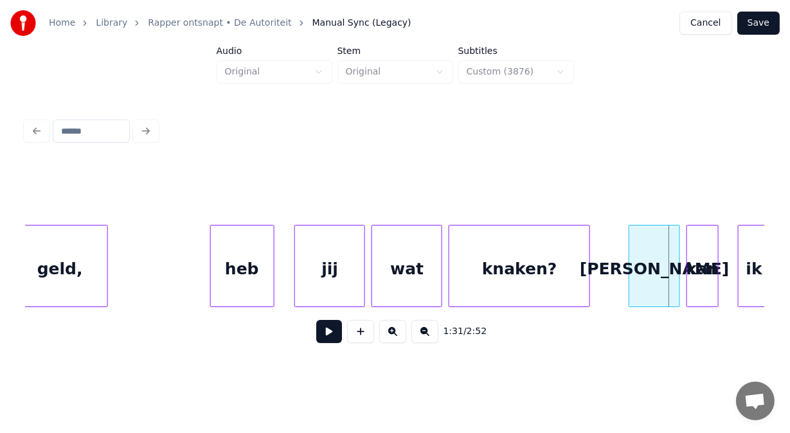
click at [215, 262] on div "heb" at bounding box center [242, 269] width 63 height 87
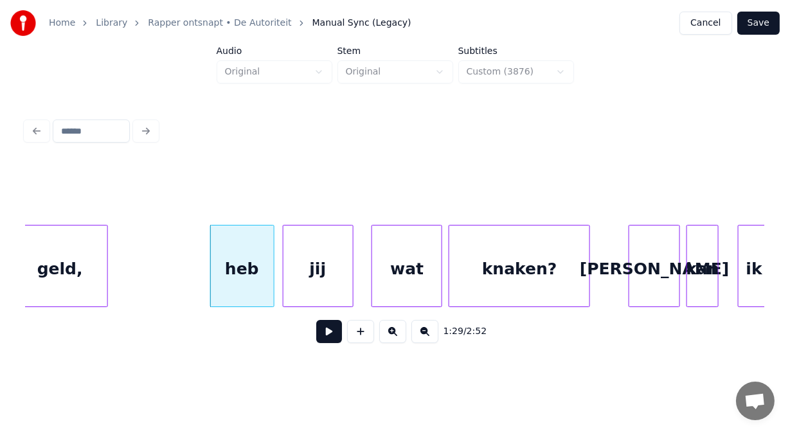
click at [334, 262] on div "jij" at bounding box center [317, 269] width 69 height 87
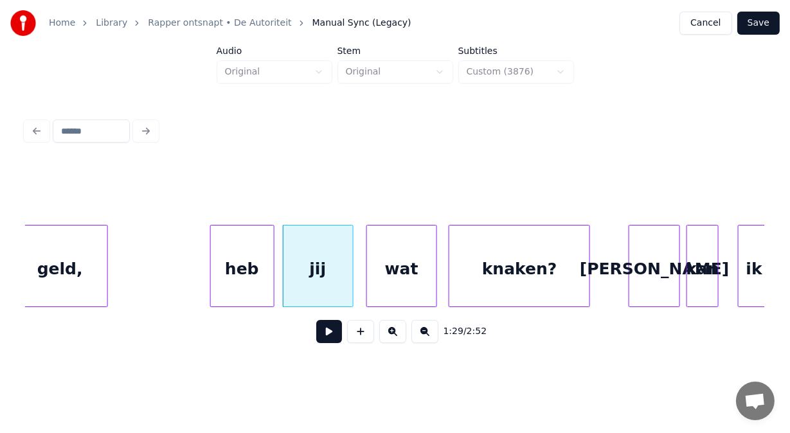
click at [392, 260] on div "wat" at bounding box center [401, 269] width 69 height 87
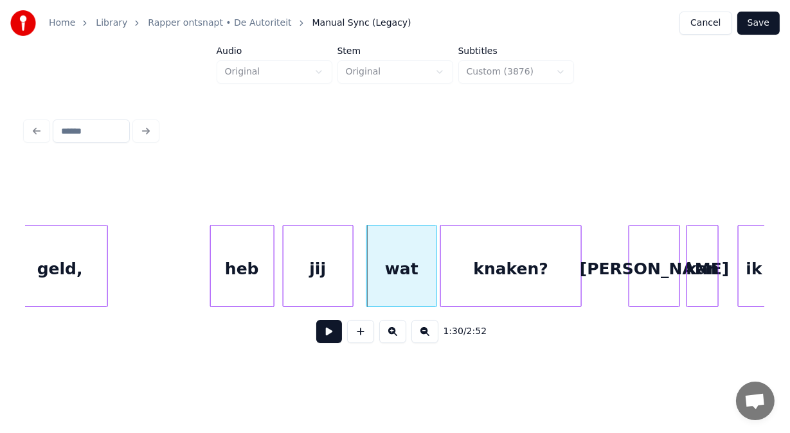
click at [446, 266] on div "knaken?" at bounding box center [511, 269] width 140 height 87
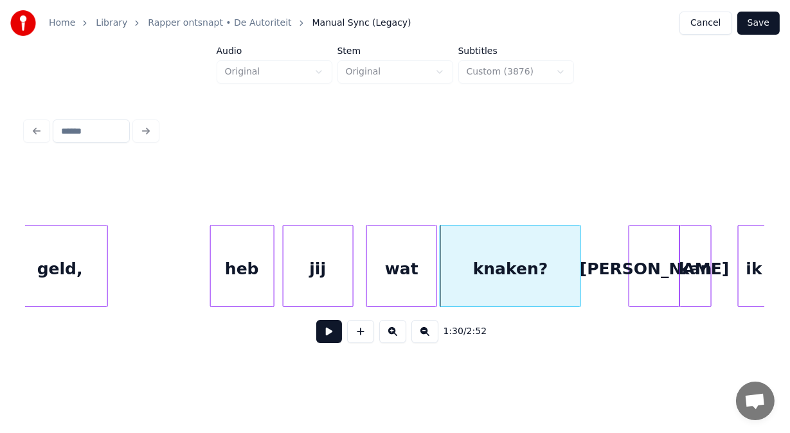
click at [686, 283] on div "kan" at bounding box center [695, 269] width 31 height 87
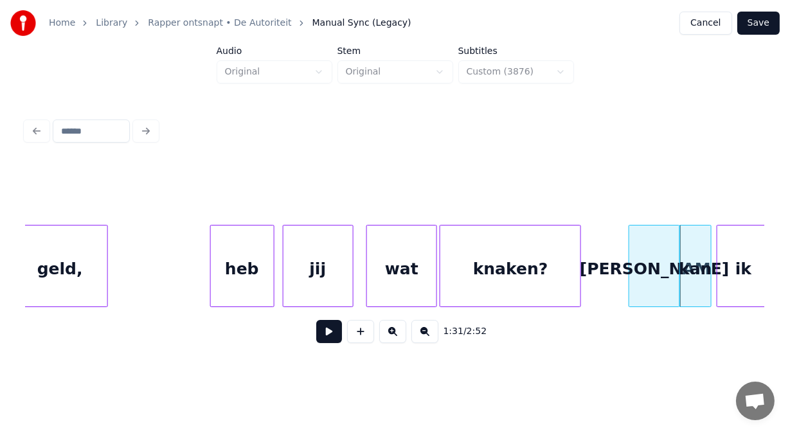
click at [718, 294] on div at bounding box center [719, 266] width 4 height 81
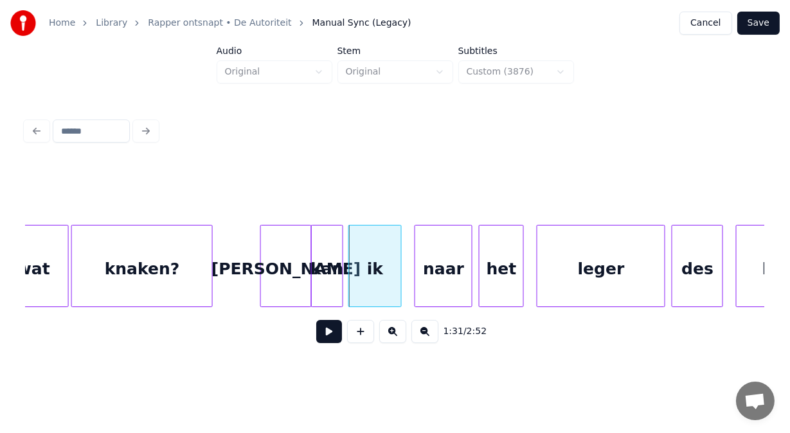
scroll to position [0, 29088]
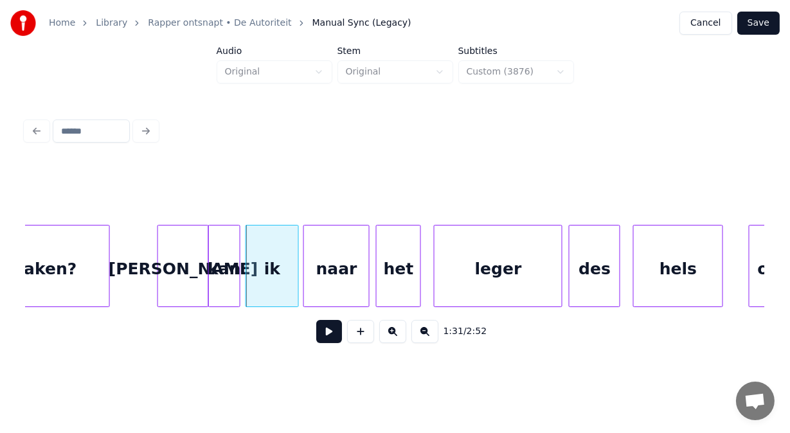
click at [304, 291] on div at bounding box center [306, 266] width 4 height 81
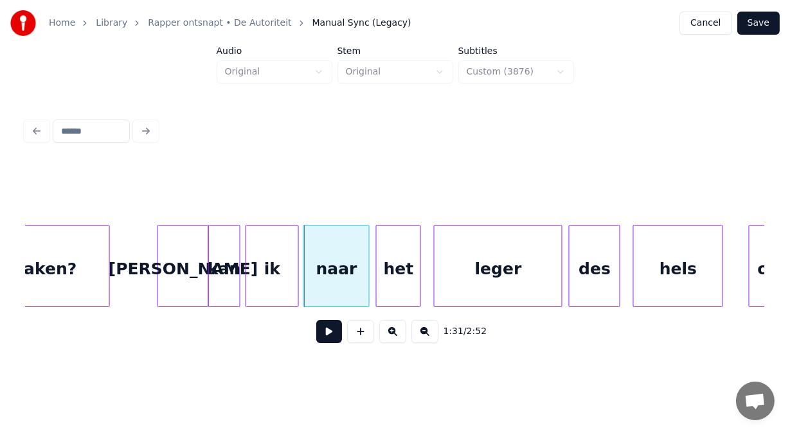
click at [318, 336] on button at bounding box center [329, 331] width 26 height 23
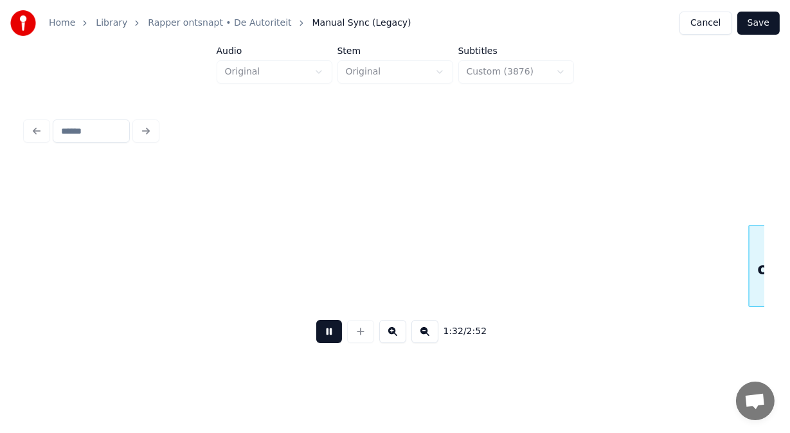
scroll to position [0, 29831]
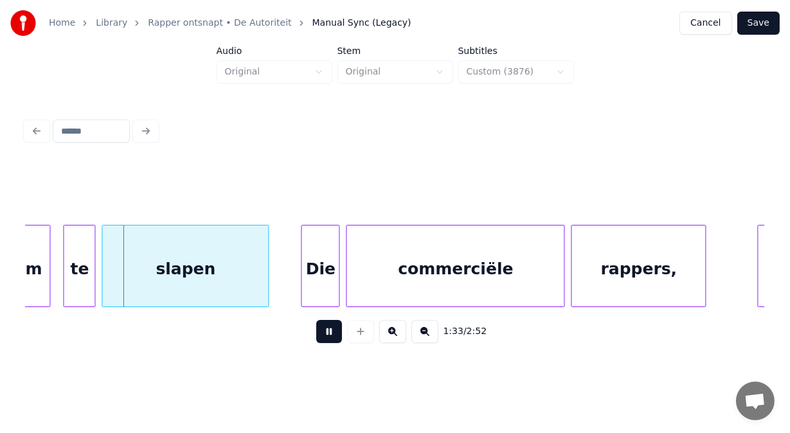
click at [318, 336] on button at bounding box center [329, 331] width 26 height 23
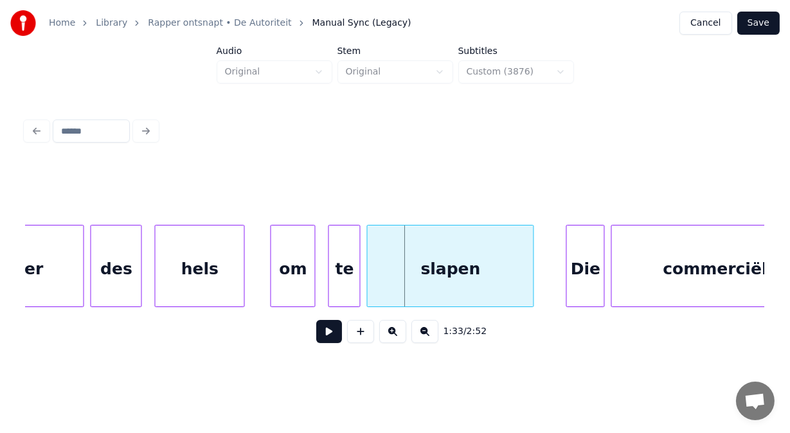
scroll to position [0, 29463]
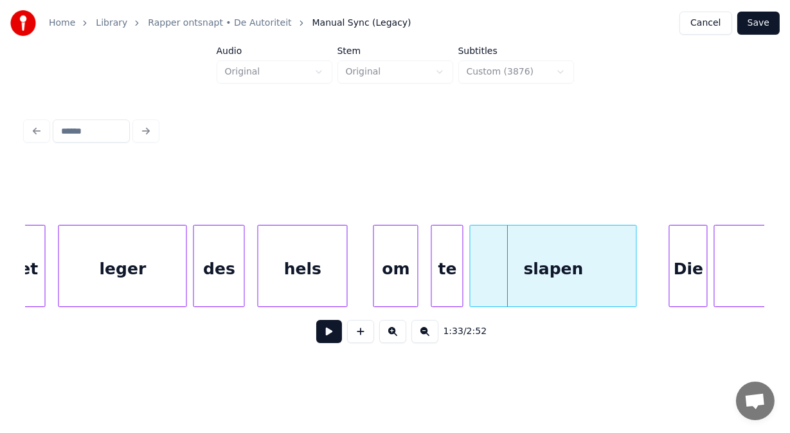
click at [291, 271] on div "hels" at bounding box center [302, 269] width 89 height 87
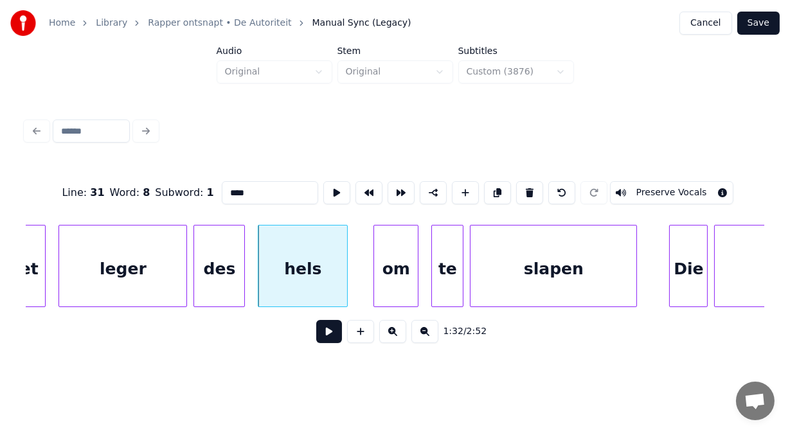
drag, startPoint x: 210, startPoint y: 186, endPoint x: 147, endPoint y: 190, distance: 63.8
click at [147, 190] on div "Line : 31 Word : 8 Subword : 1 **** Preserve Vocals" at bounding box center [395, 193] width 739 height 64
click at [122, 282] on div "leger" at bounding box center [122, 269] width 127 height 87
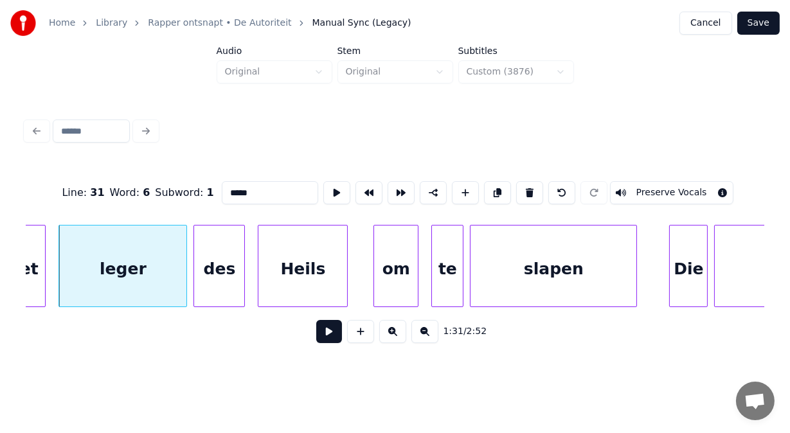
drag, startPoint x: 205, startPoint y: 191, endPoint x: 148, endPoint y: 181, distance: 57.4
click at [148, 181] on div "Line : 31 Word : 6 Subword : 1 ***** Preserve Vocals" at bounding box center [395, 193] width 739 height 64
click at [388, 276] on div "om" at bounding box center [384, 269] width 44 height 87
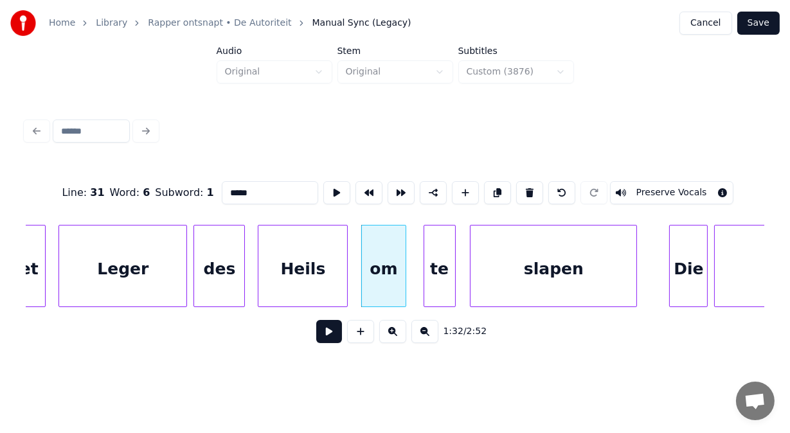
click at [436, 283] on div "te" at bounding box center [439, 269] width 31 height 87
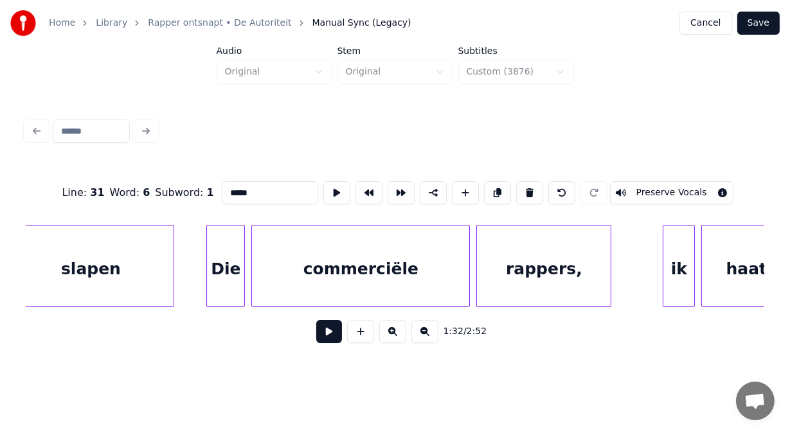
scroll to position [0, 29943]
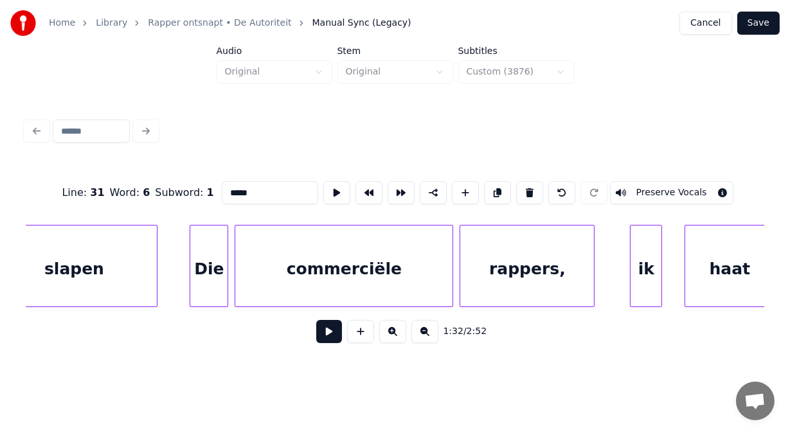
click at [645, 264] on div "ik" at bounding box center [646, 269] width 31 height 87
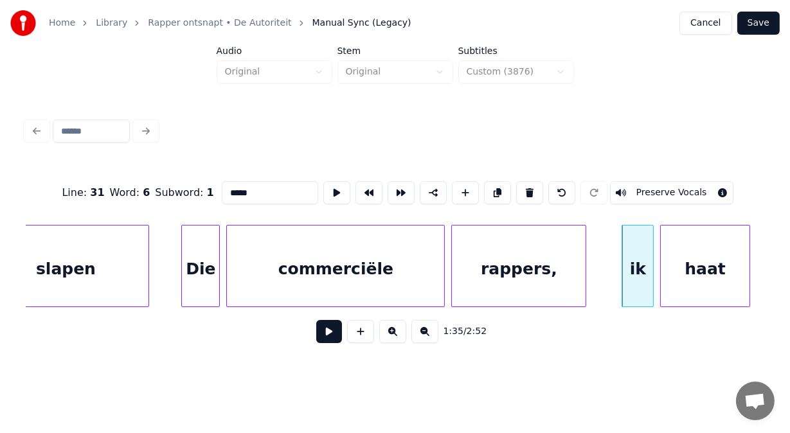
click at [698, 267] on div "haat" at bounding box center [705, 269] width 89 height 87
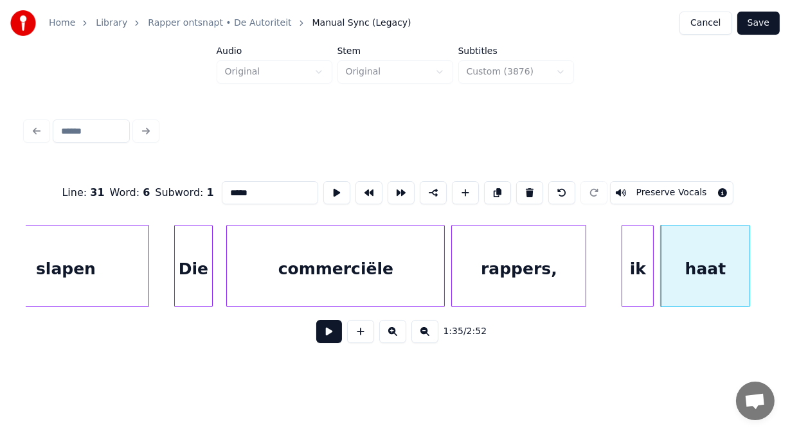
click at [189, 290] on div "Die" at bounding box center [193, 269] width 37 height 87
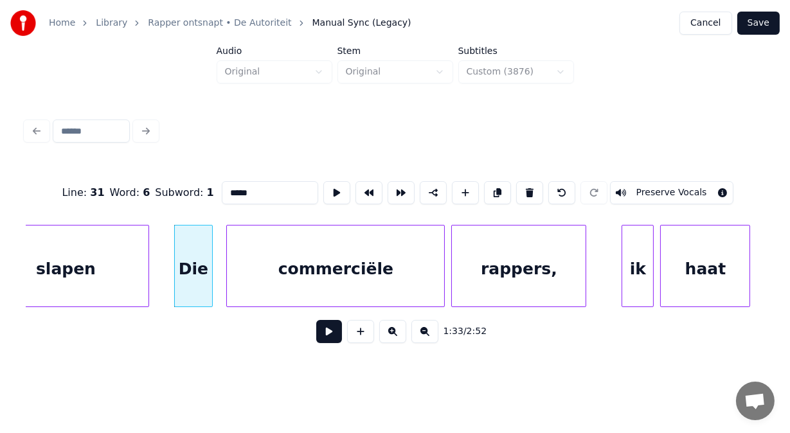
type input "*****"
click at [316, 336] on button at bounding box center [329, 331] width 26 height 23
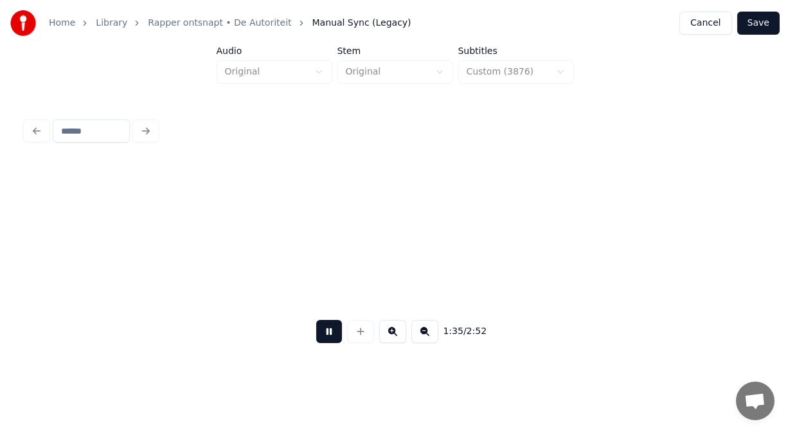
scroll to position [0, 30692]
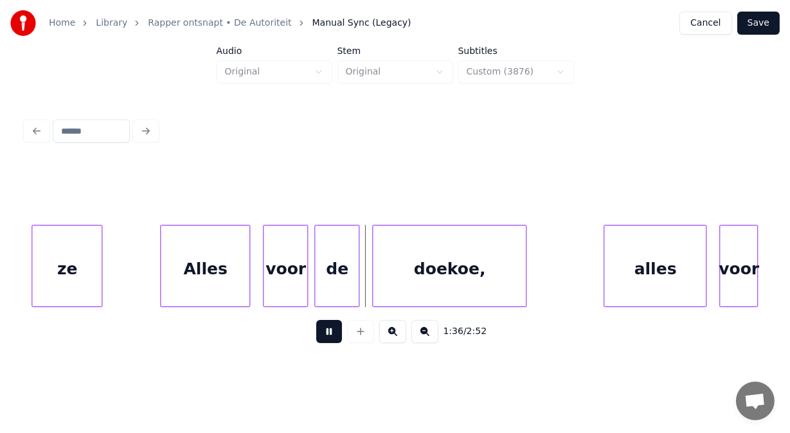
click at [316, 336] on button at bounding box center [329, 331] width 26 height 23
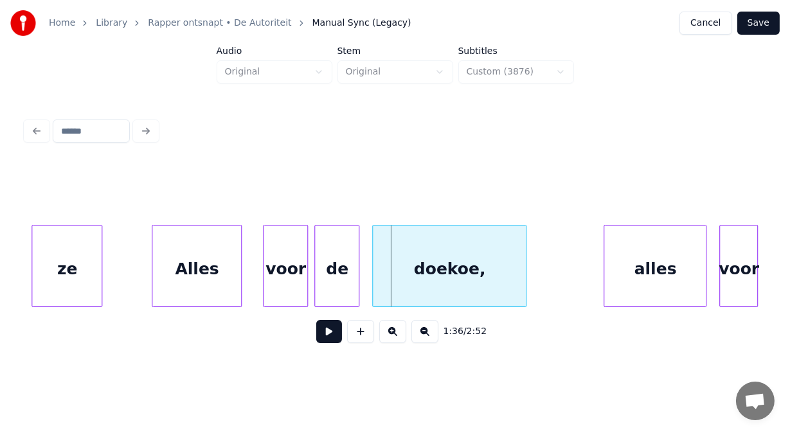
click at [193, 283] on div "Alles" at bounding box center [196, 269] width 89 height 87
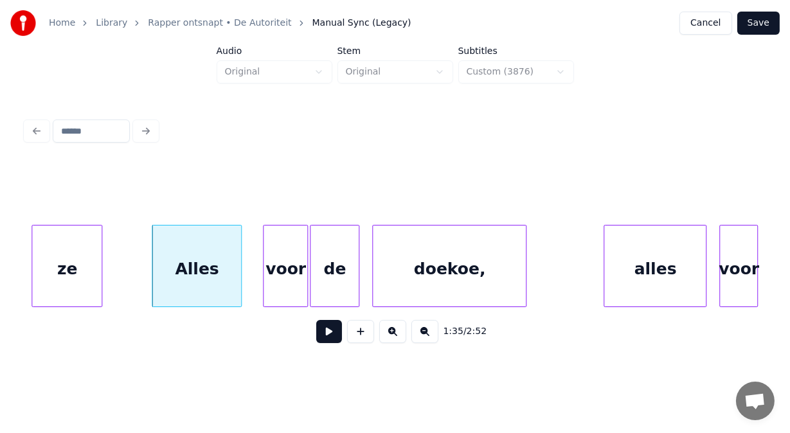
click at [313, 278] on div at bounding box center [312, 266] width 4 height 81
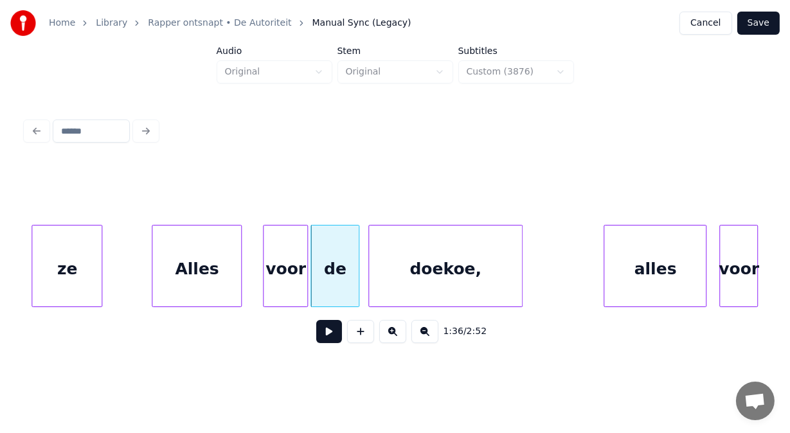
click at [375, 279] on div "doekoe," at bounding box center [445, 269] width 153 height 87
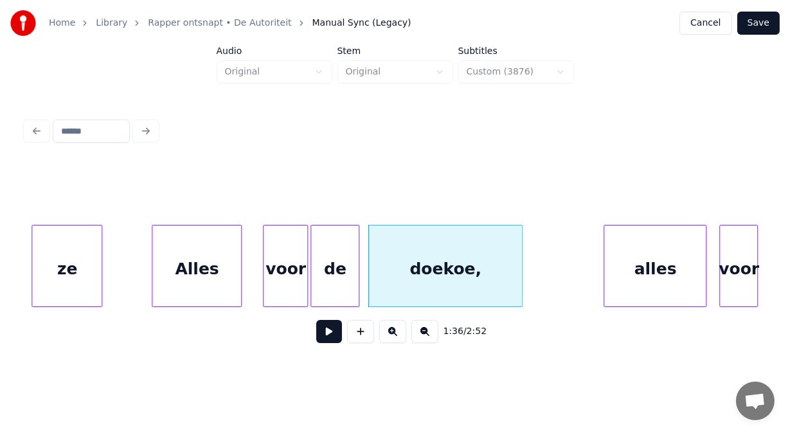
click at [317, 336] on button at bounding box center [329, 331] width 26 height 23
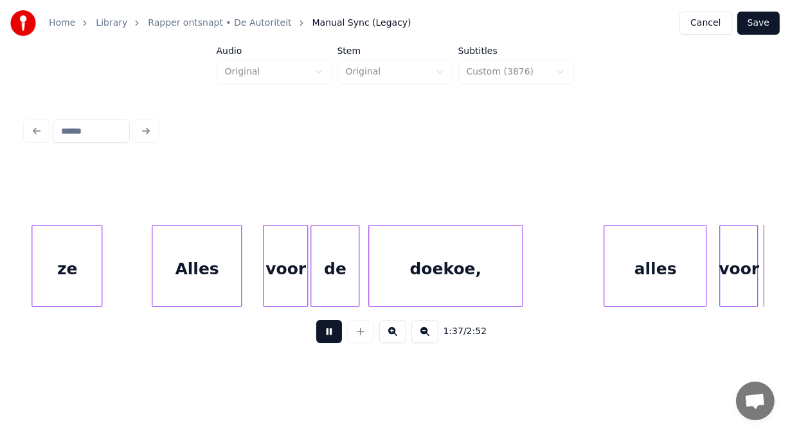
scroll to position [0, 31435]
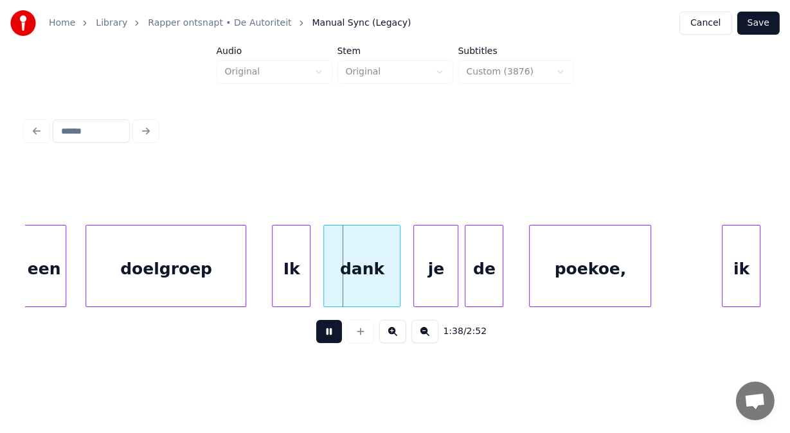
click at [317, 336] on button at bounding box center [329, 331] width 26 height 23
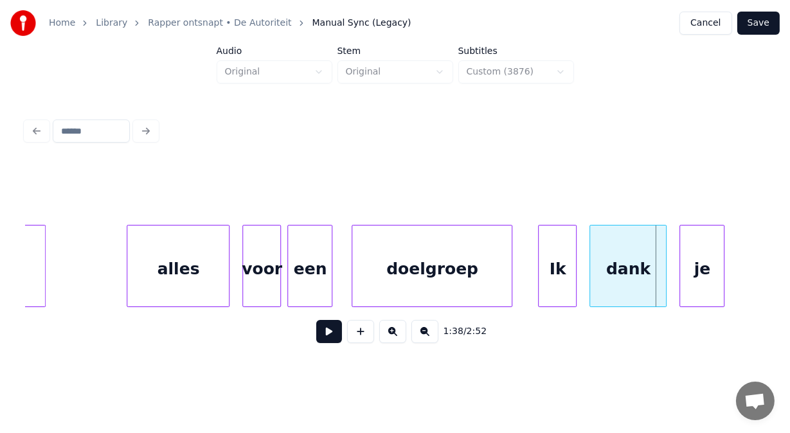
scroll to position [0, 31083]
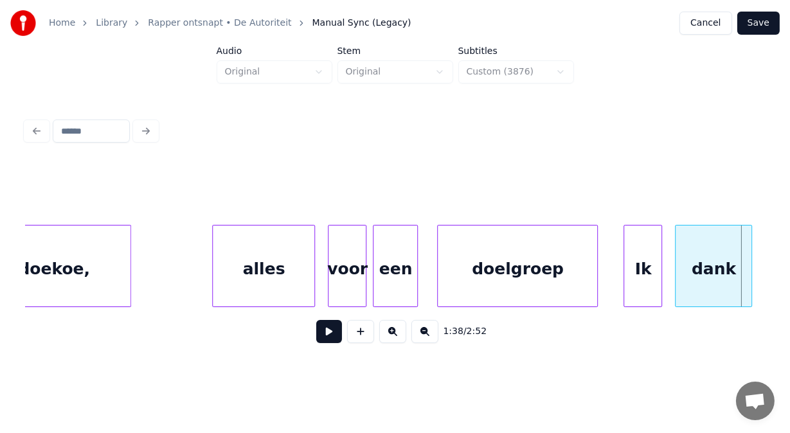
click at [380, 274] on div "een" at bounding box center [395, 269] width 44 height 87
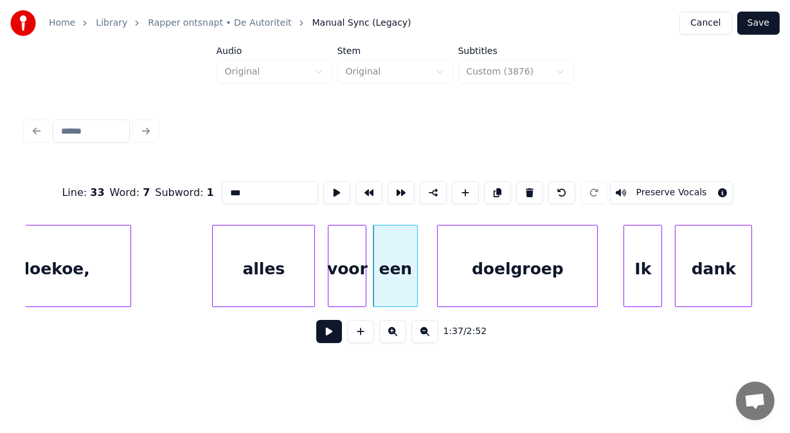
drag, startPoint x: 212, startPoint y: 186, endPoint x: 118, endPoint y: 202, distance: 95.2
click at [118, 202] on div "Line : 33 Word : 7 Subword : 1 *** Preserve Vocals" at bounding box center [395, 193] width 739 height 64
click at [265, 273] on div "alles" at bounding box center [264, 269] width 102 height 87
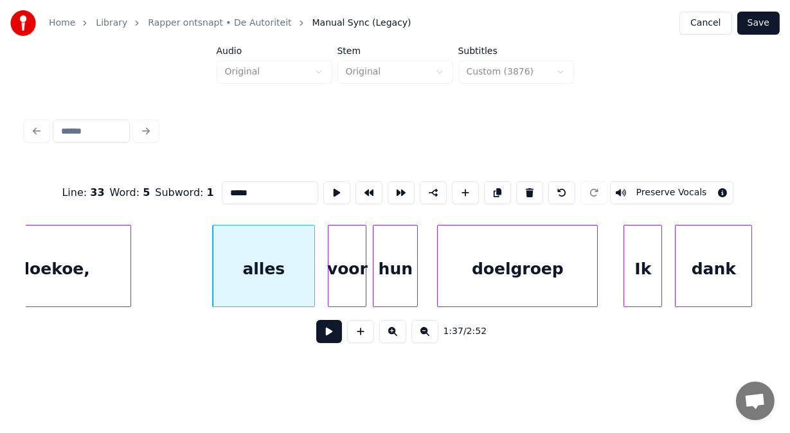
drag, startPoint x: 206, startPoint y: 190, endPoint x: 134, endPoint y: 190, distance: 72.0
click at [134, 190] on div "Line : 33 Word : 5 Subword : 1 ***** Preserve Vocals" at bounding box center [395, 193] width 739 height 64
click at [630, 298] on div "Ik" at bounding box center [629, 269] width 37 height 87
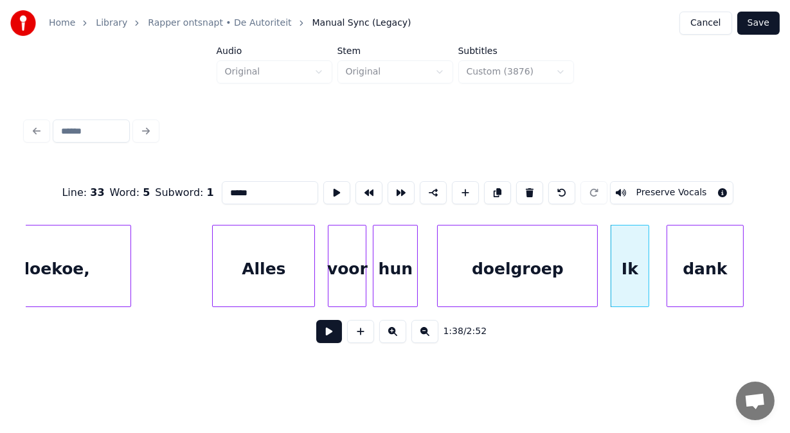
click at [715, 292] on div "dank" at bounding box center [705, 269] width 76 height 87
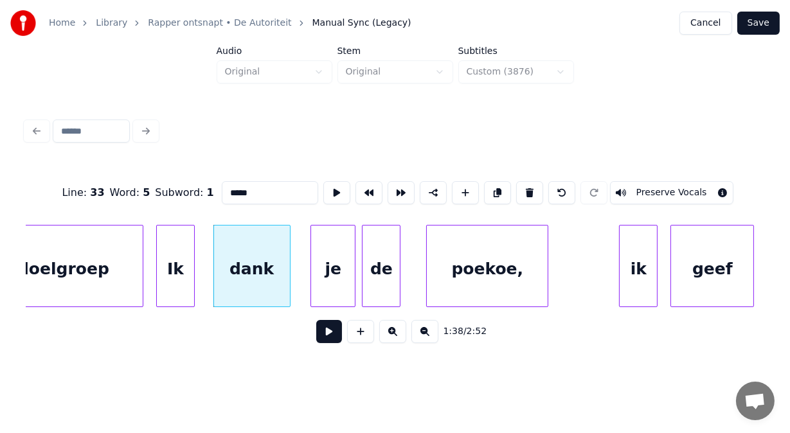
scroll to position [0, 31589]
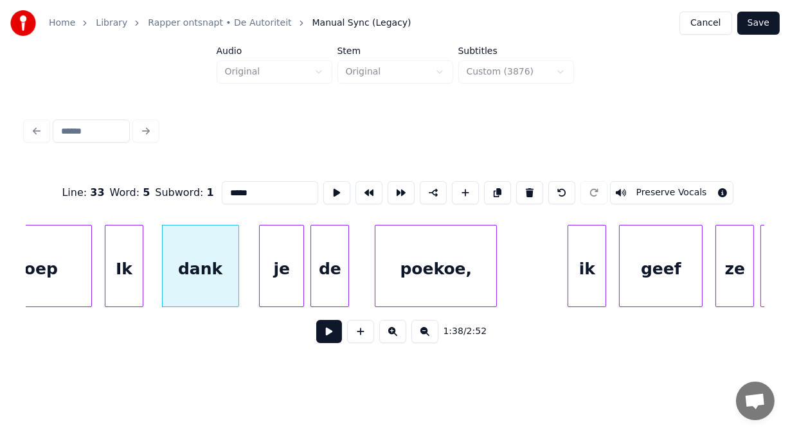
click at [212, 274] on div "dank" at bounding box center [201, 269] width 76 height 87
type input "****"
click at [316, 336] on button at bounding box center [329, 331] width 26 height 23
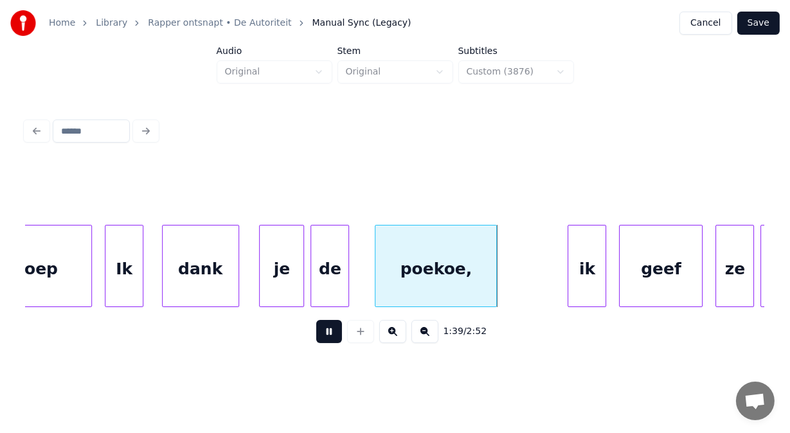
click at [316, 336] on button at bounding box center [329, 331] width 26 height 23
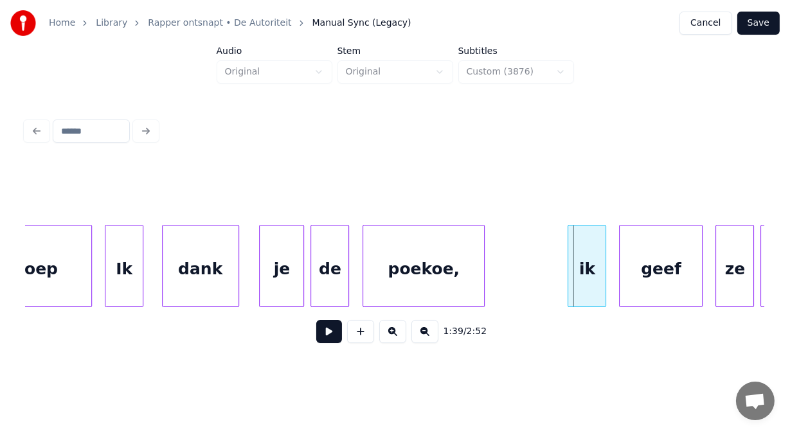
click at [367, 281] on div "poekoe," at bounding box center [423, 269] width 121 height 87
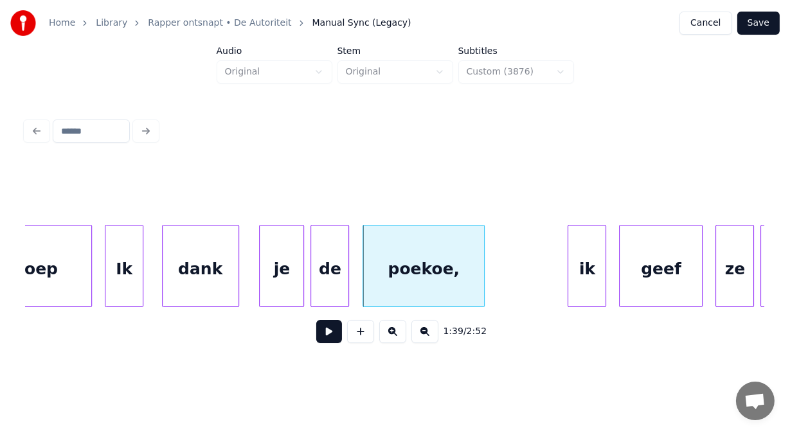
click at [396, 281] on div "poekoe," at bounding box center [423, 269] width 121 height 87
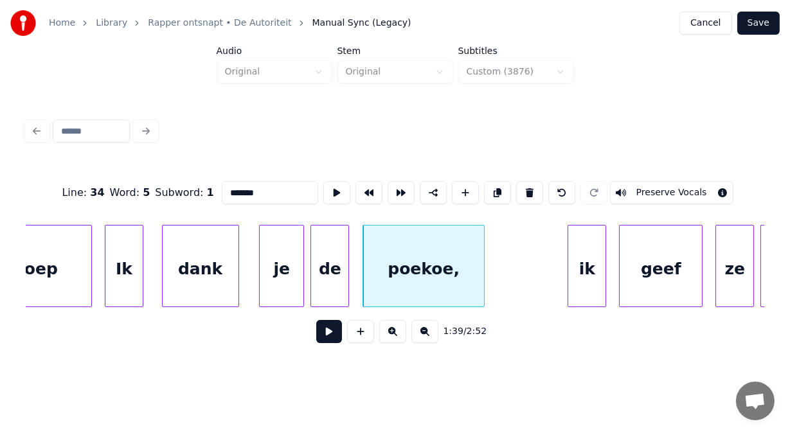
drag, startPoint x: 206, startPoint y: 188, endPoint x: 89, endPoint y: 194, distance: 116.5
click at [89, 194] on div "Line : 34 Word : 5 Subword : 1 ******* Preserve Vocals" at bounding box center [395, 193] width 739 height 64
click at [228, 188] on input "*******" at bounding box center [270, 192] width 96 height 23
click at [548, 256] on div at bounding box center [547, 266] width 4 height 81
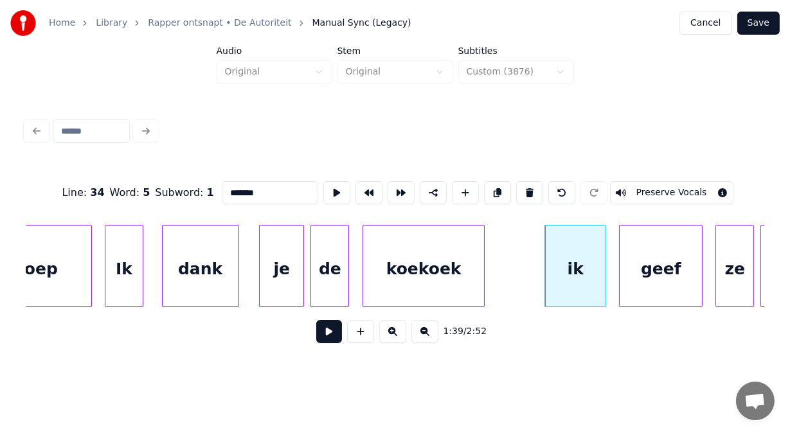
click at [571, 258] on div "ik" at bounding box center [575, 269] width 60 height 87
drag, startPoint x: 202, startPoint y: 186, endPoint x: 75, endPoint y: 207, distance: 129.6
click at [75, 207] on div "Line : 34 Word : 6 Subword : 1 ** Preserve Vocals" at bounding box center [395, 193] width 739 height 64
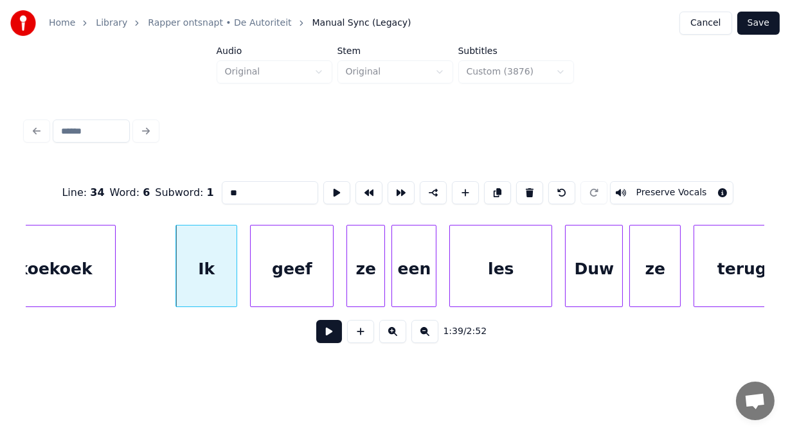
scroll to position [0, 31984]
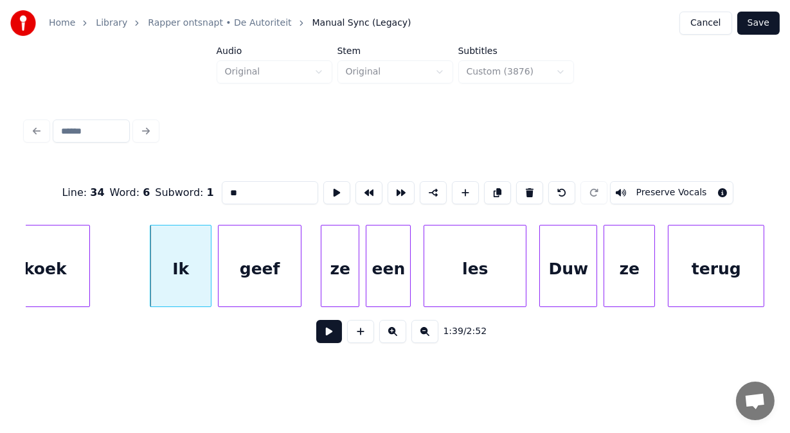
click at [283, 251] on div "geef" at bounding box center [260, 269] width 82 height 87
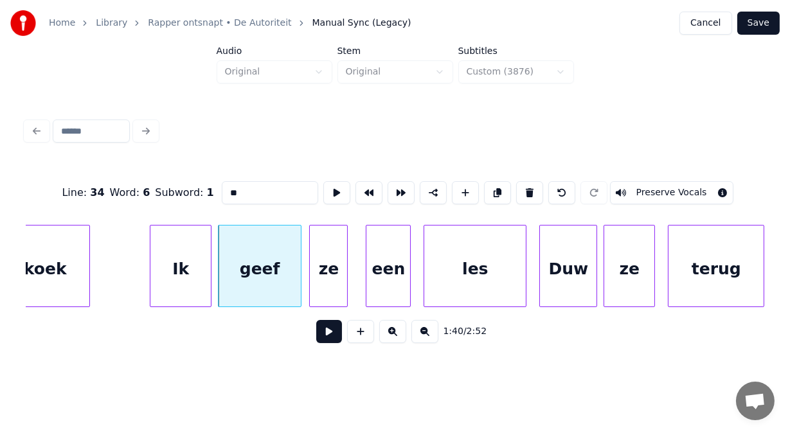
click at [327, 260] on div "ze" at bounding box center [328, 269] width 37 height 87
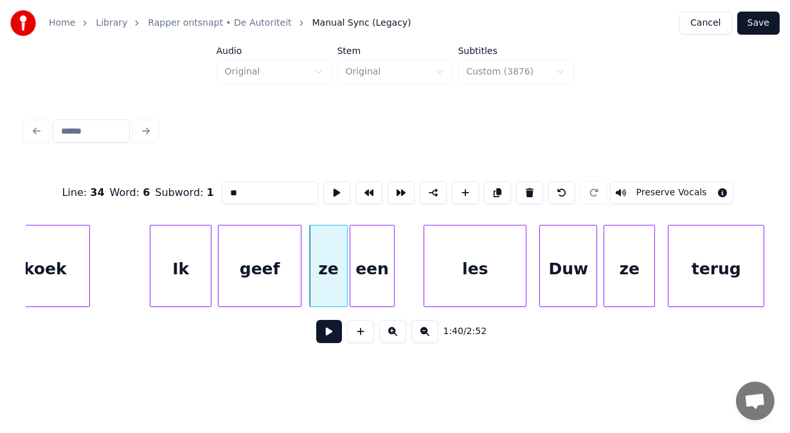
click at [372, 261] on div "een" at bounding box center [372, 269] width 44 height 87
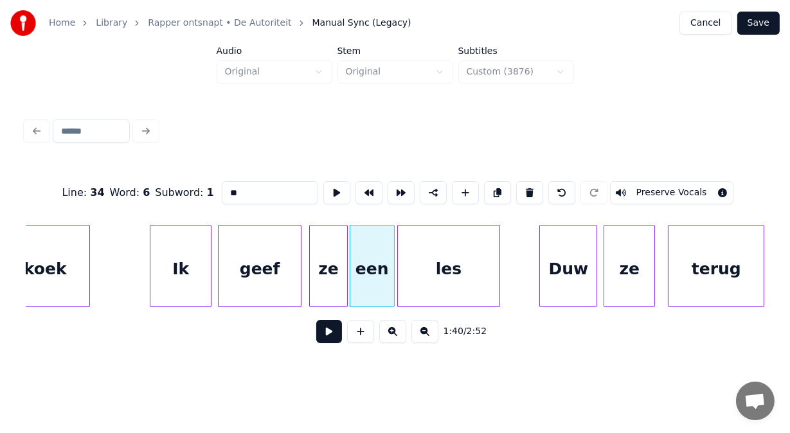
click at [418, 261] on div "les" at bounding box center [449, 269] width 102 height 87
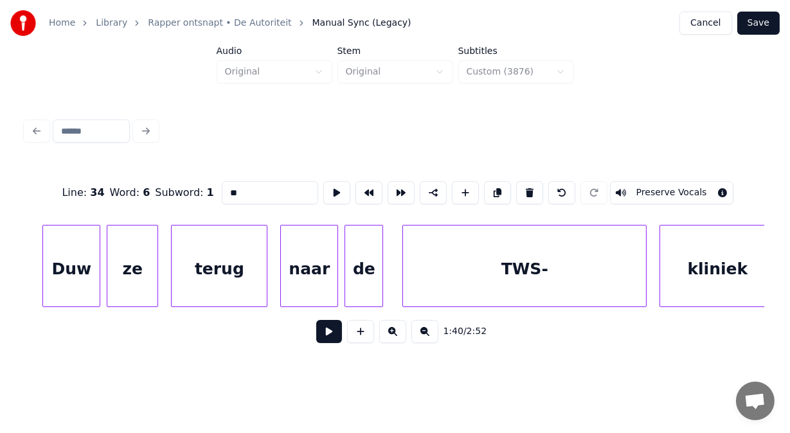
scroll to position [0, 32524]
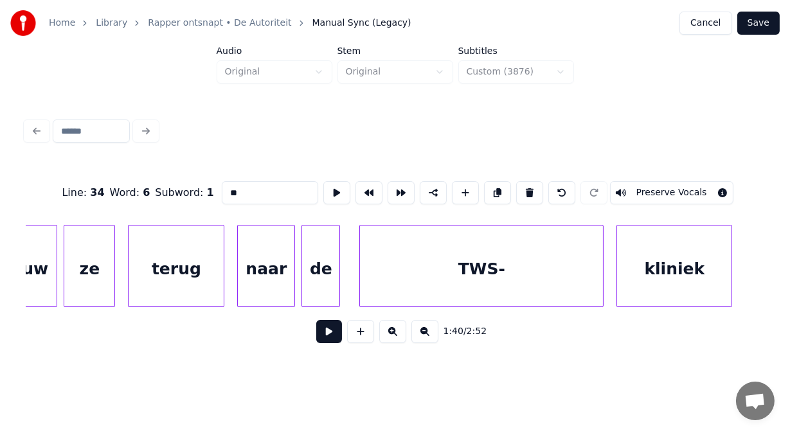
click at [161, 262] on div "terug" at bounding box center [176, 269] width 95 height 87
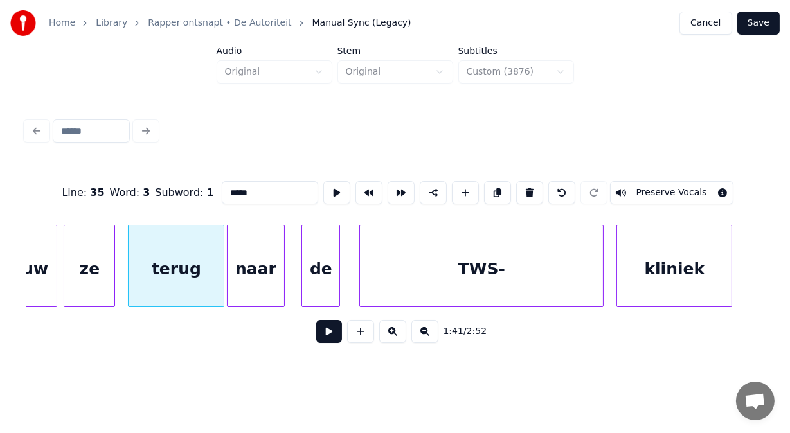
click at [264, 282] on div "naar" at bounding box center [256, 269] width 57 height 87
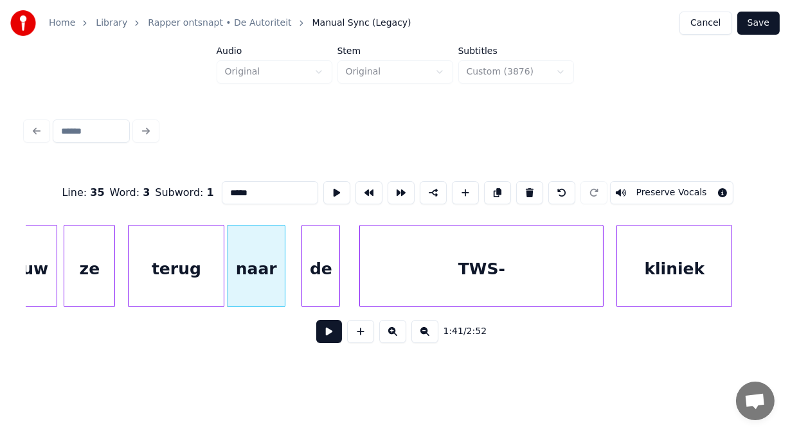
type input "*****"
click at [321, 339] on button at bounding box center [329, 331] width 26 height 23
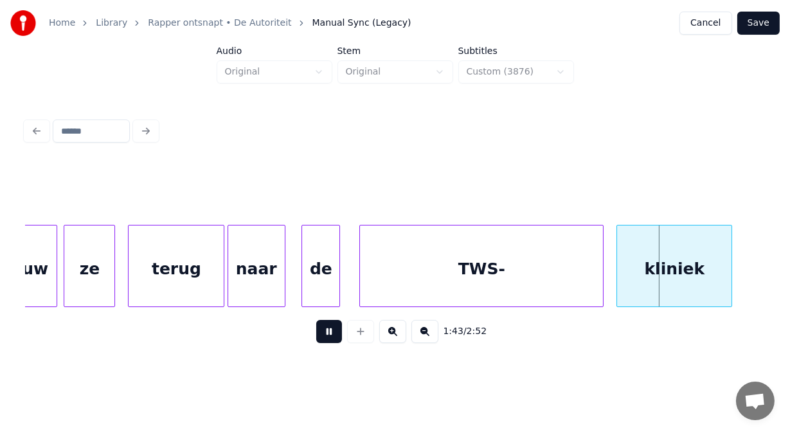
click at [321, 339] on button at bounding box center [329, 331] width 26 height 23
click at [362, 271] on div "TWS-" at bounding box center [475, 269] width 243 height 87
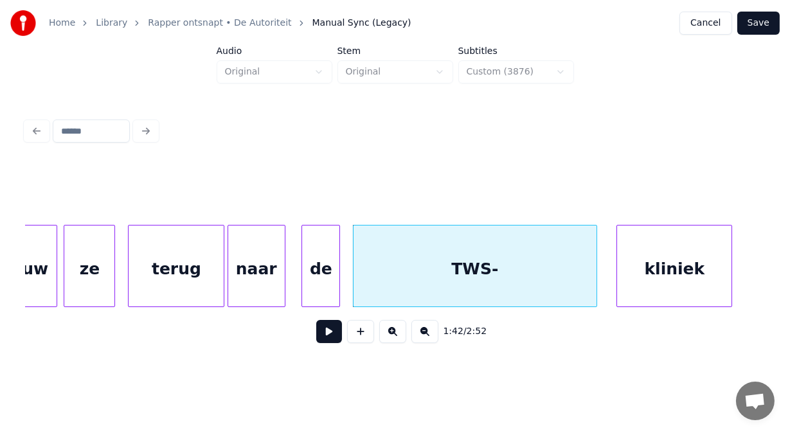
click at [453, 272] on div "TWS-" at bounding box center [475, 269] width 243 height 87
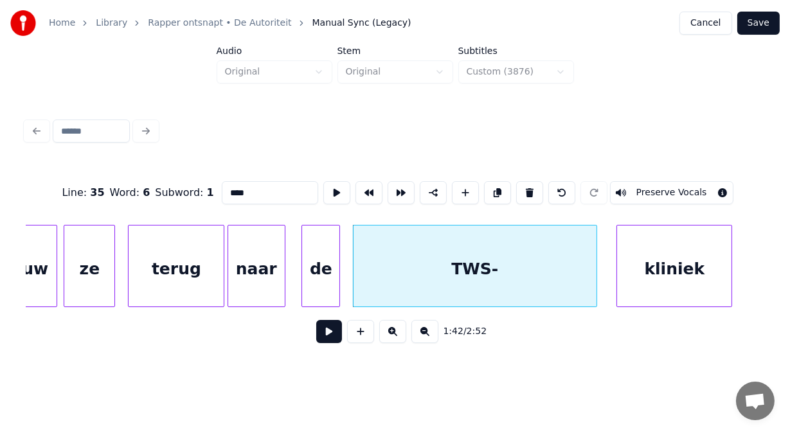
drag, startPoint x: 213, startPoint y: 185, endPoint x: 206, endPoint y: 188, distance: 7.5
click at [222, 188] on input "****" at bounding box center [270, 192] width 96 height 23
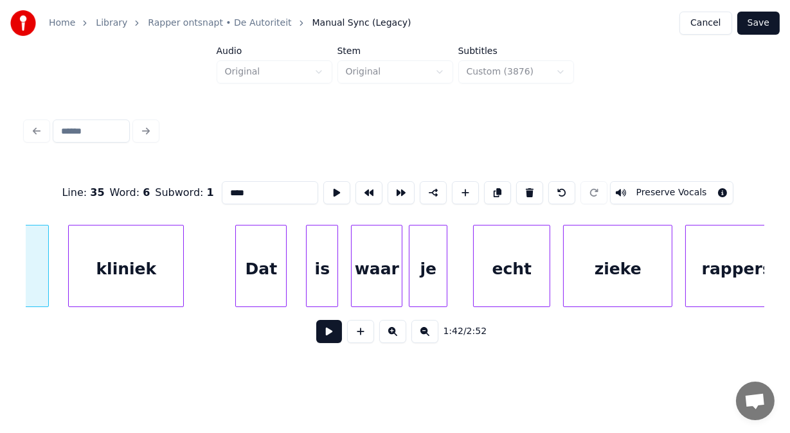
scroll to position [0, 33089]
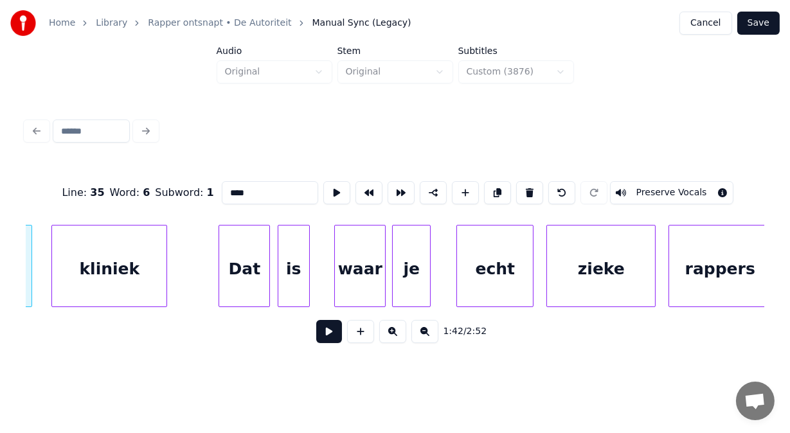
click at [300, 261] on div "is" at bounding box center [293, 269] width 31 height 87
click at [351, 262] on div "waar" at bounding box center [355, 269] width 50 height 87
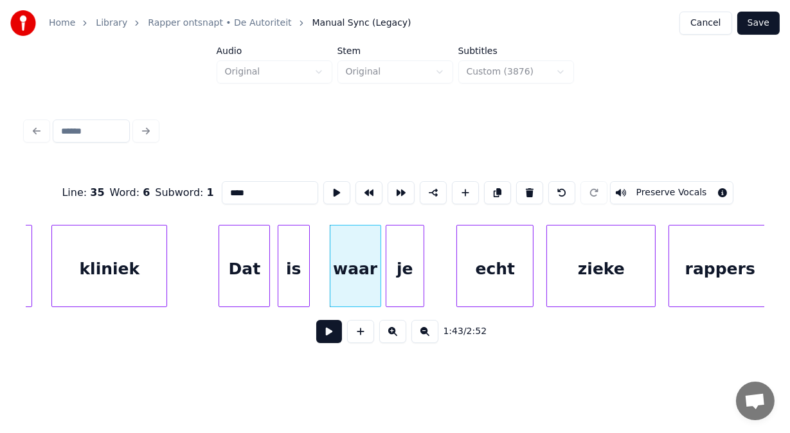
click at [400, 270] on div "je" at bounding box center [404, 269] width 37 height 87
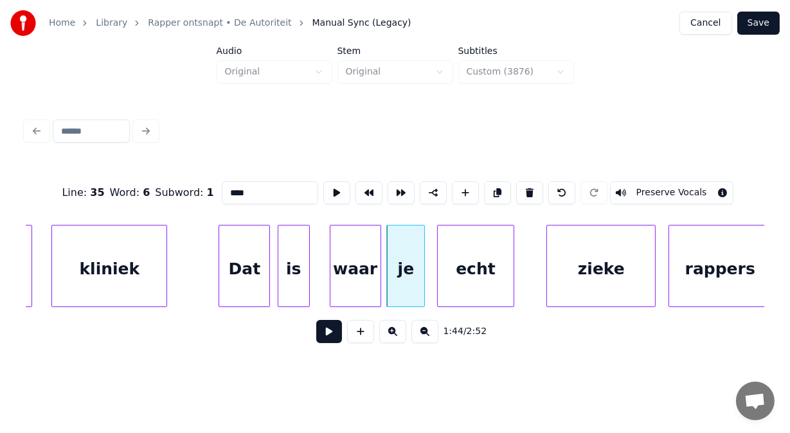
click at [462, 272] on div "echt" at bounding box center [476, 269] width 76 height 87
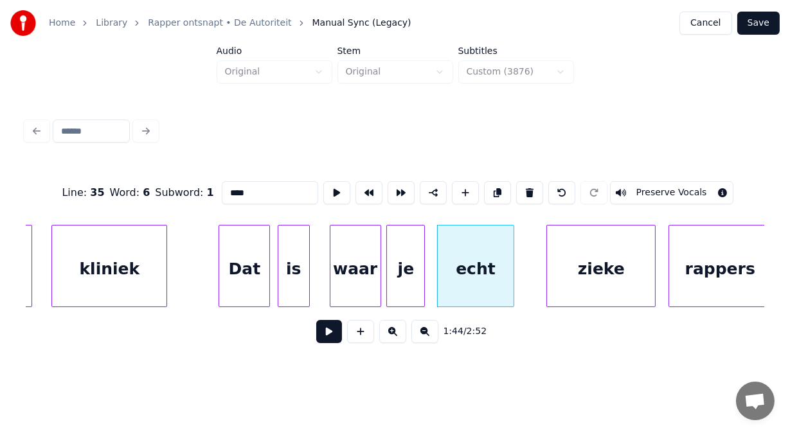
click at [249, 278] on div "Dat" at bounding box center [244, 269] width 50 height 87
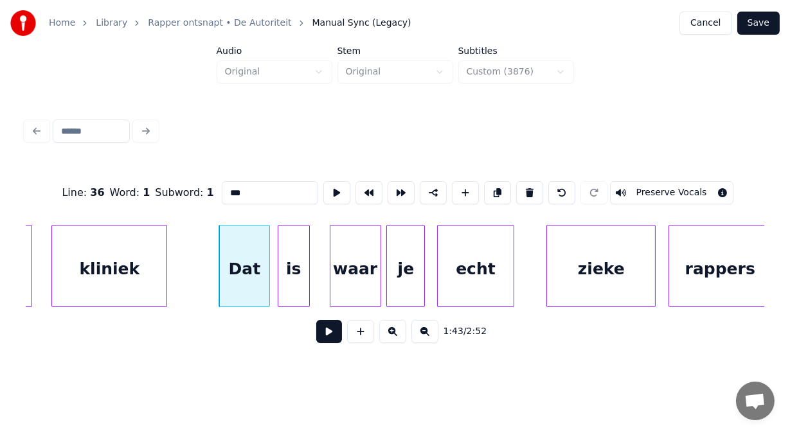
type input "***"
click at [321, 343] on button at bounding box center [329, 331] width 26 height 23
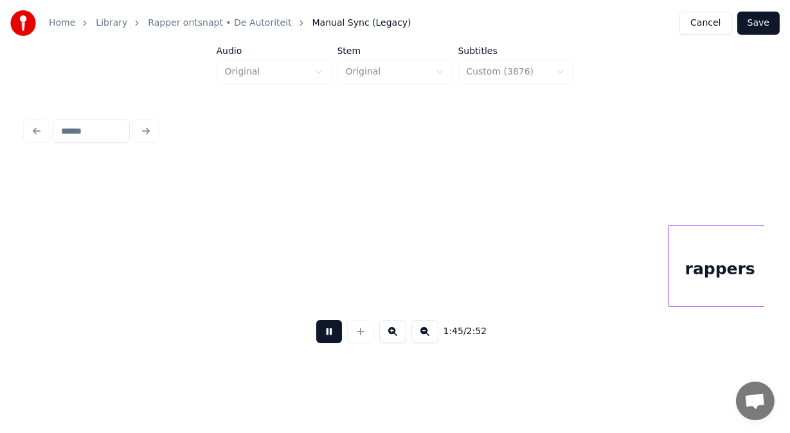
click at [321, 343] on button at bounding box center [329, 331] width 26 height 23
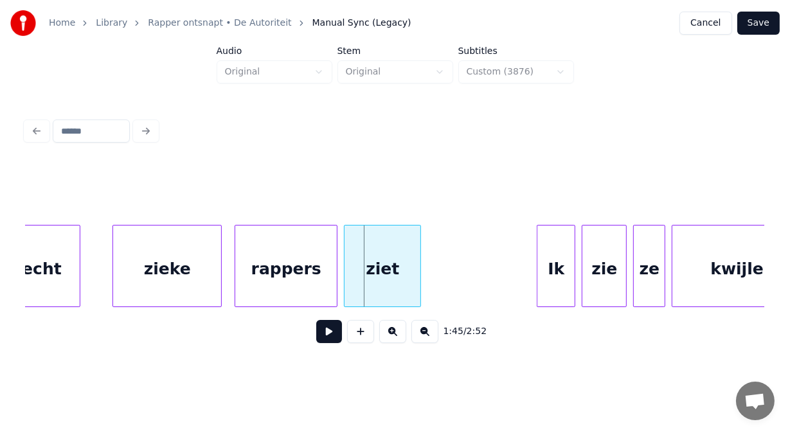
scroll to position [0, 33514]
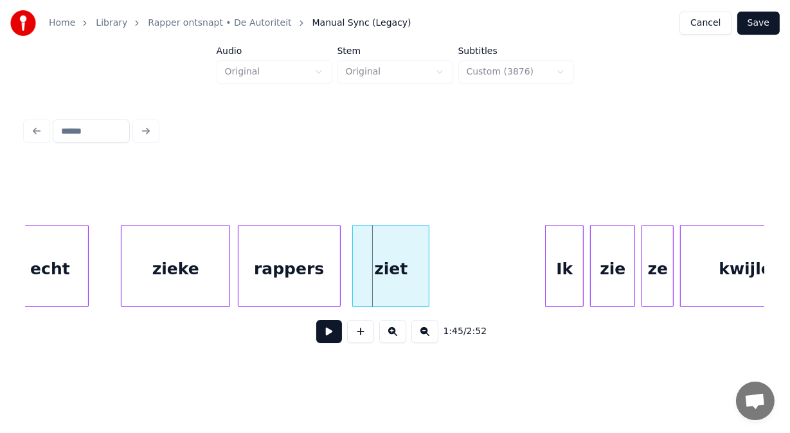
click at [258, 275] on div "rappers" at bounding box center [289, 269] width 102 height 87
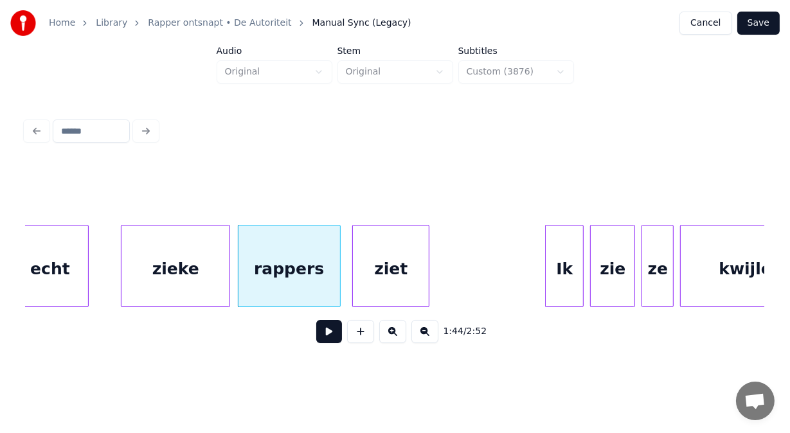
click at [316, 341] on button at bounding box center [329, 331] width 26 height 23
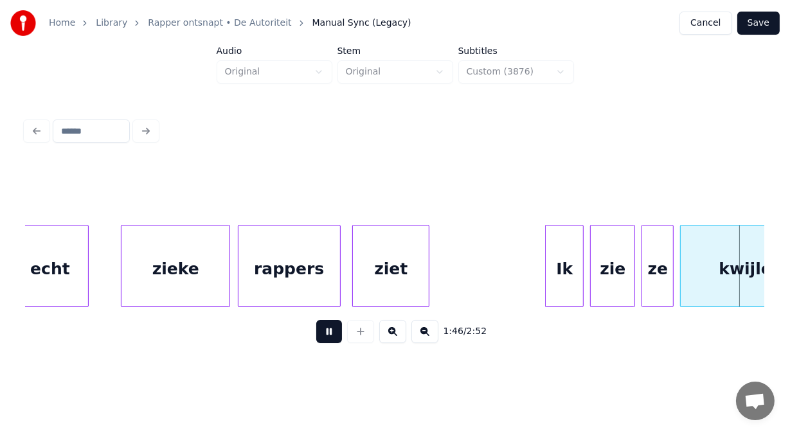
click at [316, 341] on button at bounding box center [329, 331] width 26 height 23
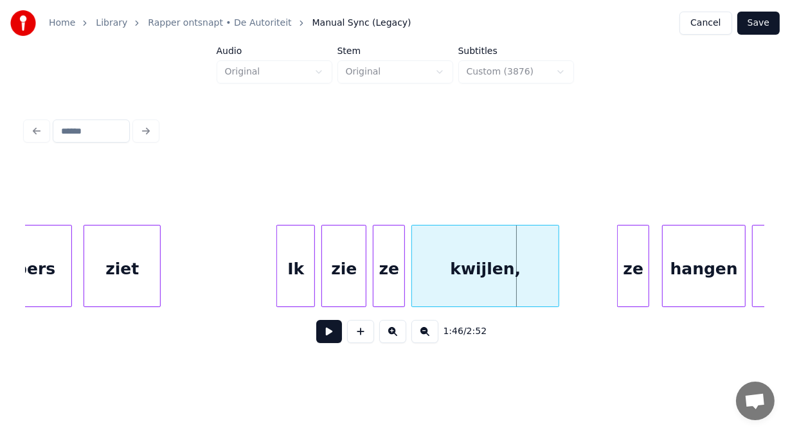
scroll to position [0, 33749]
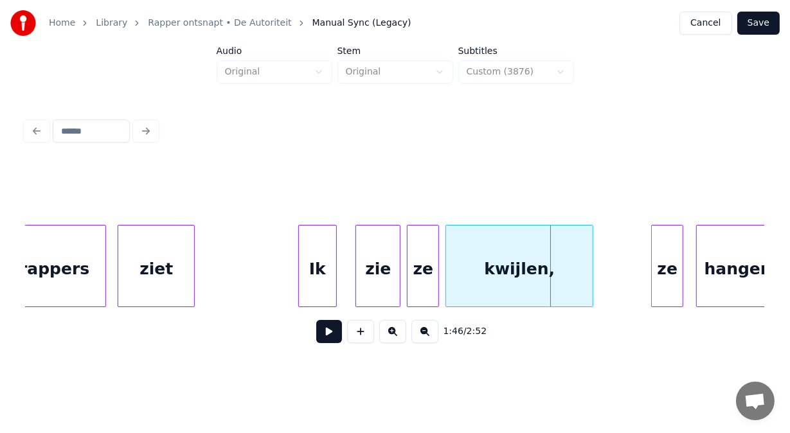
click at [308, 262] on div "Ik" at bounding box center [317, 269] width 37 height 87
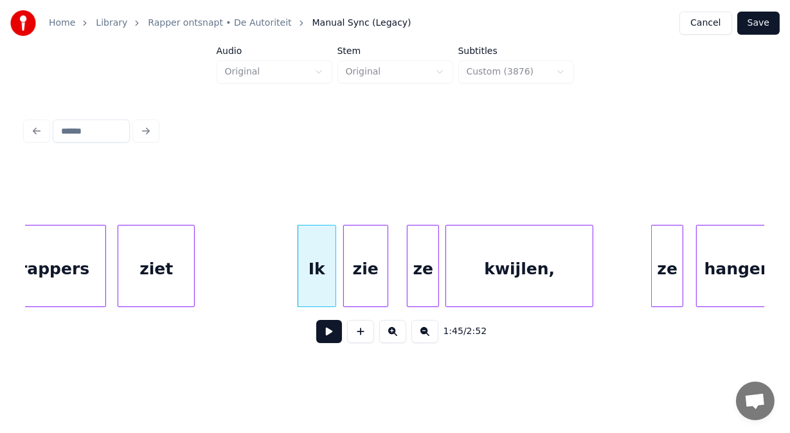
click at [362, 253] on div "zie" at bounding box center [366, 269] width 44 height 87
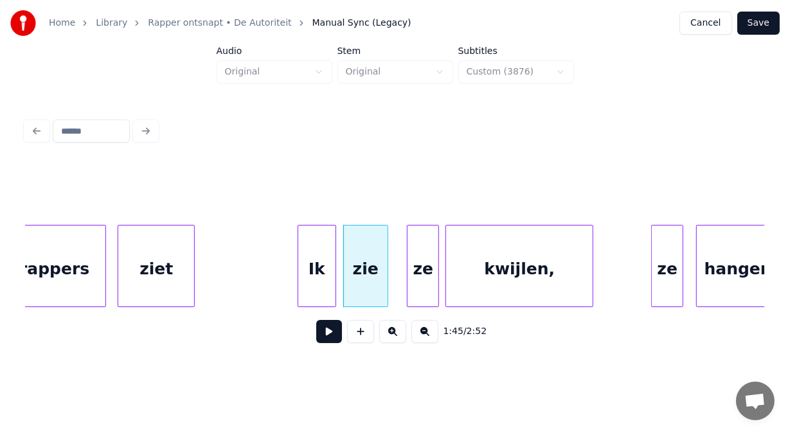
click at [327, 330] on button at bounding box center [329, 331] width 26 height 23
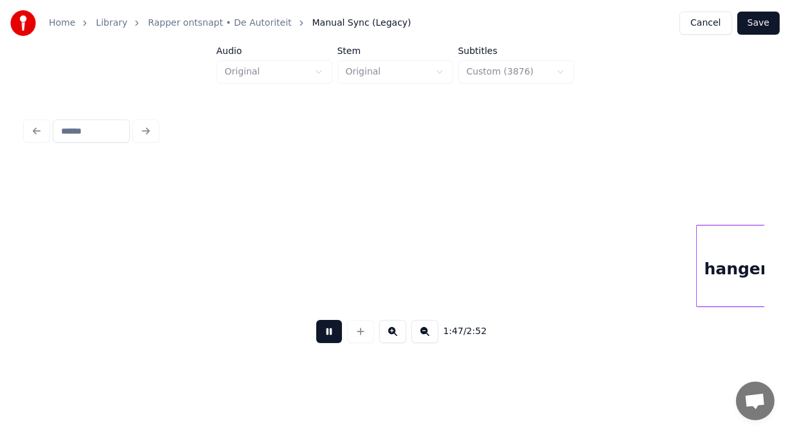
scroll to position [0, 34491]
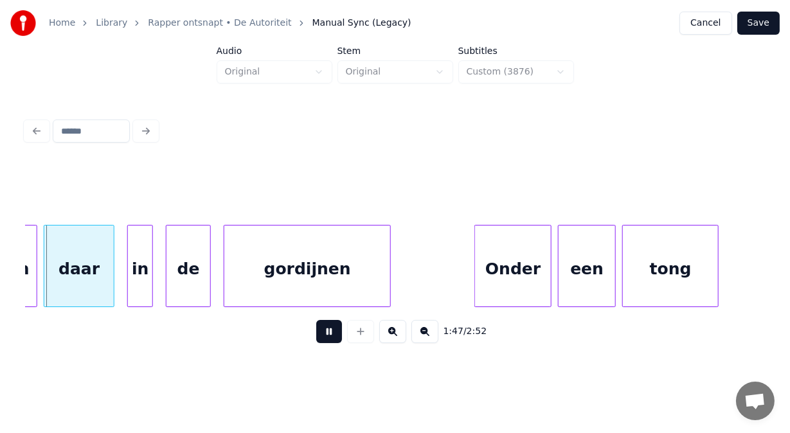
click at [327, 330] on button at bounding box center [329, 331] width 26 height 23
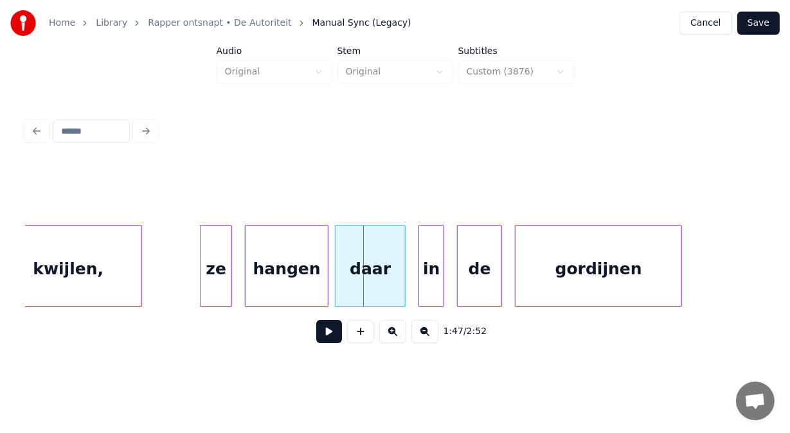
scroll to position [0, 34088]
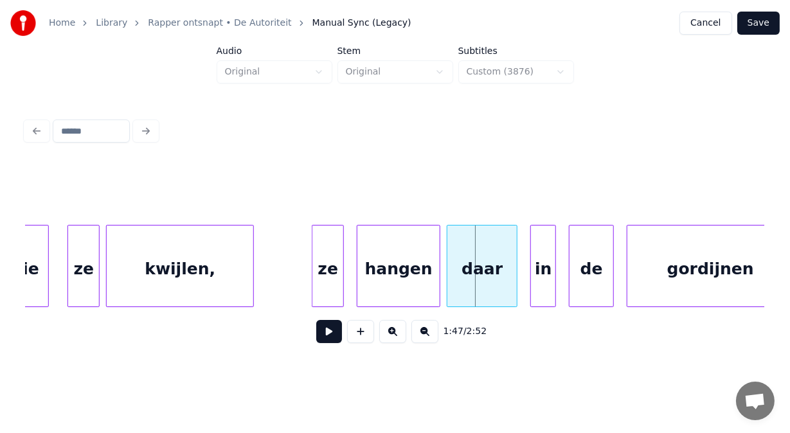
click at [325, 253] on div "ze" at bounding box center [327, 269] width 31 height 87
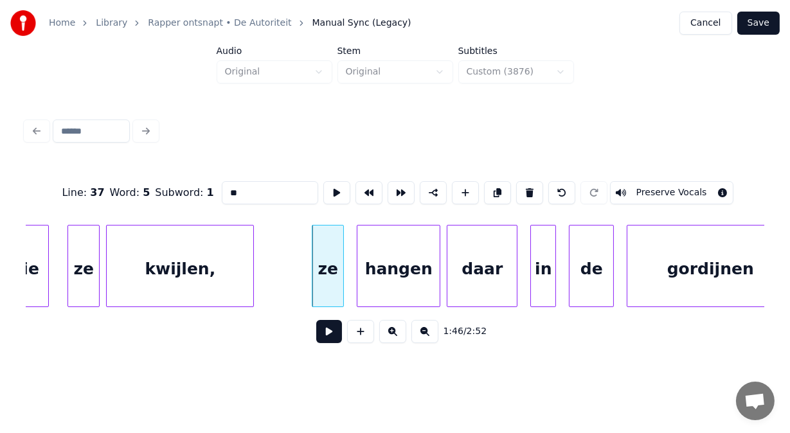
drag, startPoint x: 206, startPoint y: 187, endPoint x: 93, endPoint y: 214, distance: 115.7
click at [93, 214] on div "Line : 37 Word : 5 Subword : 1 ** Preserve Vocals" at bounding box center [395, 193] width 739 height 64
click at [381, 272] on div "hangen" at bounding box center [391, 269] width 82 height 87
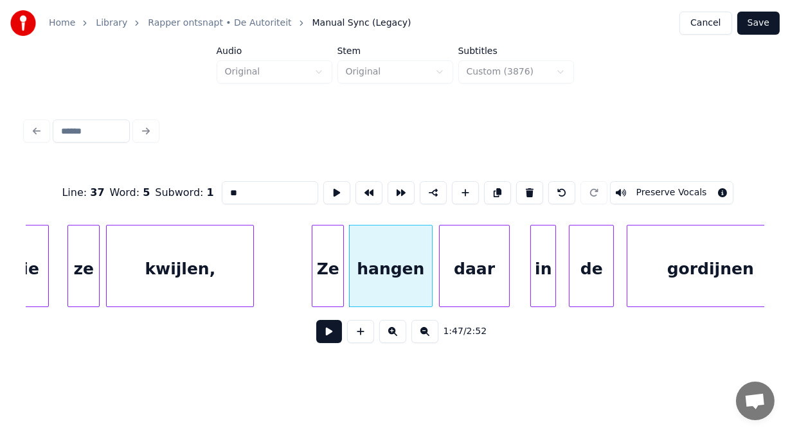
click at [459, 281] on div "daar" at bounding box center [474, 269] width 69 height 87
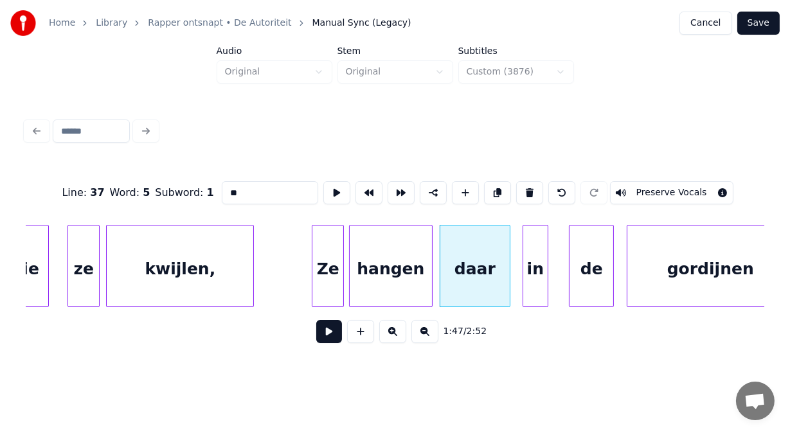
click at [530, 283] on div "in" at bounding box center [535, 269] width 24 height 87
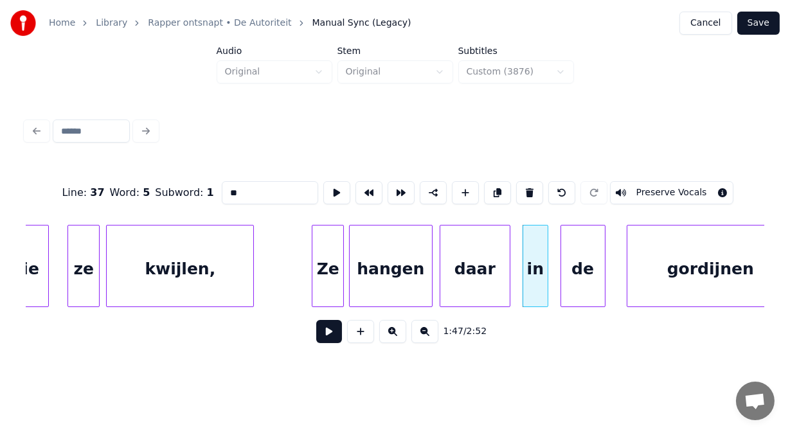
click at [584, 293] on div "de" at bounding box center [583, 269] width 44 height 87
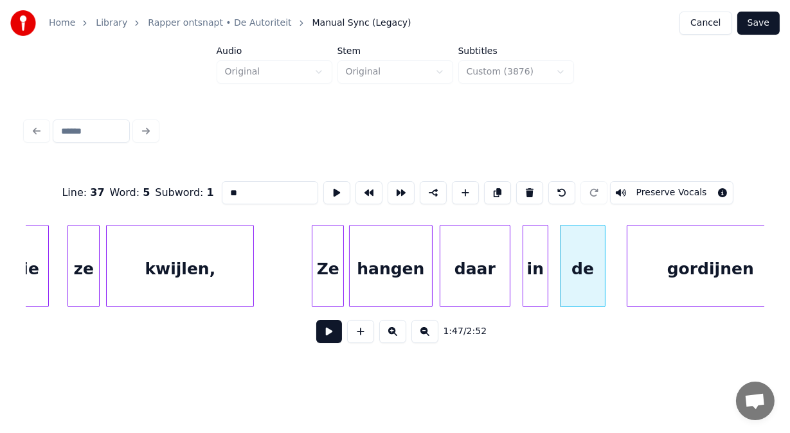
type input "**"
click at [327, 335] on button at bounding box center [329, 331] width 26 height 23
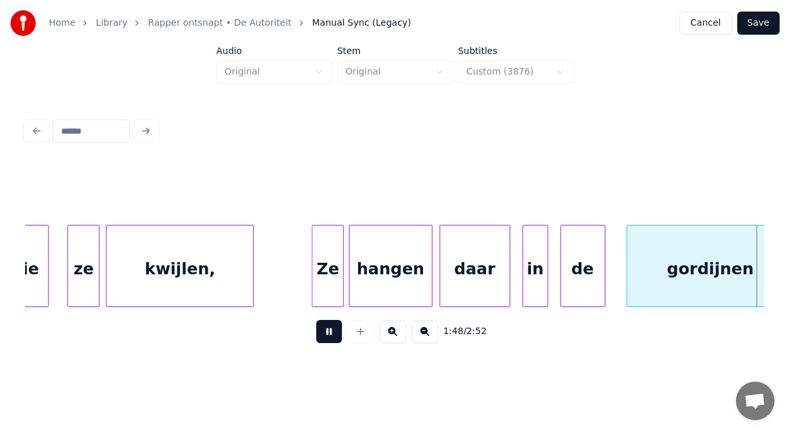
scroll to position [0, 34831]
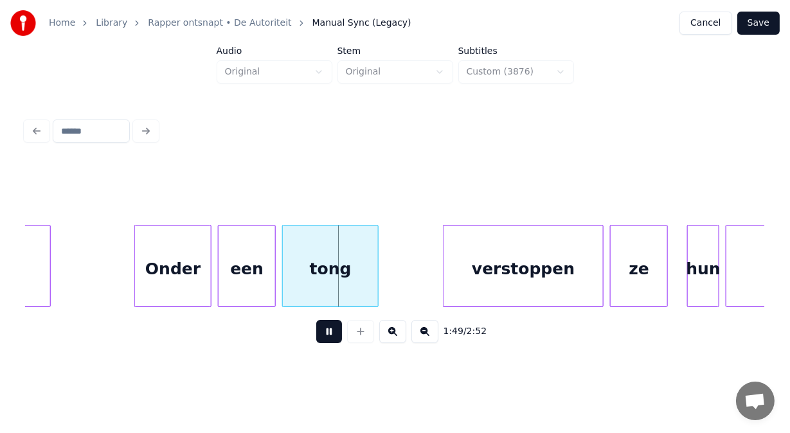
click at [327, 335] on button at bounding box center [329, 331] width 26 height 23
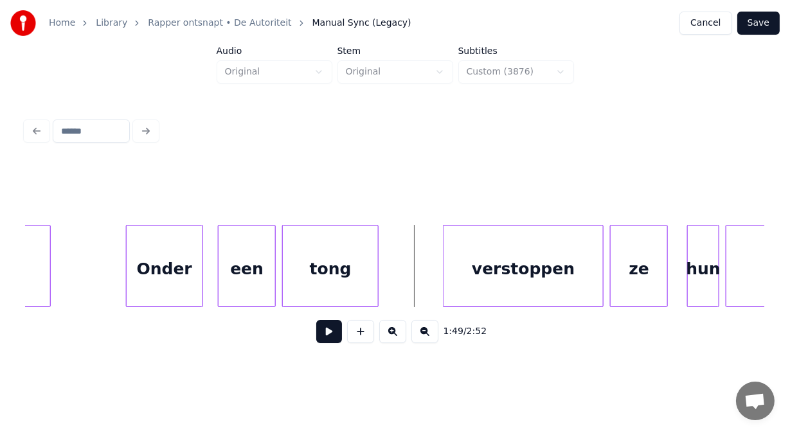
click at [154, 271] on div "Onder" at bounding box center [165, 269] width 76 height 87
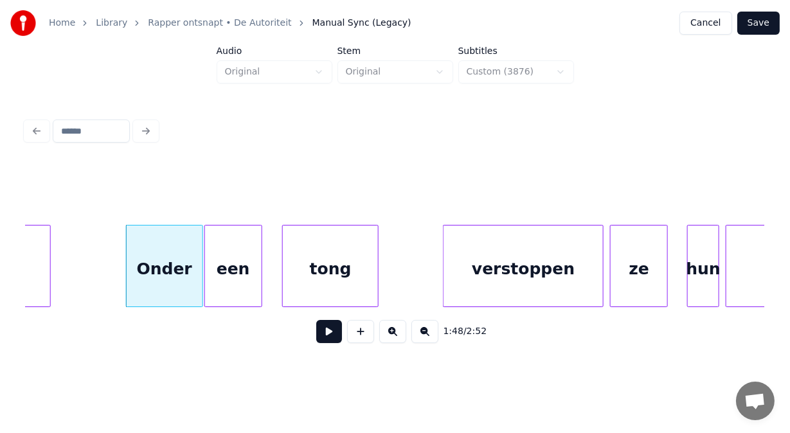
click at [224, 269] on div "een" at bounding box center [233, 269] width 57 height 87
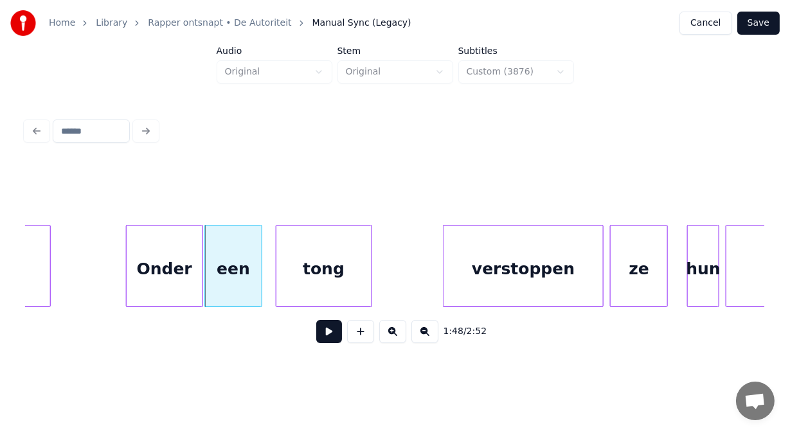
click at [287, 265] on div "tong" at bounding box center [323, 269] width 95 height 87
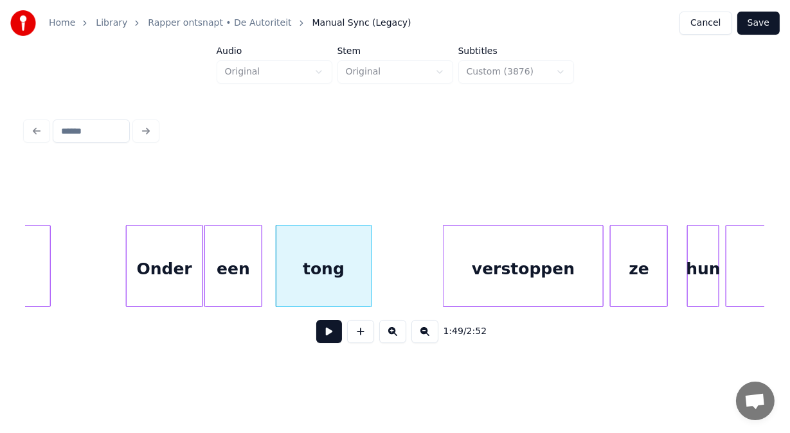
click at [235, 274] on div "een" at bounding box center [233, 269] width 57 height 87
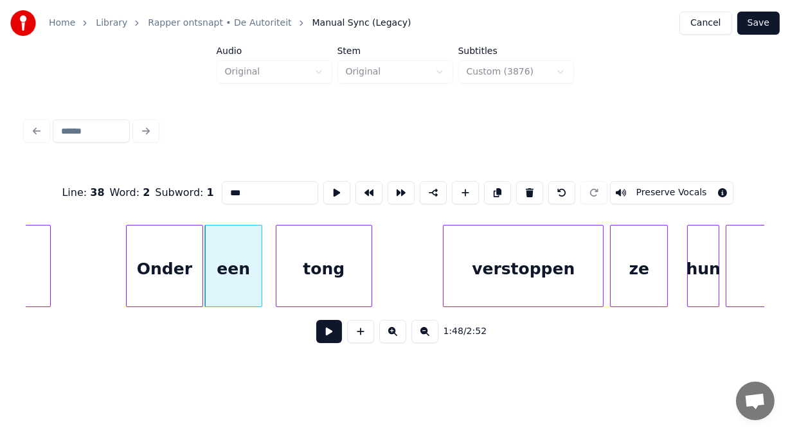
drag, startPoint x: 212, startPoint y: 192, endPoint x: 66, endPoint y: 205, distance: 146.5
click at [66, 205] on div "Line : 38 Word : 2 Subword : 1 *** Preserve Vocals" at bounding box center [395, 193] width 739 height 64
click at [66, 205] on div "Line : 38 Word : 2 Subword : 1 **** Preserve Vocals" at bounding box center [395, 193] width 739 height 64
click at [228, 192] on input "****" at bounding box center [270, 192] width 96 height 23
click at [685, 294] on div "hun" at bounding box center [690, 269] width 31 height 87
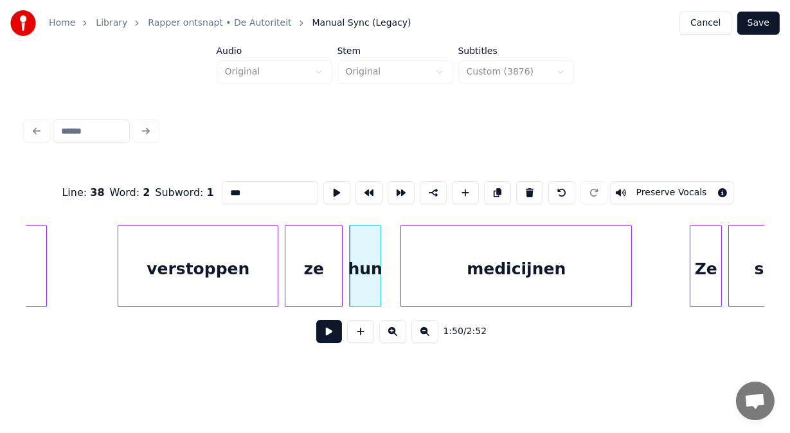
scroll to position [0, 35200]
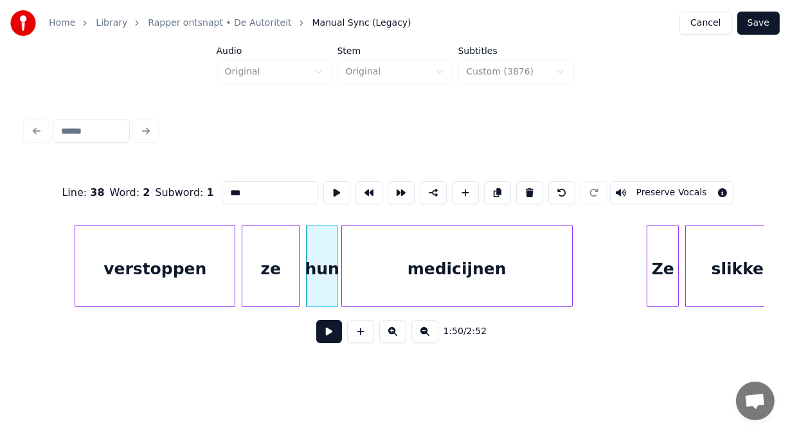
click at [504, 278] on div "medicijnen" at bounding box center [457, 269] width 230 height 87
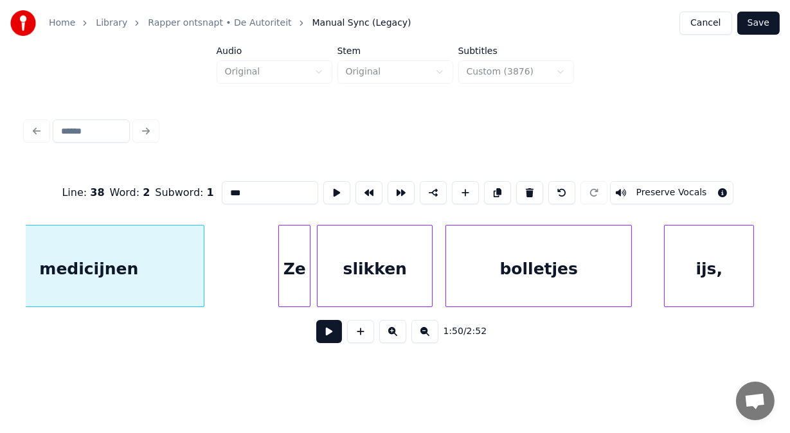
scroll to position [0, 35576]
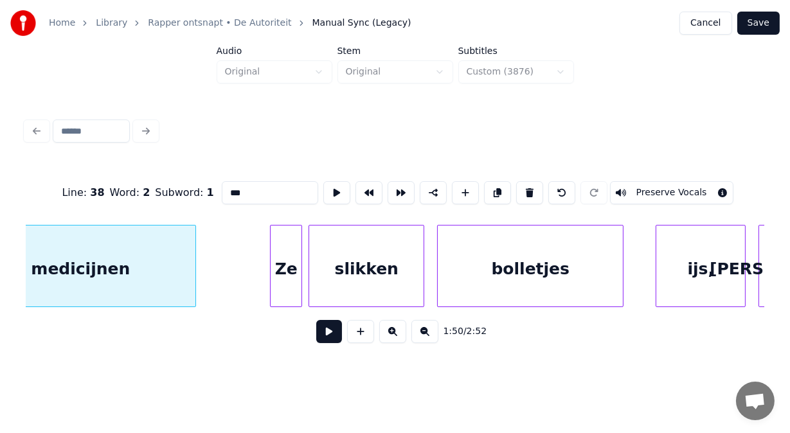
click at [292, 252] on div "Ze" at bounding box center [286, 269] width 31 height 87
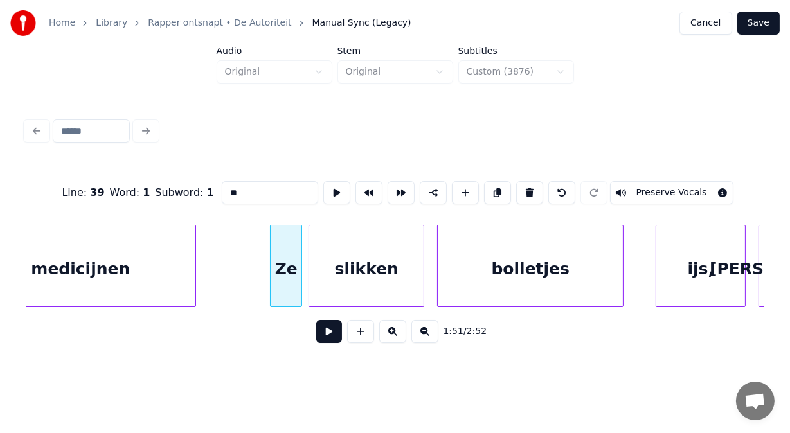
type input "**"
click at [325, 337] on button at bounding box center [329, 331] width 26 height 23
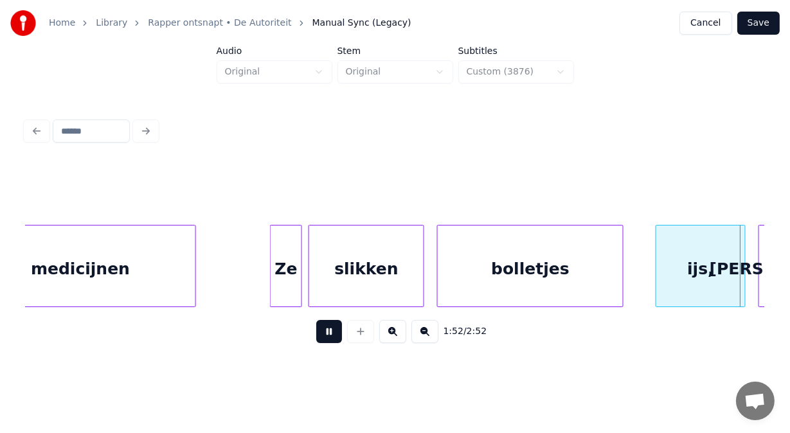
click at [325, 337] on button at bounding box center [329, 331] width 26 height 23
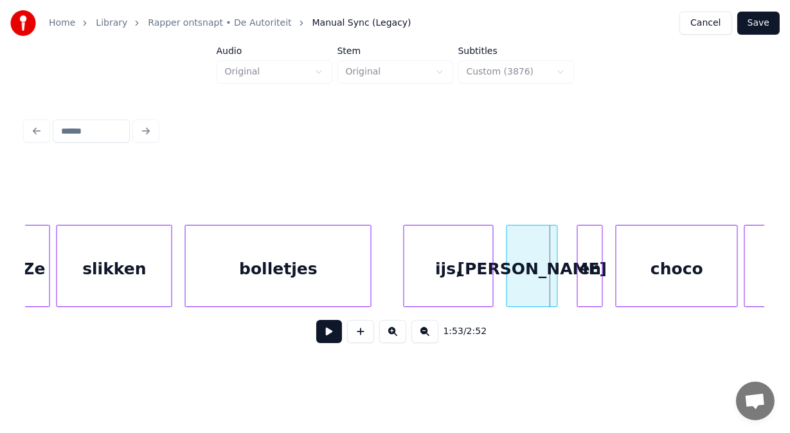
scroll to position [0, 35803]
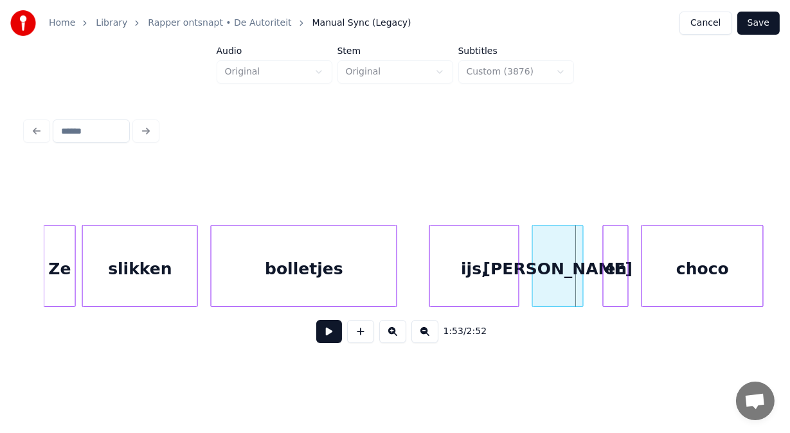
click at [120, 285] on div "slikken" at bounding box center [140, 269] width 114 height 87
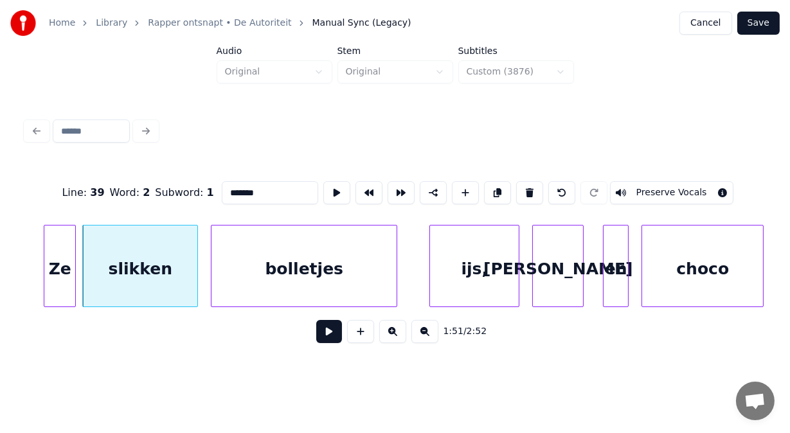
click at [328, 337] on button at bounding box center [329, 331] width 26 height 23
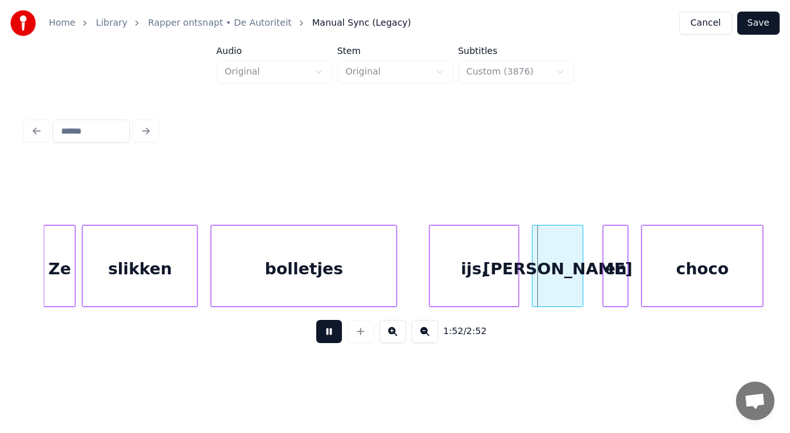
click at [328, 337] on button at bounding box center [329, 331] width 26 height 23
click at [350, 271] on div "bolletjes" at bounding box center [303, 269] width 185 height 87
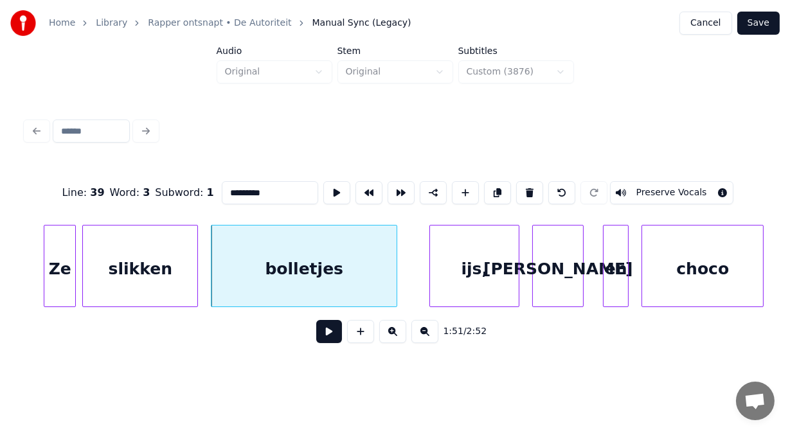
click at [240, 190] on input "*********" at bounding box center [270, 192] width 96 height 23
click at [483, 252] on div "ijs," at bounding box center [467, 269] width 89 height 87
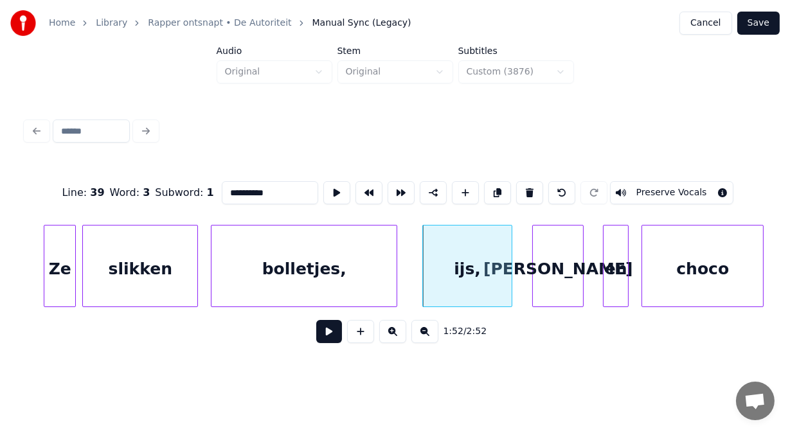
type input "**********"
click at [320, 334] on button at bounding box center [329, 331] width 26 height 23
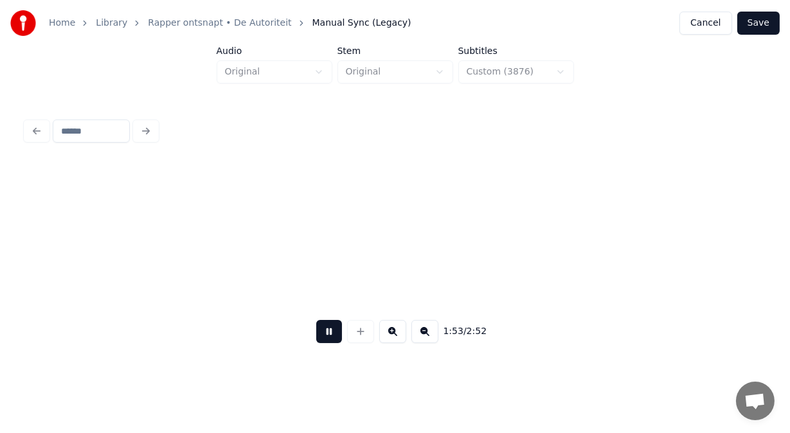
click at [320, 334] on button at bounding box center [329, 331] width 26 height 23
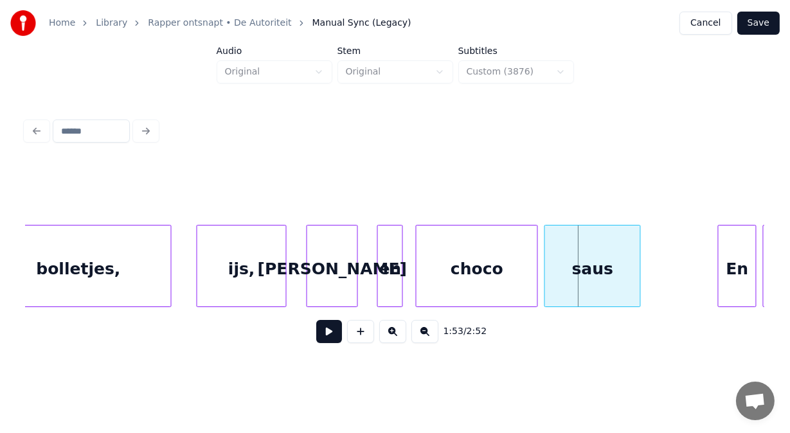
scroll to position [0, 35977]
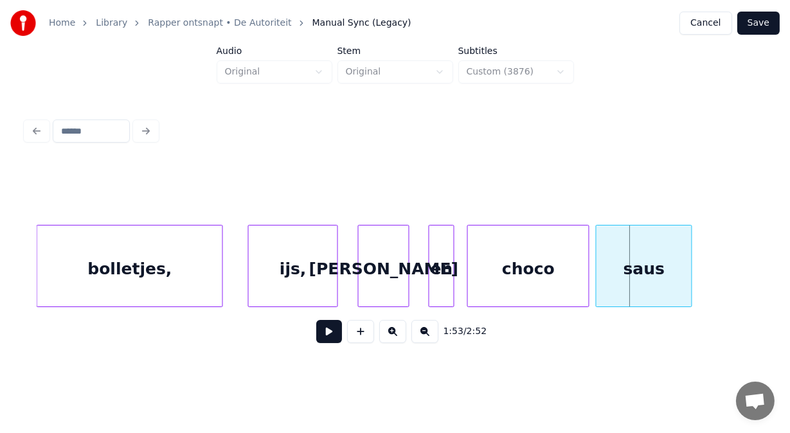
click at [307, 267] on div "ijs," at bounding box center [293, 269] width 89 height 87
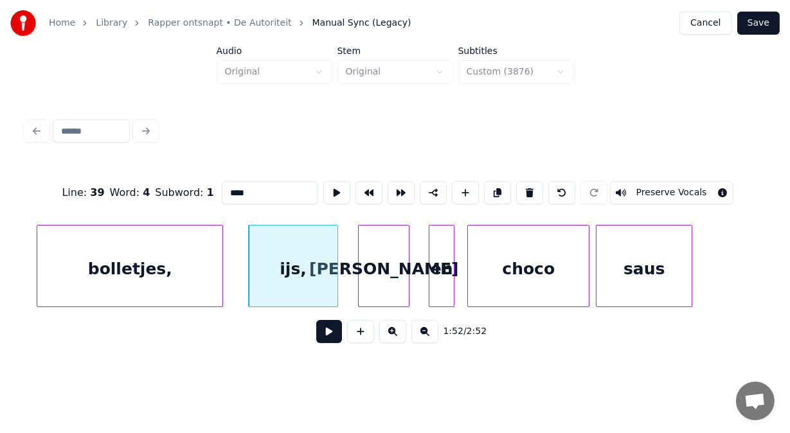
click at [324, 334] on button at bounding box center [329, 331] width 26 height 23
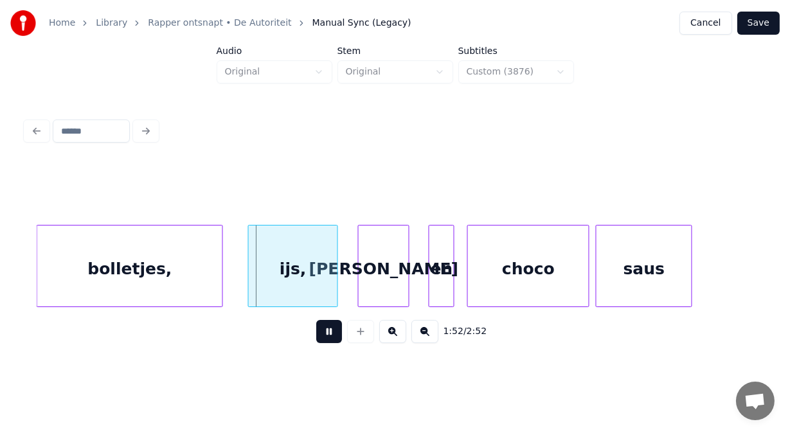
click at [324, 334] on button at bounding box center [329, 331] width 26 height 23
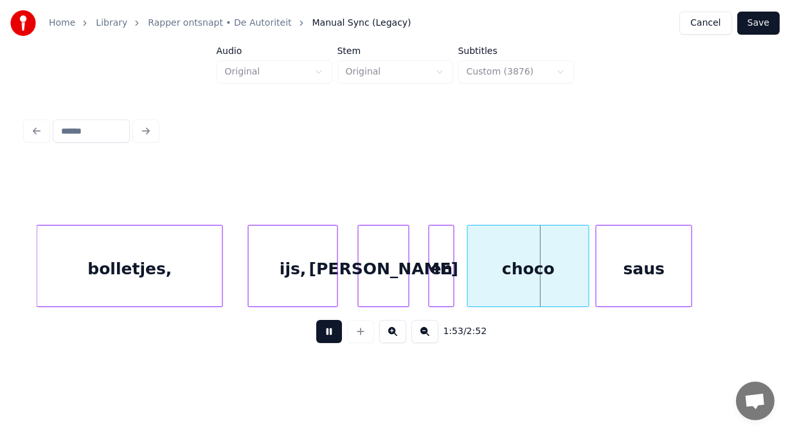
click at [324, 334] on button at bounding box center [329, 331] width 26 height 23
click at [306, 276] on div "ijs," at bounding box center [293, 269] width 89 height 87
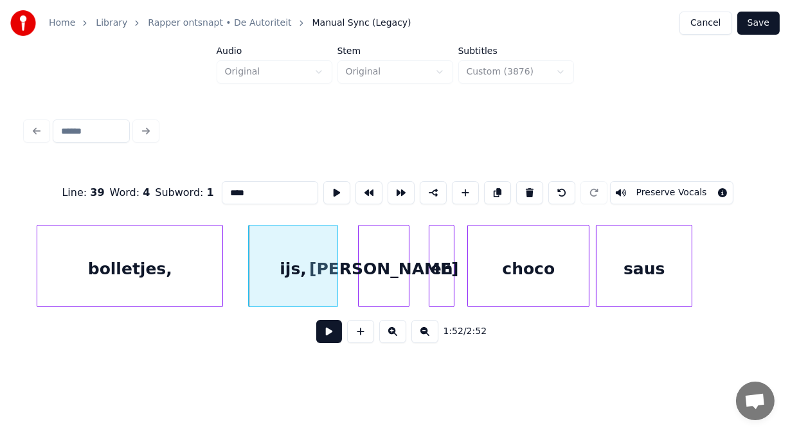
click at [222, 189] on input "****" at bounding box center [270, 192] width 96 height 23
click at [374, 241] on div "[PERSON_NAME]" at bounding box center [384, 269] width 50 height 87
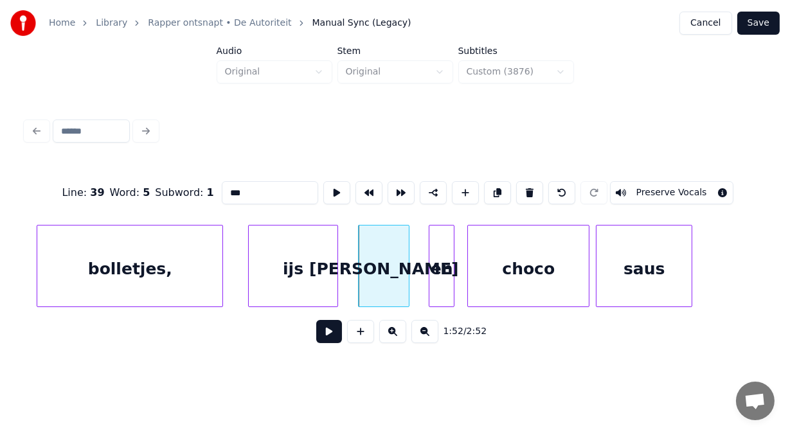
drag, startPoint x: 218, startPoint y: 187, endPoint x: 138, endPoint y: 188, distance: 80.3
click at [138, 188] on div "Line : 39 Word : 5 Subword : 1 *** Preserve Vocals" at bounding box center [395, 193] width 739 height 64
click at [416, 259] on div at bounding box center [416, 266] width 4 height 81
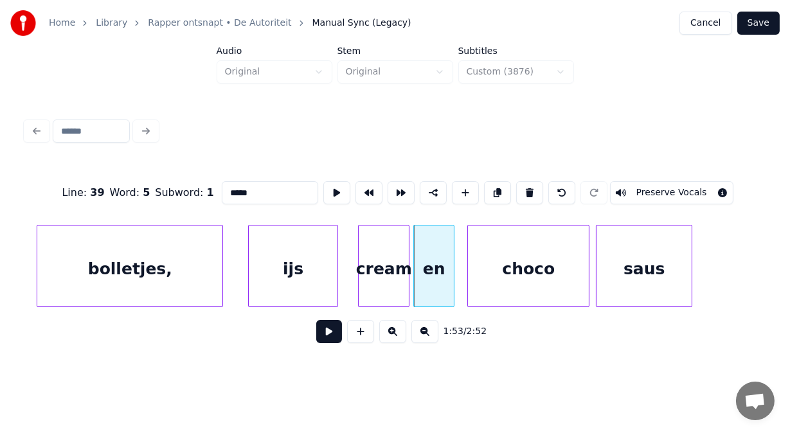
click at [439, 264] on div "en" at bounding box center [434, 269] width 40 height 87
drag, startPoint x: 240, startPoint y: 187, endPoint x: 141, endPoint y: 189, distance: 99.6
click at [141, 189] on div "Line : 39 Word : 6 Subword : 1 ** Preserve Vocals" at bounding box center [395, 193] width 739 height 64
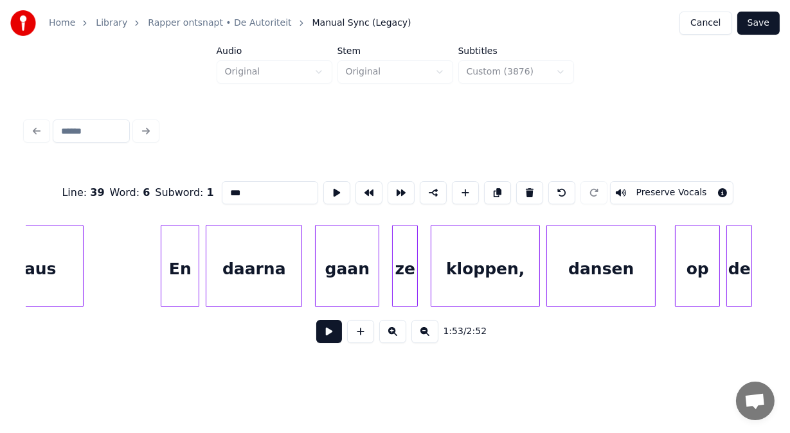
scroll to position [0, 36663]
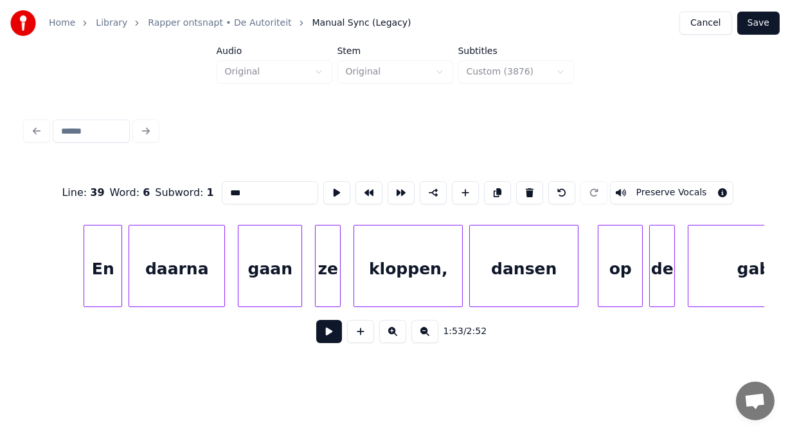
click at [102, 271] on div "En" at bounding box center [102, 269] width 37 height 87
type input "**"
click at [322, 334] on button at bounding box center [329, 331] width 26 height 23
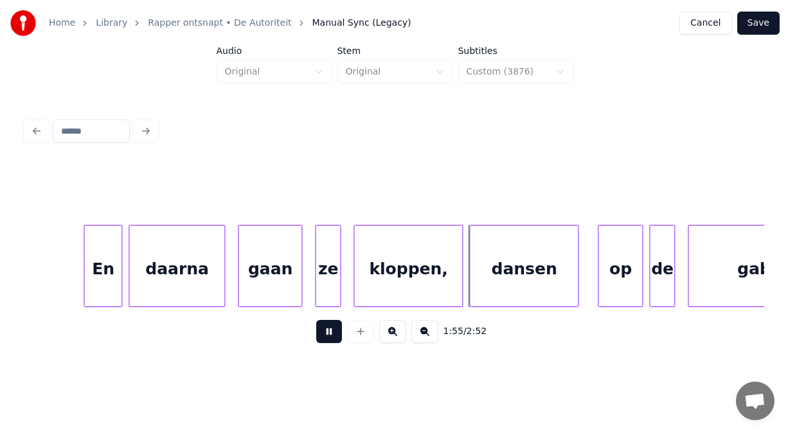
click at [322, 334] on button at bounding box center [329, 331] width 26 height 23
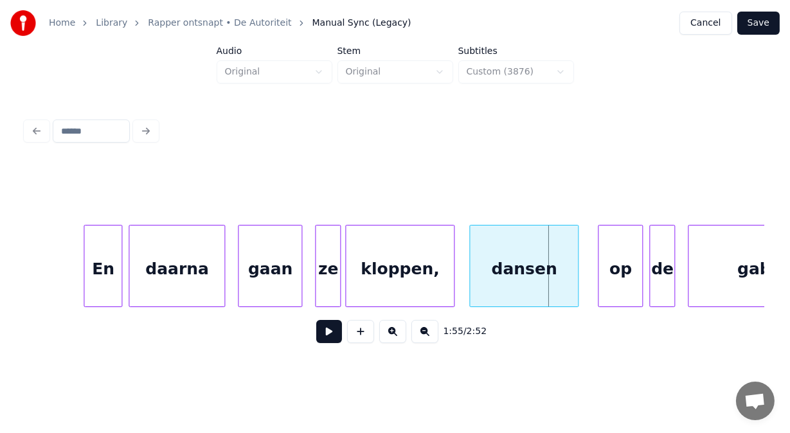
click at [383, 277] on div "kloppen," at bounding box center [400, 269] width 108 height 87
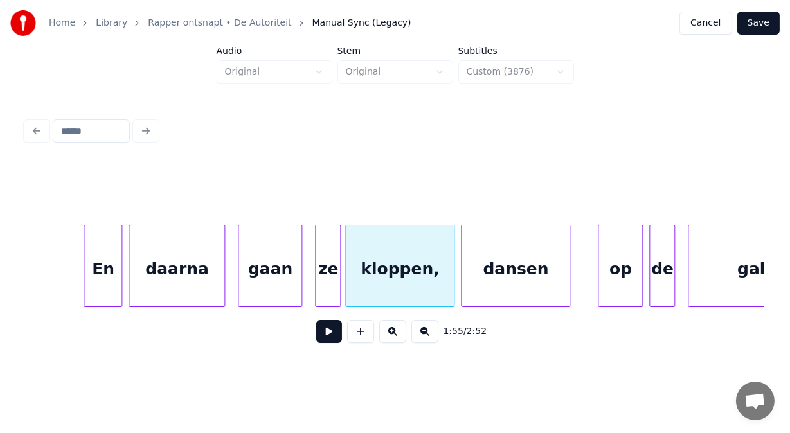
click at [487, 269] on div "dansen" at bounding box center [516, 269] width 108 height 87
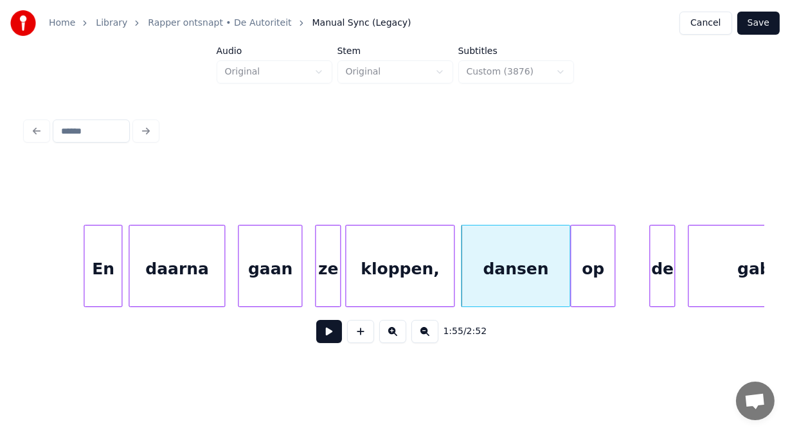
click at [577, 282] on div "op" at bounding box center [593, 269] width 44 height 87
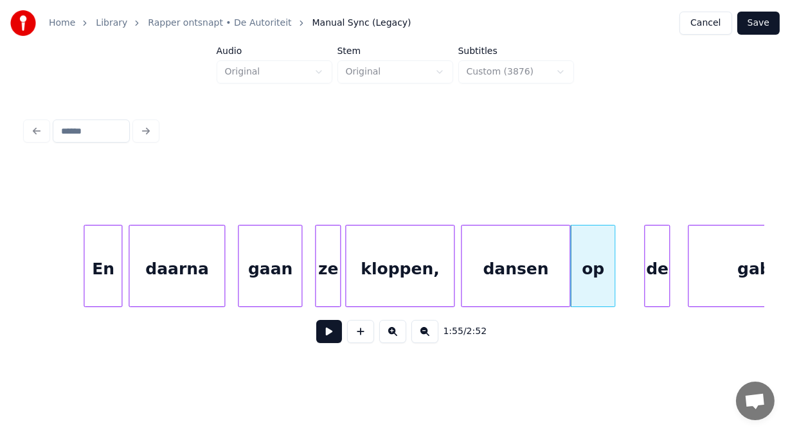
click at [653, 282] on div "de" at bounding box center [657, 269] width 24 height 87
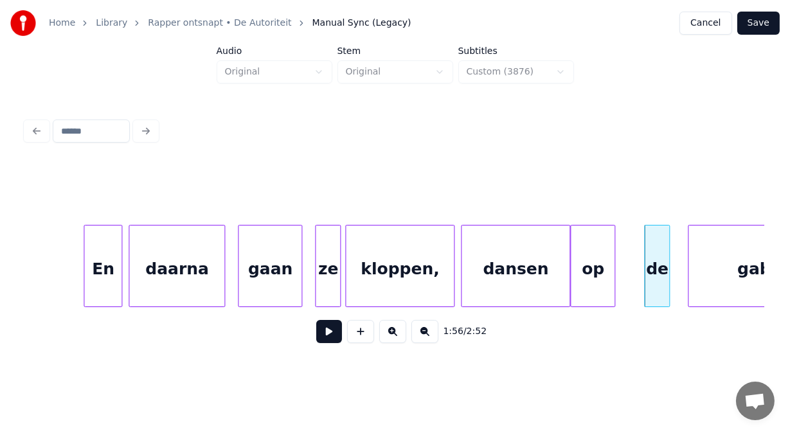
click at [330, 336] on button at bounding box center [329, 331] width 26 height 23
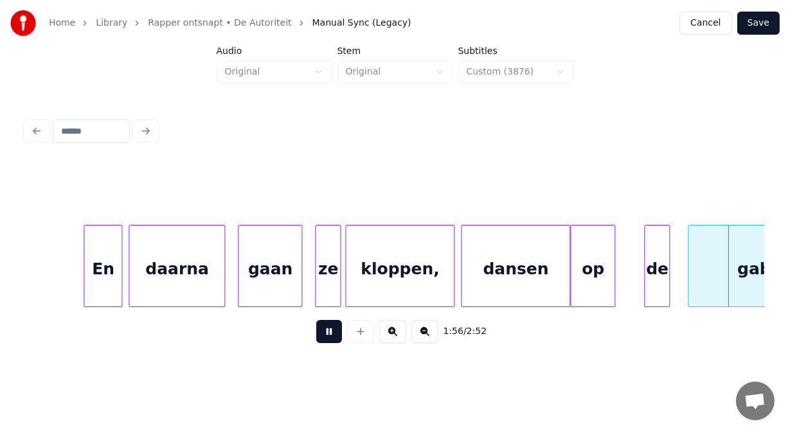
scroll to position [0, 37404]
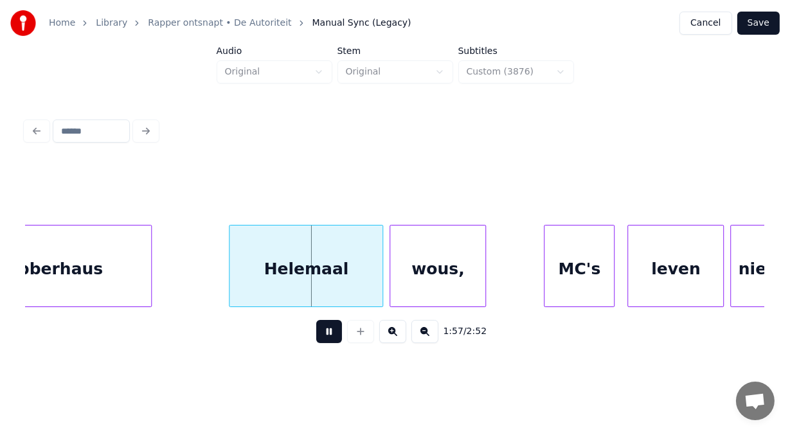
click at [330, 336] on button at bounding box center [329, 331] width 26 height 23
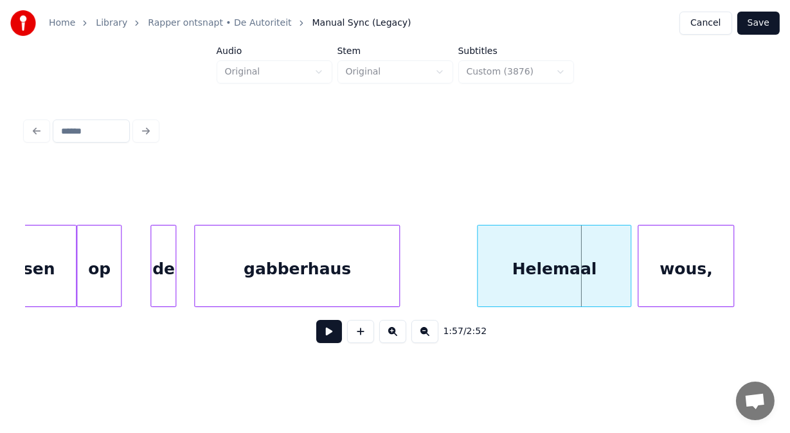
scroll to position [0, 37147]
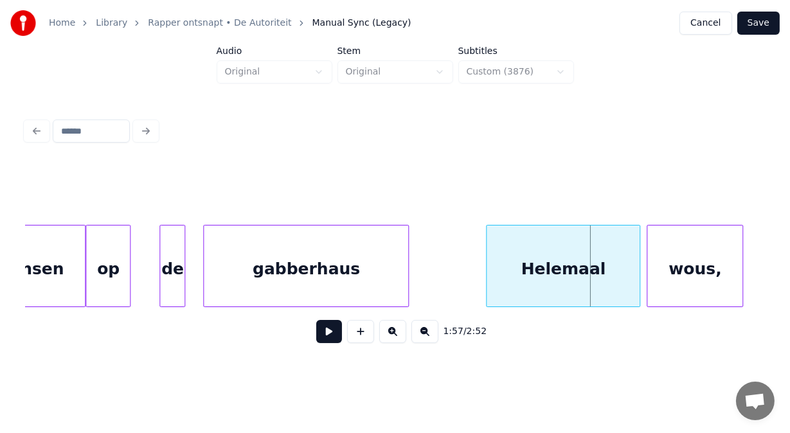
click at [319, 338] on button at bounding box center [329, 331] width 26 height 23
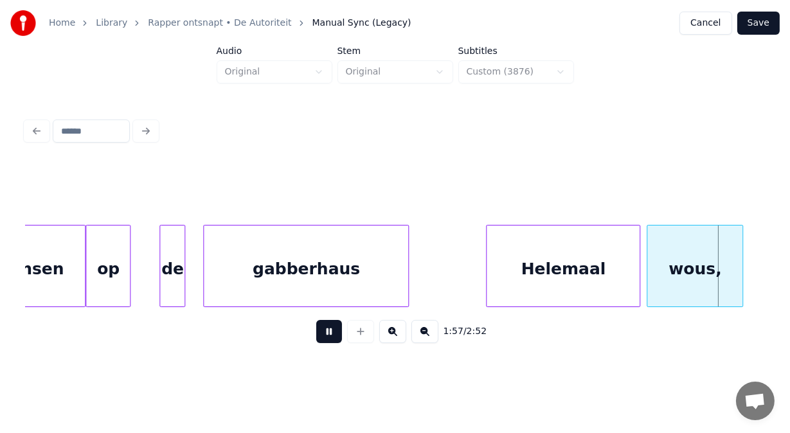
scroll to position [0, 37886]
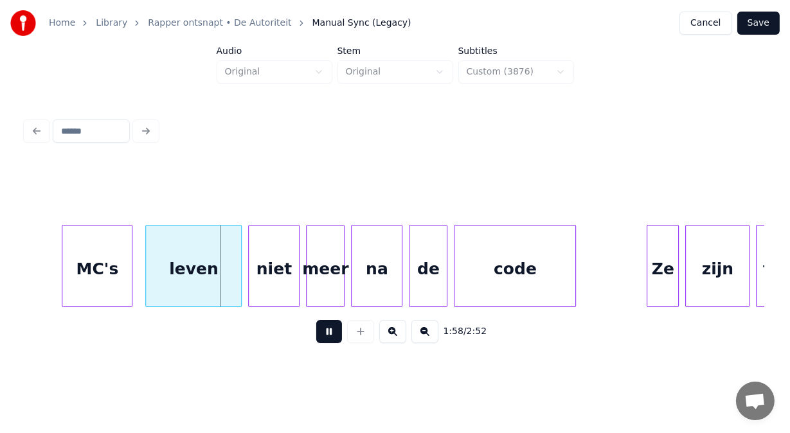
click at [319, 338] on button at bounding box center [329, 331] width 26 height 23
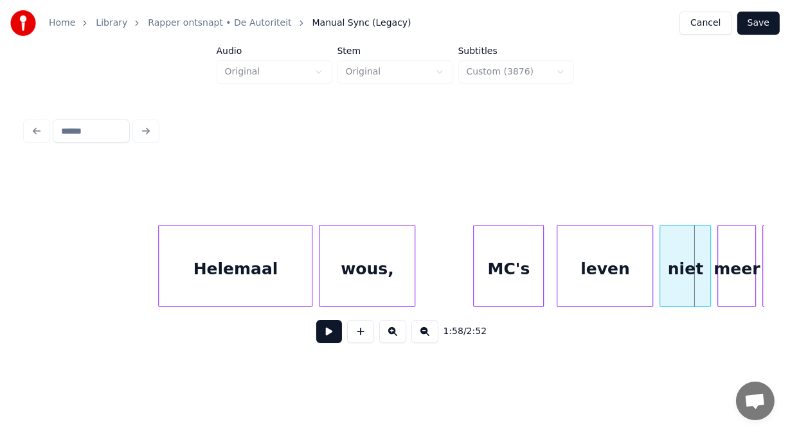
scroll to position [0, 37441]
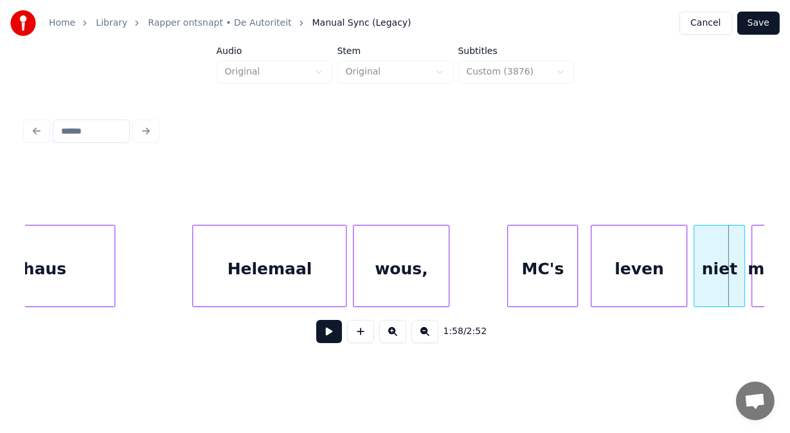
click at [264, 269] on div "Helemaal" at bounding box center [269, 269] width 153 height 87
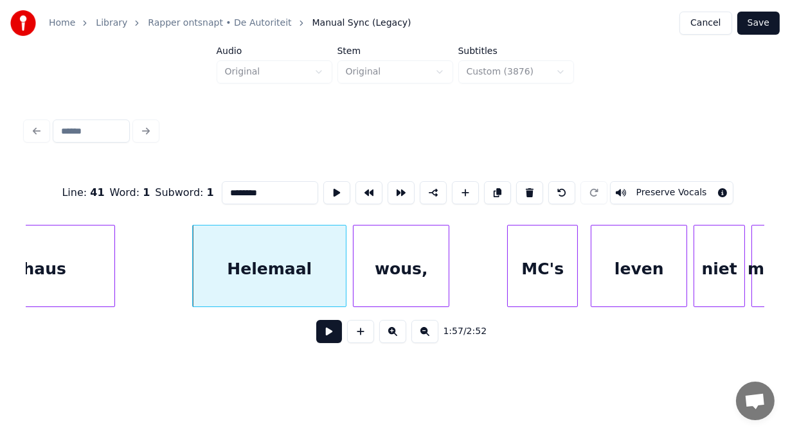
click at [321, 343] on button at bounding box center [329, 331] width 26 height 23
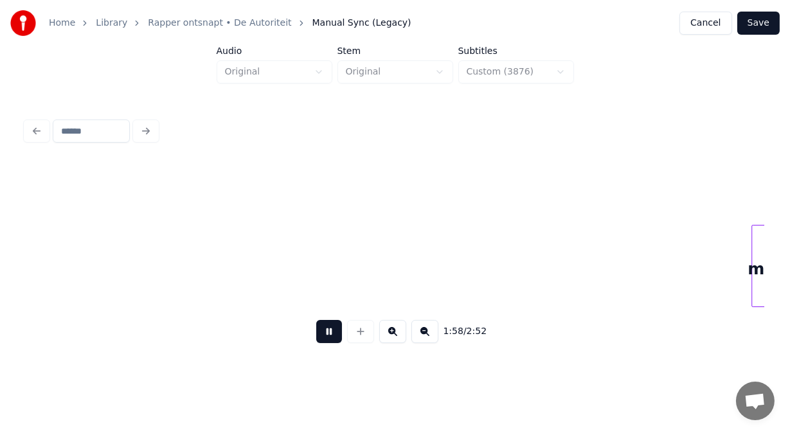
scroll to position [0, 38180]
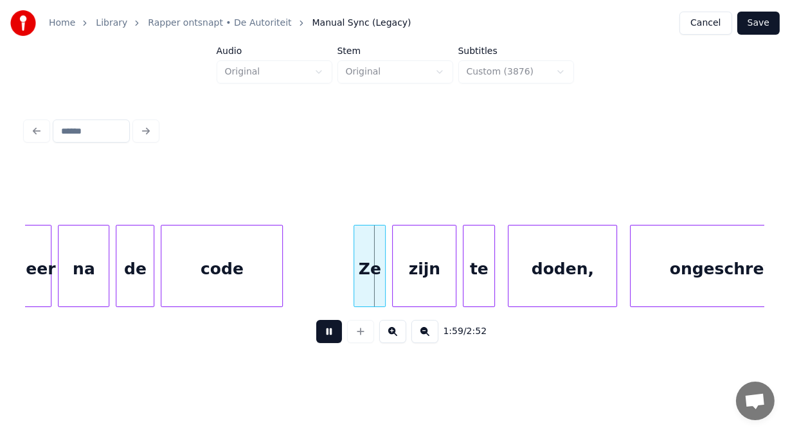
click at [321, 343] on button at bounding box center [329, 331] width 26 height 23
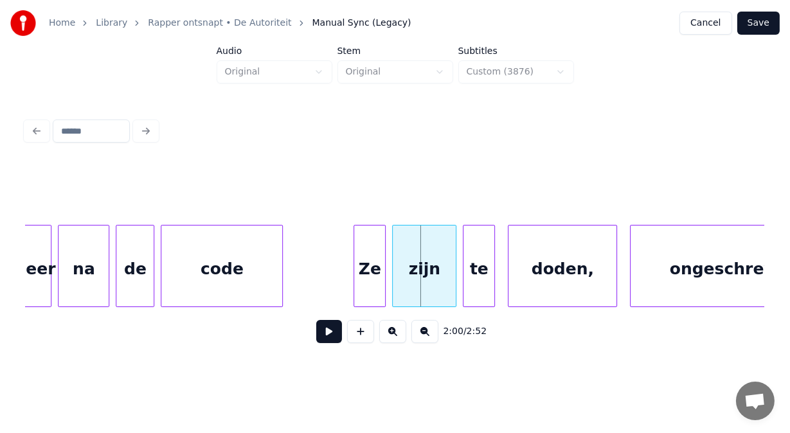
click at [90, 264] on div "na" at bounding box center [83, 269] width 50 height 87
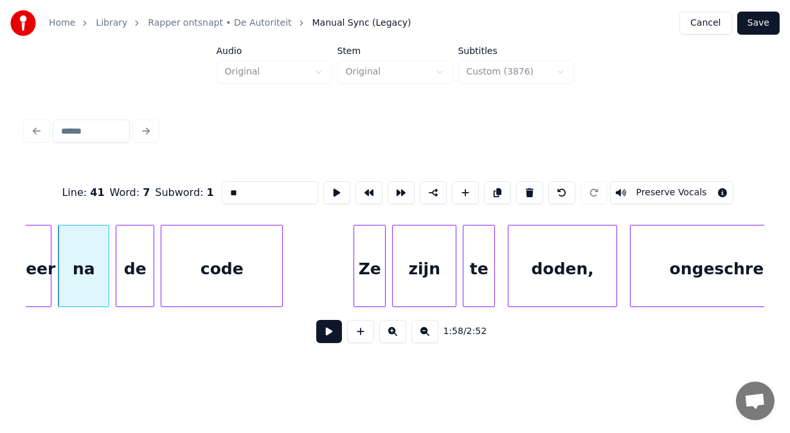
click at [222, 188] on input "**" at bounding box center [270, 192] width 96 height 23
type input "****"
click at [318, 336] on button at bounding box center [329, 331] width 26 height 23
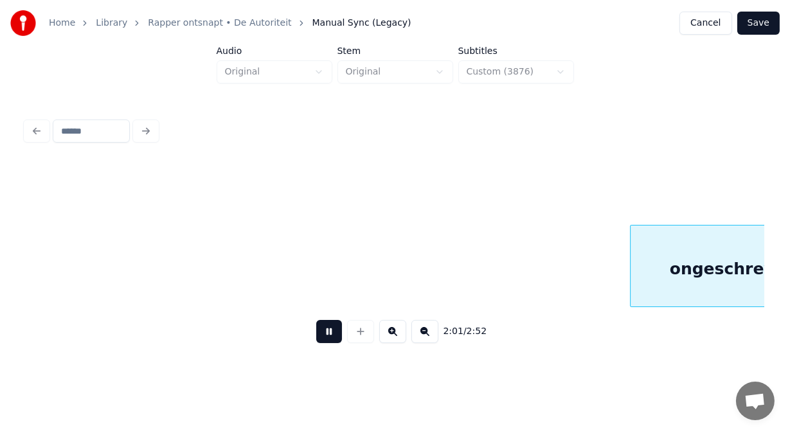
scroll to position [0, 38921]
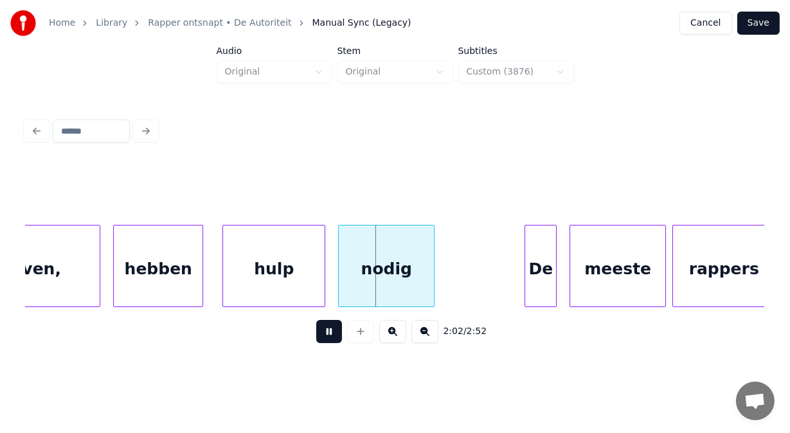
click at [318, 336] on button at bounding box center [329, 331] width 26 height 23
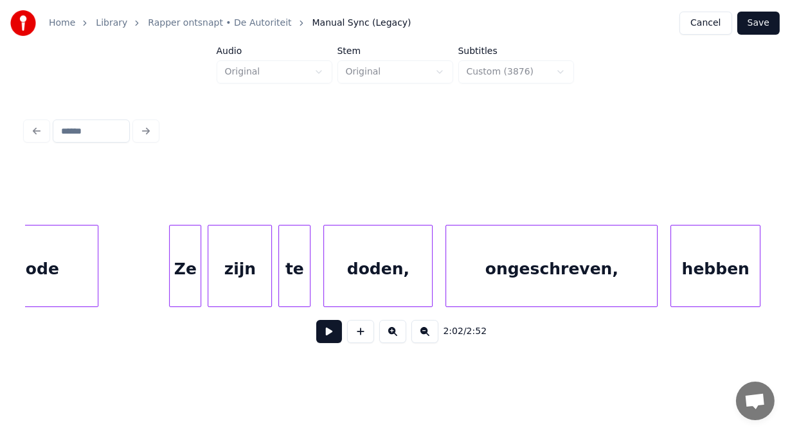
scroll to position [0, 38313]
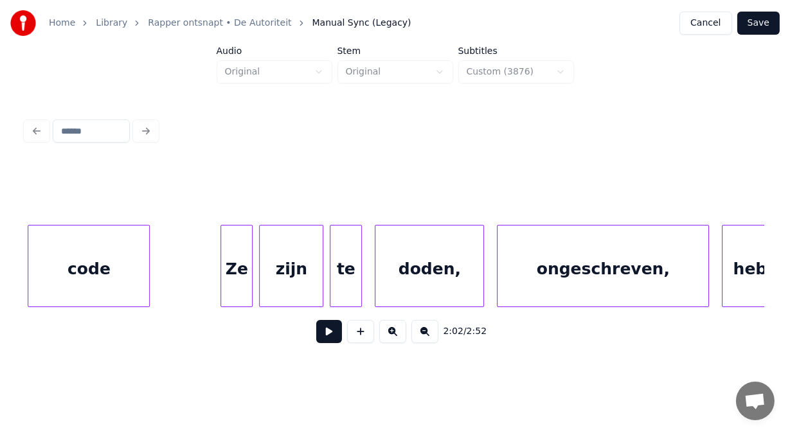
click at [243, 266] on div "Ze" at bounding box center [236, 269] width 31 height 87
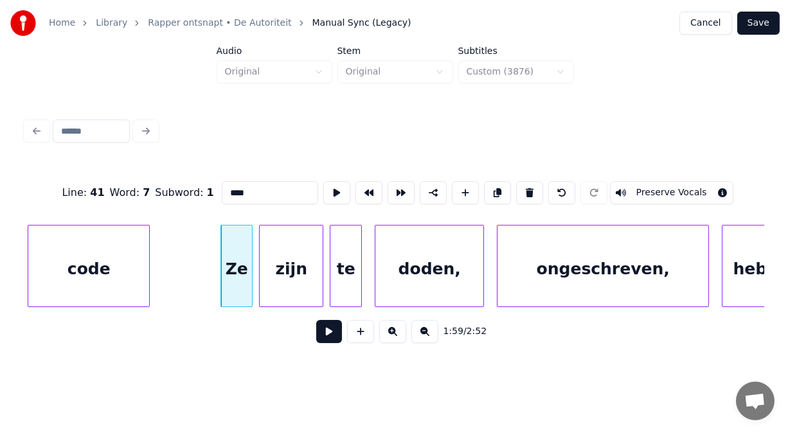
type input "**"
click at [324, 342] on button at bounding box center [329, 331] width 26 height 23
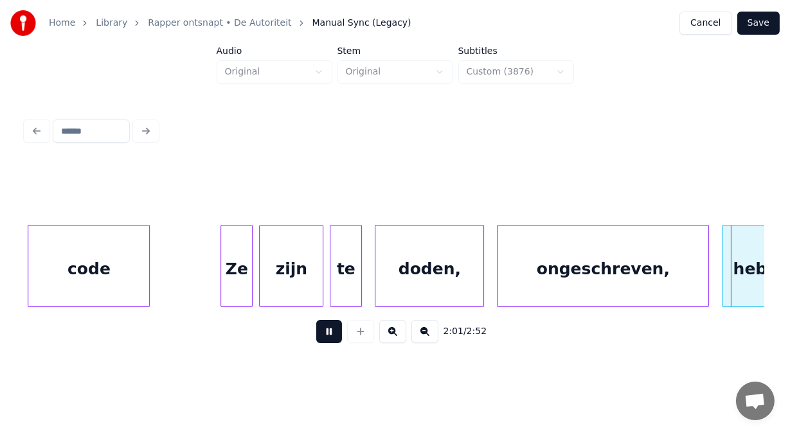
click at [324, 342] on button at bounding box center [329, 331] width 26 height 23
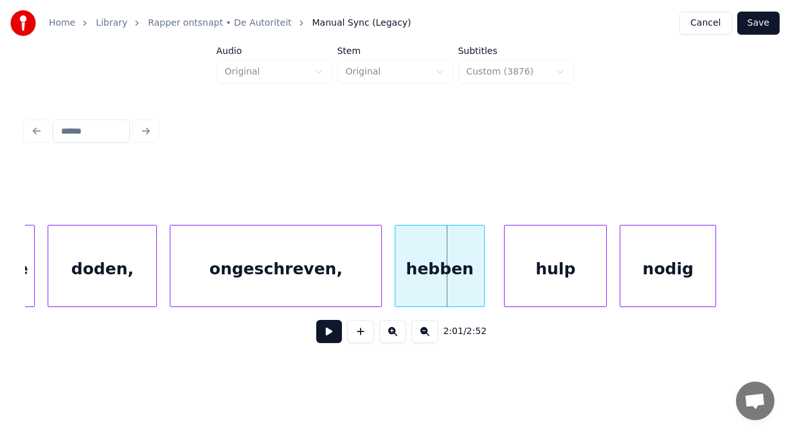
scroll to position [0, 38631]
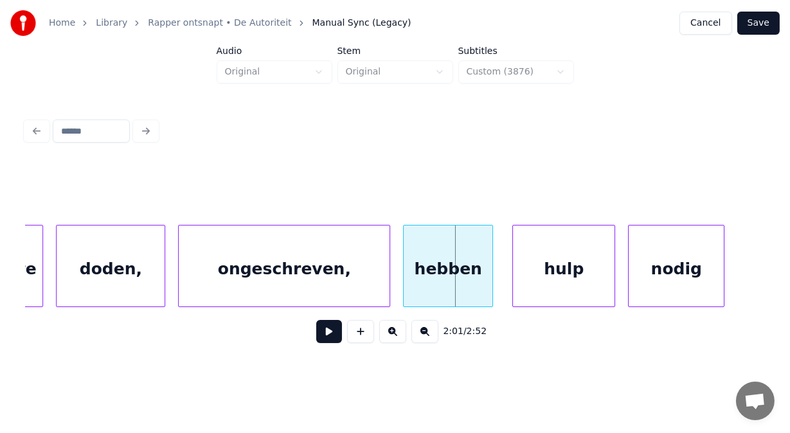
click at [269, 274] on div "ongeschreven," at bounding box center [284, 269] width 211 height 87
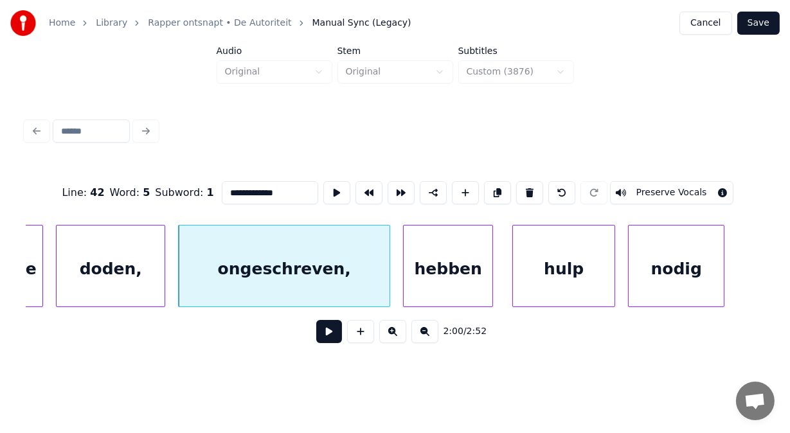
click at [222, 188] on input "**********" at bounding box center [270, 192] width 96 height 23
type input "**********"
click at [319, 336] on button at bounding box center [329, 331] width 26 height 23
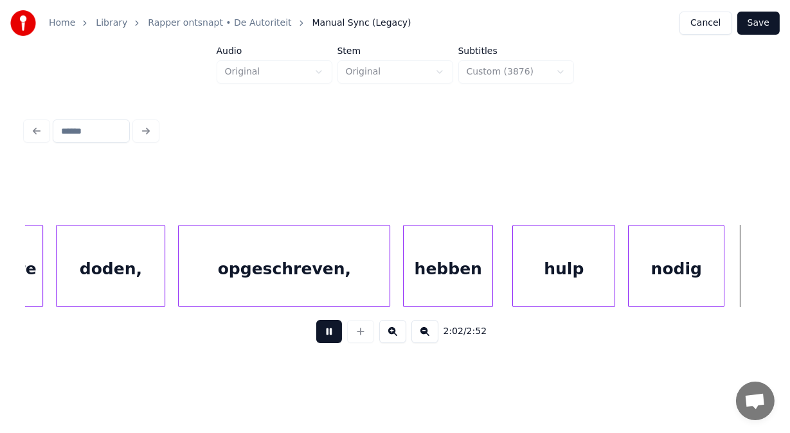
scroll to position [0, 39370]
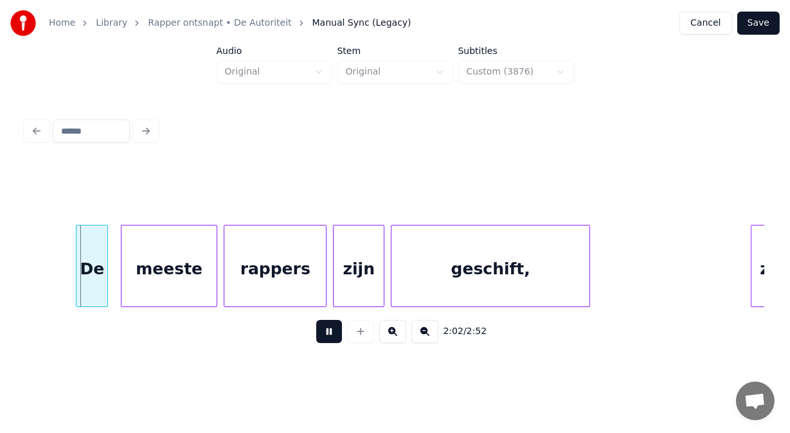
click at [319, 336] on button at bounding box center [329, 331] width 26 height 23
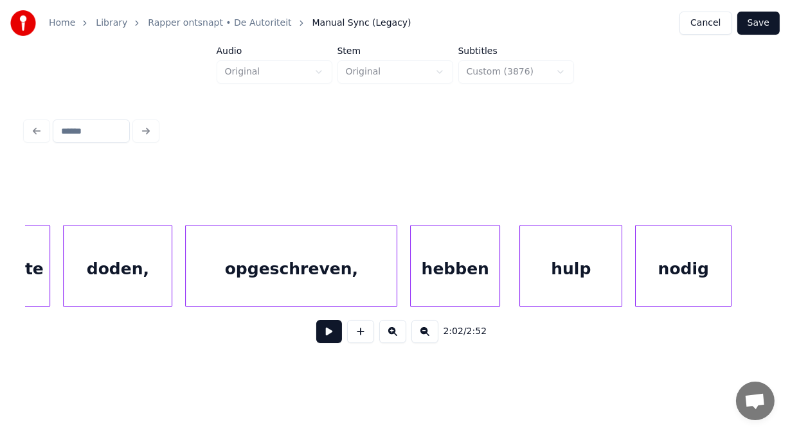
scroll to position [0, 38573]
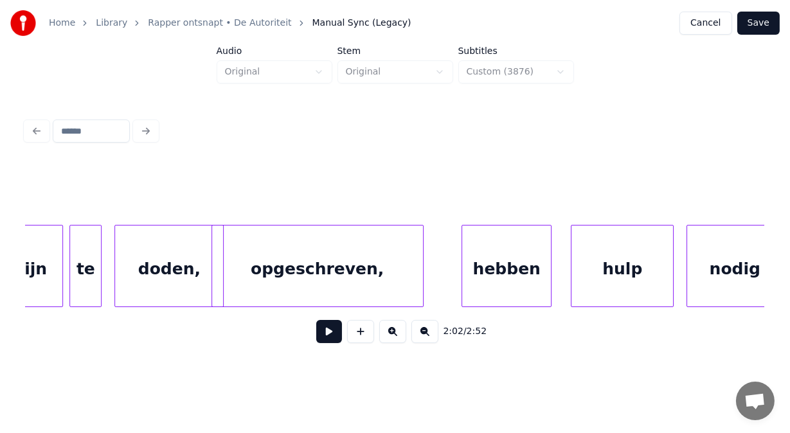
click at [256, 267] on div "opgeschreven," at bounding box center [317, 269] width 211 height 87
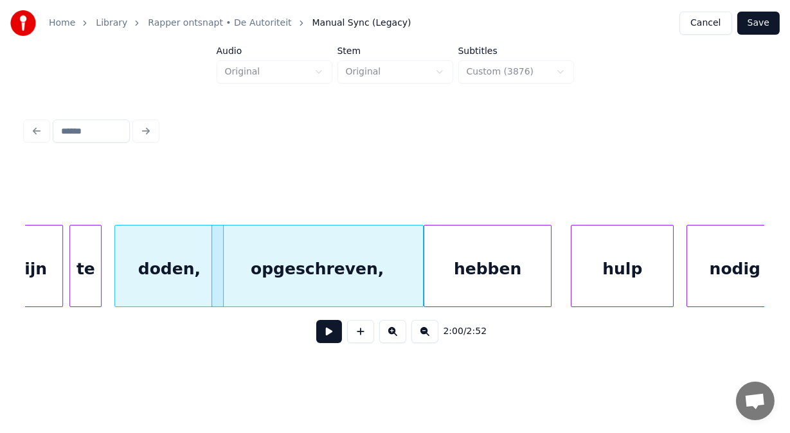
click at [424, 251] on div at bounding box center [426, 266] width 4 height 81
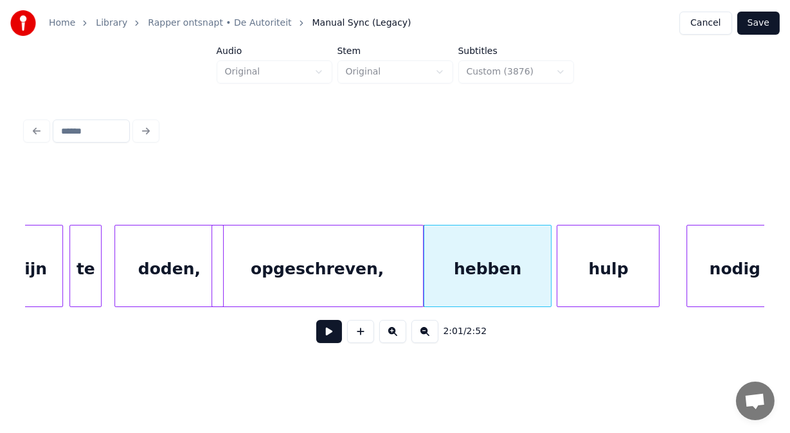
click at [569, 257] on div "hulp" at bounding box center [608, 269] width 102 height 87
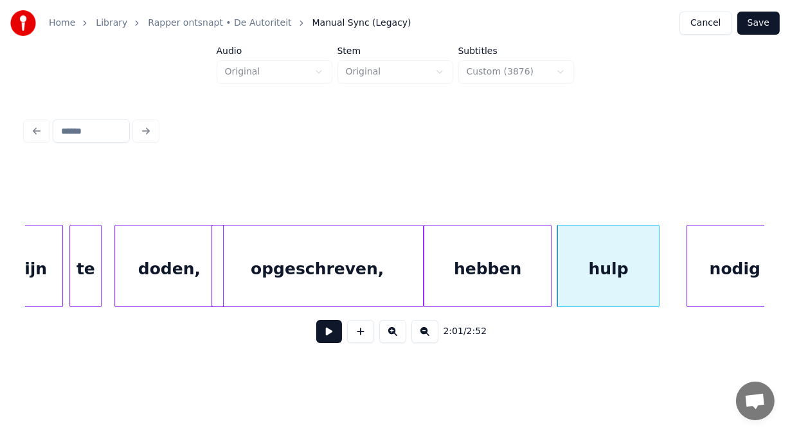
scroll to position [0, 38589]
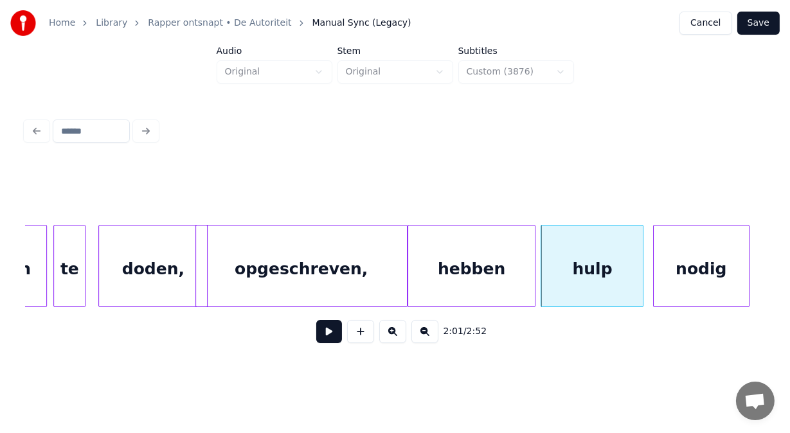
click at [681, 255] on div "nodig" at bounding box center [701, 269] width 95 height 87
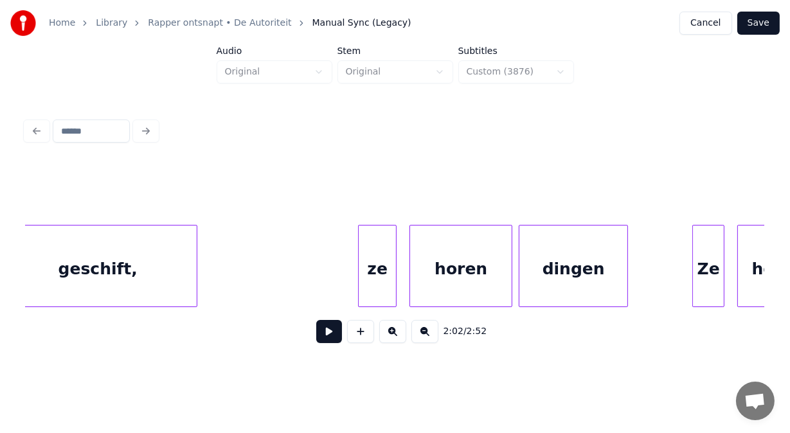
scroll to position [0, 39797]
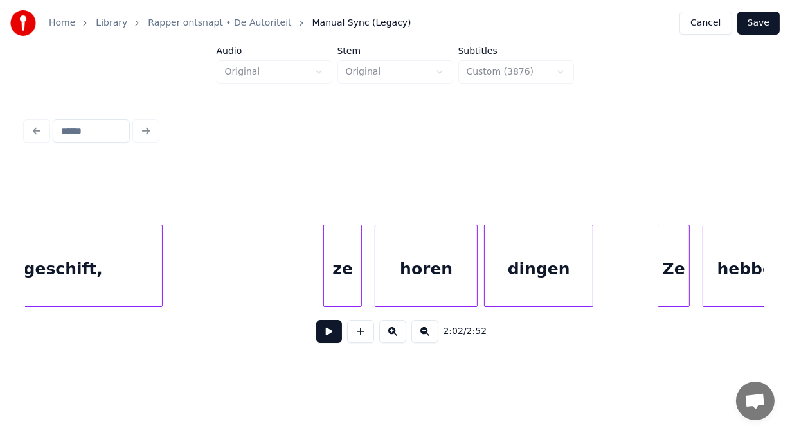
click at [348, 272] on div "ze" at bounding box center [342, 269] width 37 height 87
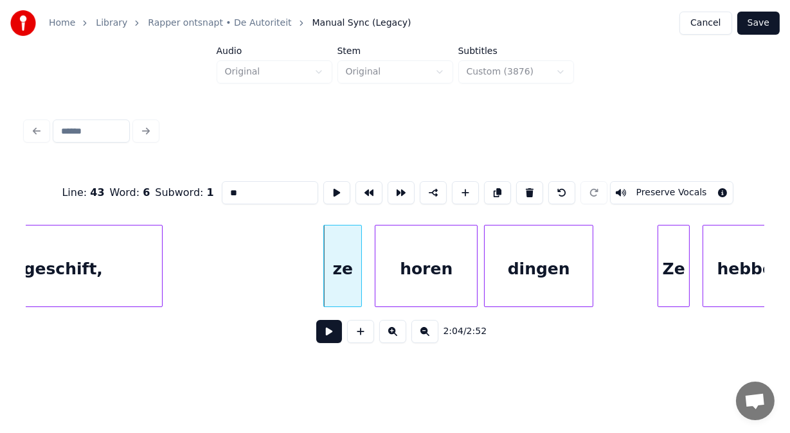
drag, startPoint x: 205, startPoint y: 188, endPoint x: 52, endPoint y: 234, distance: 159.8
click at [52, 234] on div "Line : 43 Word : 6 Subword : 1 ** Preserve Vocals 2:04 / 2:52" at bounding box center [395, 258] width 739 height 195
click at [313, 283] on div at bounding box center [313, 266] width 4 height 81
click at [661, 277] on div "Ze" at bounding box center [669, 269] width 31 height 87
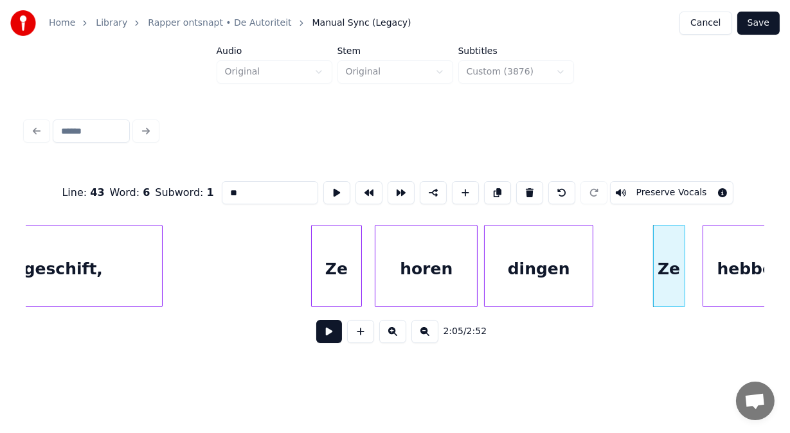
scroll to position [0, 39830]
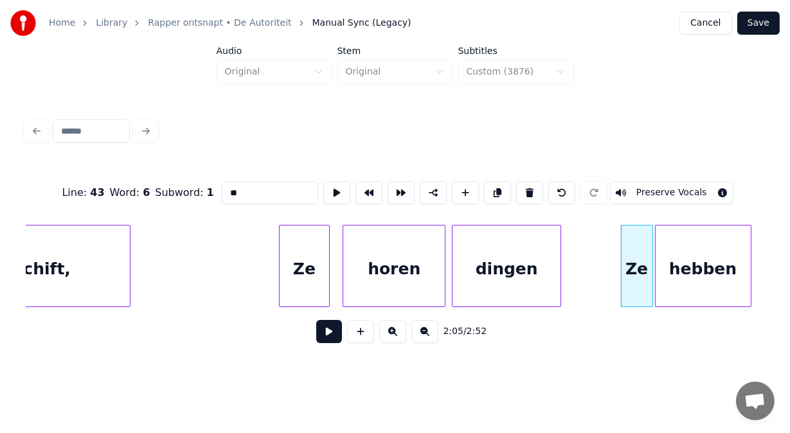
click at [715, 278] on div "hebben" at bounding box center [703, 269] width 95 height 87
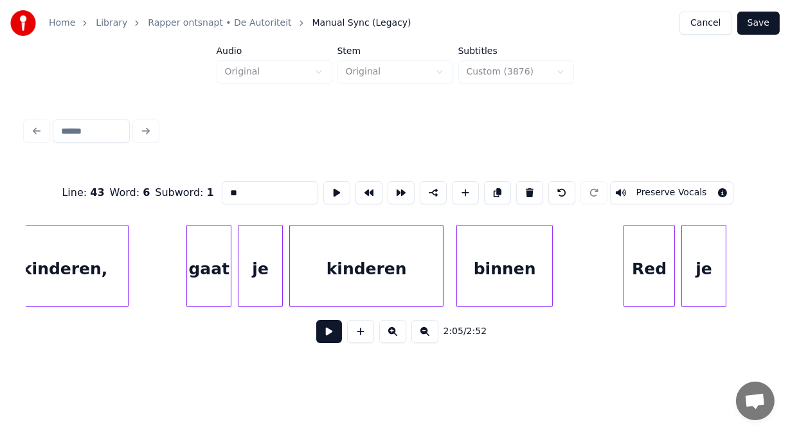
scroll to position [0, 41321]
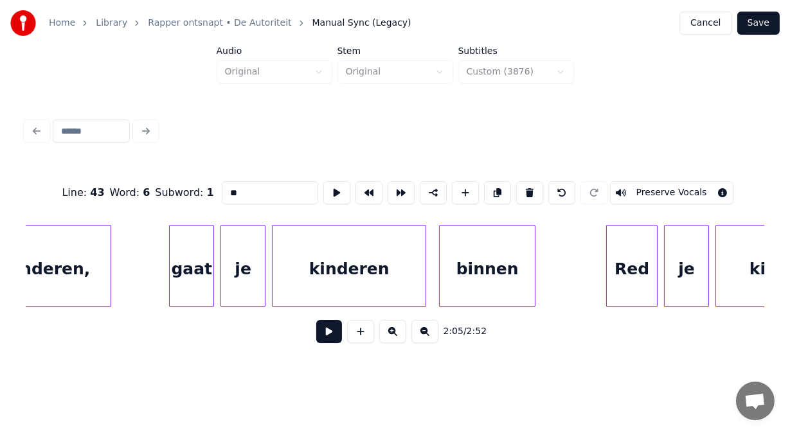
click at [195, 275] on div "gaat" at bounding box center [192, 269] width 44 height 87
drag, startPoint x: 225, startPoint y: 190, endPoint x: 116, endPoint y: 222, distance: 113.9
click at [116, 222] on div "Line : 45 Word : 4 Subword : 1 **** Preserve Vocals 2:09 / 2:52" at bounding box center [395, 258] width 739 height 195
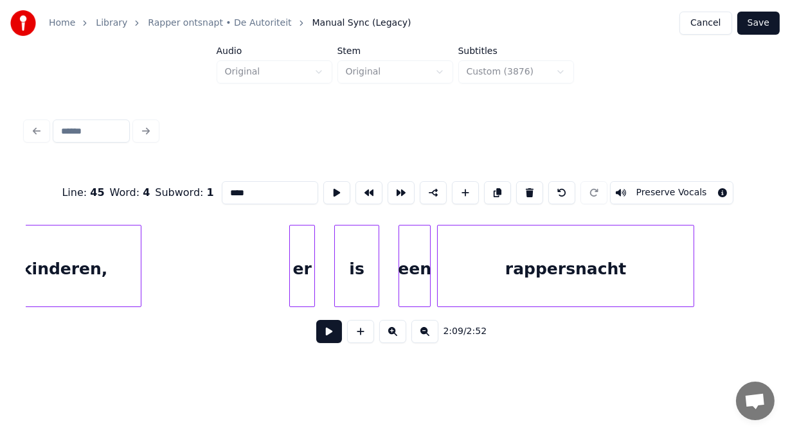
scroll to position [0, 42057]
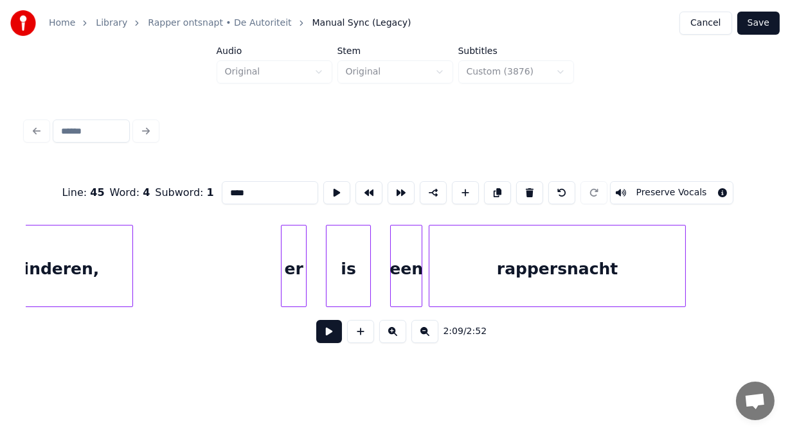
click at [100, 266] on div "kinderen," at bounding box center [55, 269] width 153 height 87
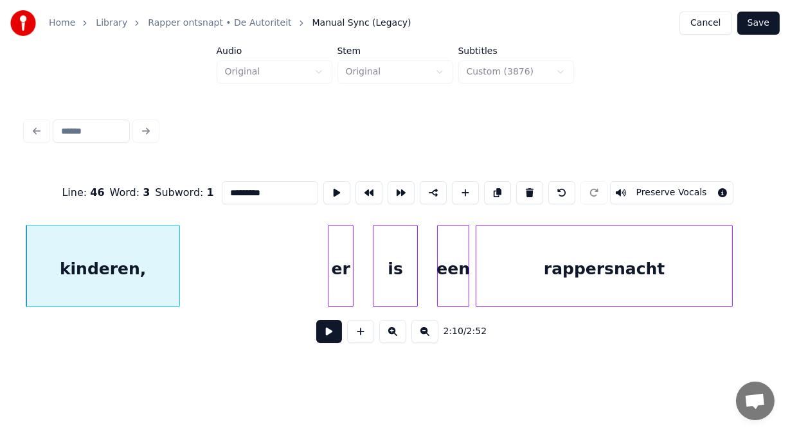
type input "*********"
click at [320, 343] on button at bounding box center [329, 331] width 26 height 23
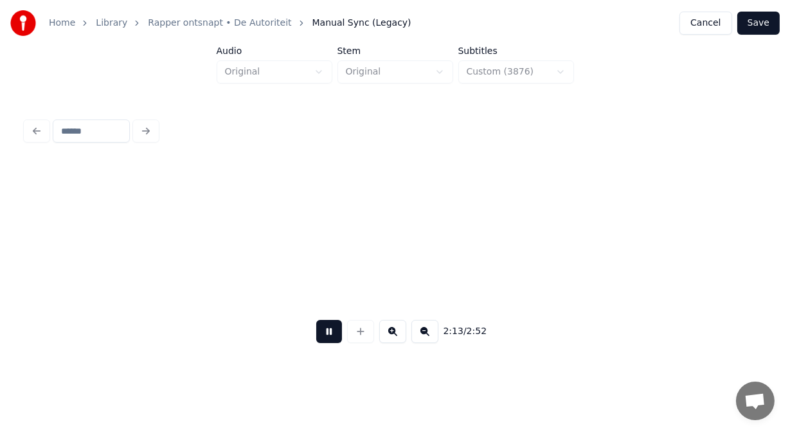
scroll to position [0, 42755]
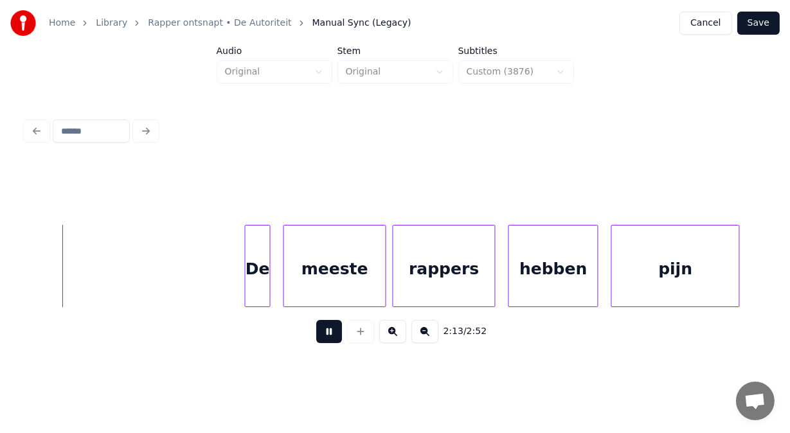
click at [320, 343] on button at bounding box center [329, 331] width 26 height 23
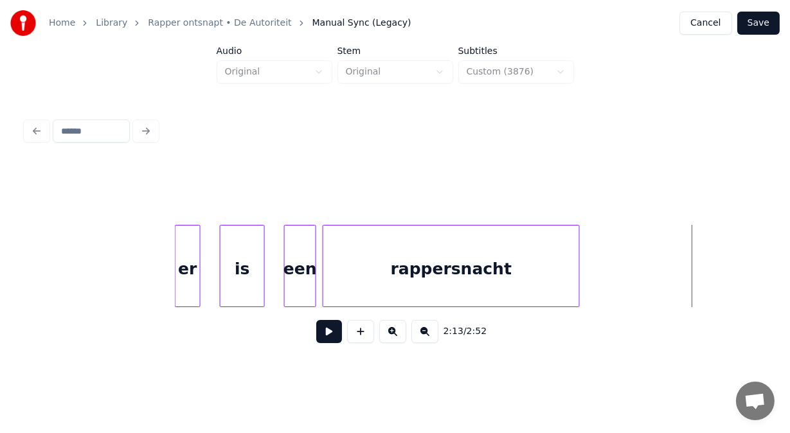
scroll to position [0, 42095]
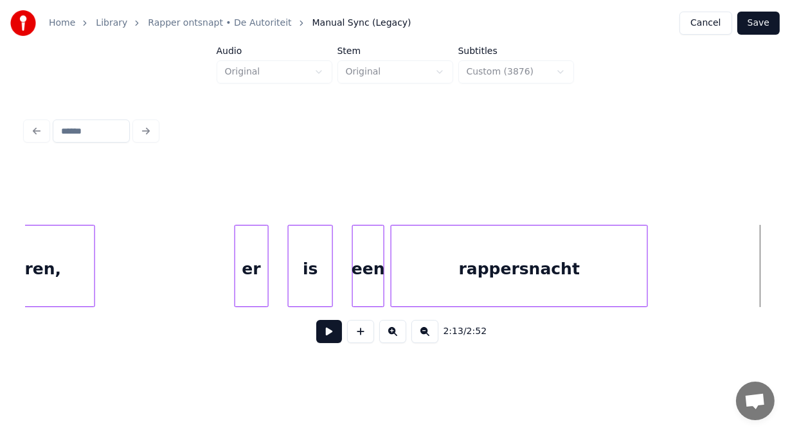
click at [235, 263] on div at bounding box center [237, 266] width 4 height 81
click at [253, 265] on div "er" at bounding box center [251, 269] width 33 height 87
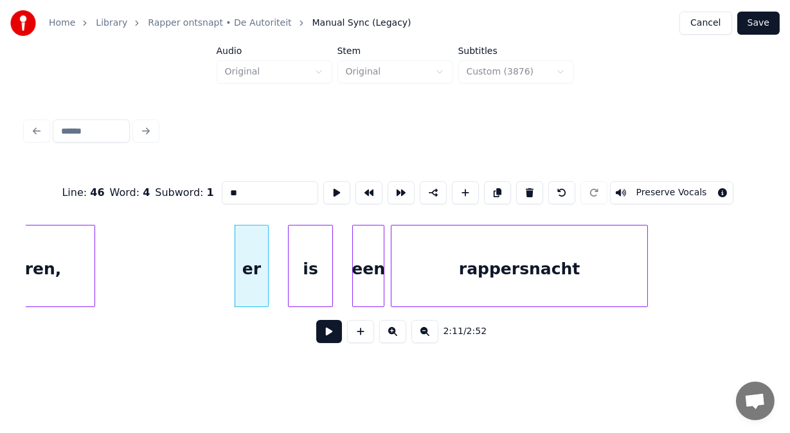
drag, startPoint x: 204, startPoint y: 190, endPoint x: 134, endPoint y: 204, distance: 72.0
click at [134, 204] on div "Line : 46 Word : 4 Subword : 1 ** Preserve Vocals" at bounding box center [395, 193] width 739 height 64
click at [295, 276] on div "is" at bounding box center [300, 269] width 44 height 87
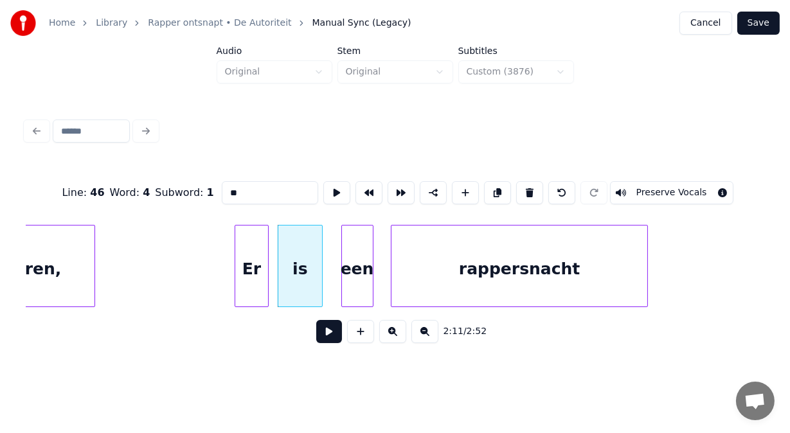
click at [352, 281] on div "een" at bounding box center [357, 269] width 31 height 87
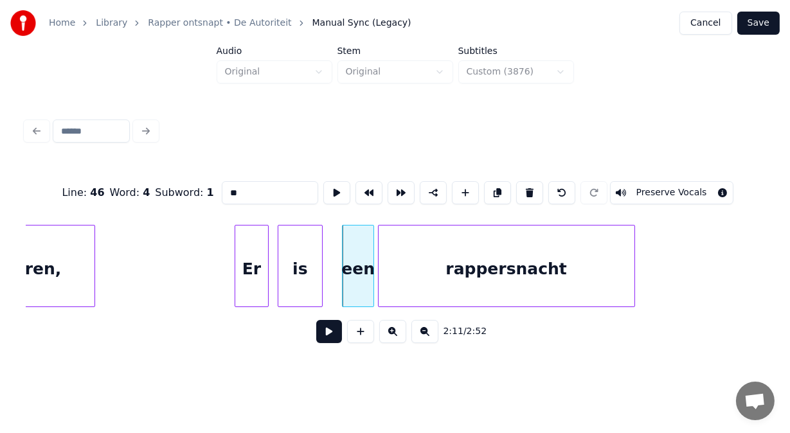
click at [402, 285] on div "rappersnacht" at bounding box center [507, 269] width 256 height 87
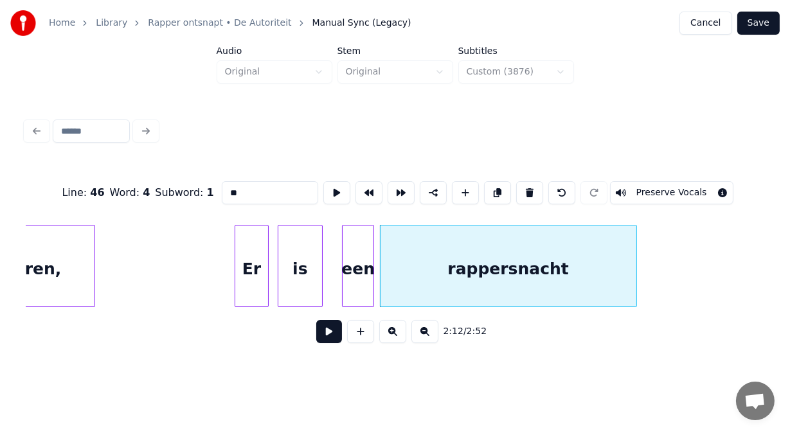
click at [444, 282] on div "rappersnacht" at bounding box center [509, 269] width 256 height 87
click at [230, 188] on input "**********" at bounding box center [270, 192] width 96 height 23
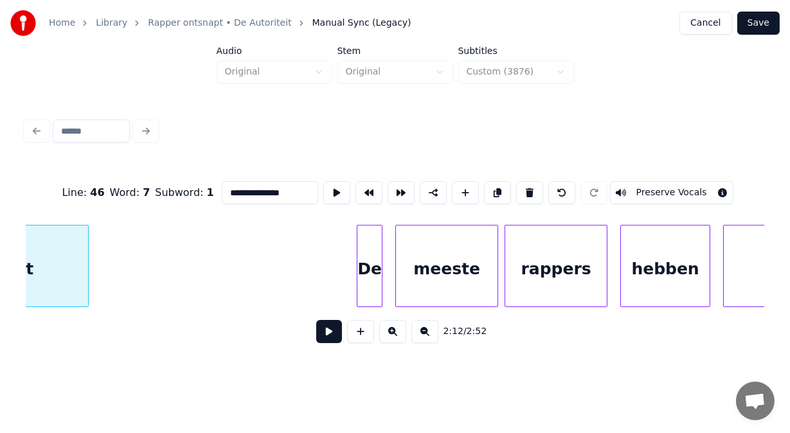
scroll to position [0, 42678]
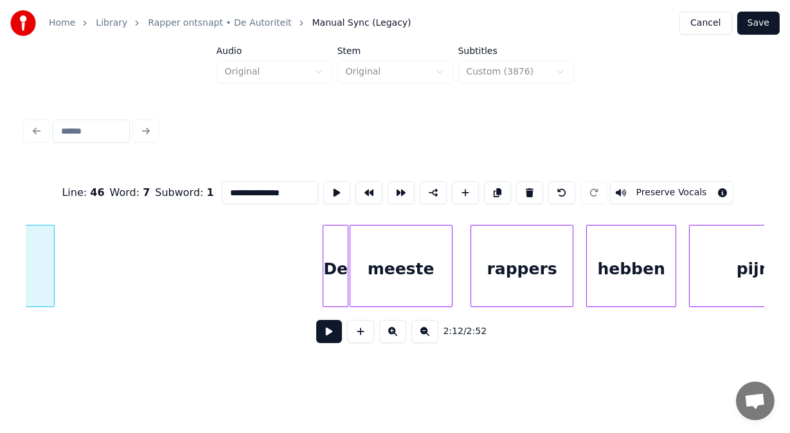
click at [384, 274] on div "meeste" at bounding box center [401, 269] width 102 height 87
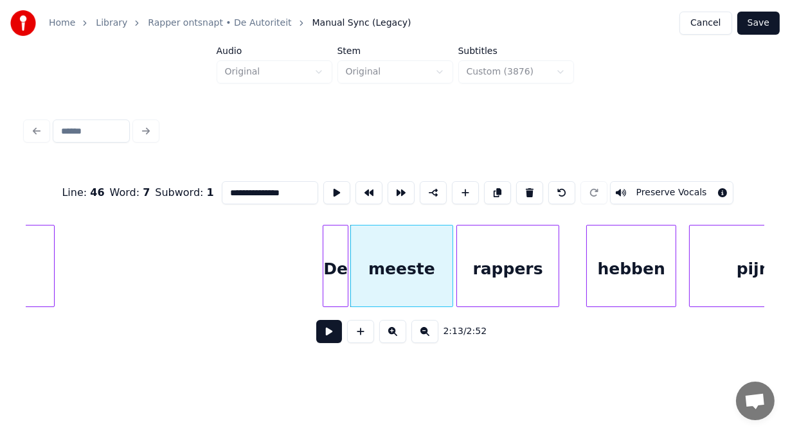
click at [477, 265] on div "rappers" at bounding box center [508, 269] width 102 height 87
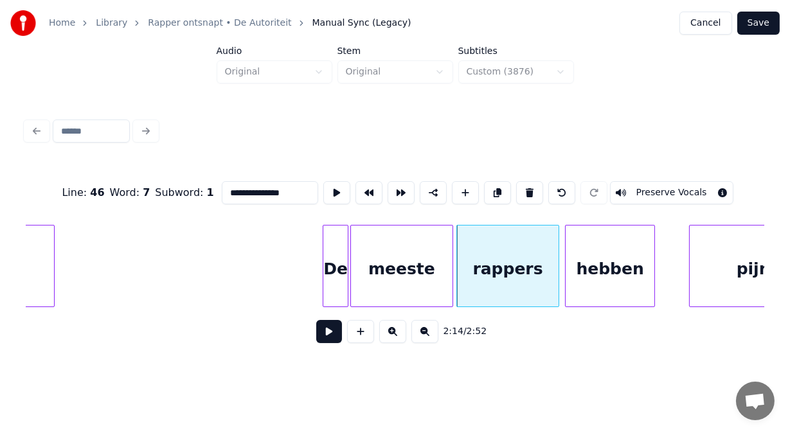
click at [586, 263] on div "hebben" at bounding box center [610, 269] width 89 height 87
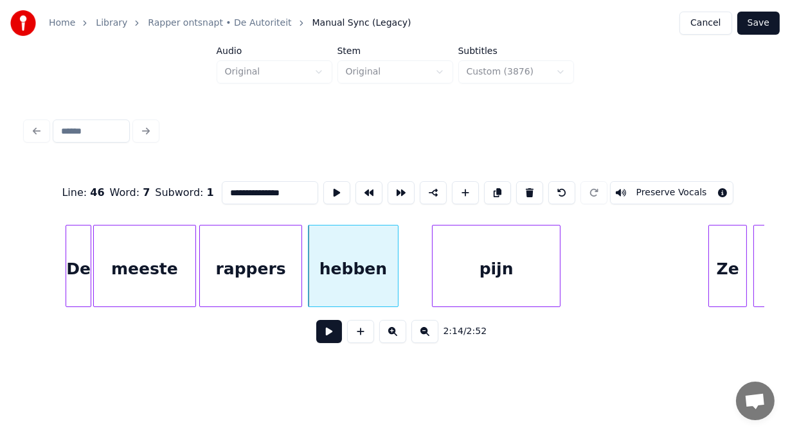
scroll to position [0, 43029]
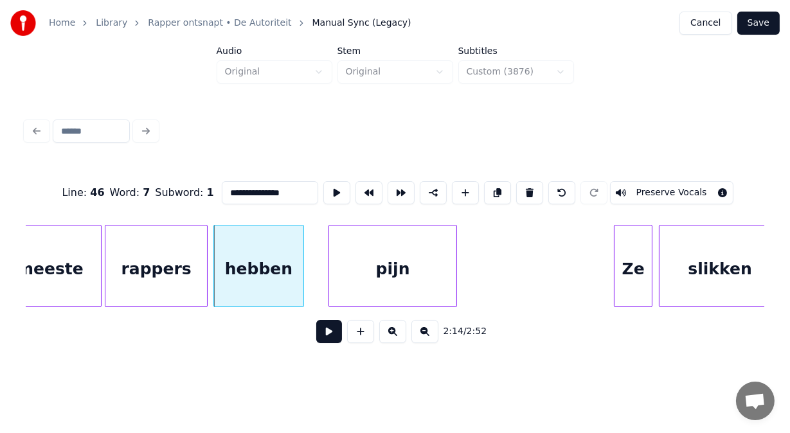
click at [425, 273] on div "pijn" at bounding box center [392, 269] width 127 height 87
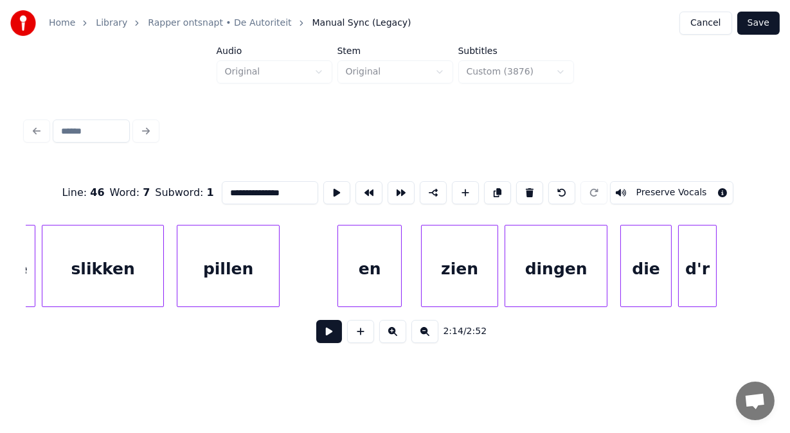
scroll to position [0, 43672]
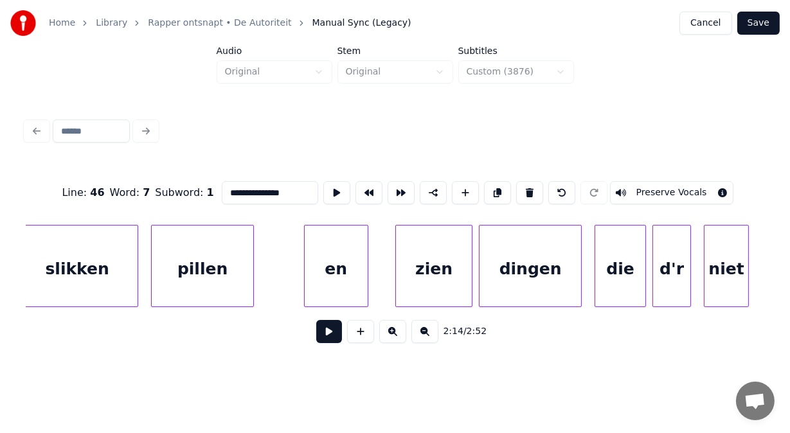
click at [357, 274] on div "en" at bounding box center [336, 269] width 63 height 87
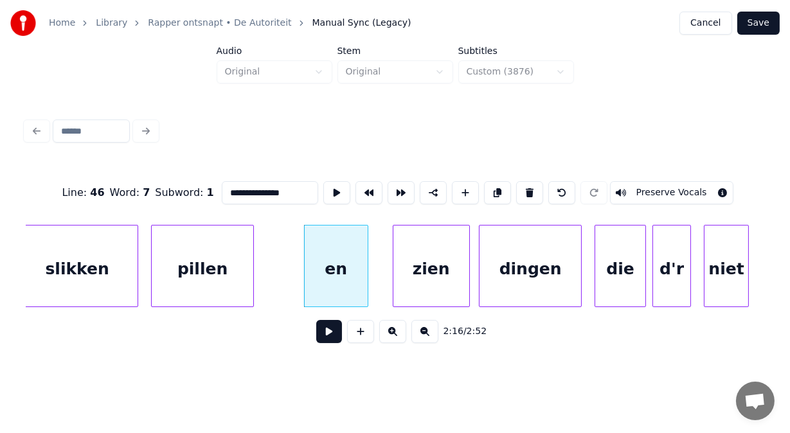
click at [441, 256] on div "zien" at bounding box center [431, 269] width 76 height 87
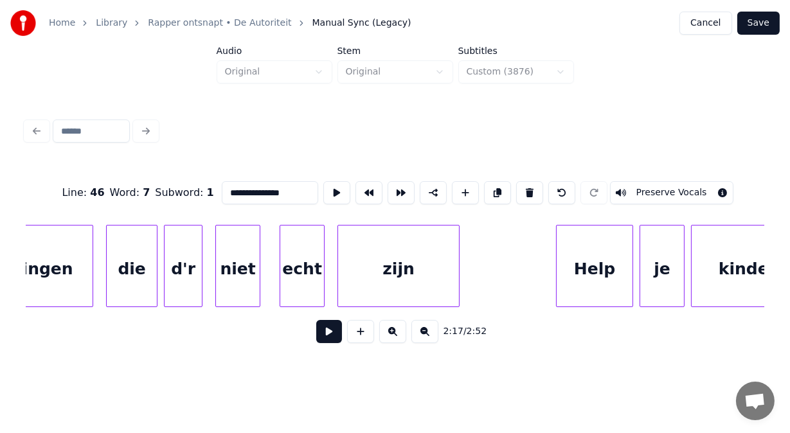
scroll to position [0, 44195]
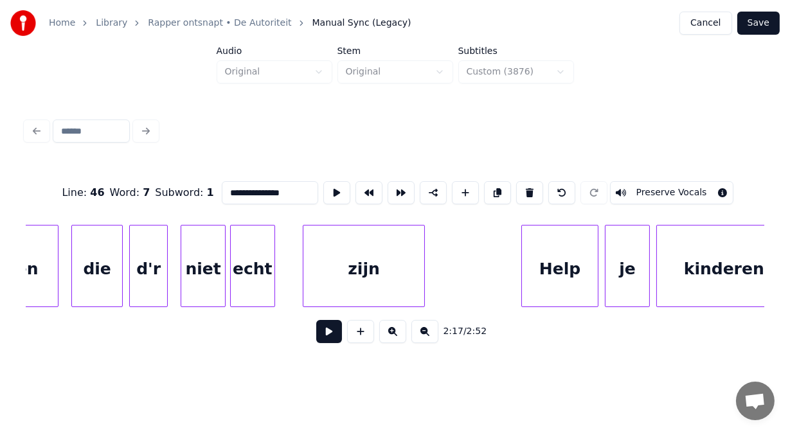
click at [264, 284] on div "echt" at bounding box center [253, 269] width 44 height 87
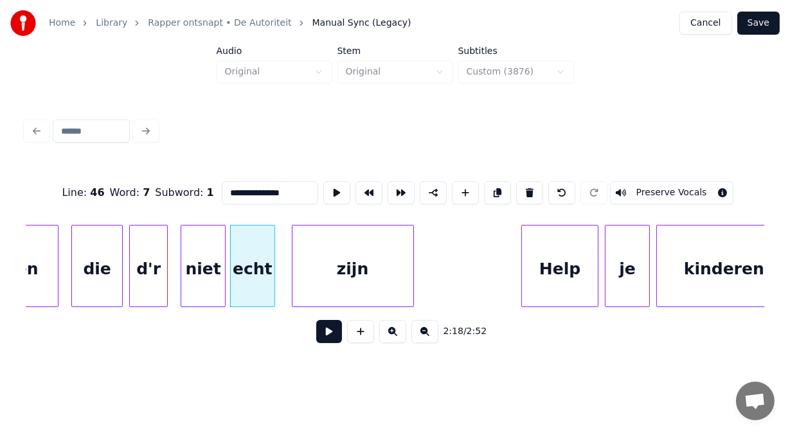
click at [307, 280] on div "zijn" at bounding box center [352, 269] width 121 height 87
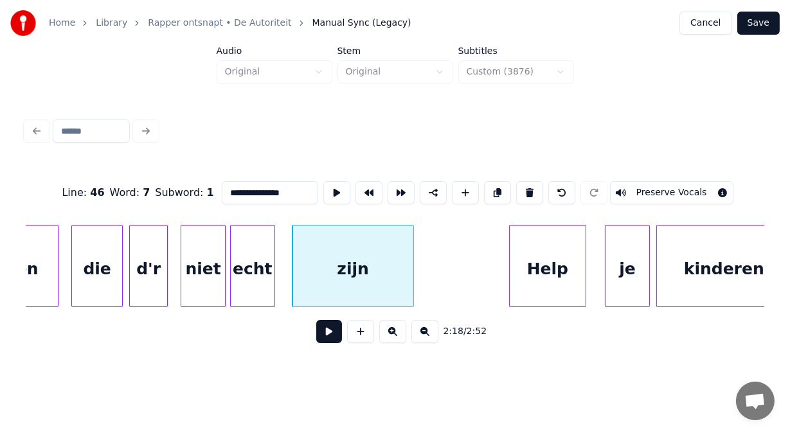
click at [548, 257] on div "Help" at bounding box center [548, 269] width 76 height 87
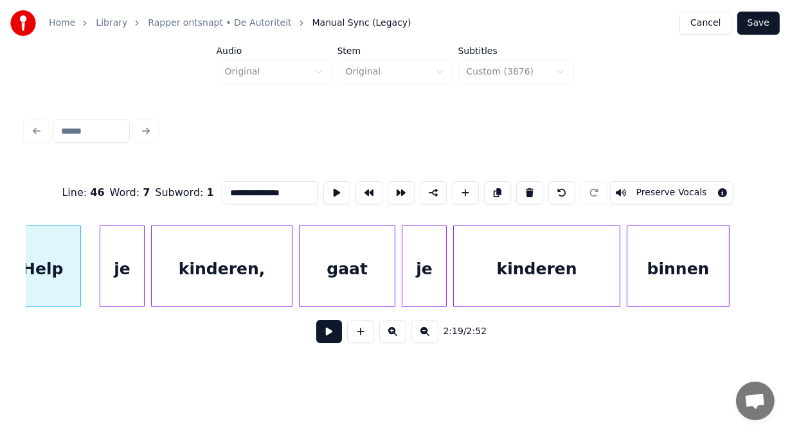
scroll to position [0, 44718]
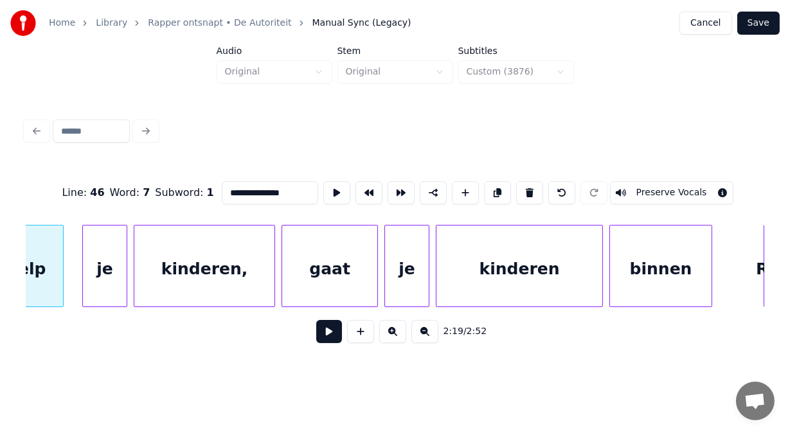
click at [354, 283] on div "gaat" at bounding box center [329, 269] width 95 height 87
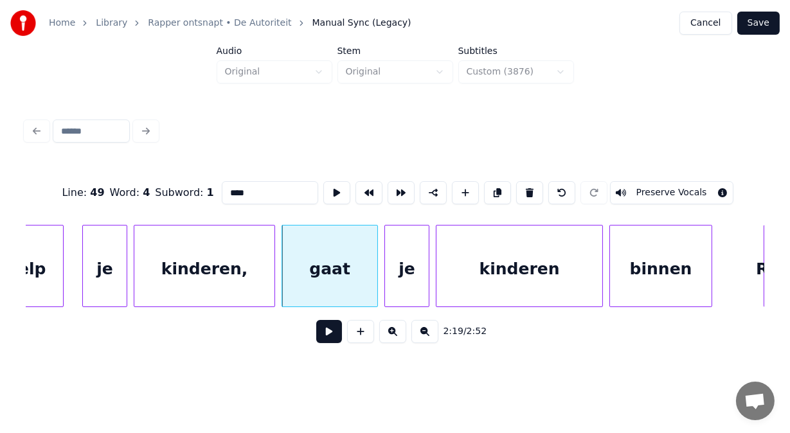
drag, startPoint x: 221, startPoint y: 191, endPoint x: 139, endPoint y: 193, distance: 82.3
click at [139, 193] on div "Line : 49 Word : 4 Subword : 1 **** Preserve Vocals" at bounding box center [395, 193] width 739 height 64
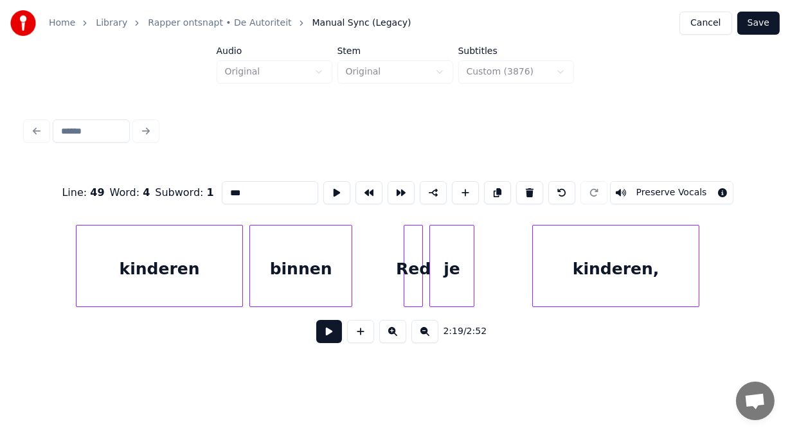
scroll to position [0, 45181]
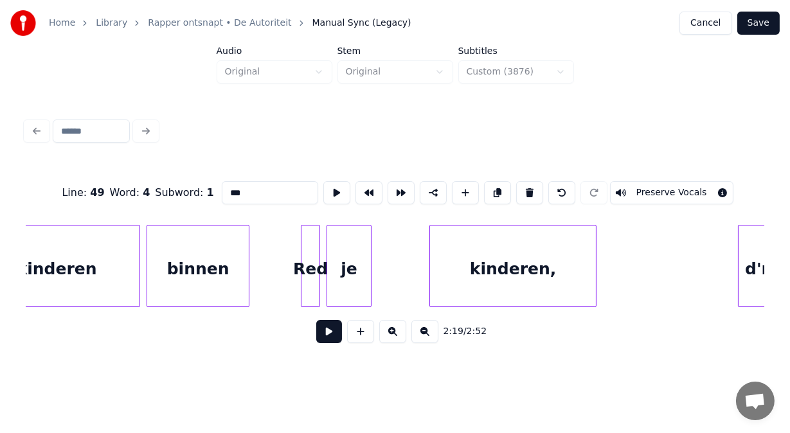
type input "***"
click at [399, 237] on div "je" at bounding box center [394, 269] width 44 height 87
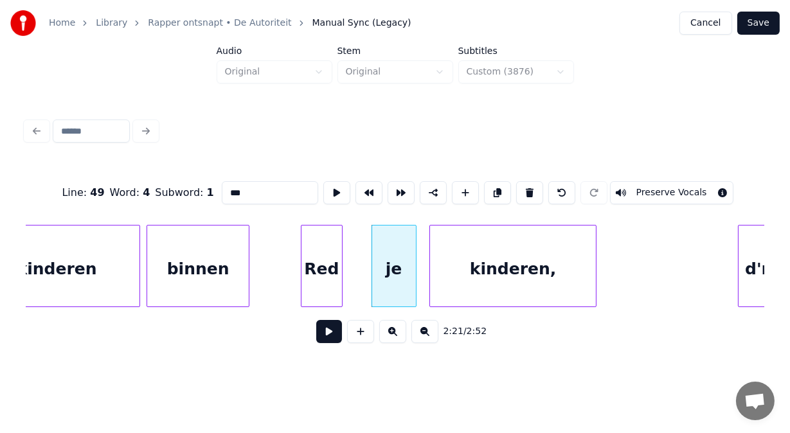
click at [339, 244] on div at bounding box center [340, 266] width 4 height 81
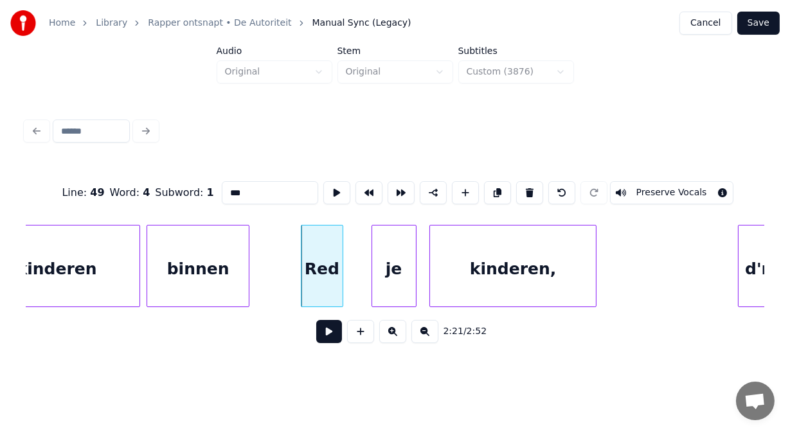
click at [329, 339] on button at bounding box center [329, 331] width 26 height 23
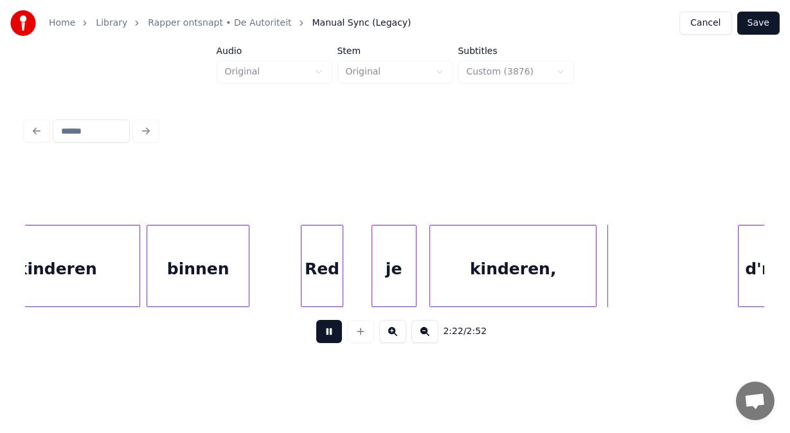
click at [329, 339] on button at bounding box center [329, 331] width 26 height 23
click at [361, 289] on div at bounding box center [362, 266] width 4 height 81
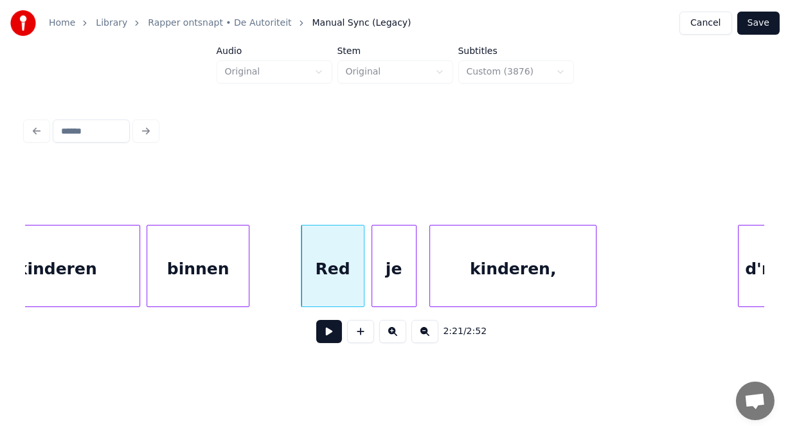
click at [323, 339] on button at bounding box center [329, 331] width 26 height 23
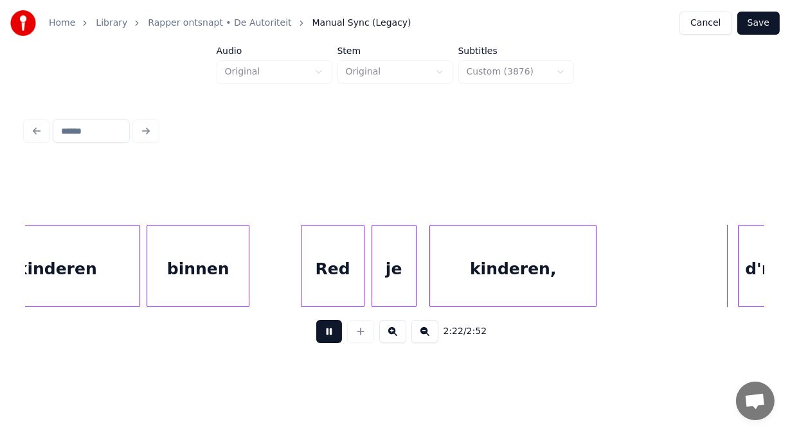
scroll to position [0, 45923]
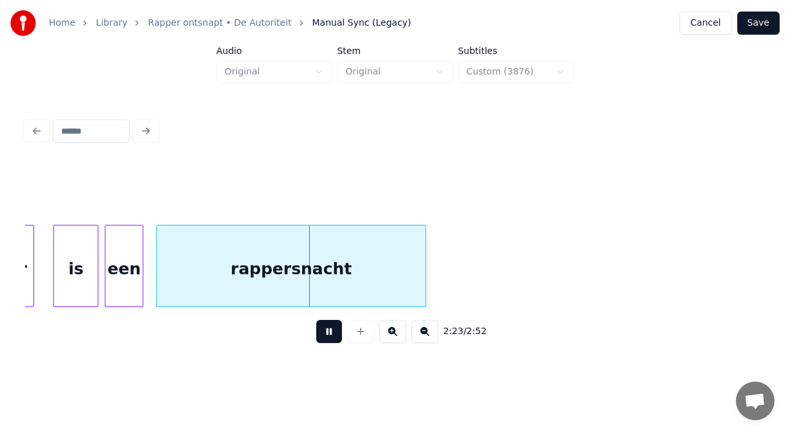
click at [323, 339] on button at bounding box center [329, 331] width 26 height 23
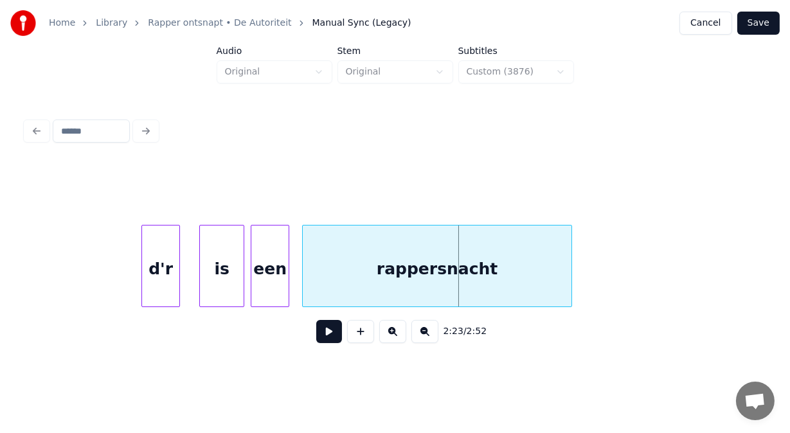
scroll to position [0, 45683]
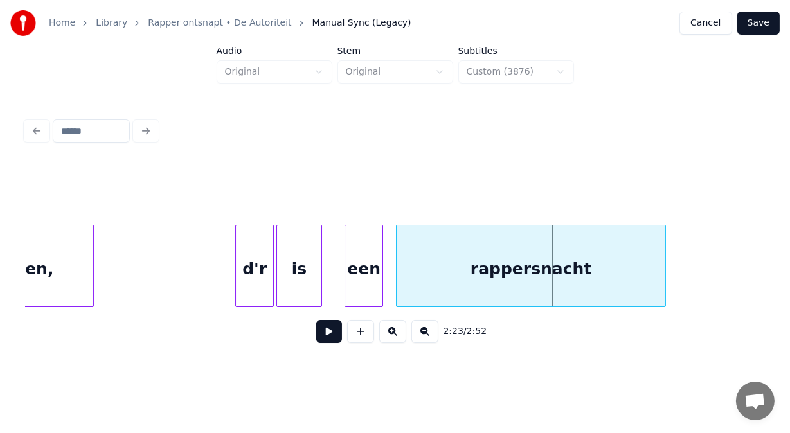
click at [285, 240] on div "is" at bounding box center [299, 269] width 44 height 87
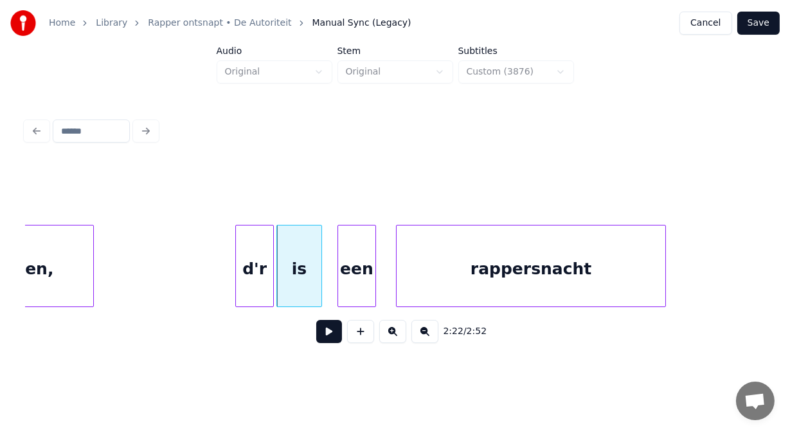
click at [363, 237] on div "een" at bounding box center [356, 269] width 37 height 87
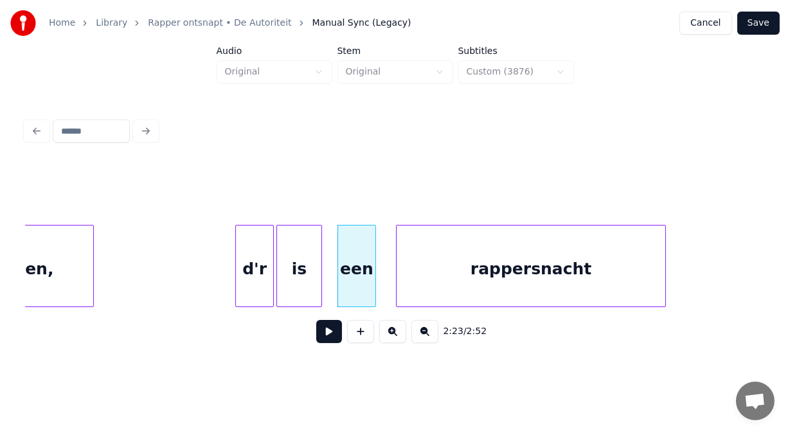
drag, startPoint x: 397, startPoint y: 235, endPoint x: 372, endPoint y: 237, distance: 25.1
click at [377, 236] on div at bounding box center [379, 266] width 4 height 81
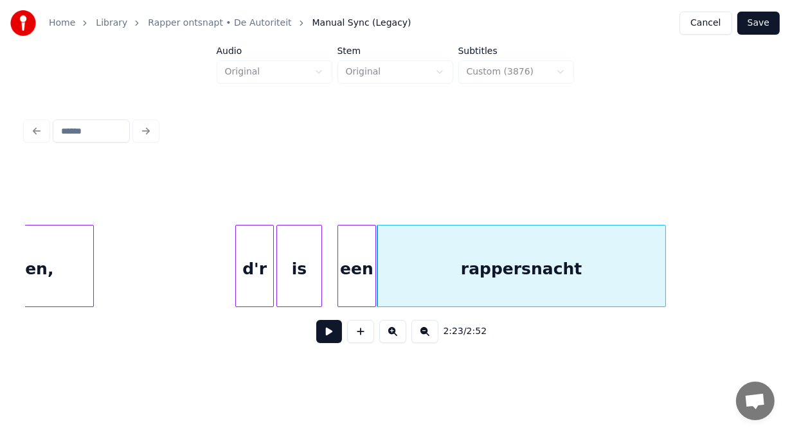
click at [478, 242] on div "rappersnacht" at bounding box center [521, 269] width 288 height 87
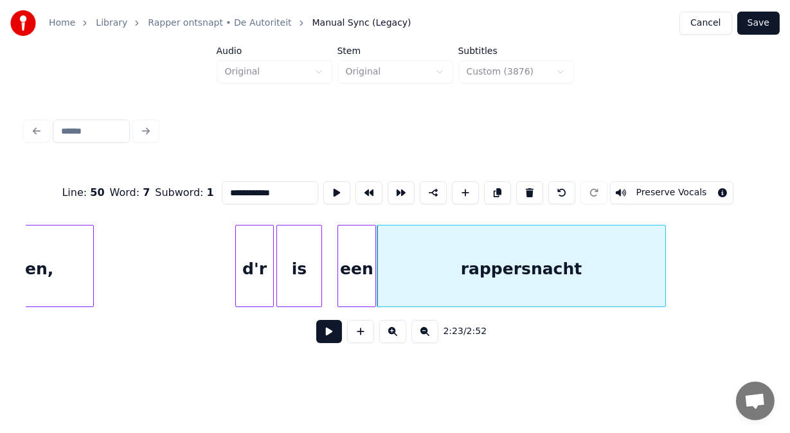
drag, startPoint x: 258, startPoint y: 186, endPoint x: 227, endPoint y: 188, distance: 31.6
click at [227, 188] on input "**********" at bounding box center [270, 192] width 96 height 23
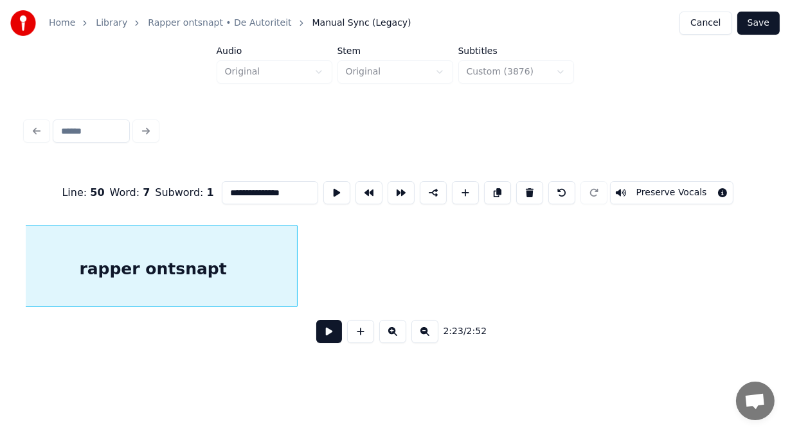
scroll to position [0, 46068]
type input "**********"
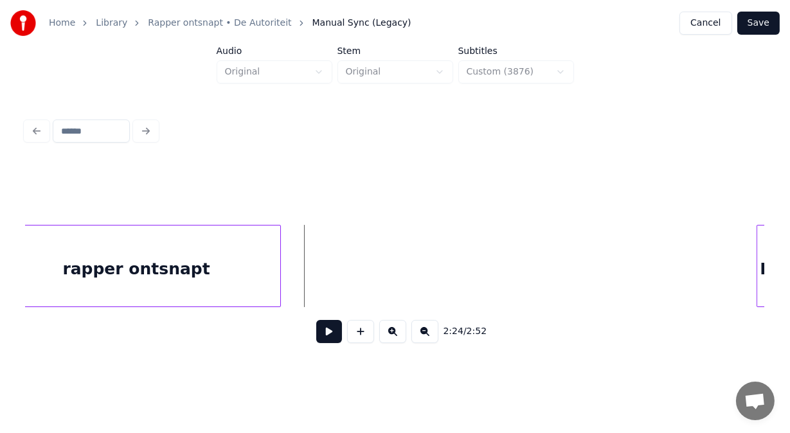
click at [321, 340] on button at bounding box center [329, 331] width 26 height 23
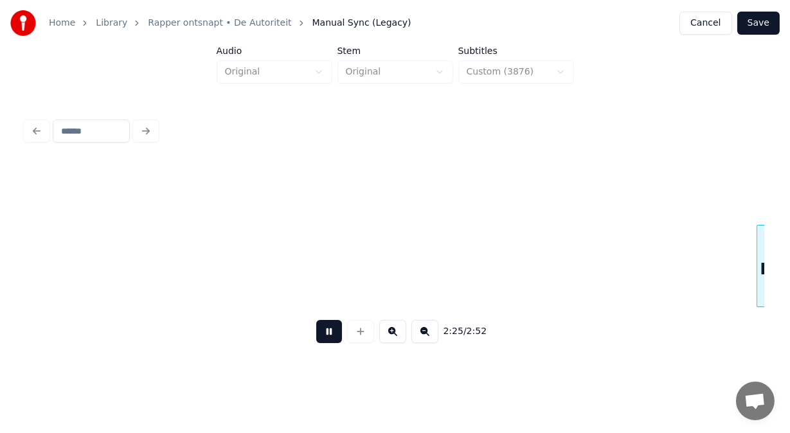
scroll to position [0, 46811]
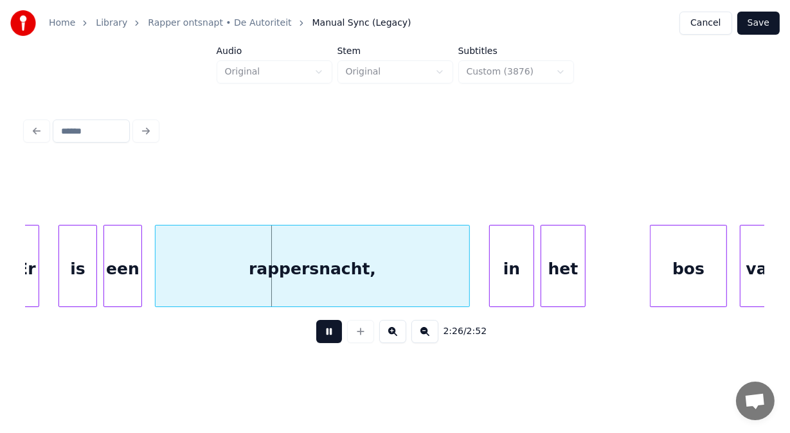
click at [321, 340] on button at bounding box center [329, 331] width 26 height 23
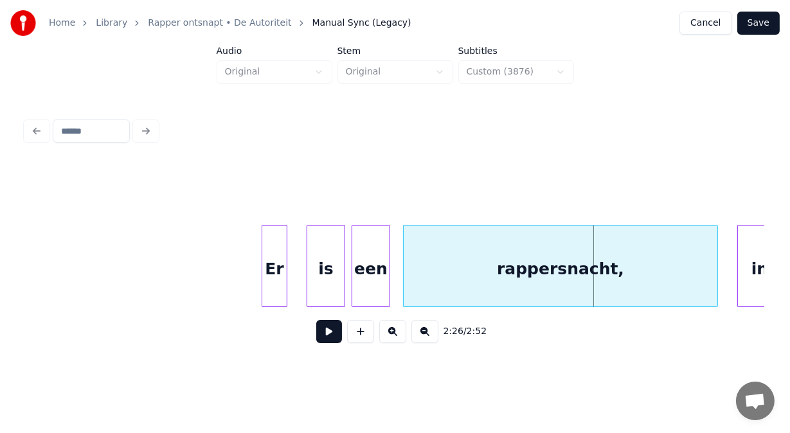
scroll to position [0, 46528]
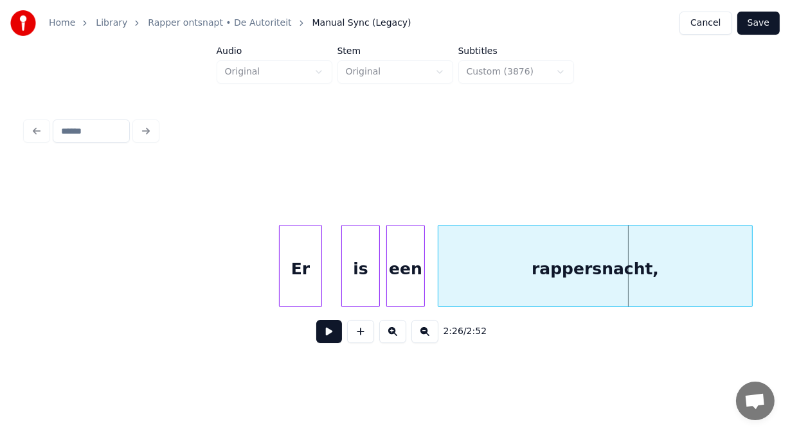
click at [282, 236] on div at bounding box center [282, 266] width 4 height 81
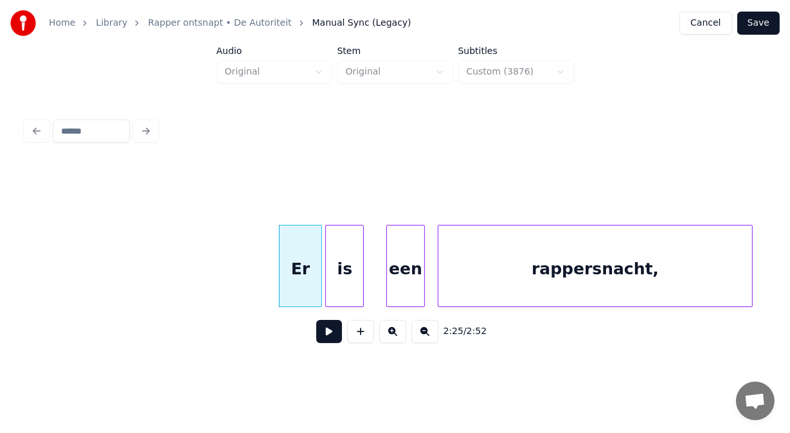
click at [341, 238] on div "is" at bounding box center [344, 269] width 37 height 87
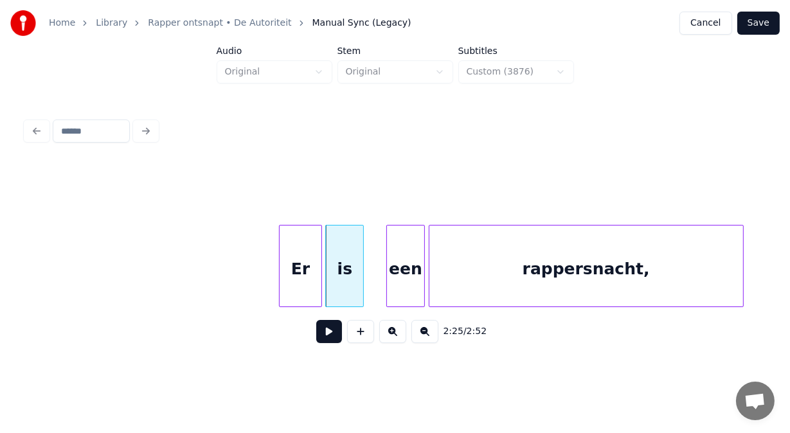
click at [447, 248] on div "rappersnacht," at bounding box center [586, 269] width 314 height 87
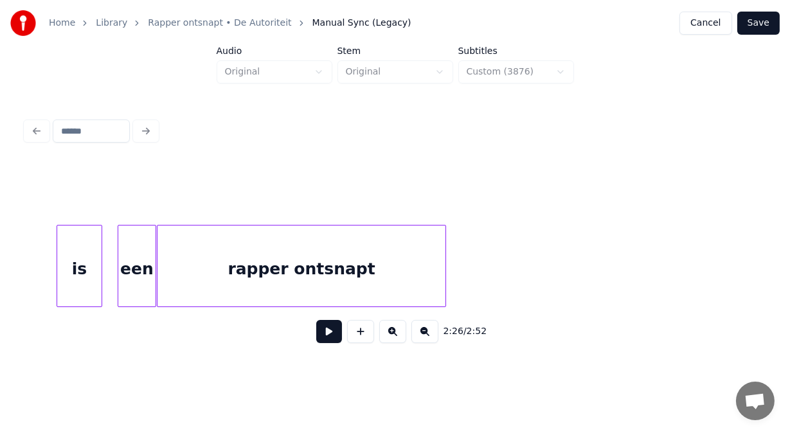
scroll to position [0, 45877]
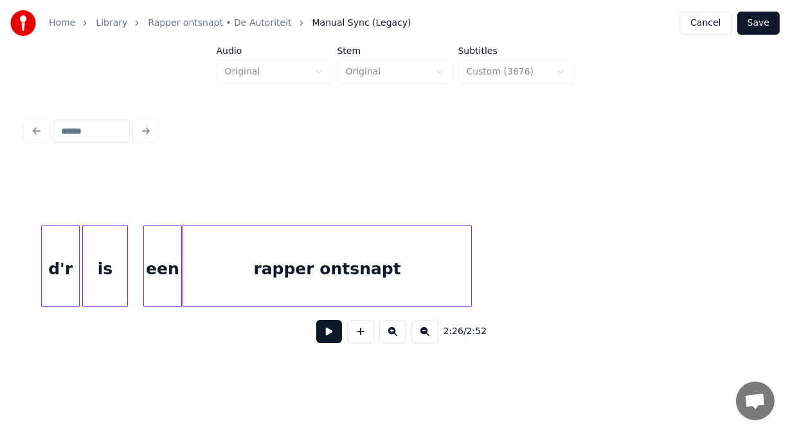
click at [312, 278] on div "rapper ontsnapt" at bounding box center [327, 269] width 288 height 87
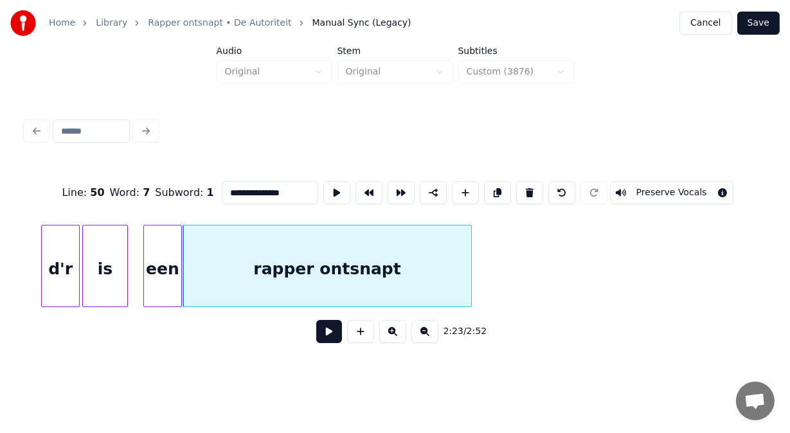
drag, startPoint x: 273, startPoint y: 186, endPoint x: 119, endPoint y: 204, distance: 155.3
click at [119, 204] on div "**********" at bounding box center [395, 193] width 739 height 64
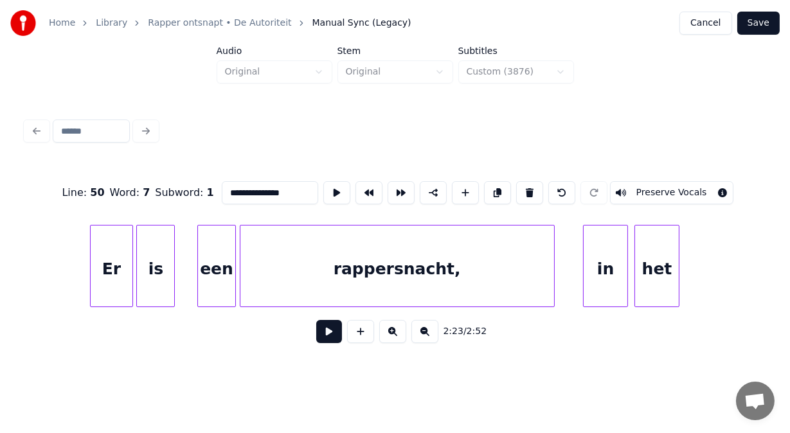
scroll to position [0, 46761]
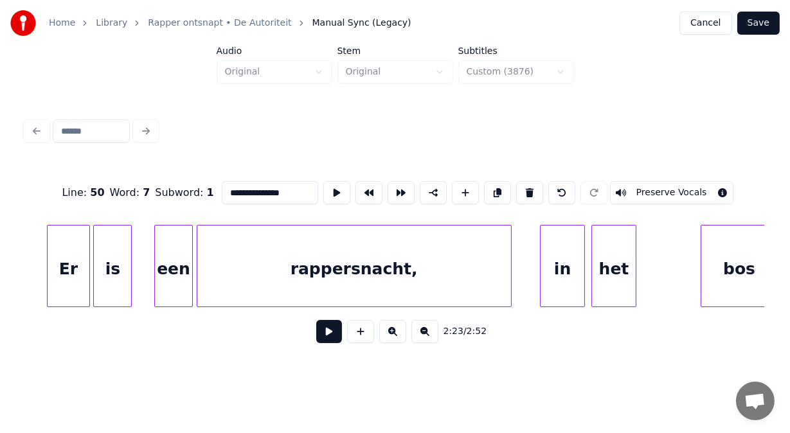
click at [467, 287] on div "rappersnacht," at bounding box center [354, 269] width 314 height 87
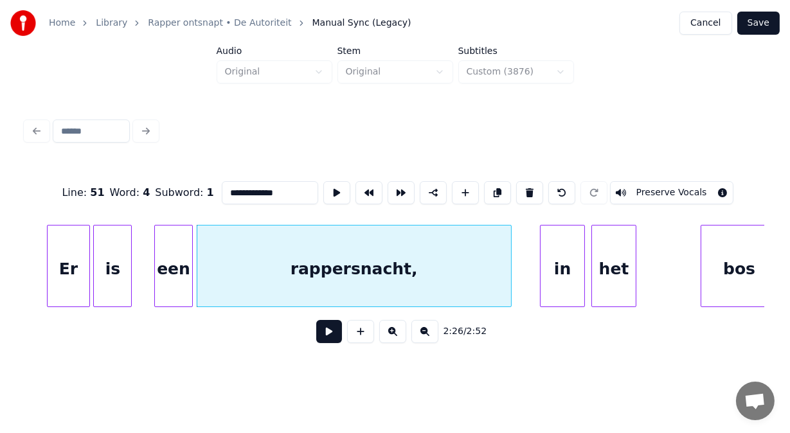
drag, startPoint x: 265, startPoint y: 188, endPoint x: 57, endPoint y: 210, distance: 209.3
click at [57, 210] on div "**********" at bounding box center [395, 193] width 739 height 64
paste input "**"
click at [525, 241] on div at bounding box center [526, 266] width 4 height 81
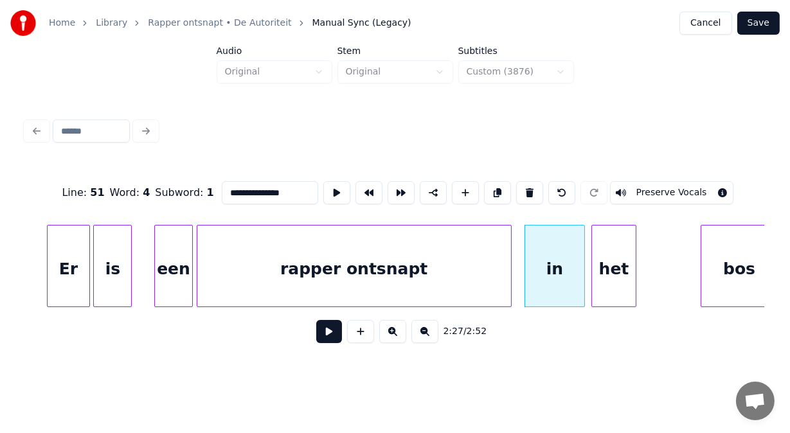
drag, startPoint x: 607, startPoint y: 251, endPoint x: 596, endPoint y: 257, distance: 12.4
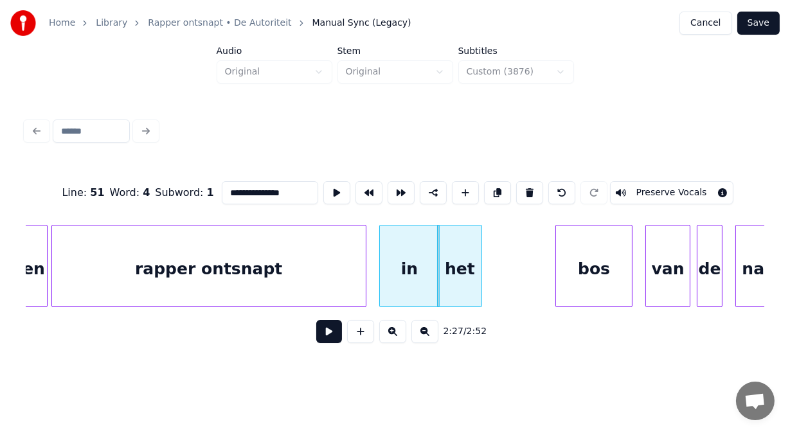
scroll to position [0, 47018]
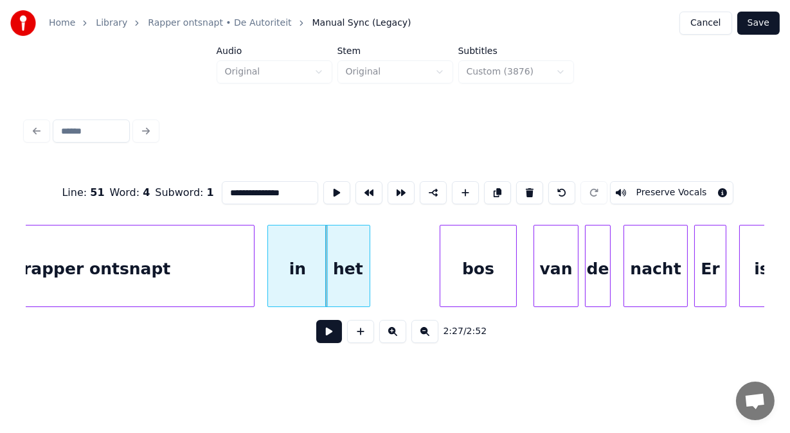
click at [482, 289] on div "bos" at bounding box center [478, 269] width 76 height 87
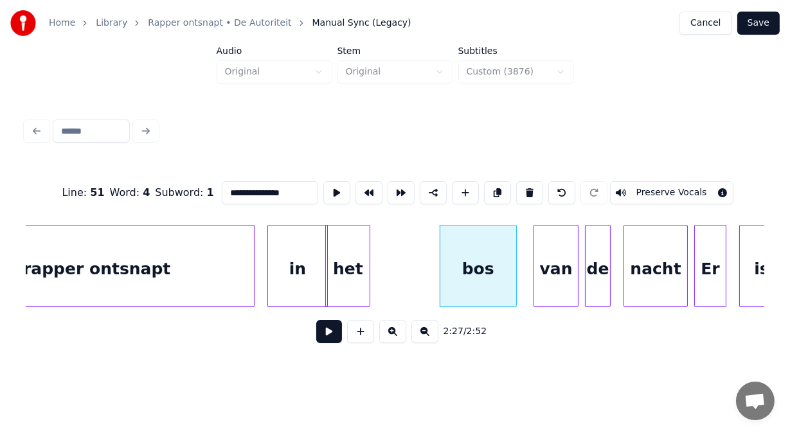
click at [311, 282] on div "in" at bounding box center [297, 269] width 59 height 87
type input "**"
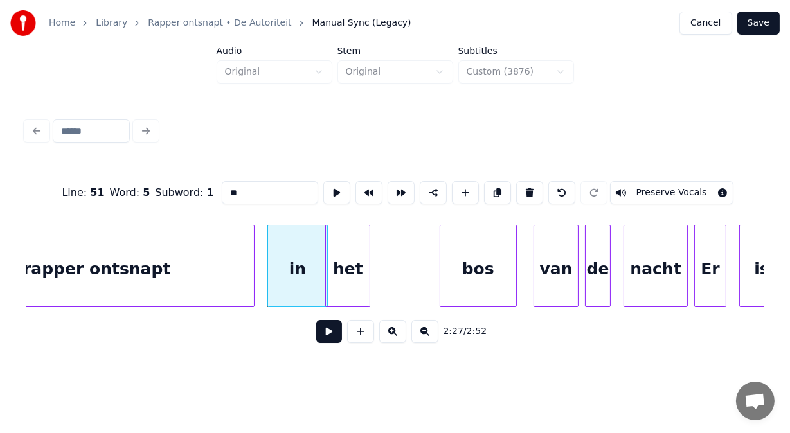
click at [326, 334] on button at bounding box center [329, 331] width 26 height 23
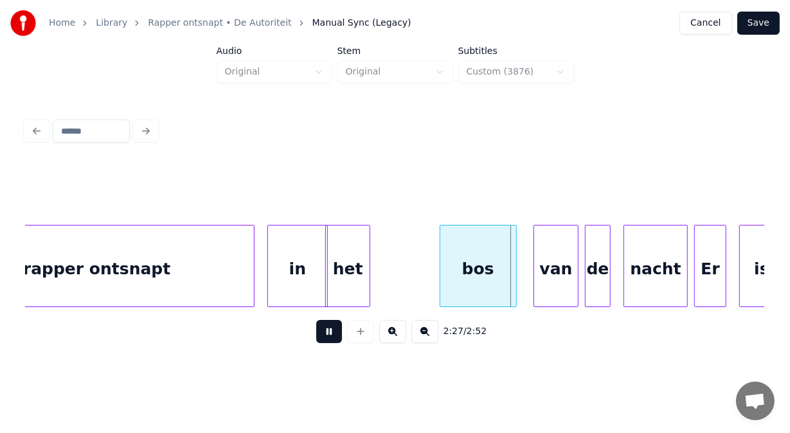
click at [326, 334] on button at bounding box center [329, 331] width 26 height 23
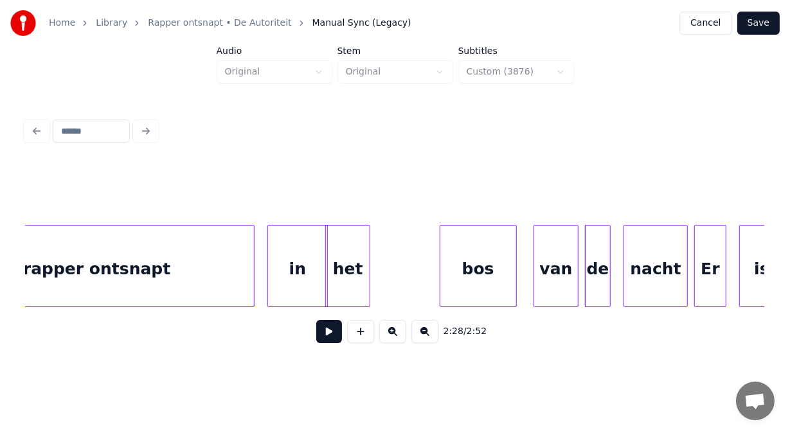
click at [454, 274] on div "bos" at bounding box center [478, 269] width 76 height 87
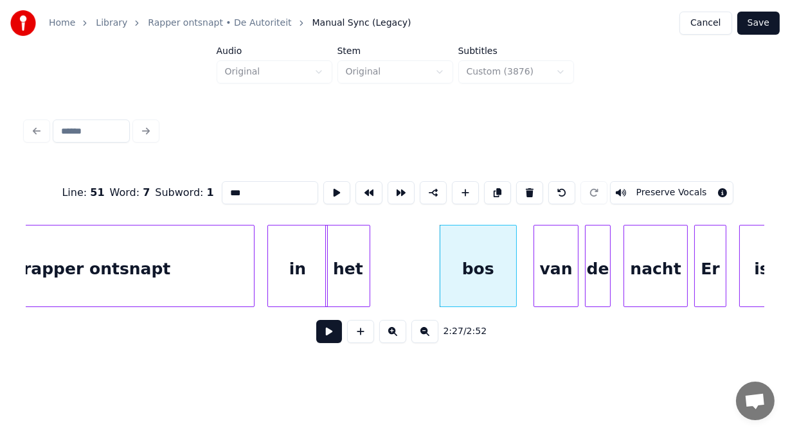
drag, startPoint x: 219, startPoint y: 188, endPoint x: 134, endPoint y: 184, distance: 85.6
click at [134, 184] on div "Line : 51 Word : 7 Subword : 1 *** Preserve Vocals" at bounding box center [395, 193] width 739 height 64
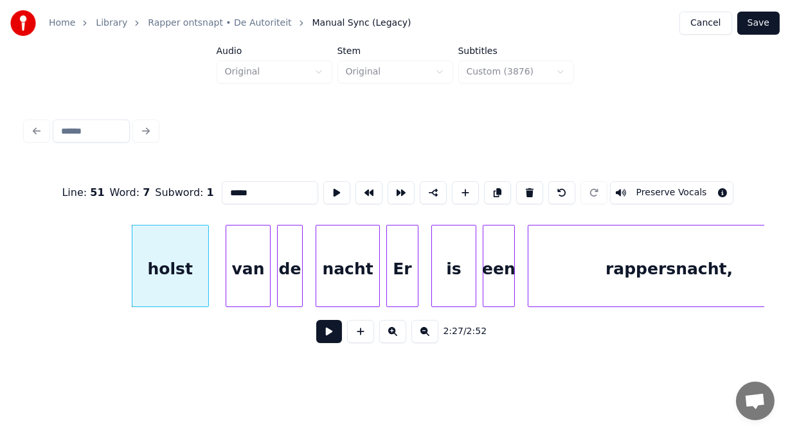
scroll to position [0, 47386]
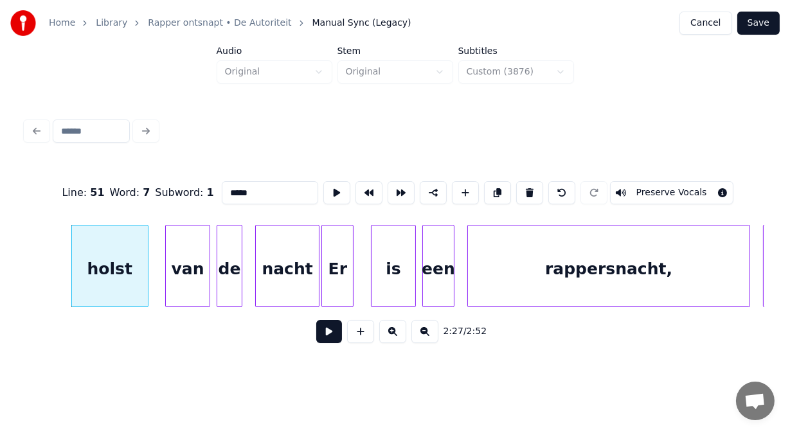
click at [336, 274] on div "Er" at bounding box center [337, 269] width 31 height 87
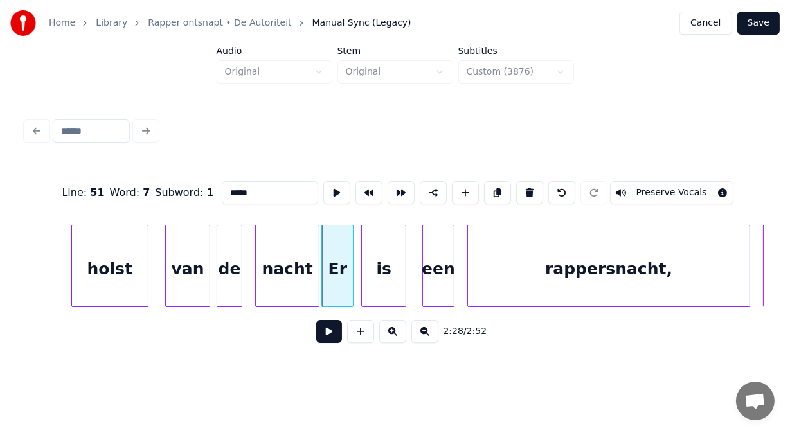
click at [382, 272] on div "is" at bounding box center [384, 269] width 44 height 87
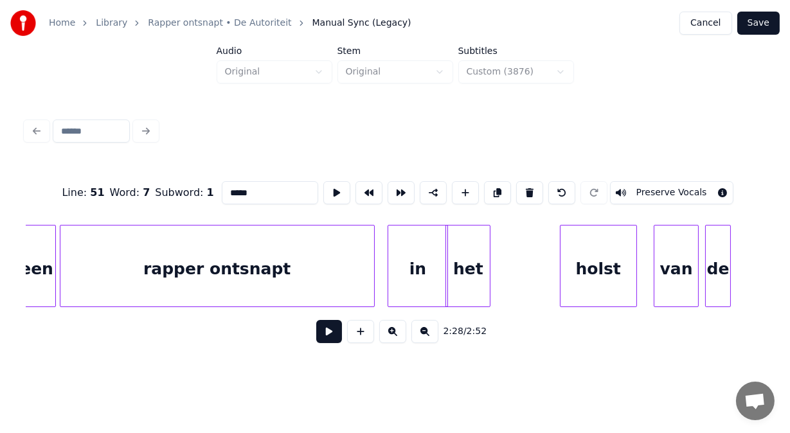
scroll to position [0, 46803]
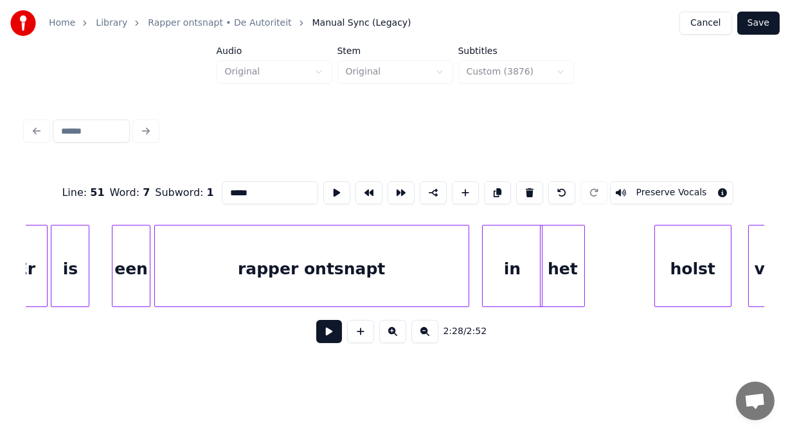
click at [265, 262] on div "rapper ontsnapt" at bounding box center [312, 269] width 314 height 87
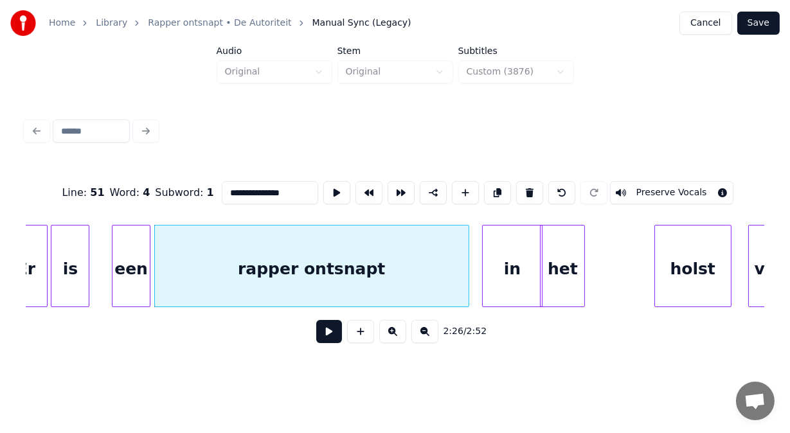
drag, startPoint x: 275, startPoint y: 184, endPoint x: 148, endPoint y: 192, distance: 126.9
click at [148, 192] on div "**********" at bounding box center [395, 193] width 739 height 64
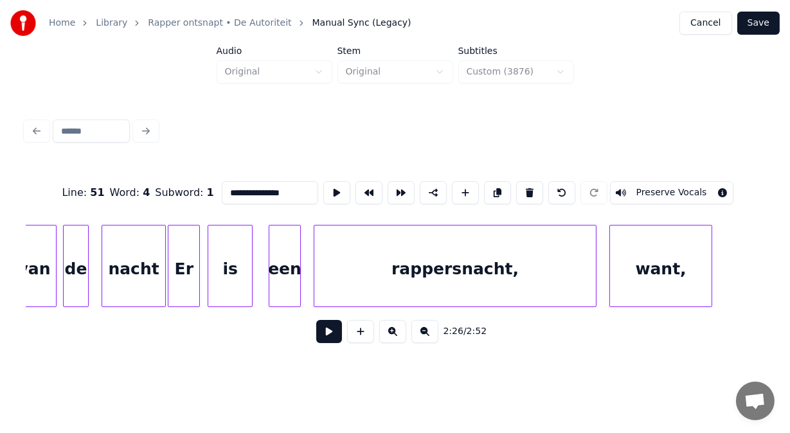
scroll to position [0, 47643]
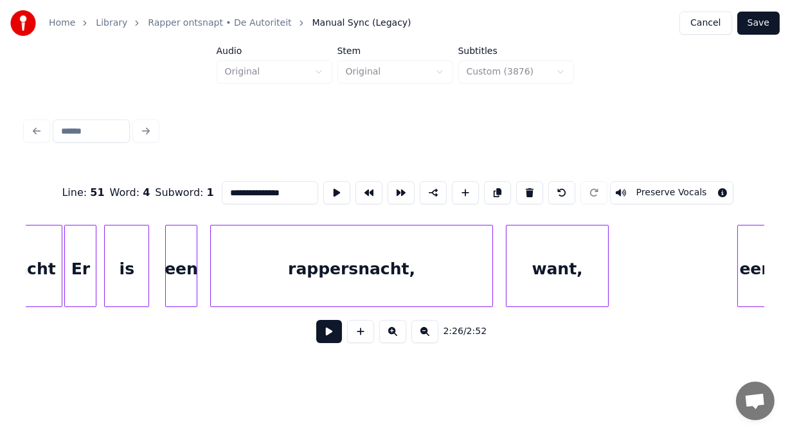
click at [436, 274] on div "rappersnacht," at bounding box center [352, 269] width 282 height 87
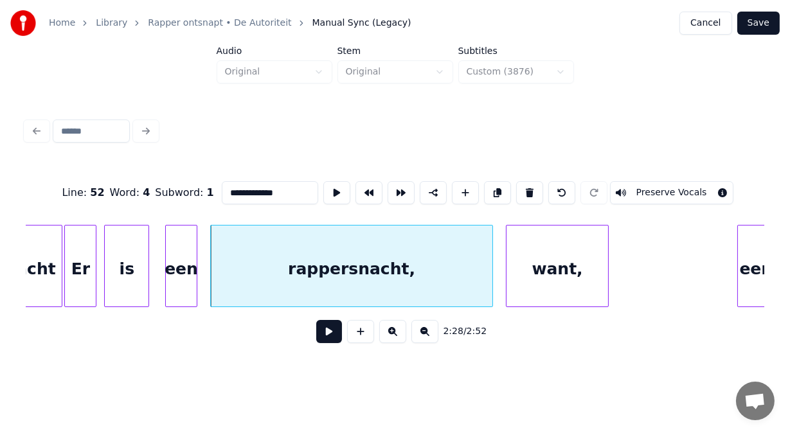
paste input "**********"
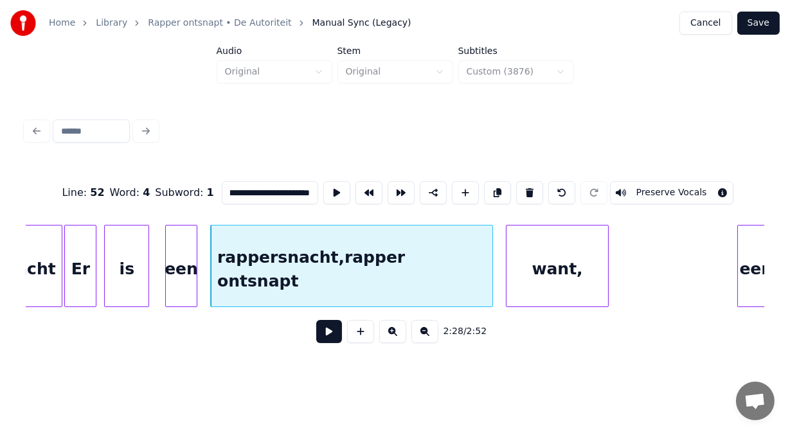
scroll to position [0, 0]
drag, startPoint x: 218, startPoint y: 188, endPoint x: 89, endPoint y: 174, distance: 129.3
click at [89, 174] on div "**********" at bounding box center [395, 193] width 739 height 64
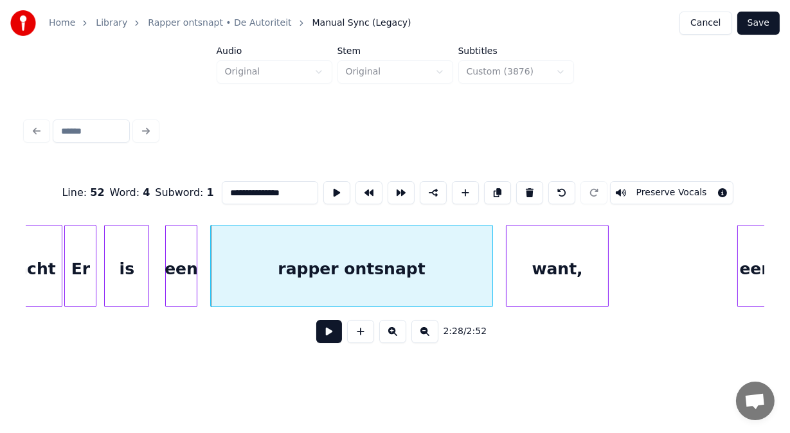
click at [430, 267] on div "rapper ontsnapt" at bounding box center [352, 269] width 282 height 87
type input "**********"
click at [325, 336] on button at bounding box center [329, 331] width 26 height 23
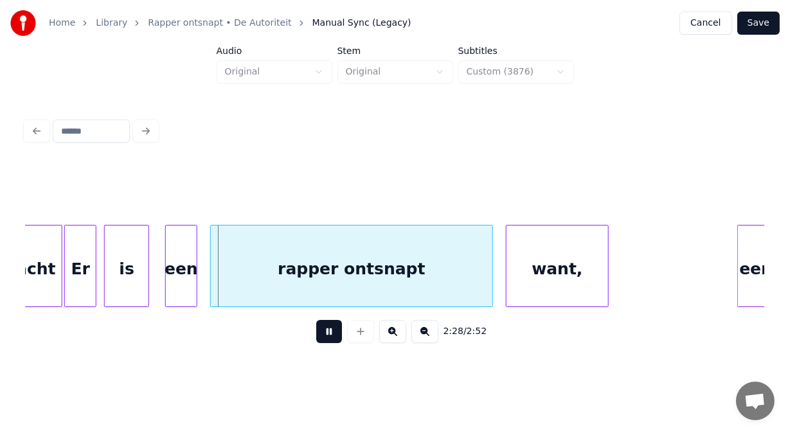
click at [325, 336] on button at bounding box center [329, 331] width 26 height 23
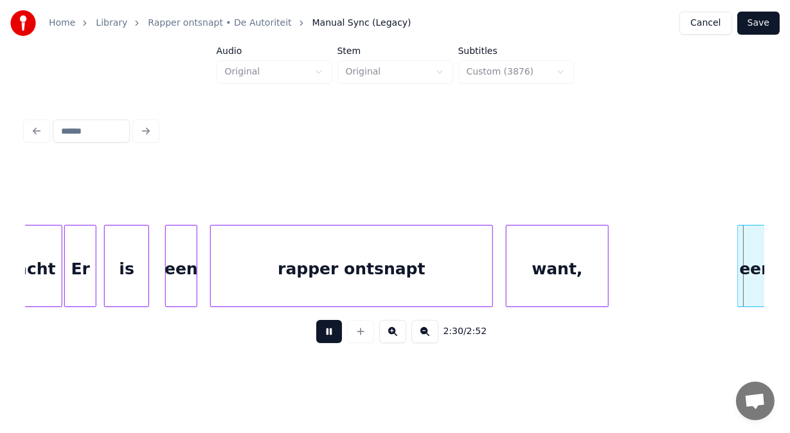
click at [325, 336] on button at bounding box center [329, 331] width 26 height 23
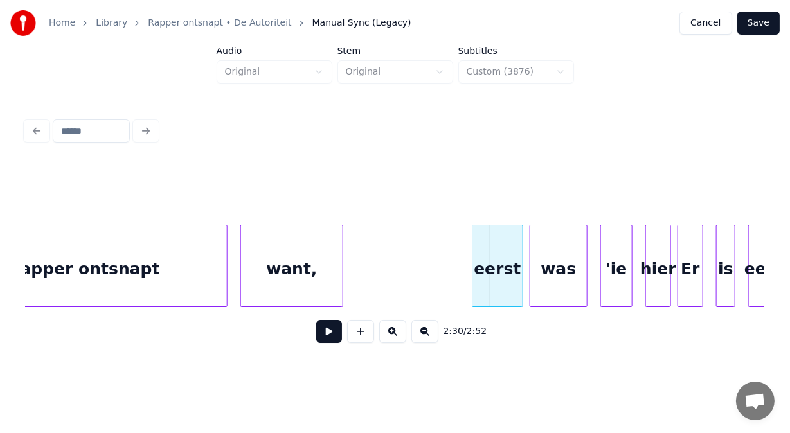
scroll to position [0, 47952]
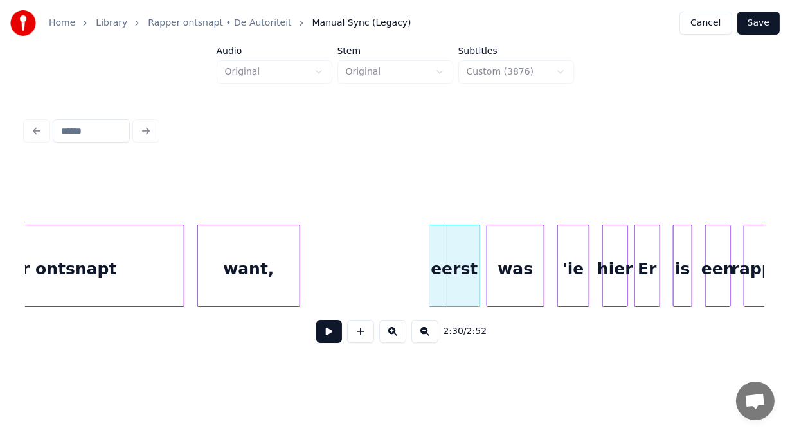
click at [283, 263] on div "want," at bounding box center [249, 269] width 102 height 87
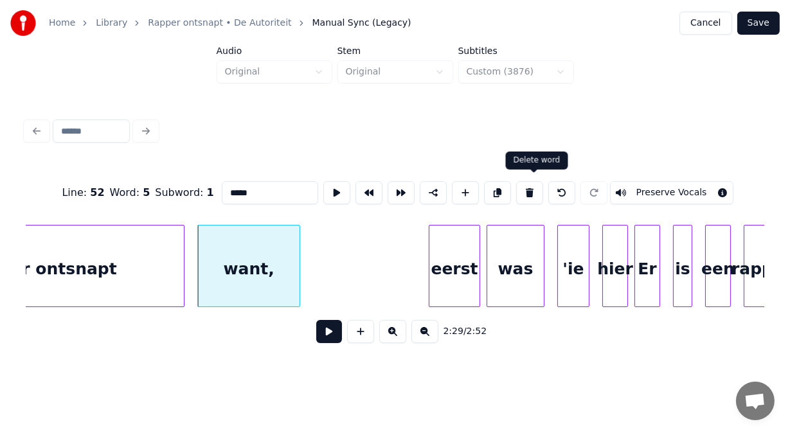
click at [531, 188] on button at bounding box center [529, 192] width 27 height 23
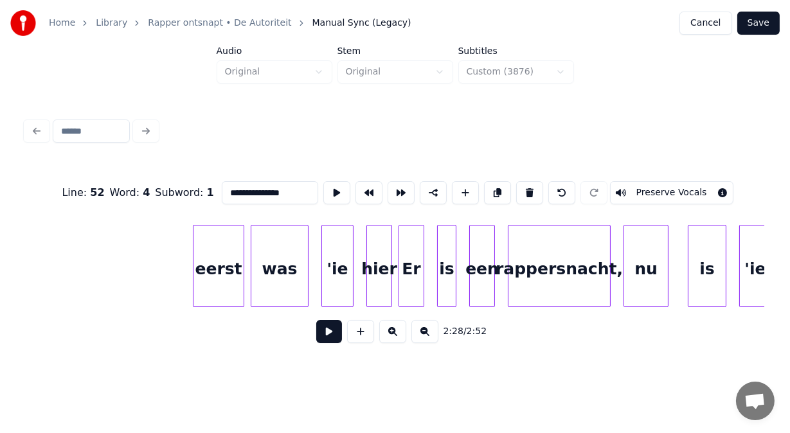
scroll to position [0, 48205]
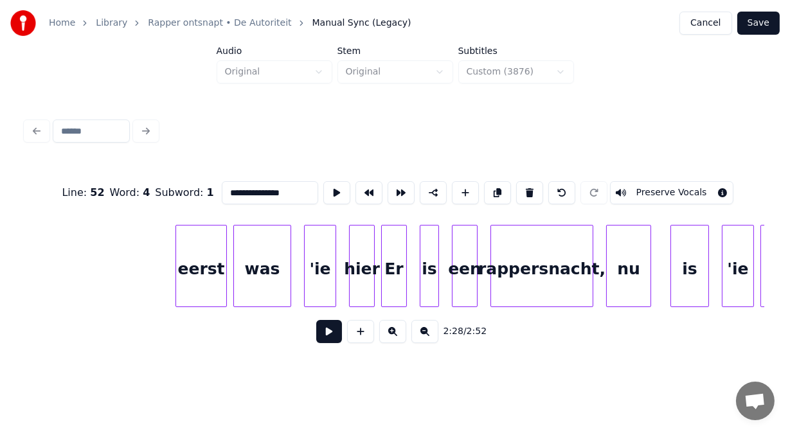
click at [284, 273] on div "was" at bounding box center [262, 269] width 57 height 87
type input "***"
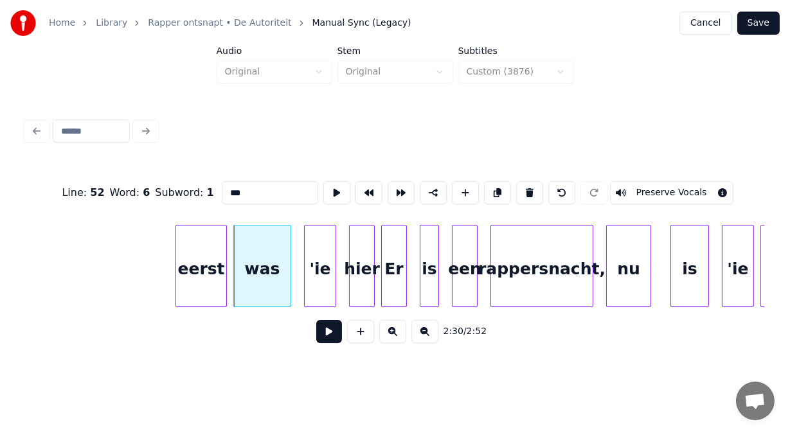
click at [330, 333] on button at bounding box center [329, 331] width 26 height 23
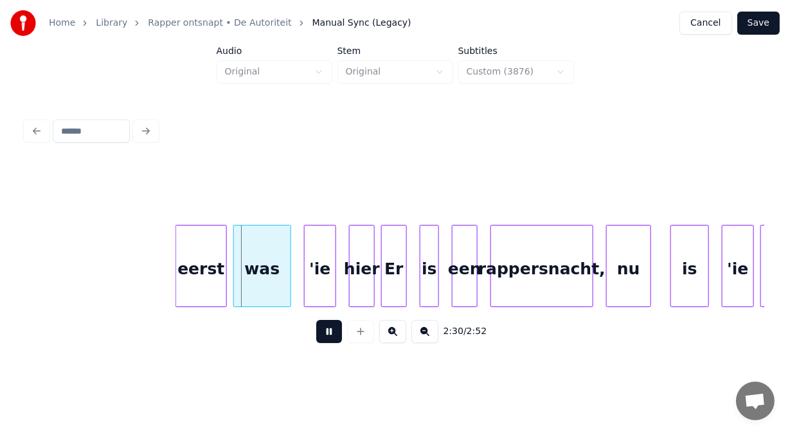
click at [330, 333] on button at bounding box center [329, 331] width 26 height 23
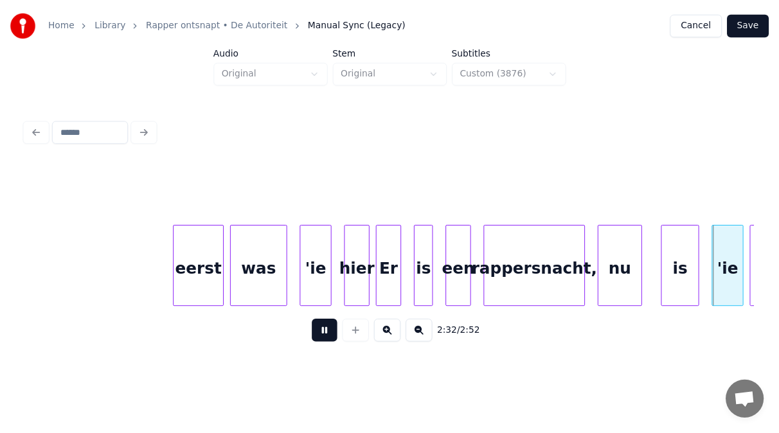
scroll to position [0, 48945]
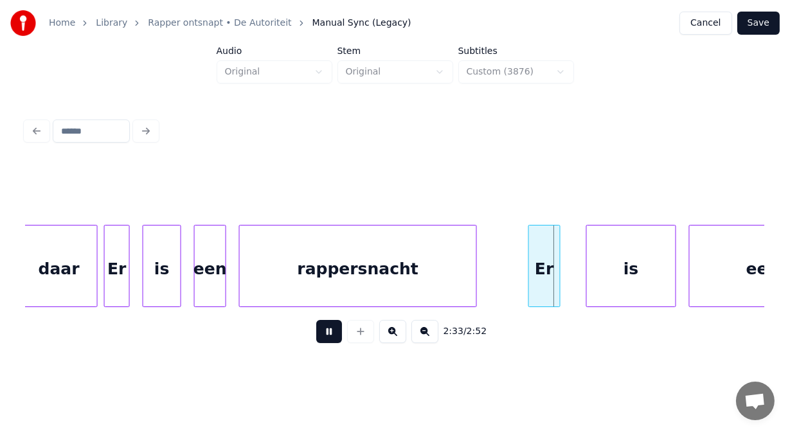
click at [330, 333] on button at bounding box center [329, 331] width 26 height 23
click at [749, 22] on button "Save" at bounding box center [758, 23] width 42 height 23
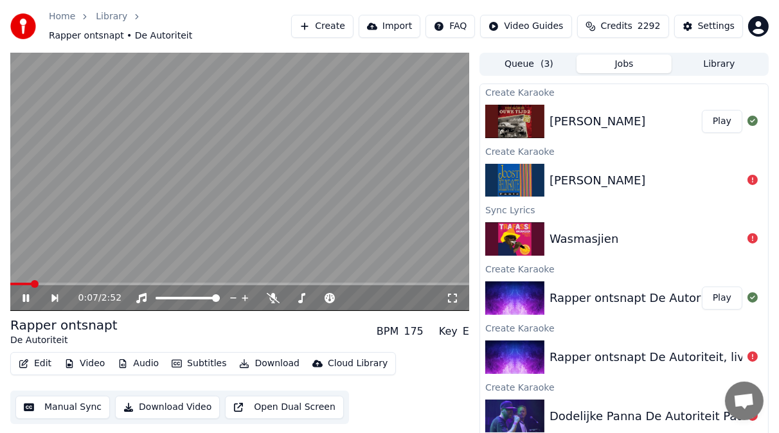
click at [32, 293] on icon at bounding box center [35, 298] width 29 height 10
